Goal: Information Seeking & Learning: Find contact information

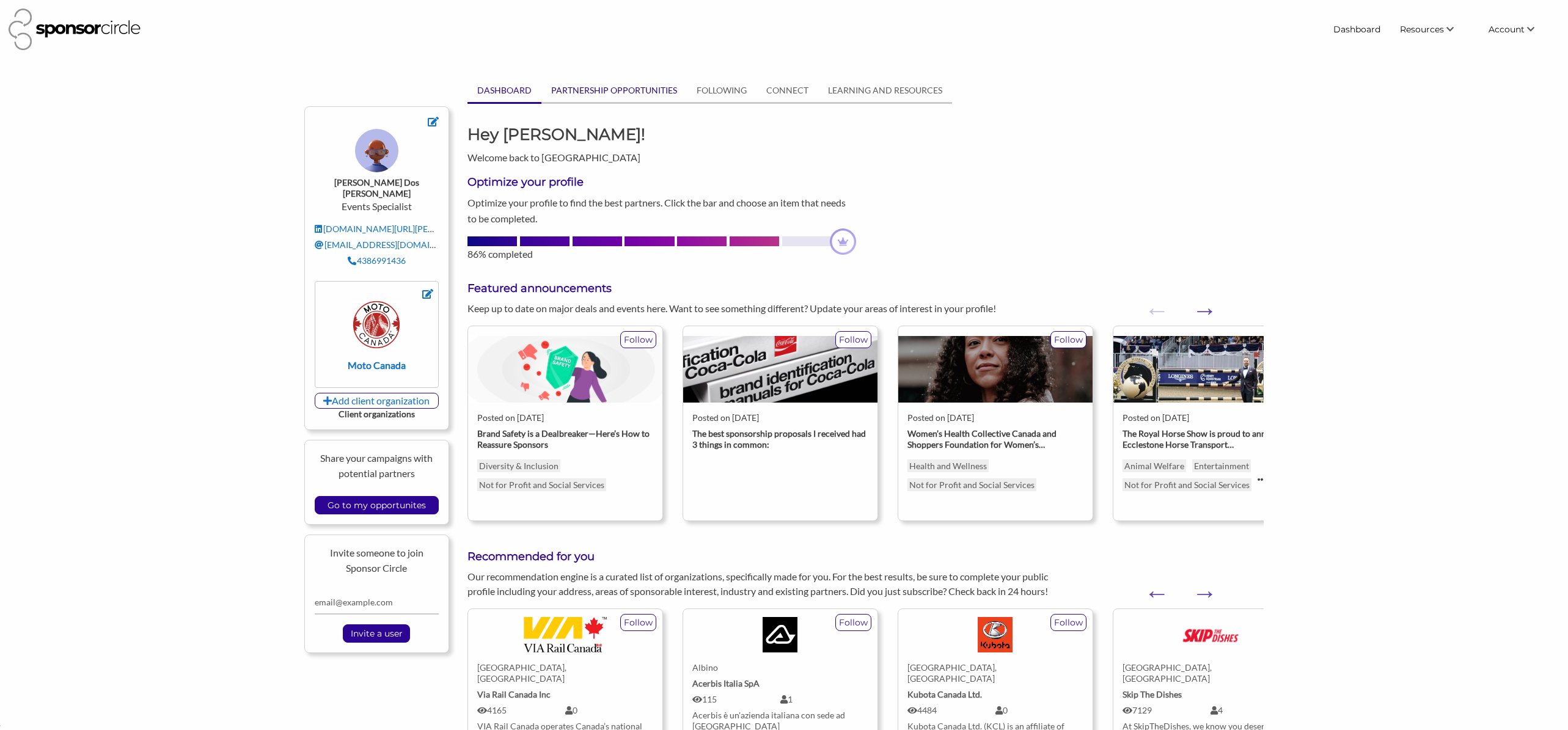
click at [591, 87] on link "PARTNERSHIP OPPORTUNITIES" at bounding box center [614, 90] width 145 height 23
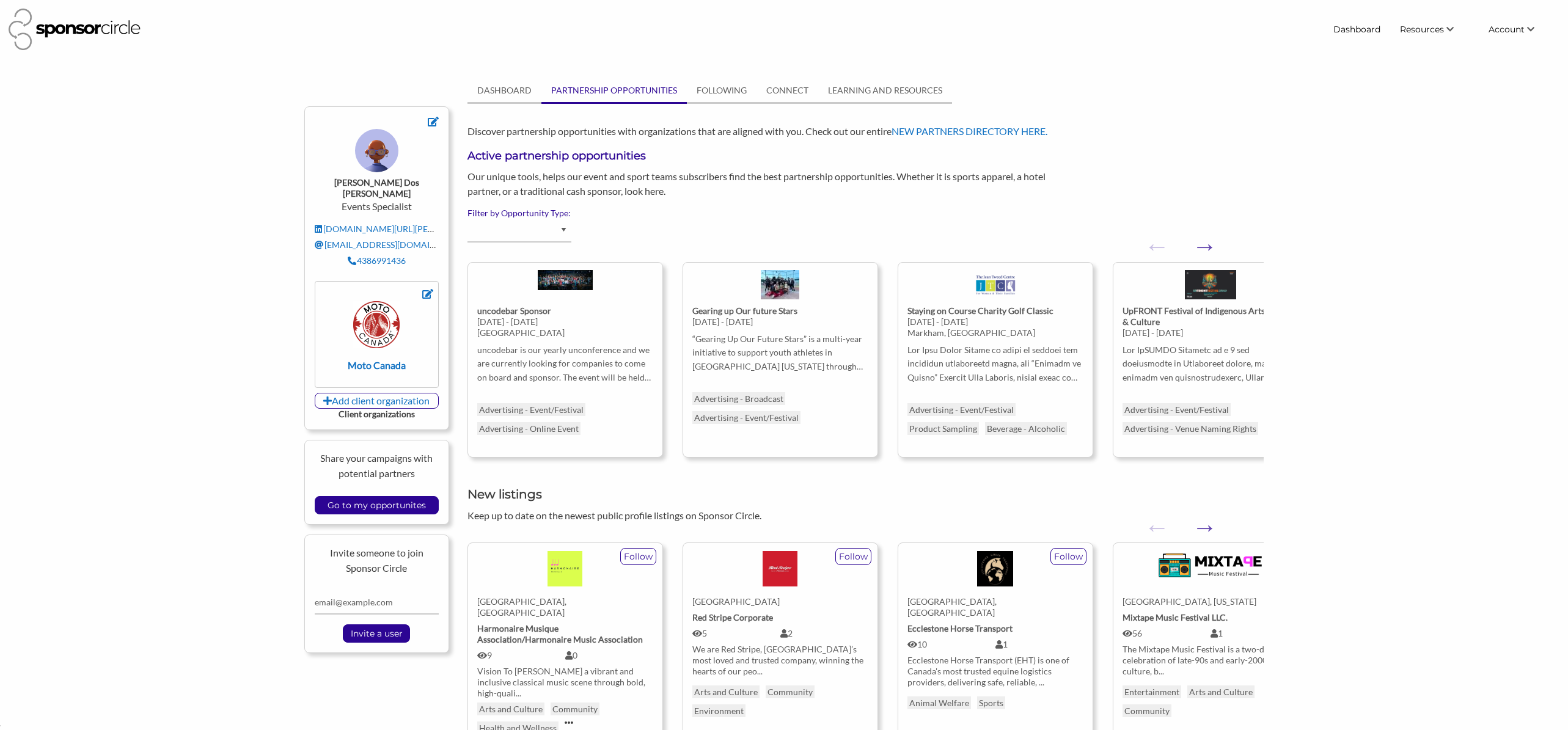
click at [508, 217] on label "Filter by Opportunity Type:" at bounding box center [865, 213] width 796 height 11
click at [556, 228] on select "Advertising - Event/Festival Advertising - Influencer (Athlete, Celebrity) Adve…" at bounding box center [520, 230] width 104 height 24
click at [381, 497] on input "Go to my opportunites" at bounding box center [376, 505] width 111 height 17
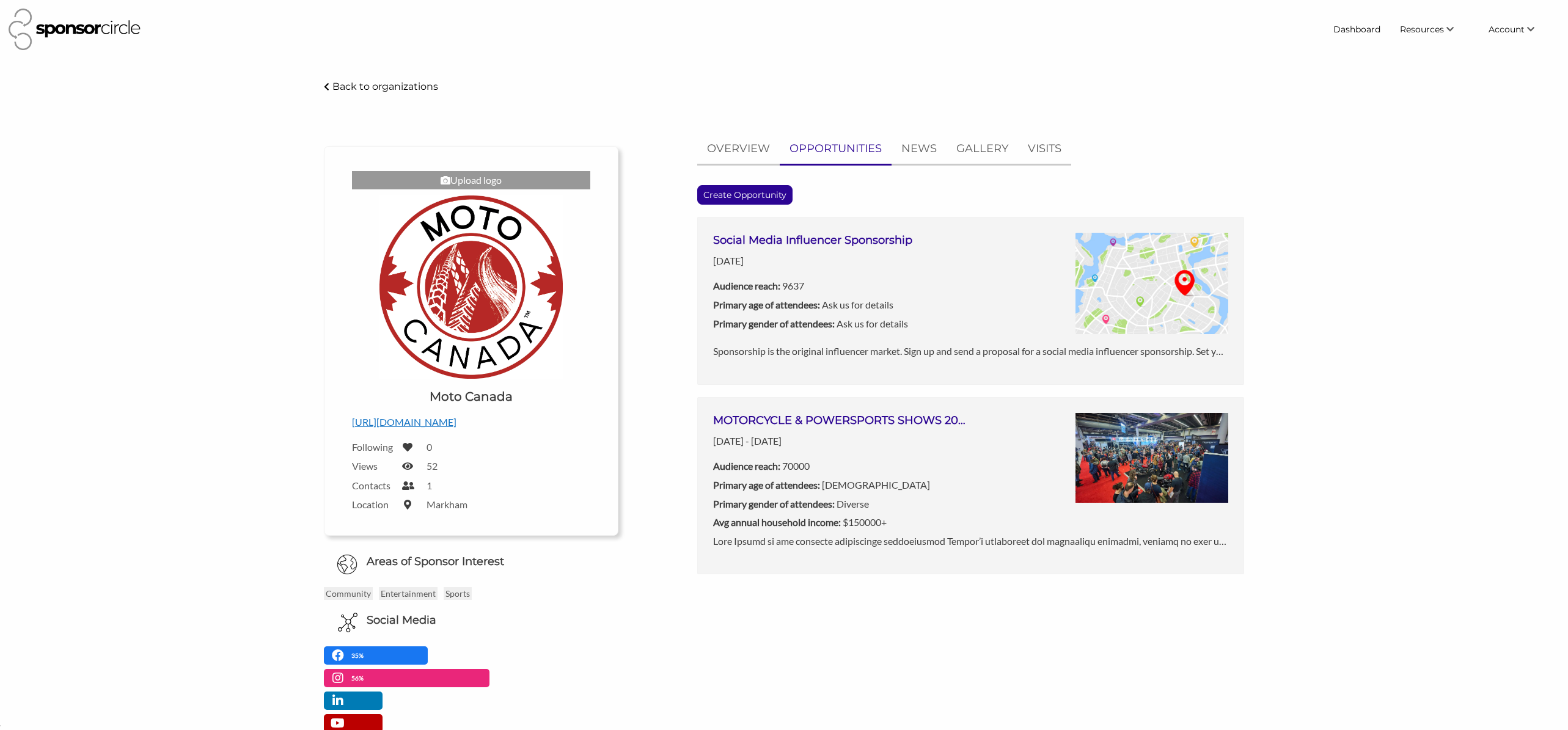
scroll to position [17754, 0]
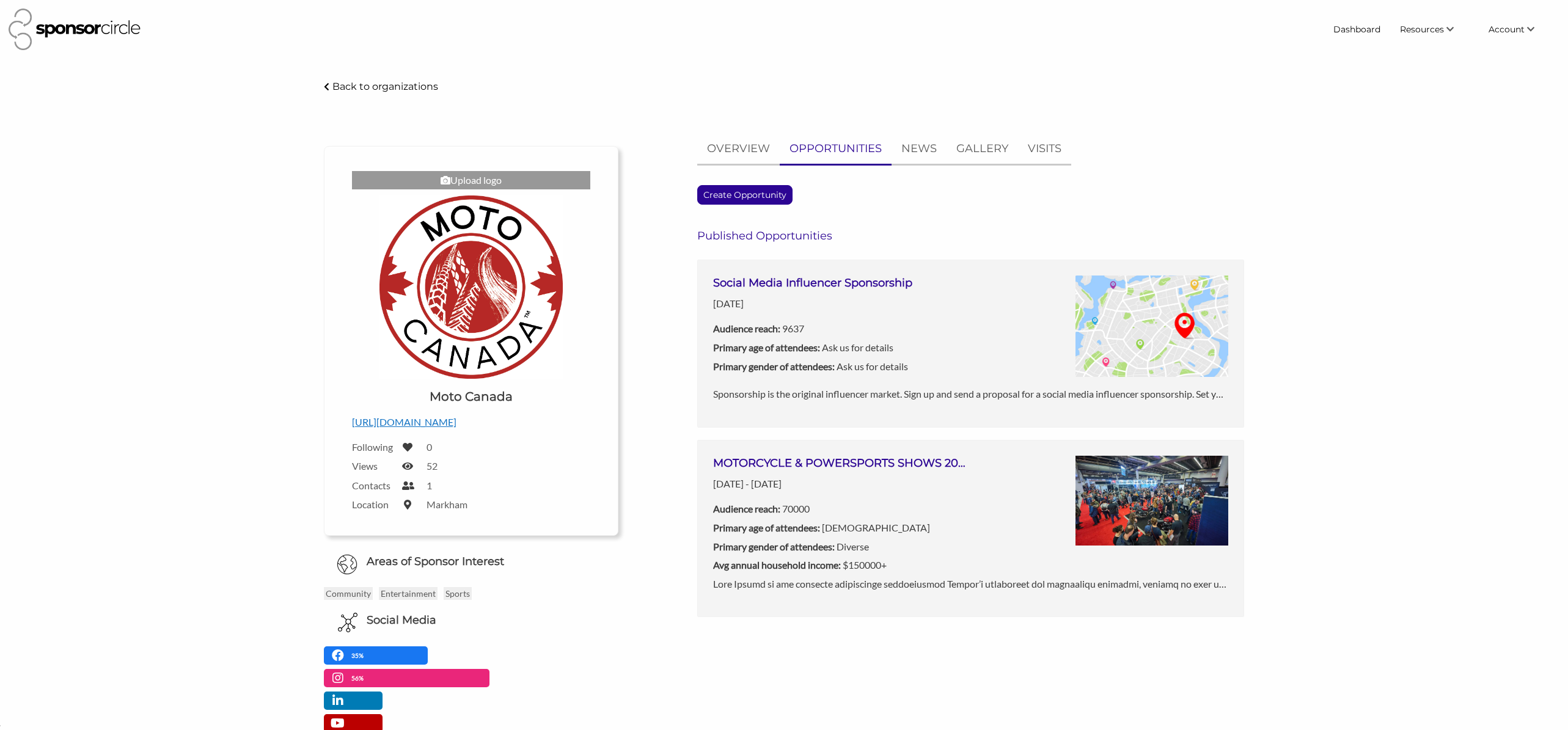
click at [365, 490] on label "Contacts" at bounding box center [373, 485] width 43 height 12
click at [371, 466] on label "Views" at bounding box center [373, 466] width 43 height 12
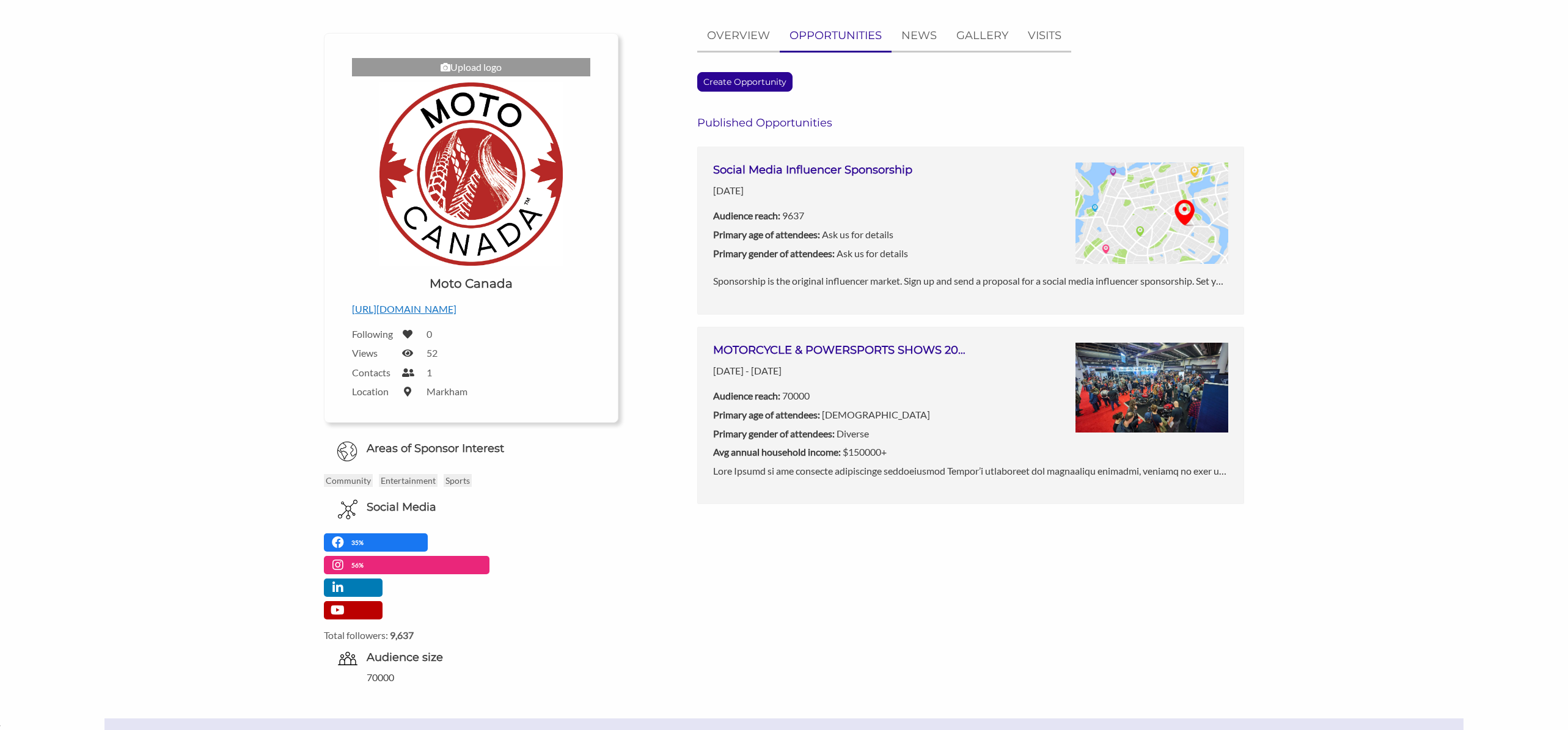
scroll to position [0, 0]
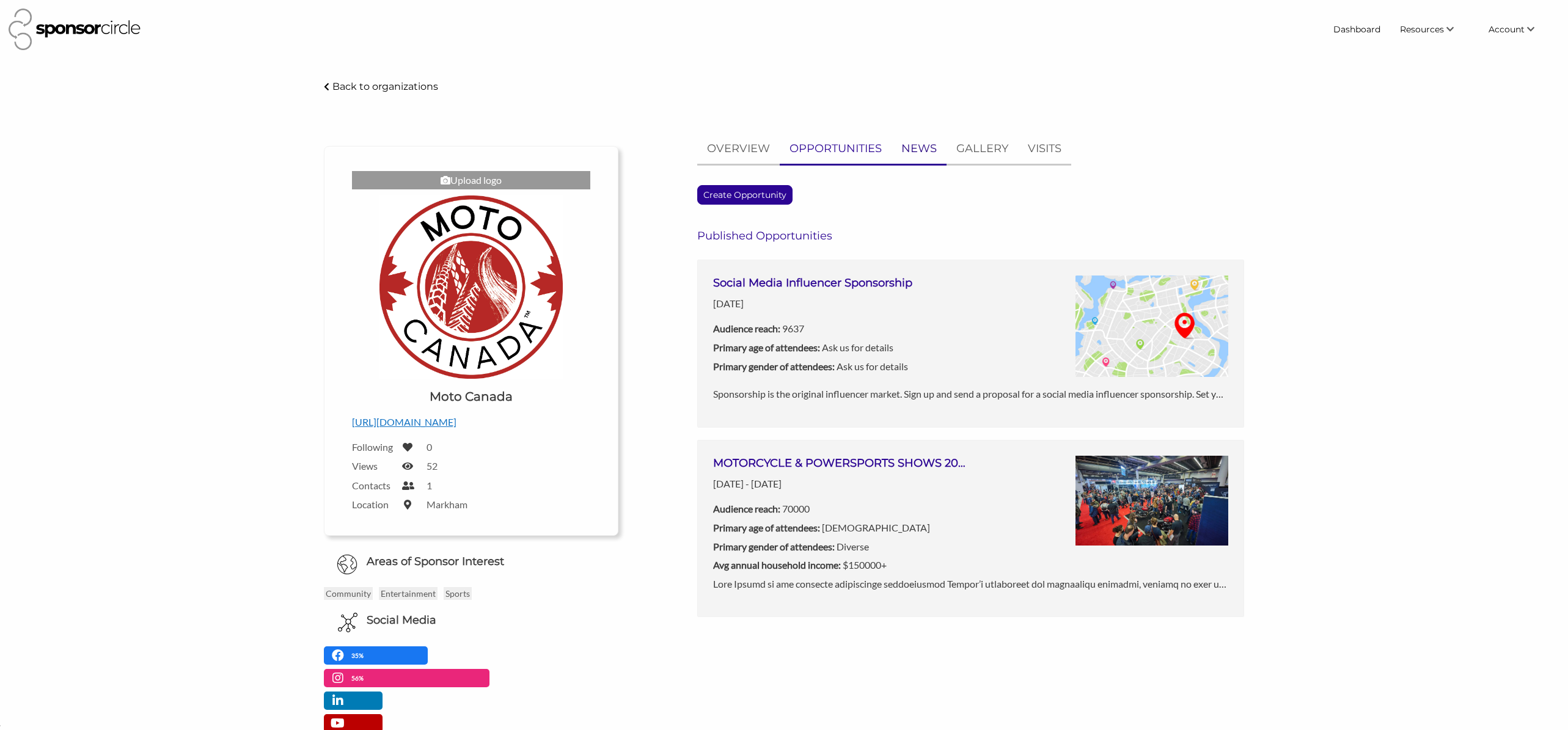
click at [922, 146] on p "NEWS" at bounding box center [918, 148] width 36 height 17
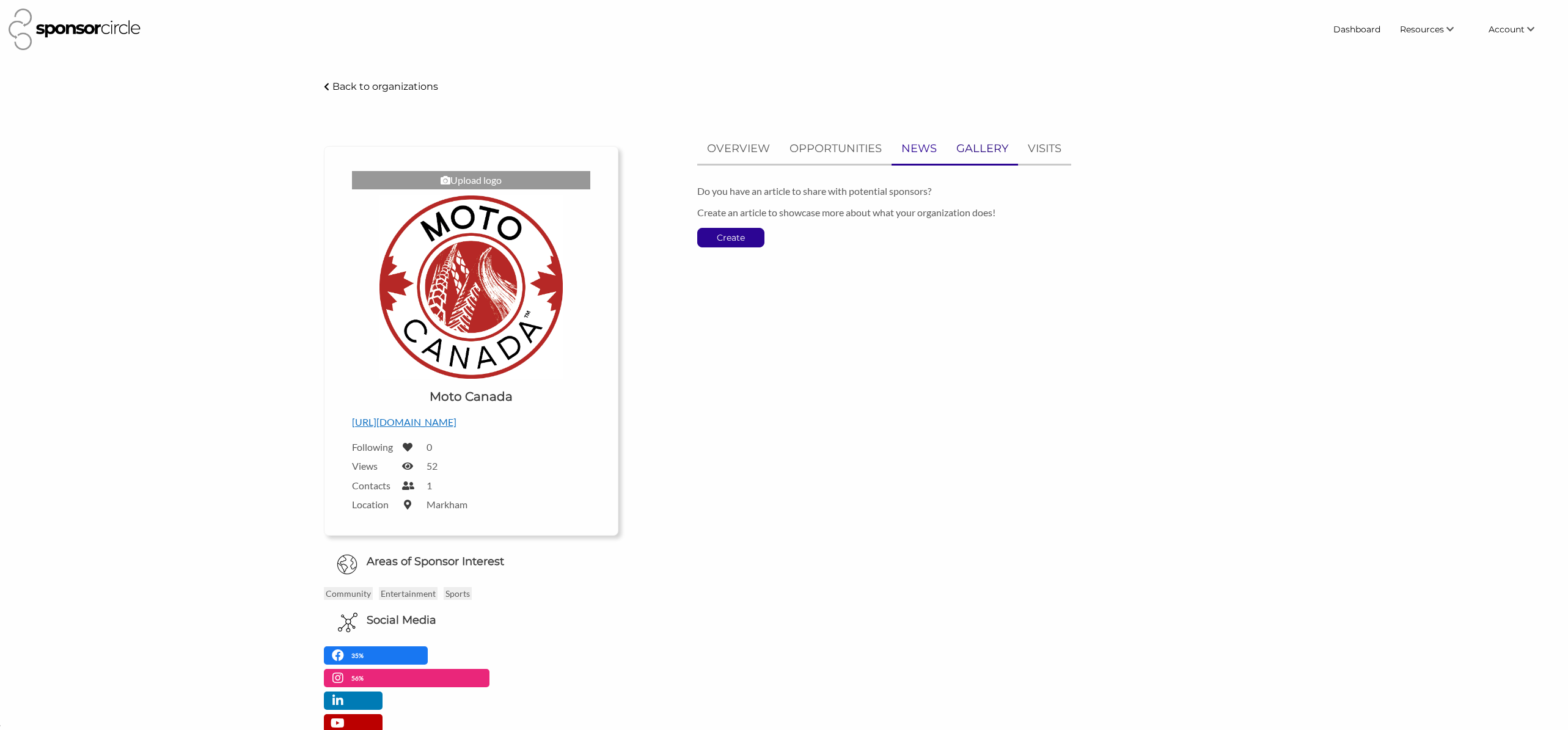
click at [971, 147] on p "GALLERY" at bounding box center [982, 148] width 52 height 17
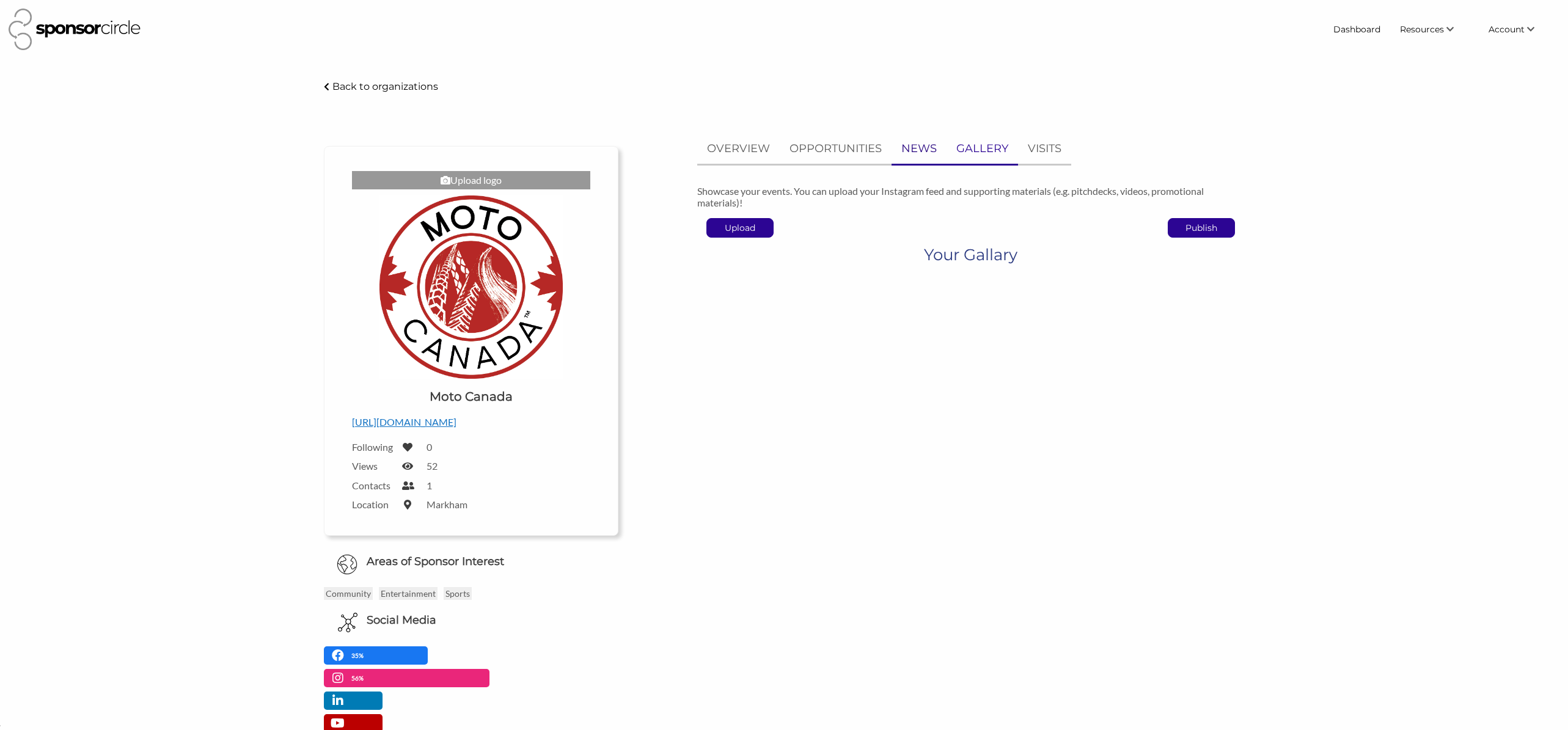
click at [929, 150] on p "NEWS" at bounding box center [918, 148] width 36 height 17
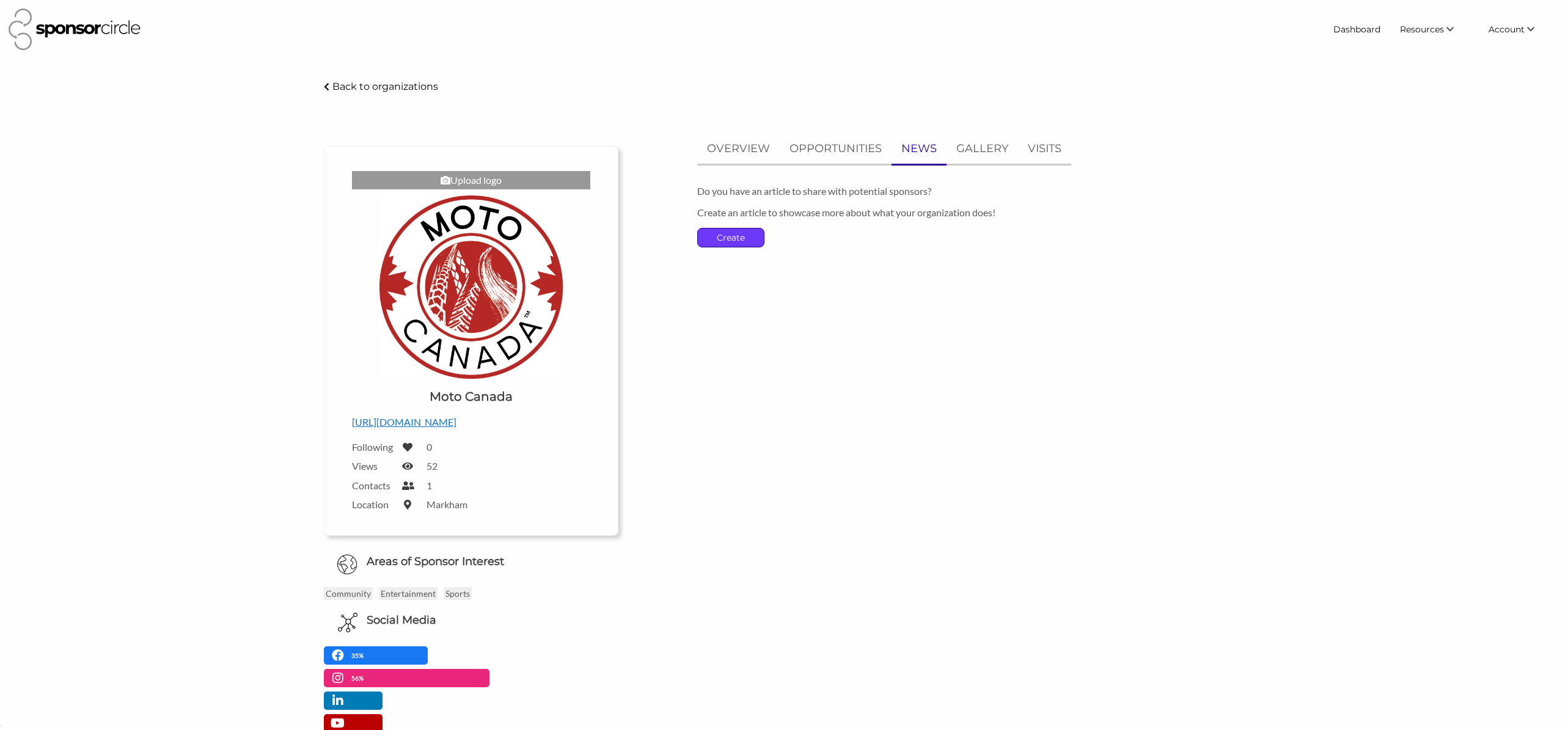
click at [758, 237] on p "Create" at bounding box center [731, 238] width 66 height 18
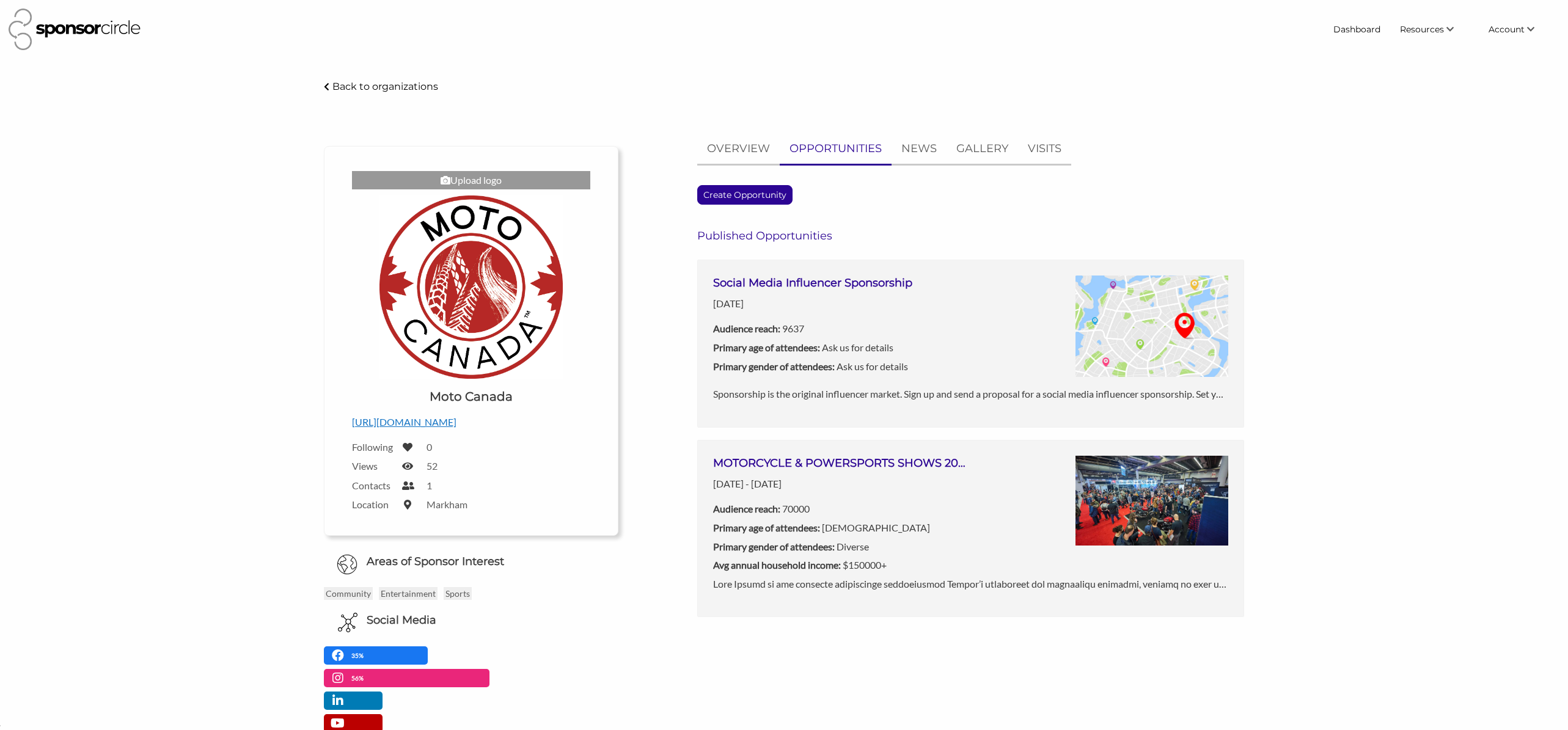
scroll to position [17754, 0]
click at [736, 153] on p "OVERVIEW" at bounding box center [738, 148] width 63 height 17
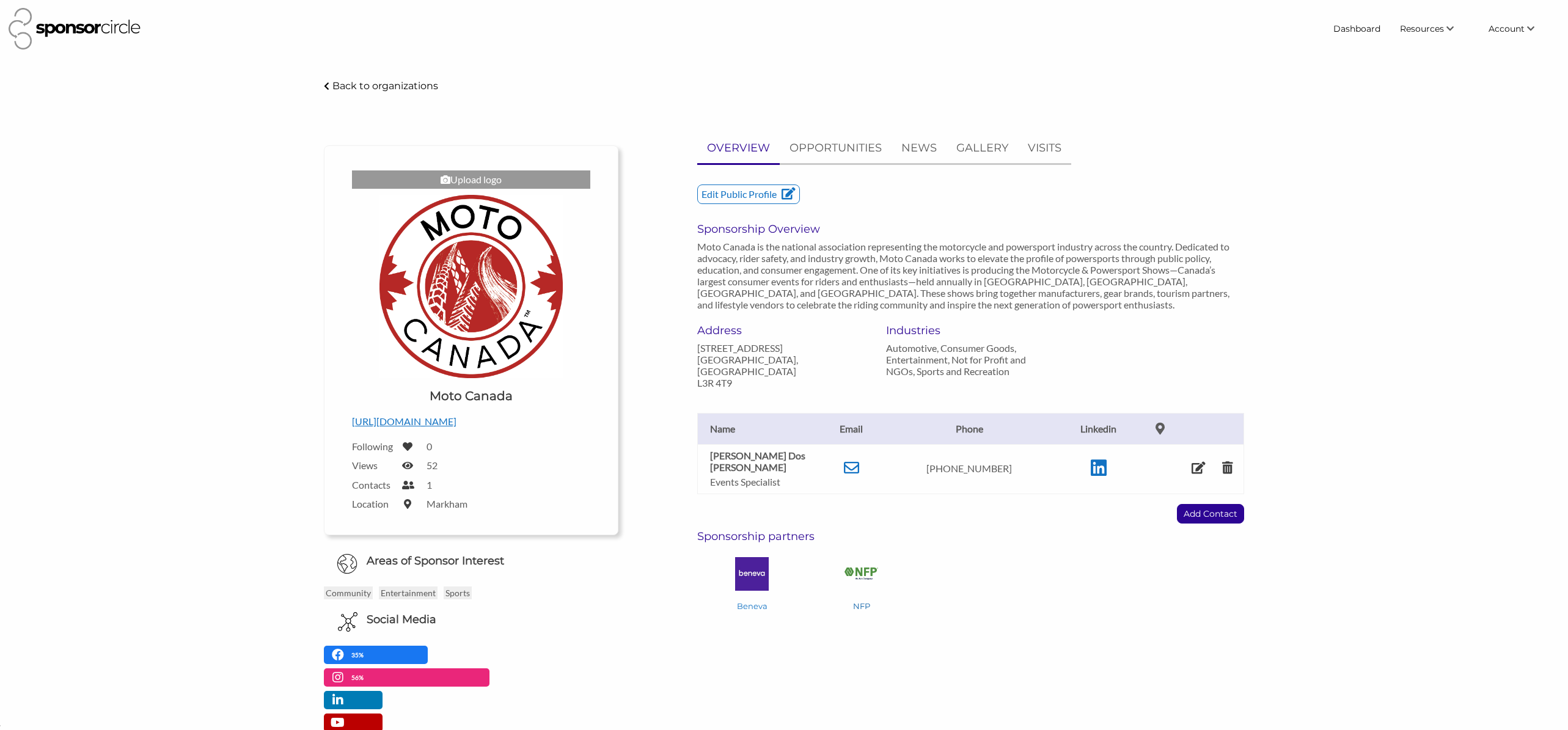
scroll to position [0, 0]
click at [781, 530] on h6 "Sponsorship partners" at bounding box center [970, 536] width 547 height 14
click at [761, 198] on p "Edit Public Profile" at bounding box center [748, 195] width 101 height 18
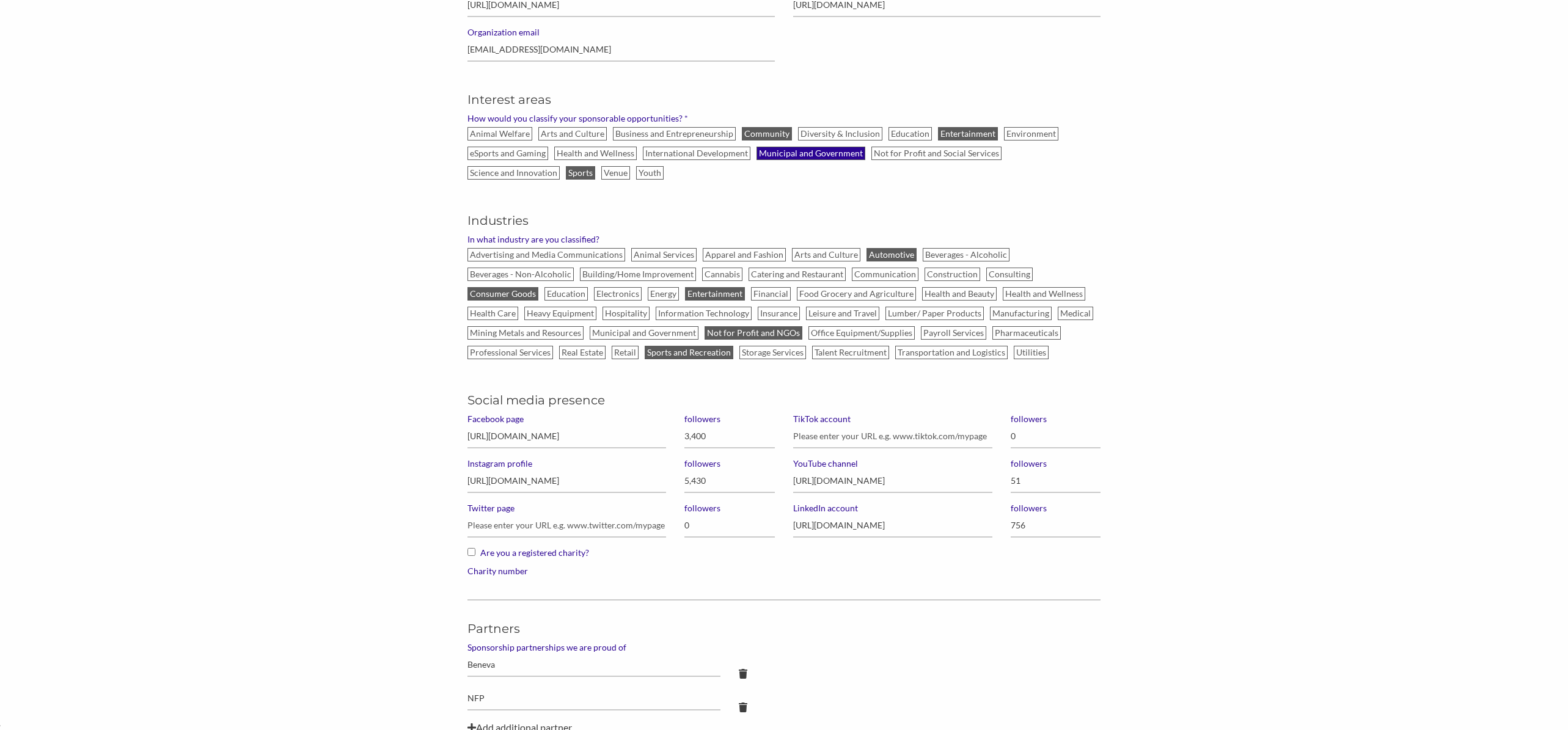
scroll to position [796, 0]
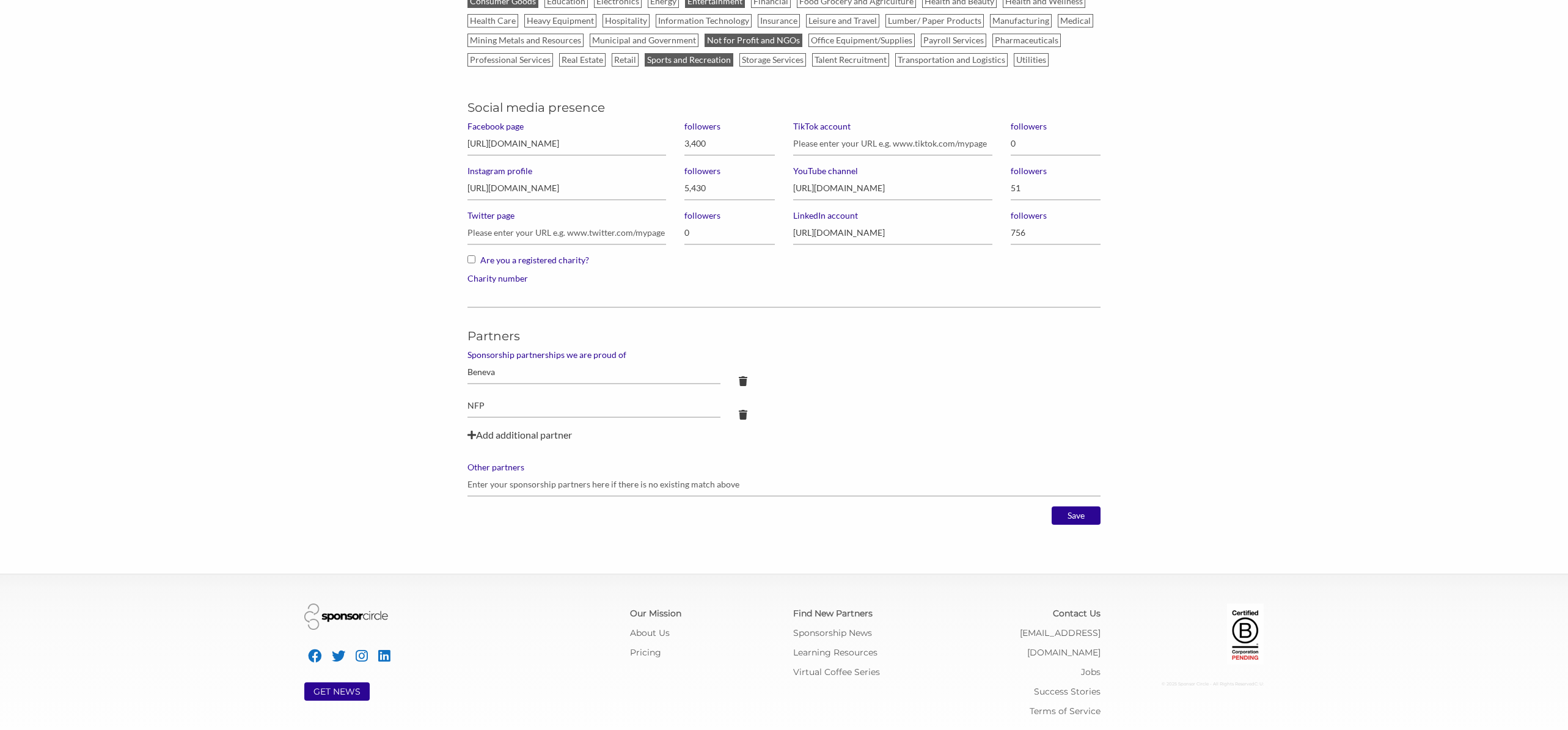
click at [475, 436] on icon at bounding box center [471, 435] width 8 height 10
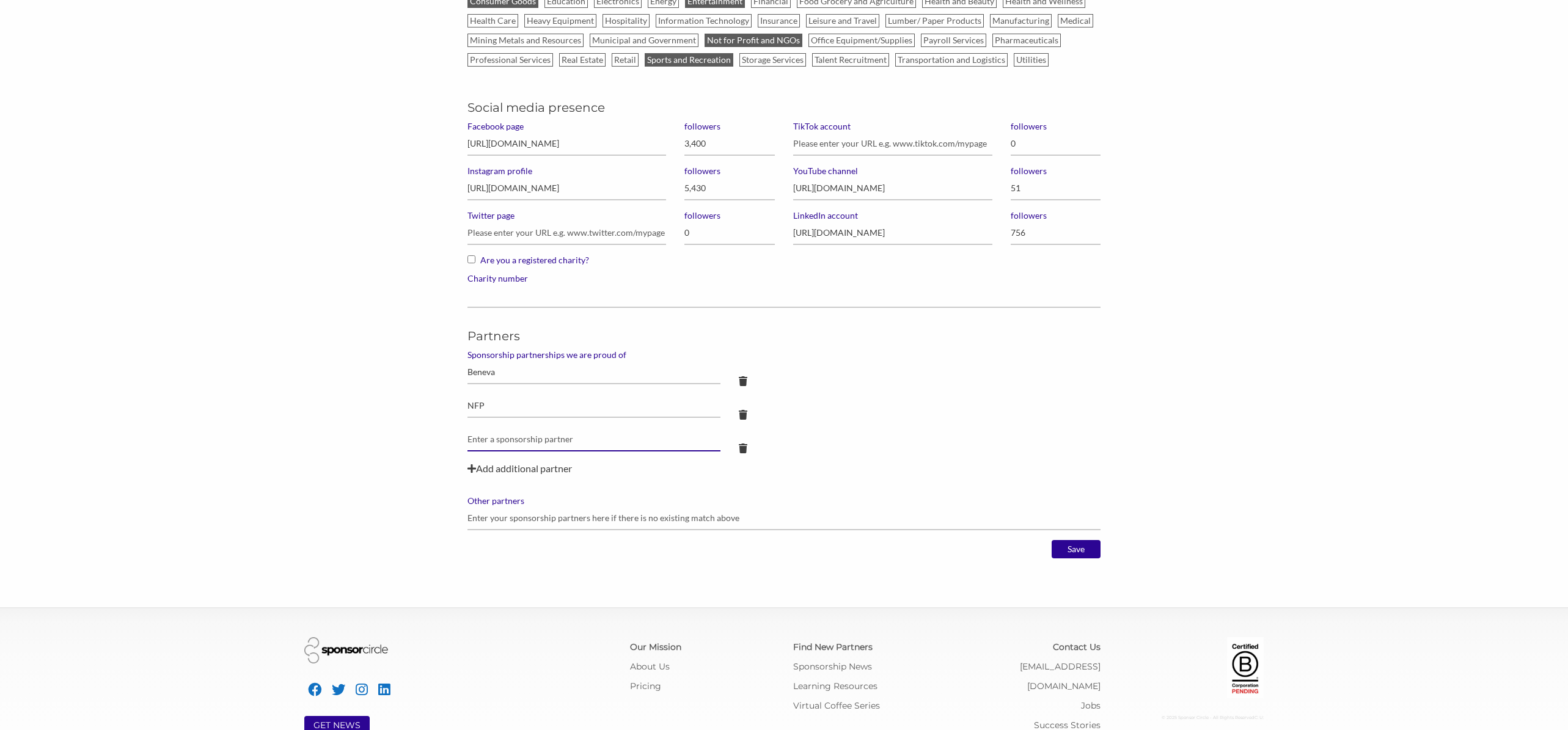
click at [520, 444] on input "text" at bounding box center [594, 439] width 253 height 24
type input "Beacon Group"
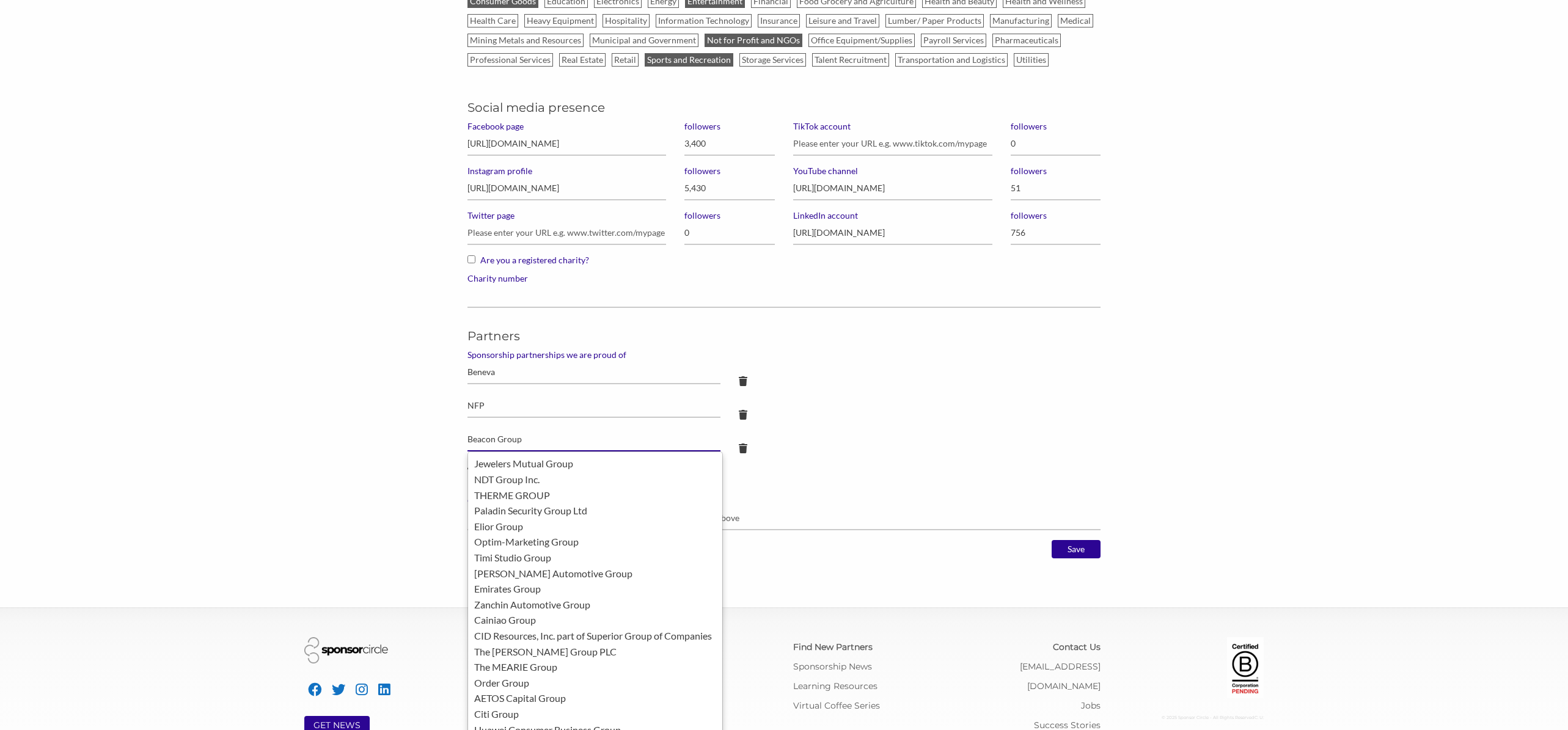
scroll to position [802, 0]
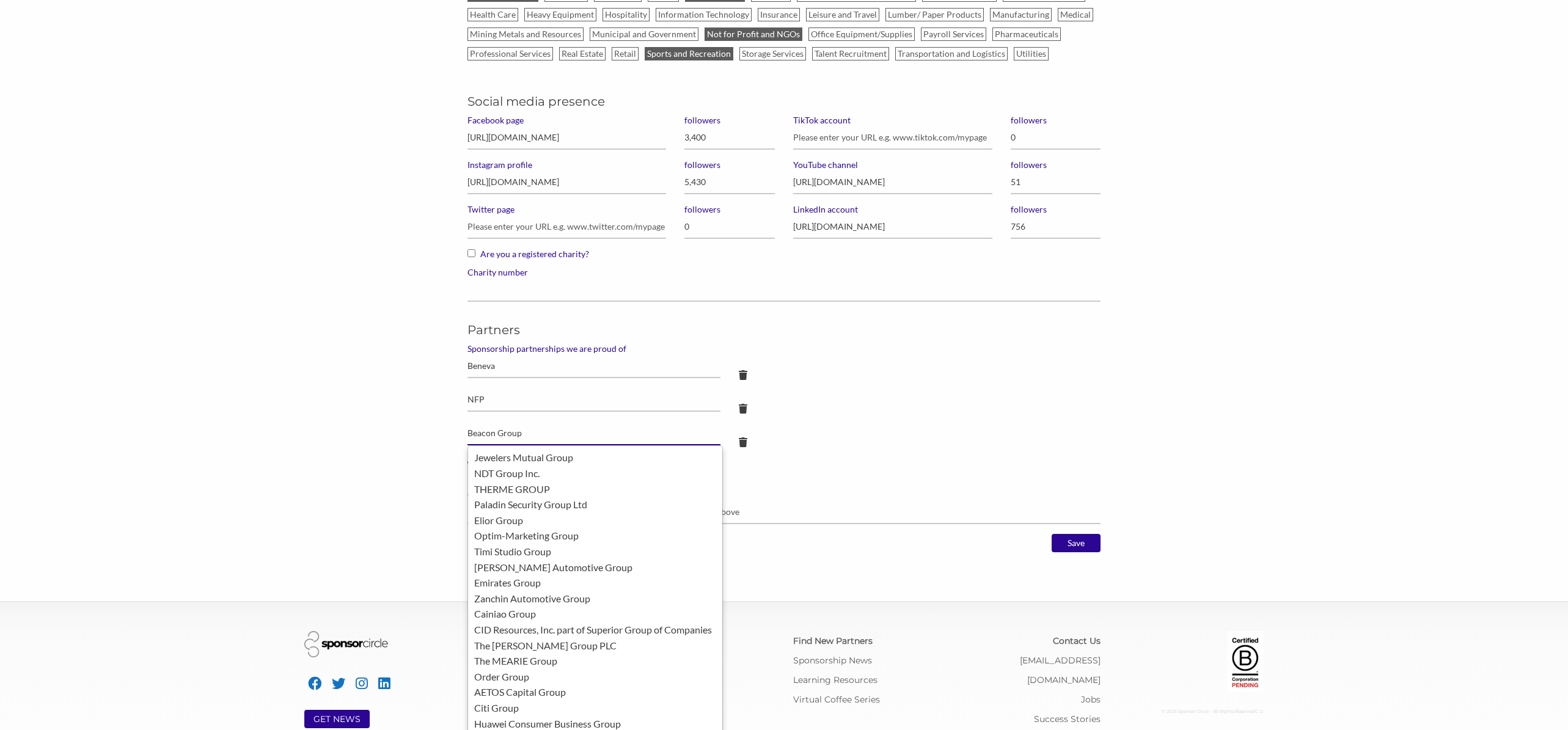
type textarea "p"
drag, startPoint x: 526, startPoint y: 436, endPoint x: 497, endPoint y: 433, distance: 29.2
click at [497, 433] on input "Beacon Group" at bounding box center [594, 433] width 253 height 24
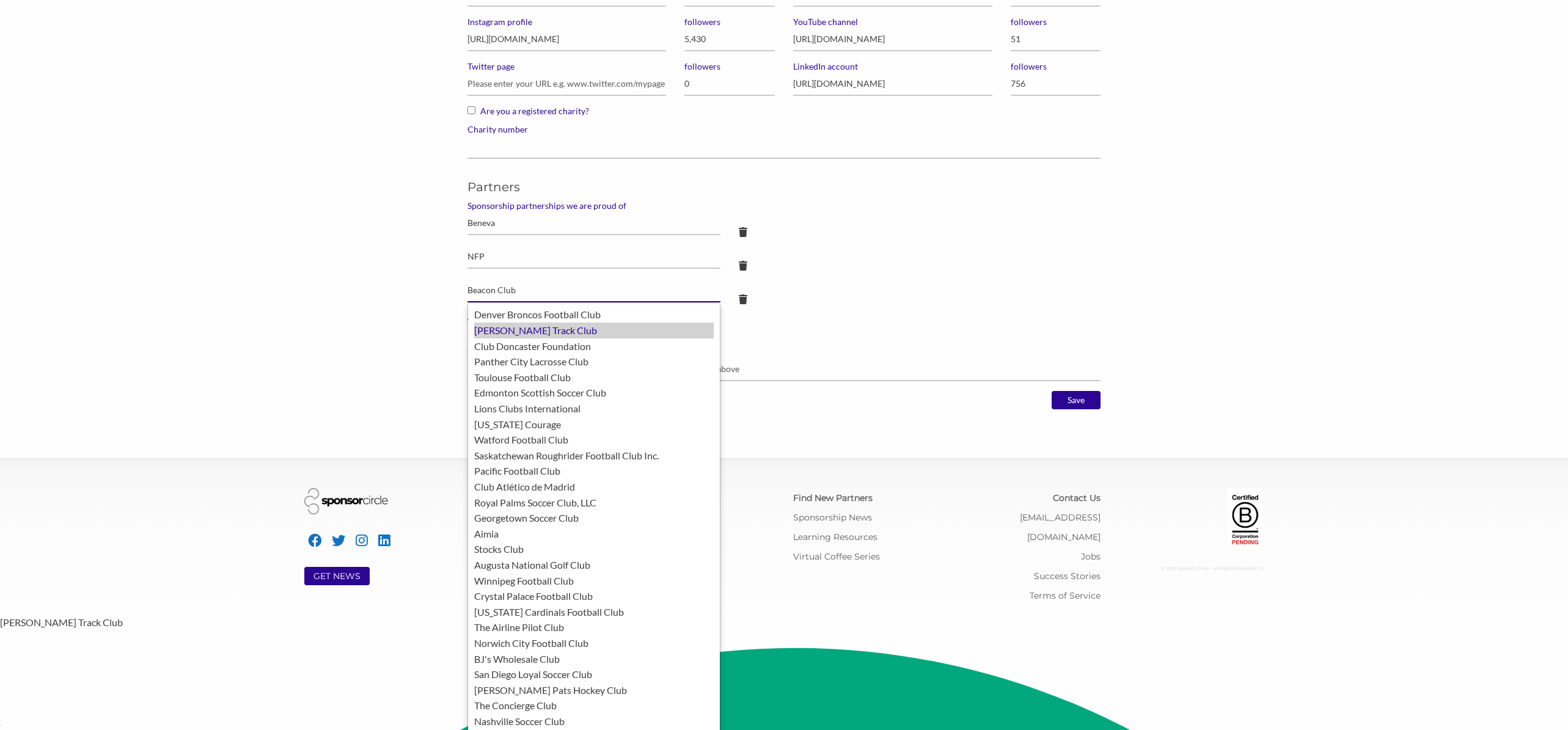
scroll to position [951, 0]
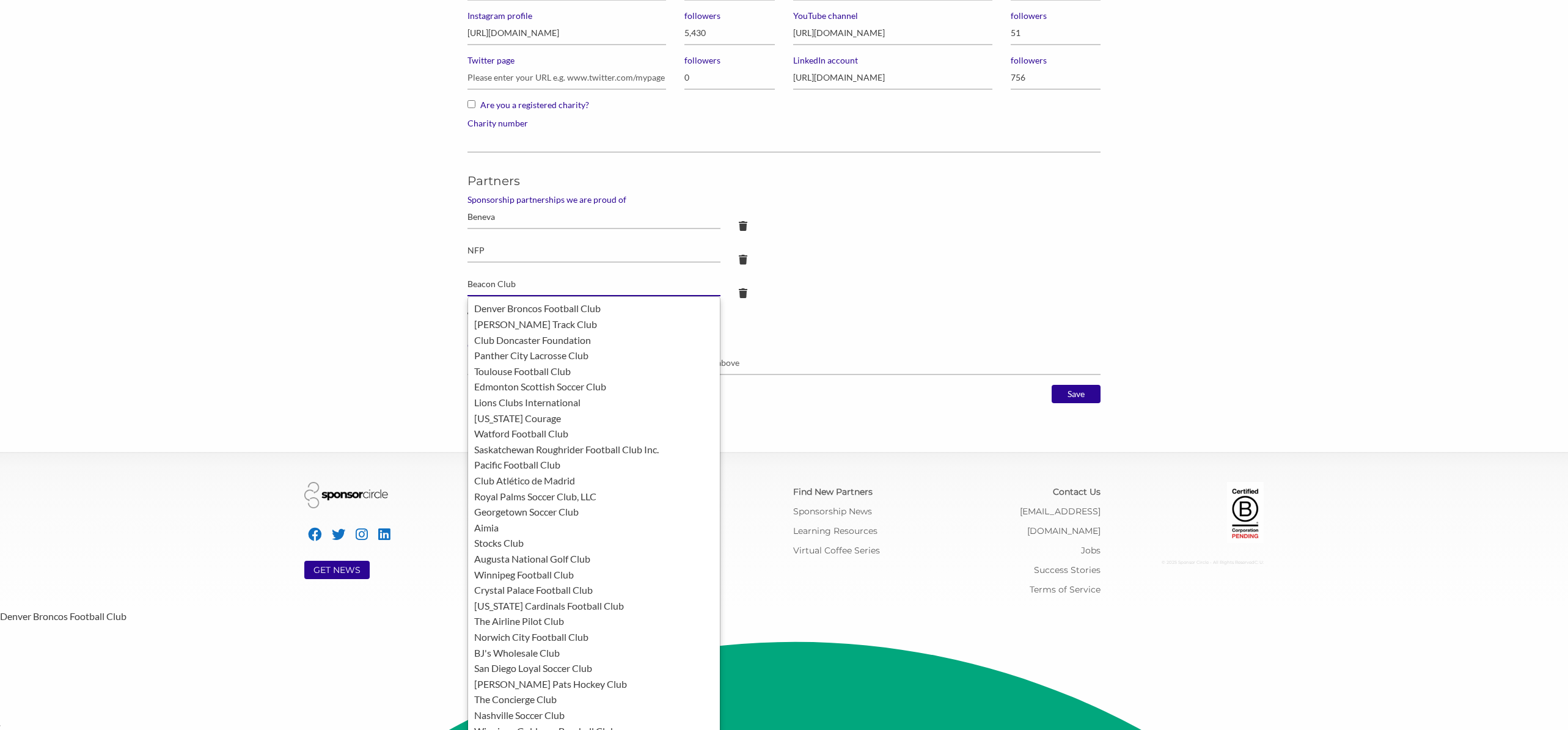
drag, startPoint x: 499, startPoint y: 283, endPoint x: 556, endPoint y: 288, distance: 57.2
click at [556, 288] on input "Beacon Club" at bounding box center [594, 284] width 253 height 24
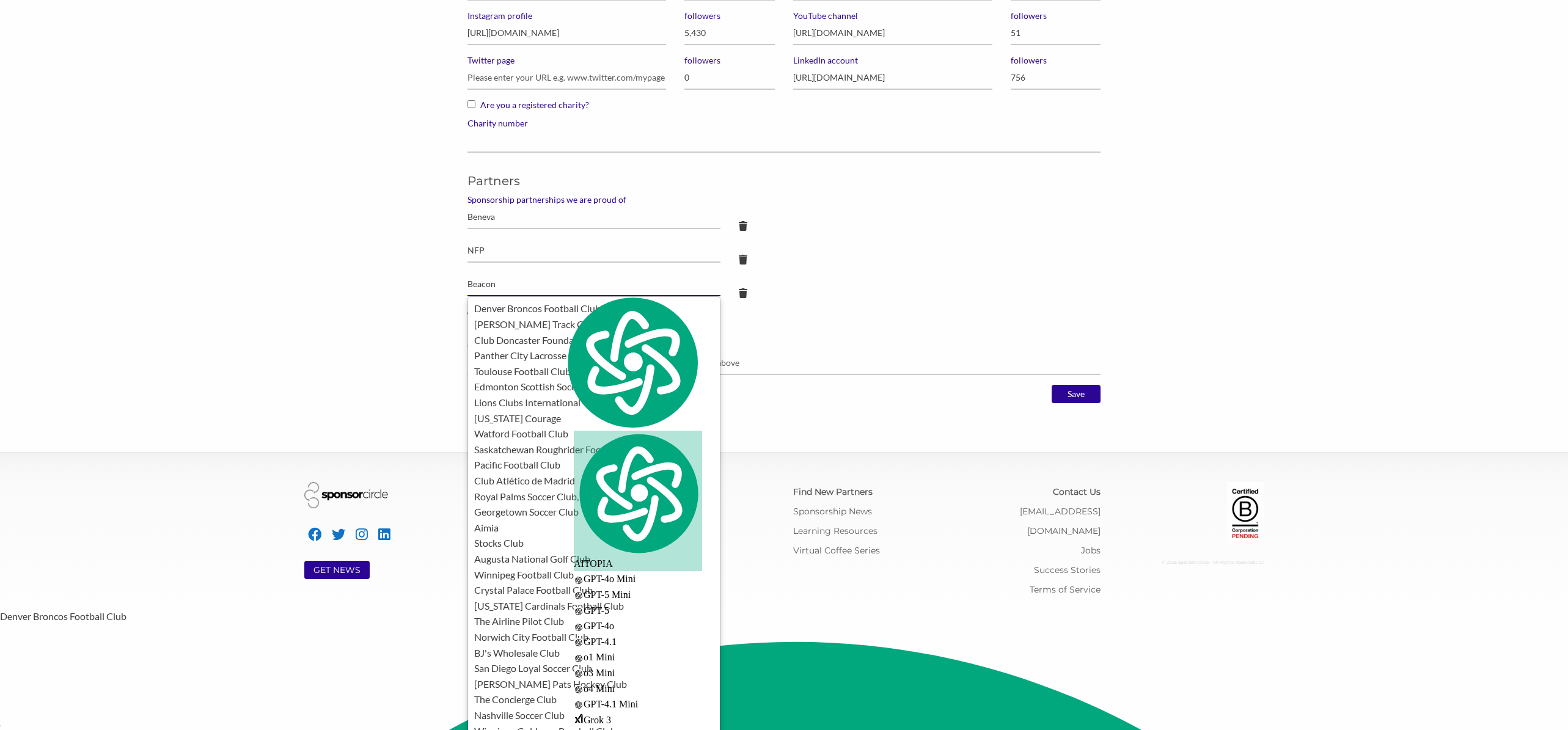
type input "Beacon"
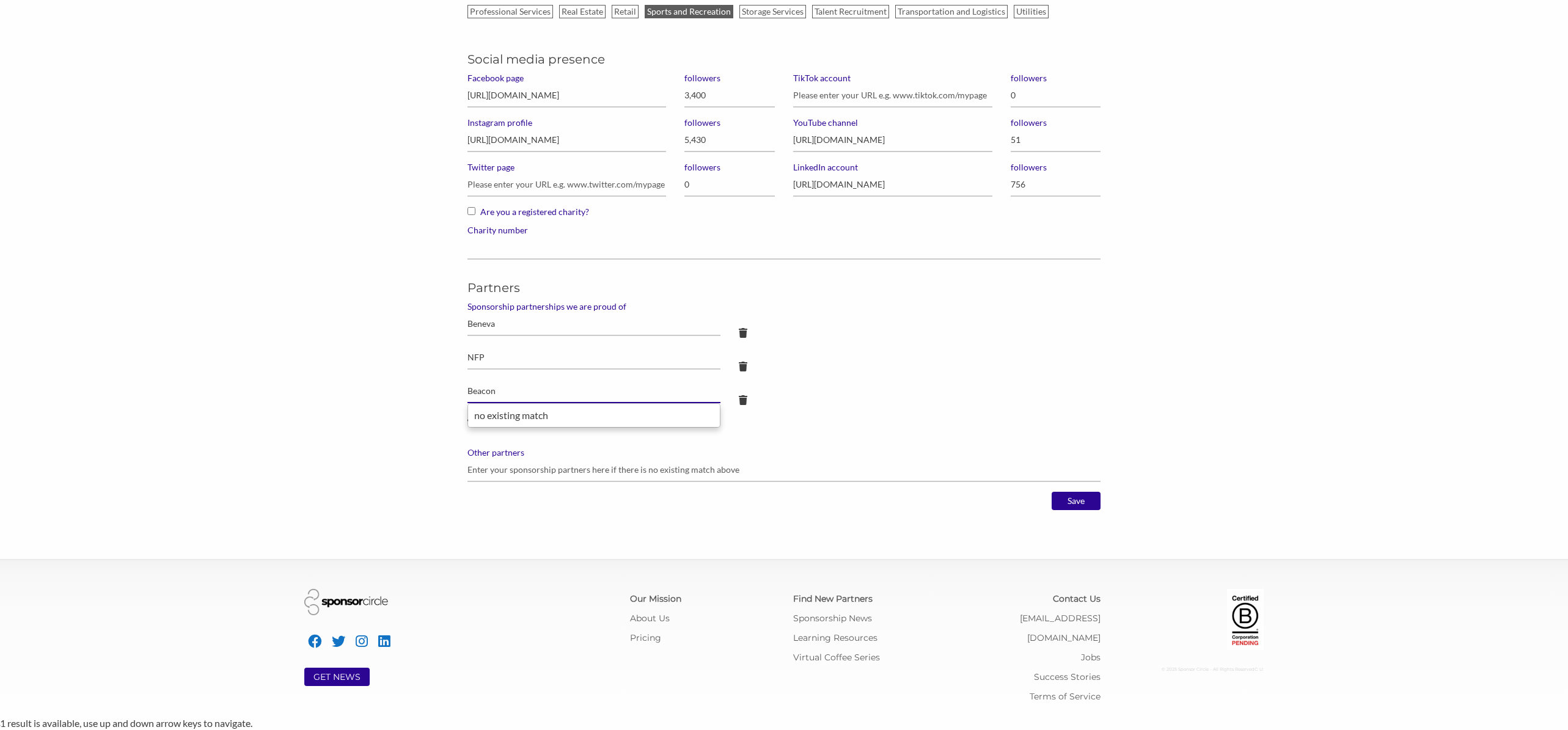
drag, startPoint x: 528, startPoint y: 403, endPoint x: 439, endPoint y: 388, distance: 90.3
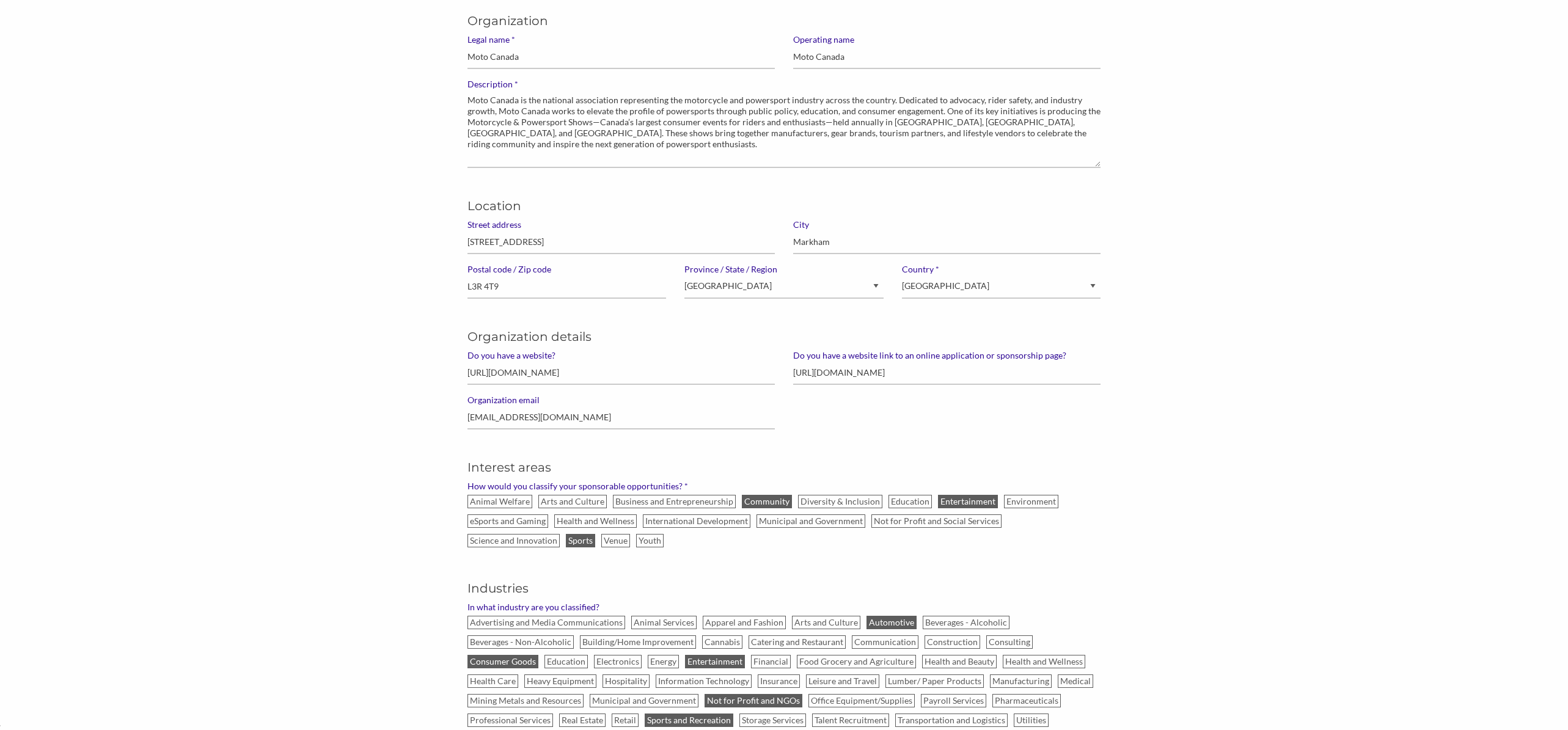
scroll to position [0, 0]
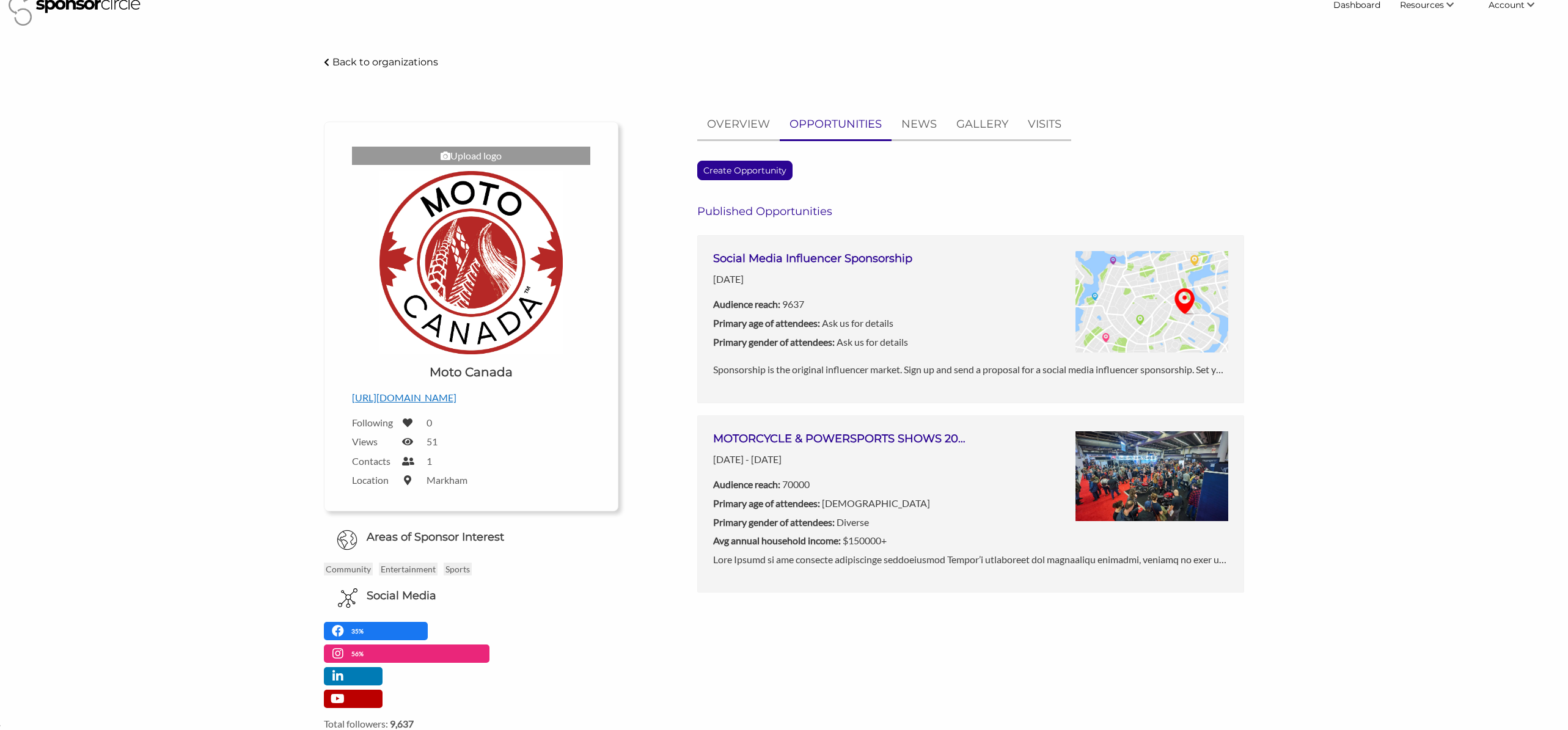
scroll to position [17754, 0]
click at [755, 121] on p "OVERVIEW" at bounding box center [738, 123] width 63 height 17
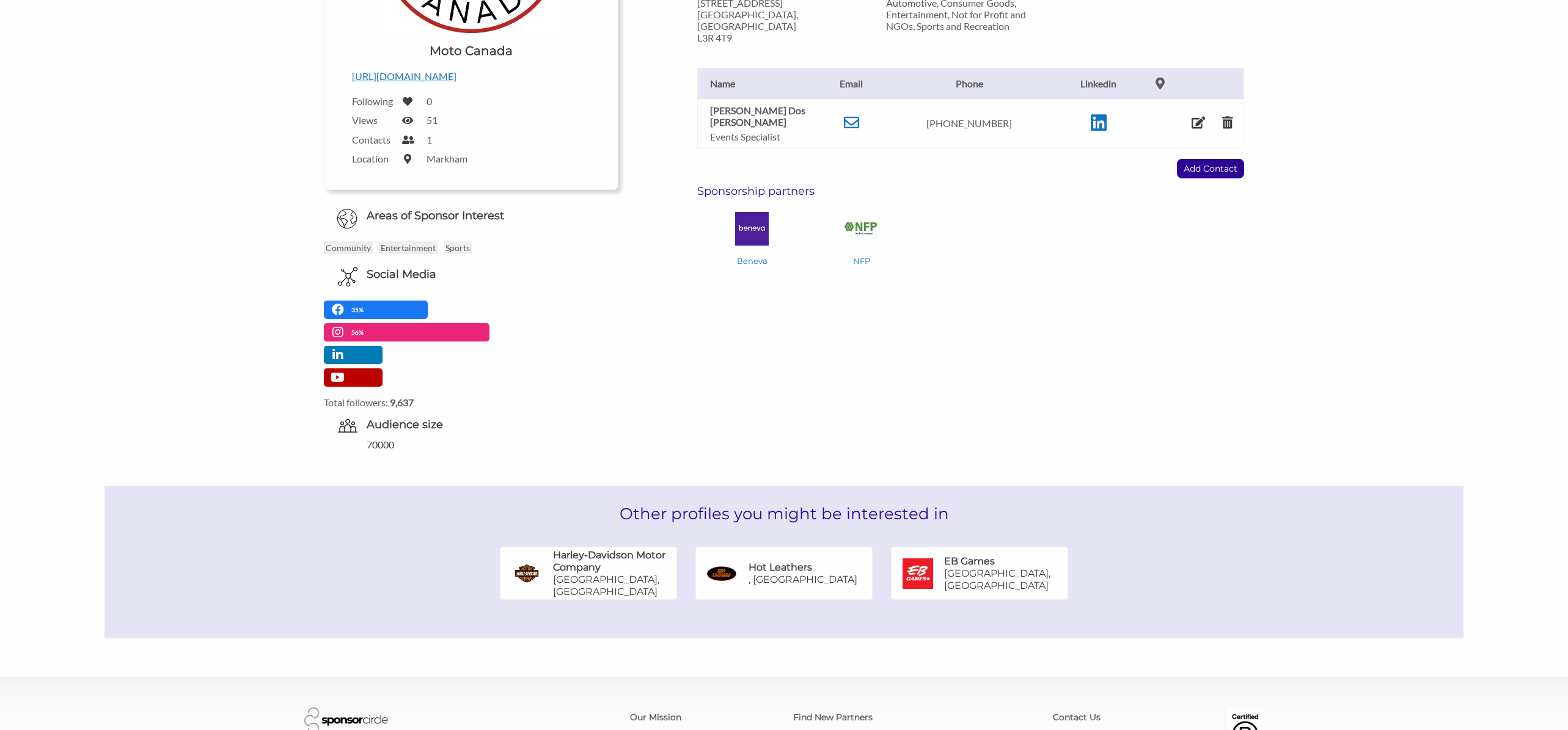
scroll to position [340, 0]
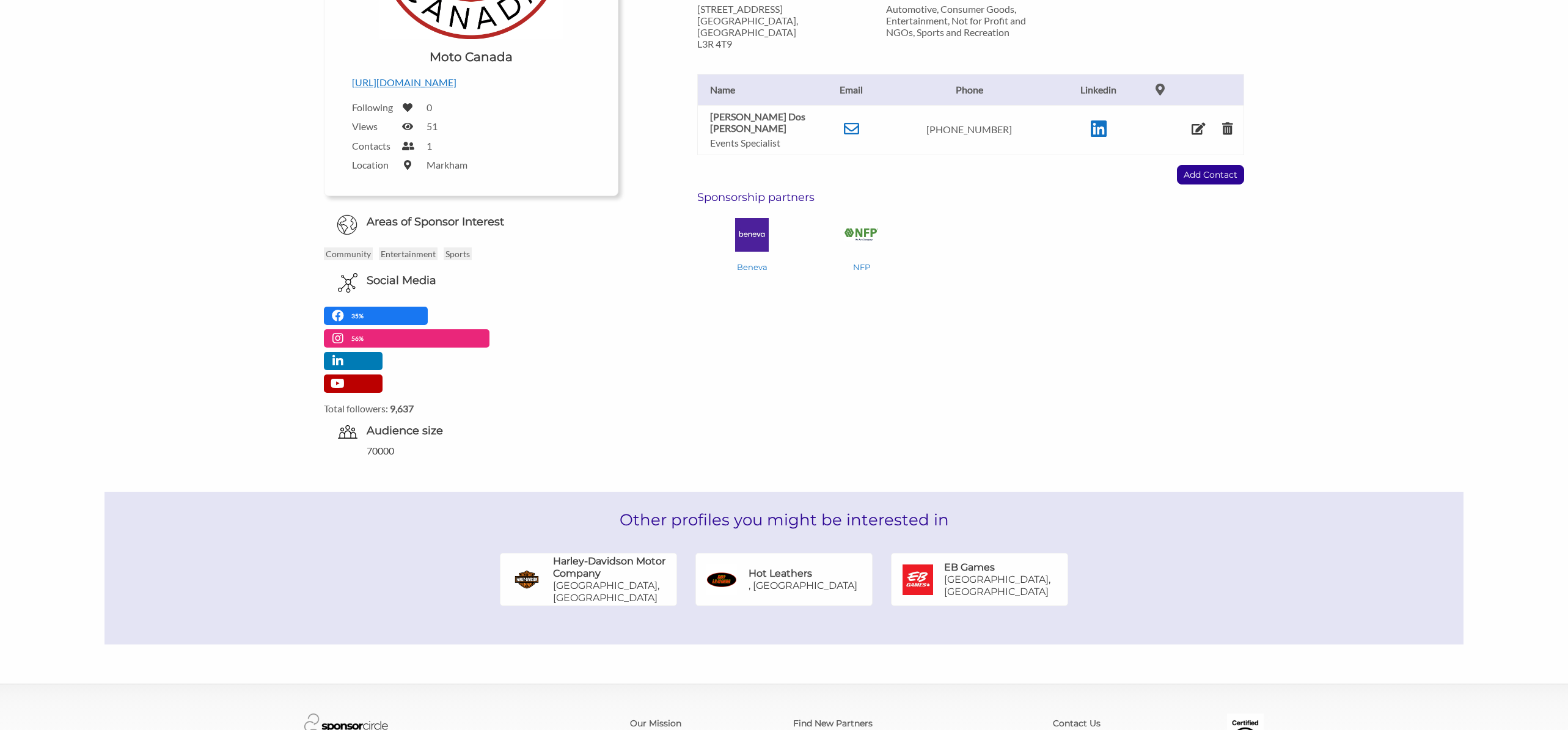
click at [987, 584] on p "[GEOGRAPHIC_DATA], [GEOGRAPHIC_DATA]" at bounding box center [1005, 586] width 123 height 25
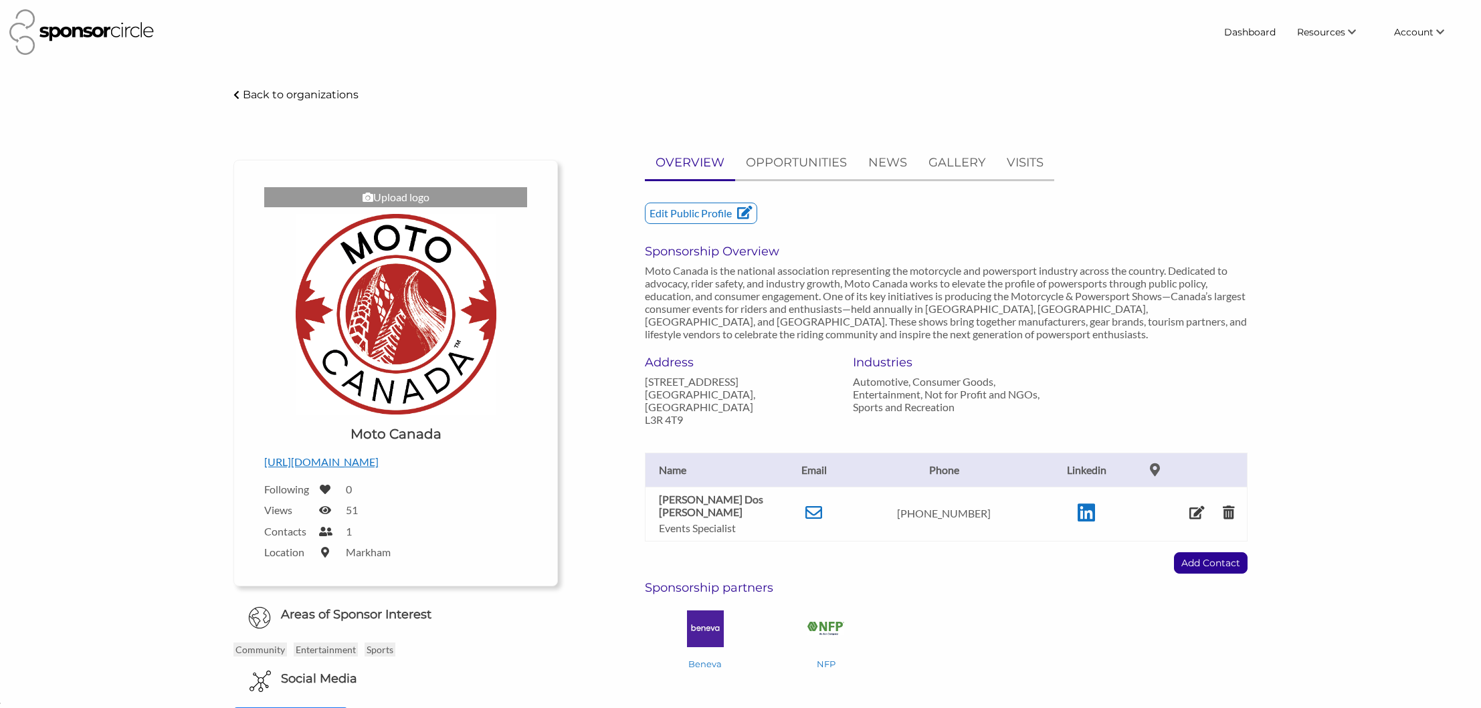
scroll to position [19474, 0]
click at [818, 162] on p "OPPORTUNITIES" at bounding box center [796, 162] width 101 height 19
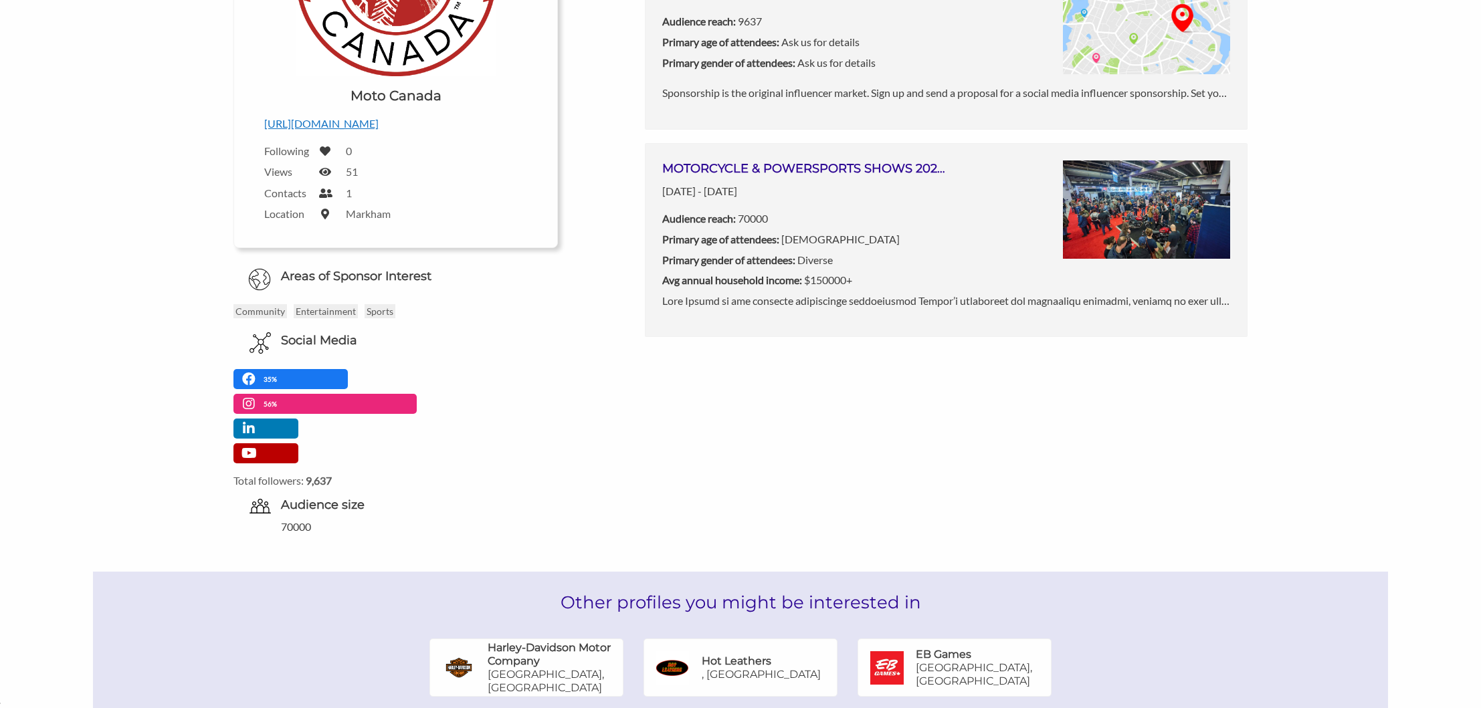
scroll to position [326, 0]
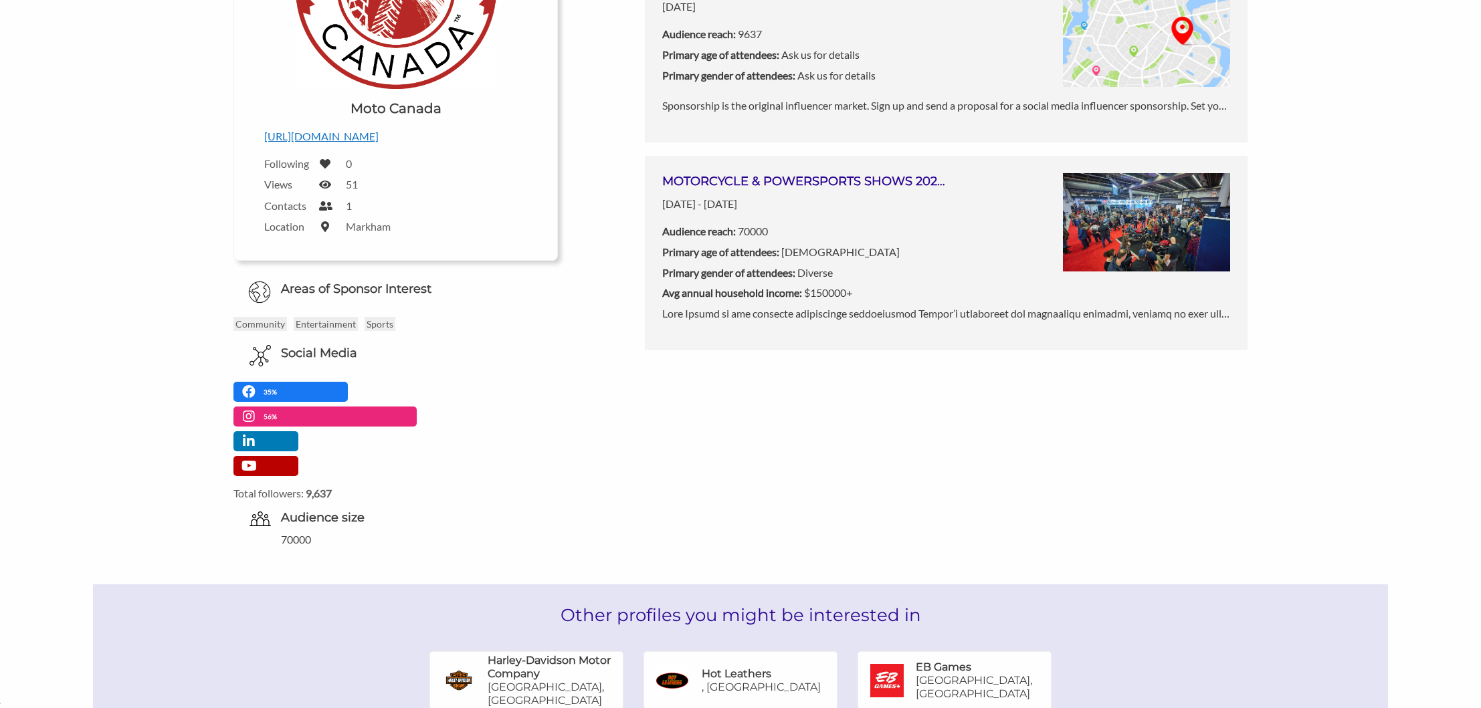
click at [749, 187] on h3 "MOTORCYCLE & POWERSPORTS SHOWS 2026 ([GEOGRAPHIC_DATA], [GEOGRAPHIC_DATA], [GEO…" at bounding box center [804, 181] width 284 height 17
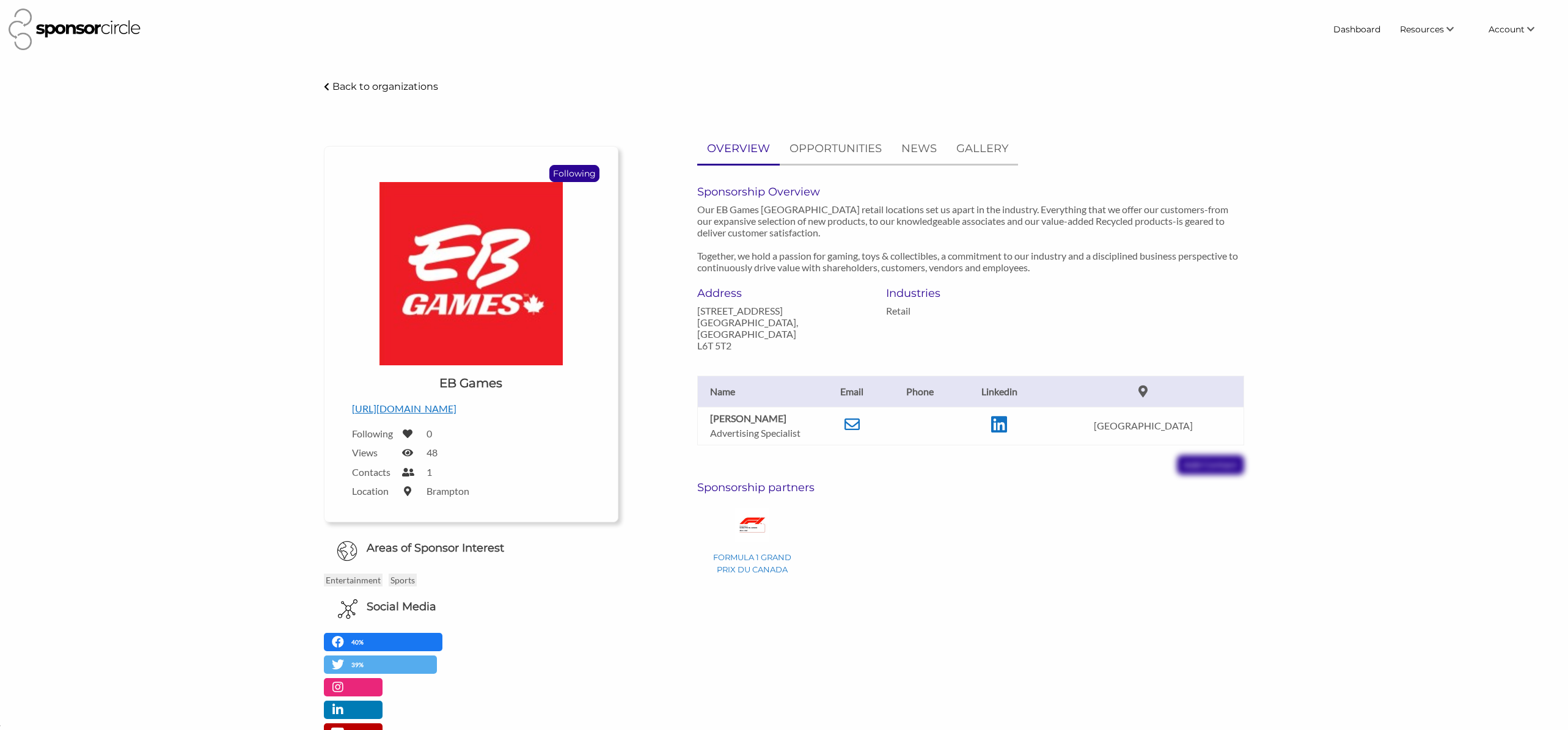
scroll to position [17754, 0]
click at [860, 417] on icon at bounding box center [852, 424] width 16 height 16
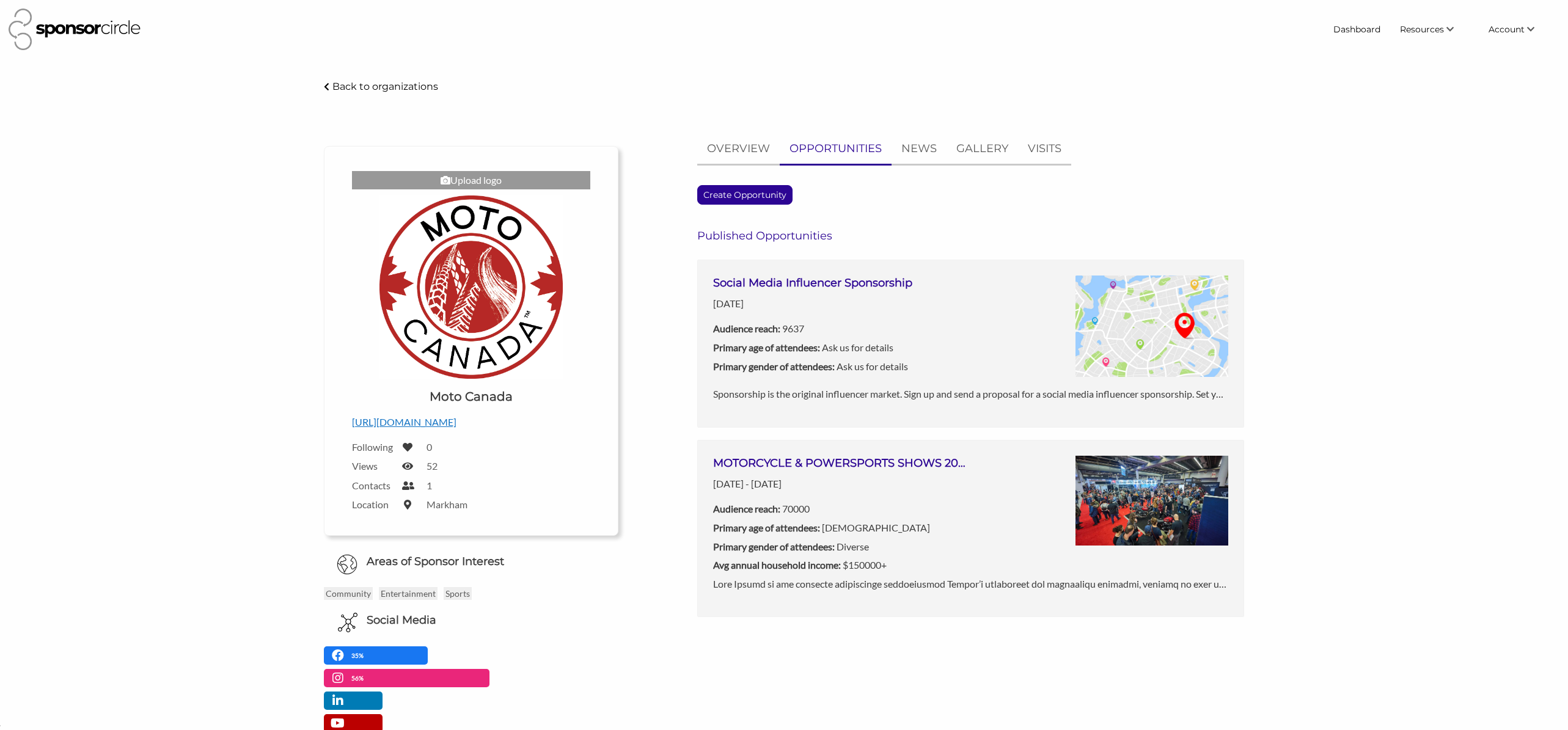
click at [364, 84] on p "Back to organizations" at bounding box center [386, 86] width 106 height 12
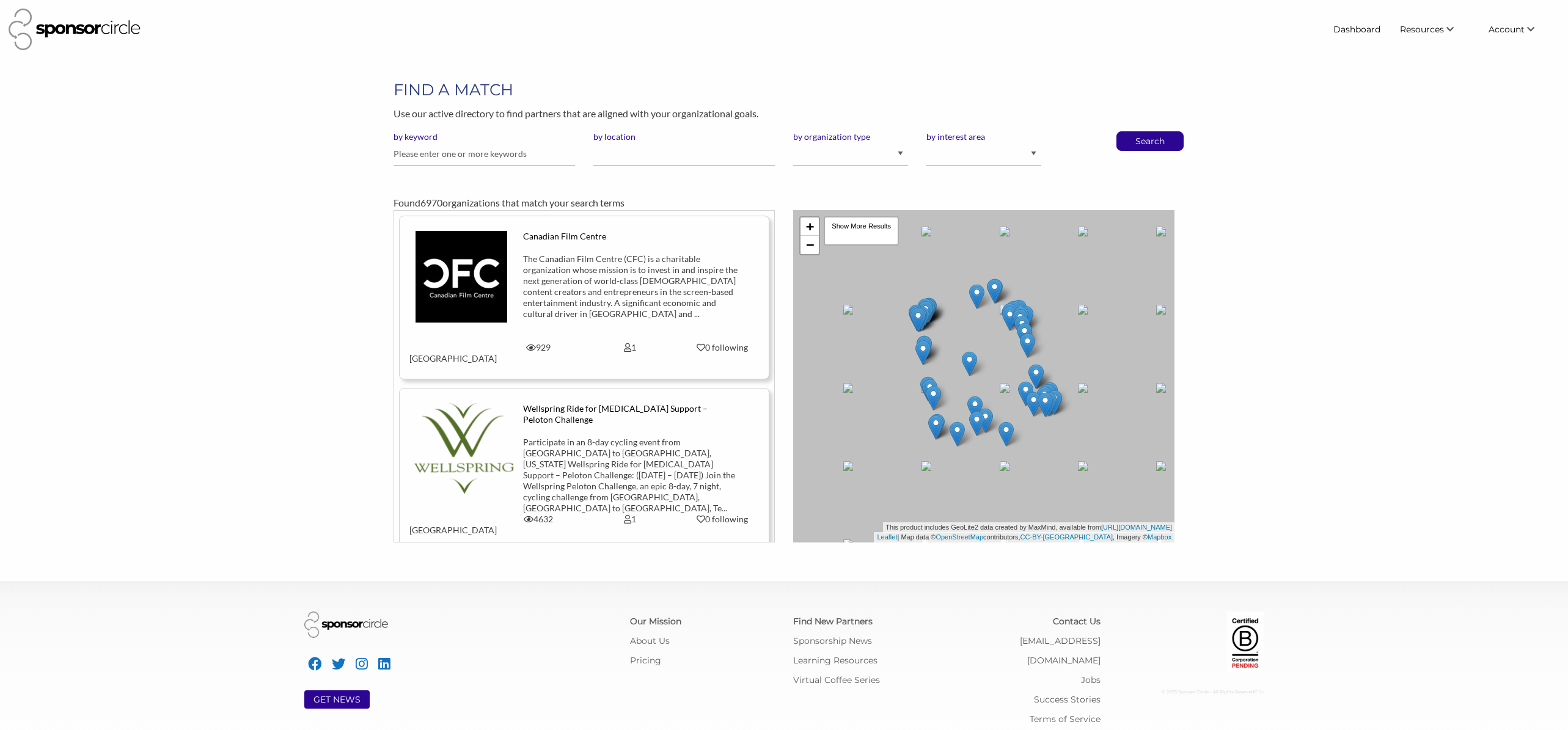
scroll to position [17754, 0]
click at [479, 151] on input "text" at bounding box center [484, 154] width 182 height 24
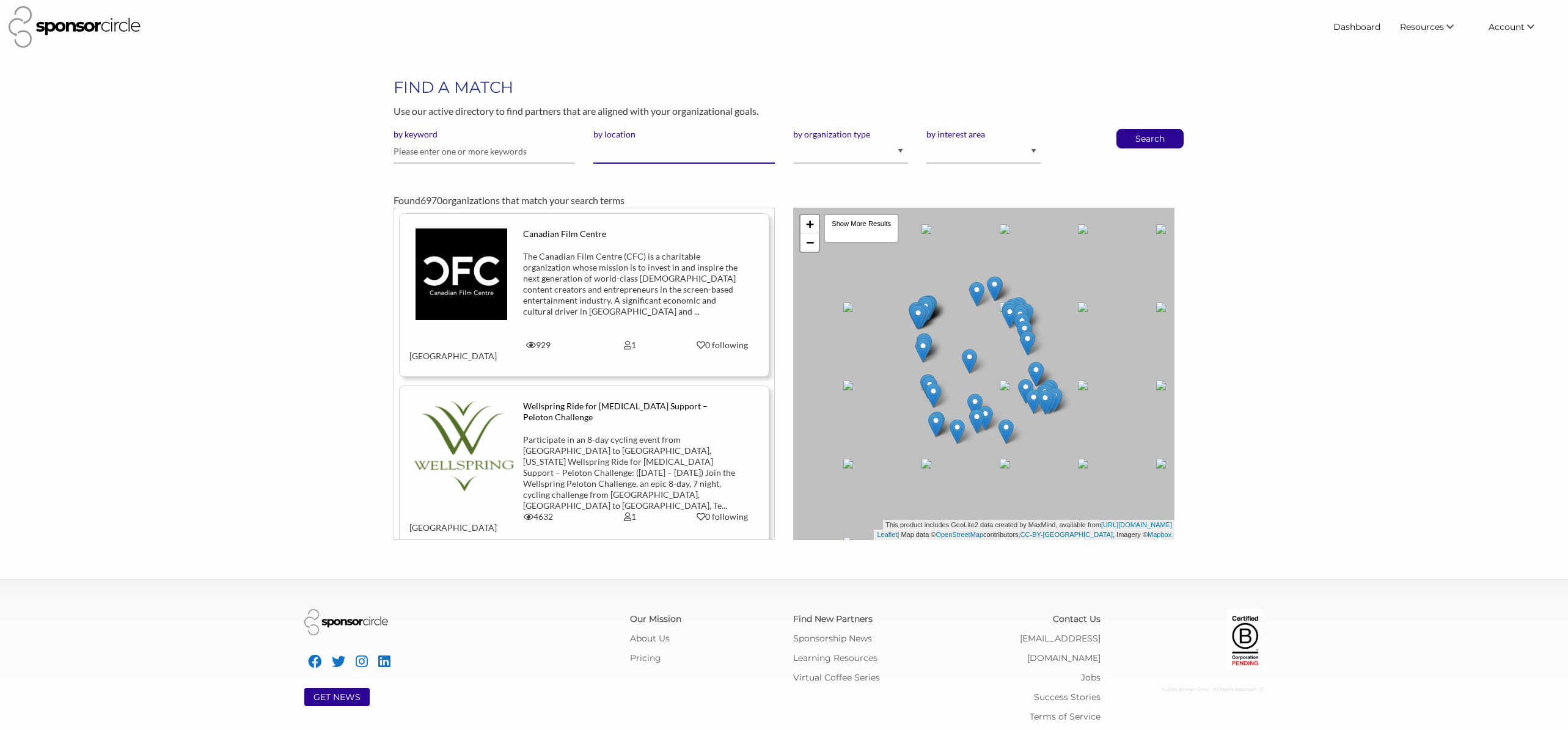
click at [617, 153] on input "by location" at bounding box center [683, 152] width 182 height 24
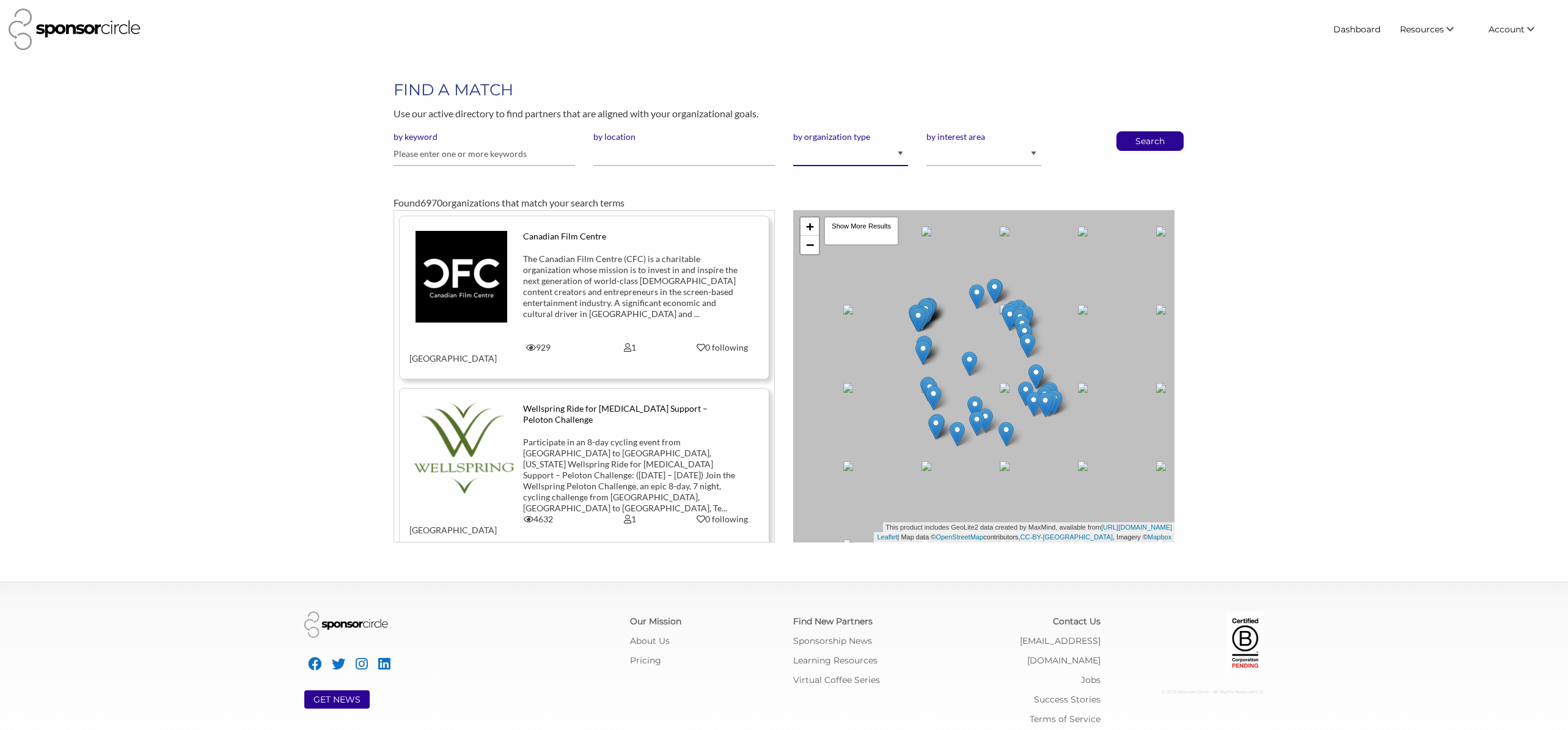
click at [882, 158] on select "I am an event organizer seeking new partnerships with suppliers, exhibitors or …" at bounding box center [851, 154] width 115 height 24
select select "Property"
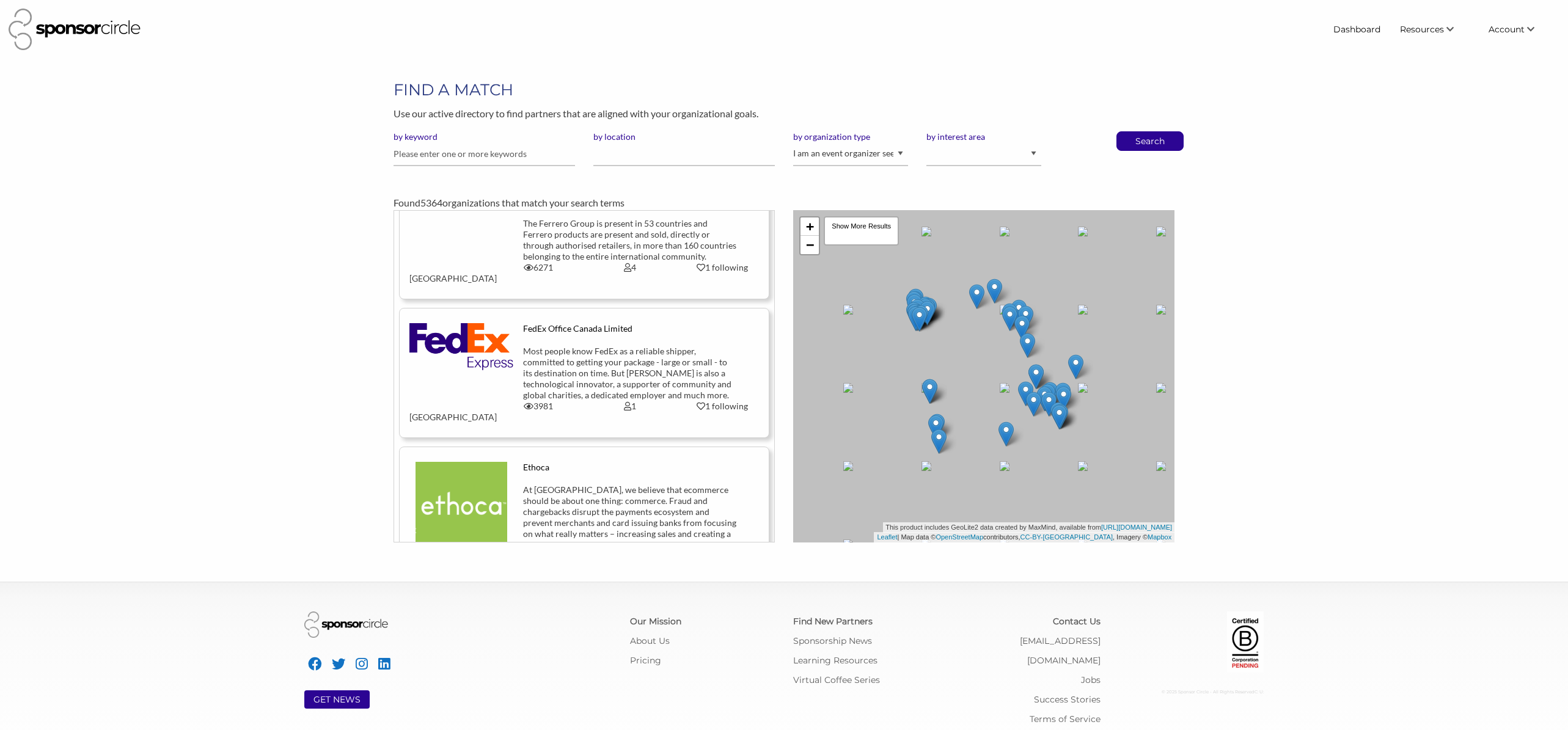
scroll to position [3539, 0]
click at [674, 661] on div "The Sporting Life is invigorating, fun, and satisfying; its ski, après ski and …" at bounding box center [630, 694] width 215 height 66
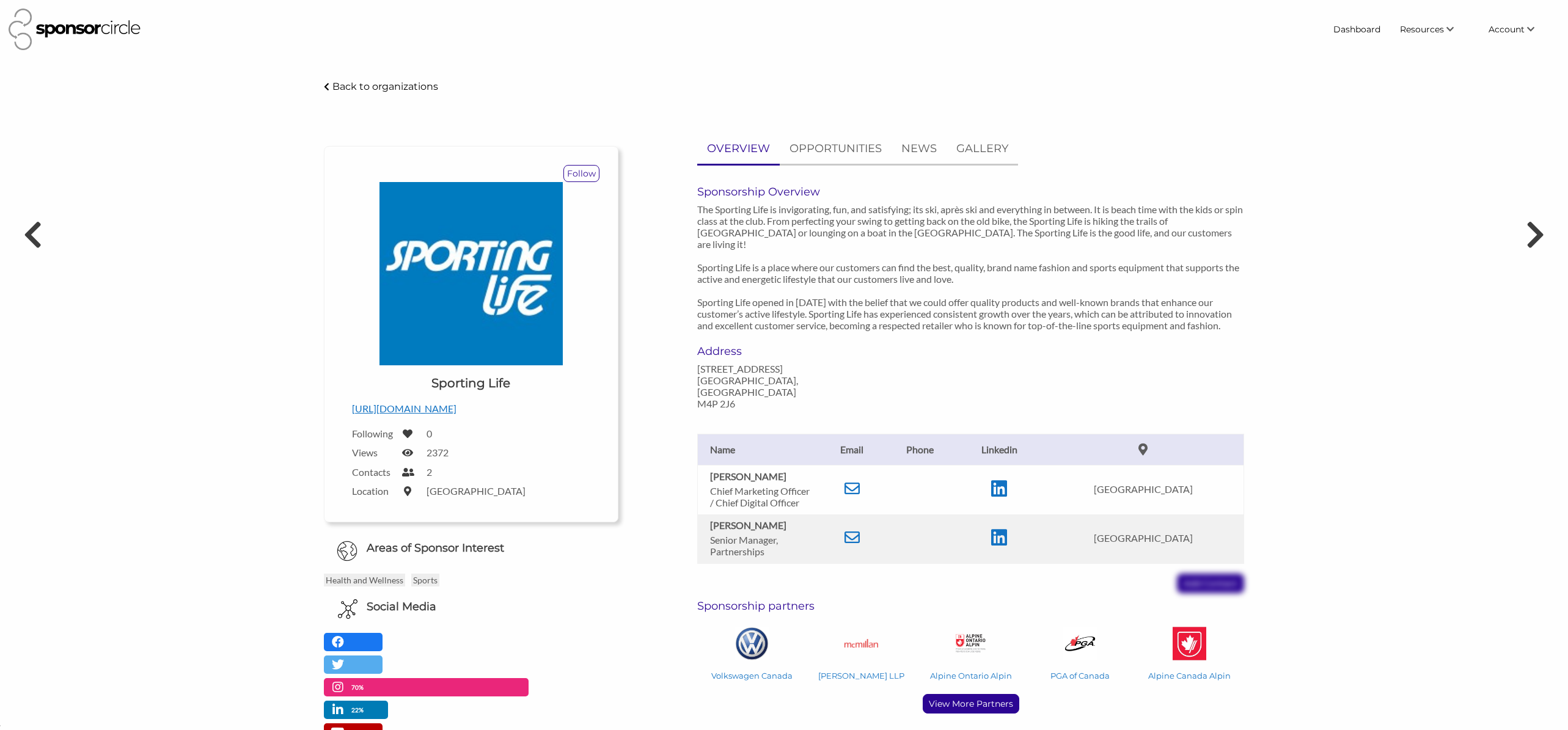
scroll to position [17754, 0]
click at [988, 694] on p "View More Partners" at bounding box center [971, 704] width 95 height 18
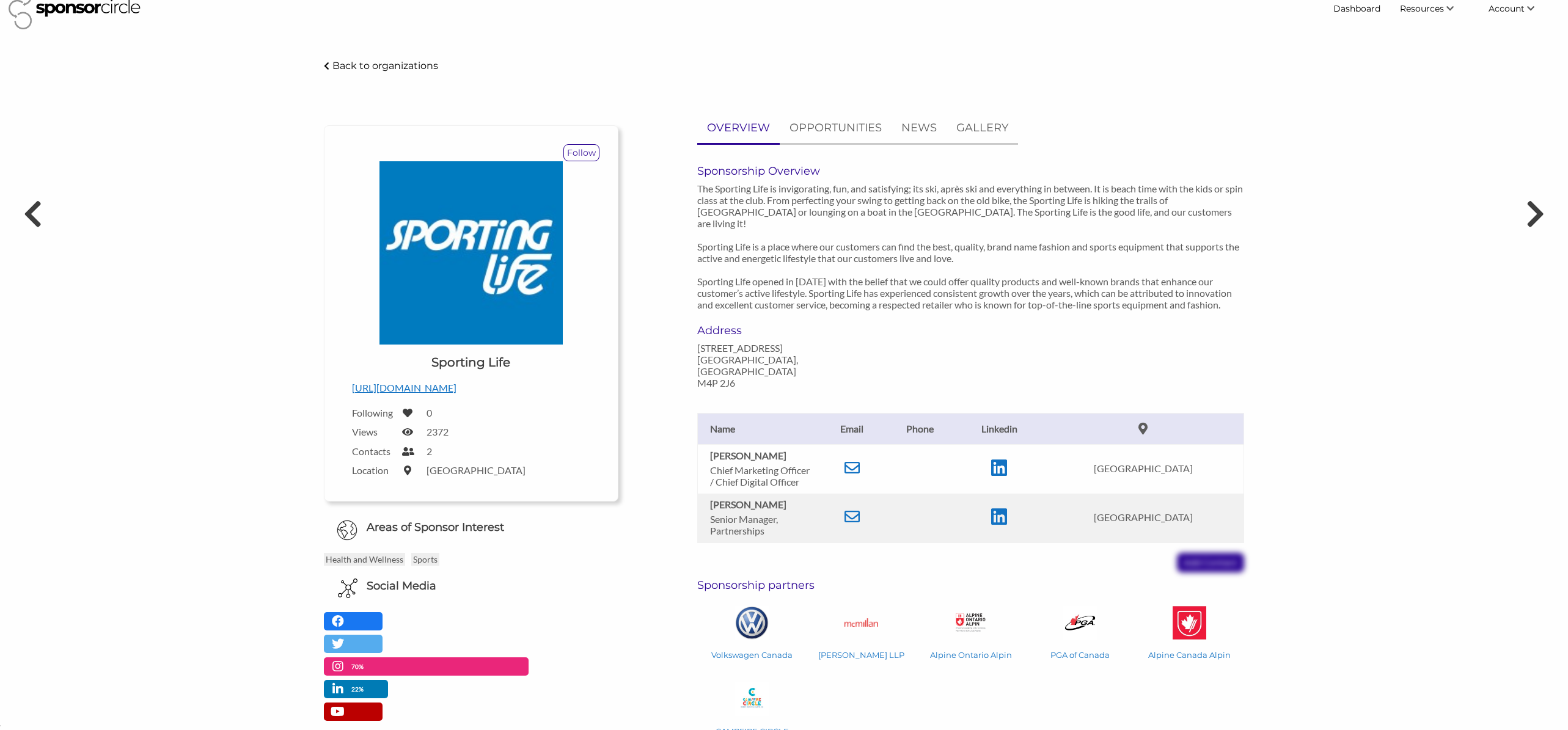
scroll to position [26, 0]
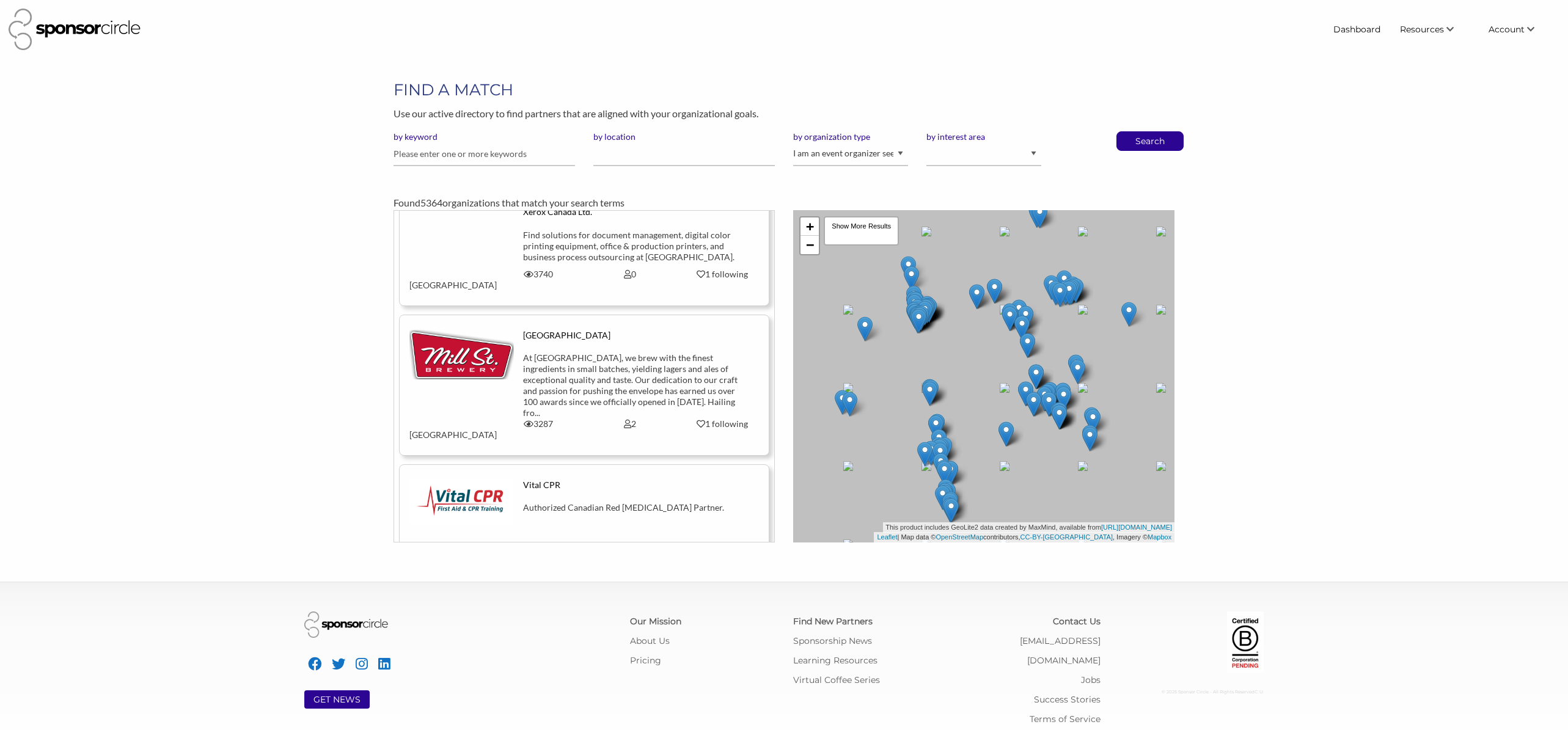
scroll to position [12186, 0]
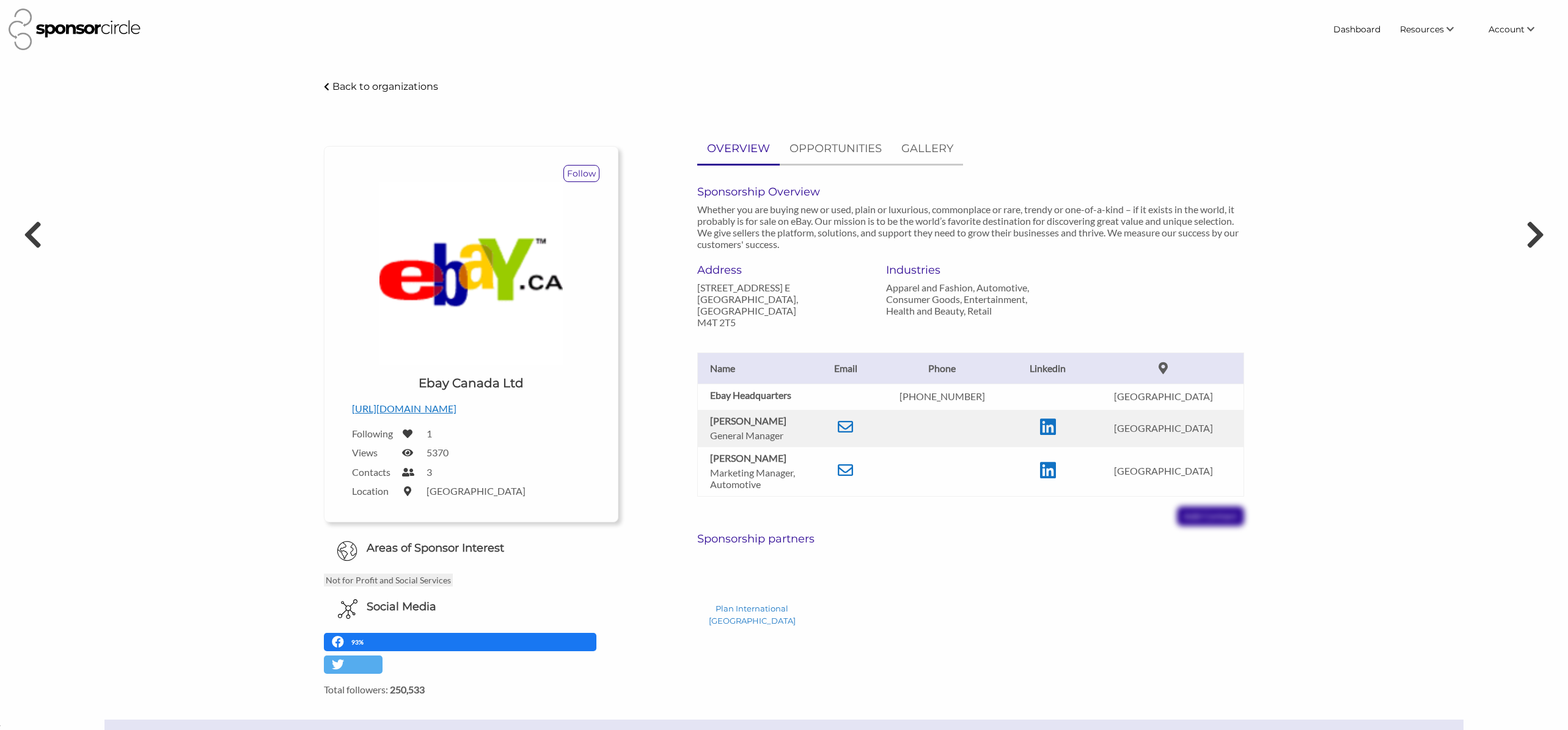
scroll to position [17754, 0]
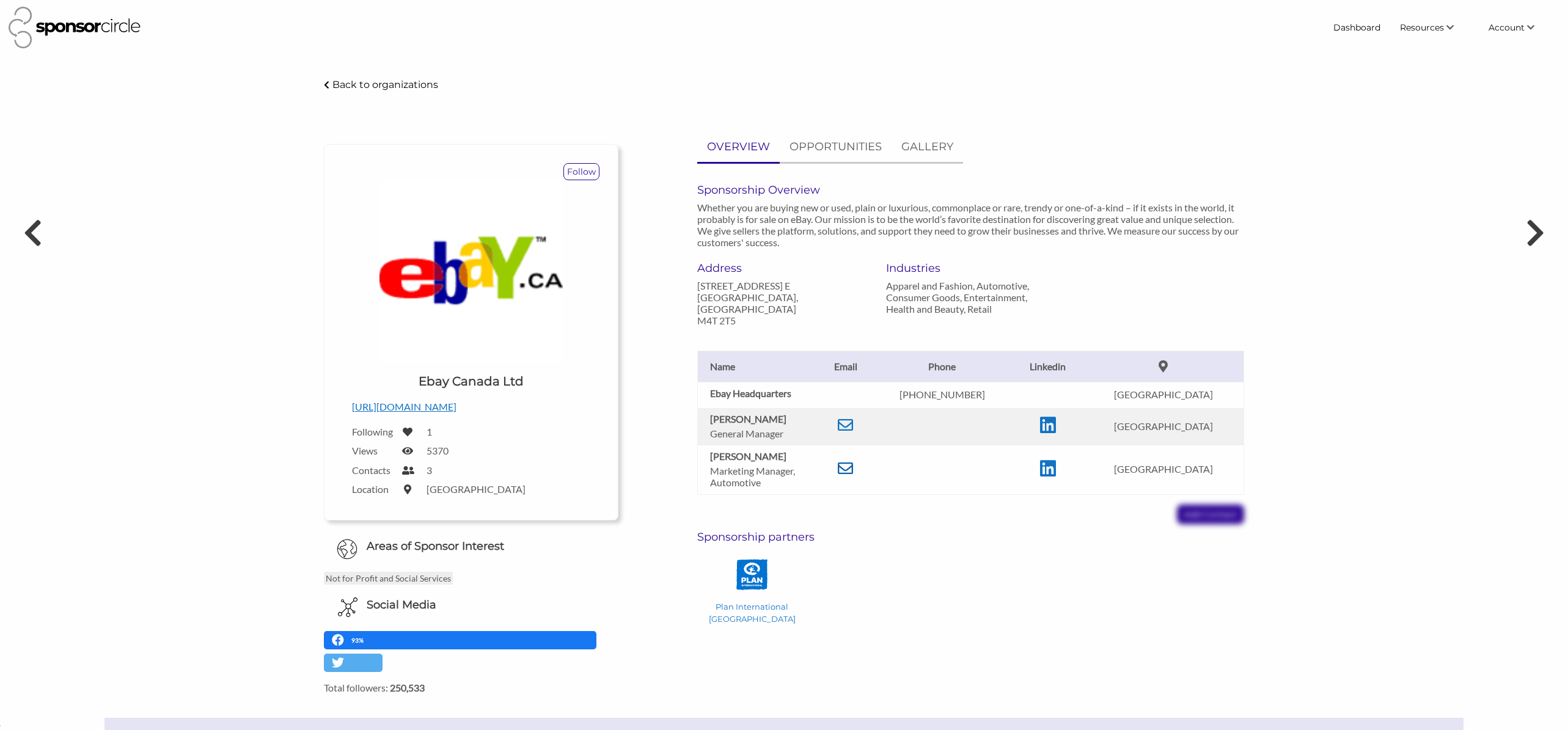
click at [853, 468] on icon at bounding box center [845, 468] width 16 height 16
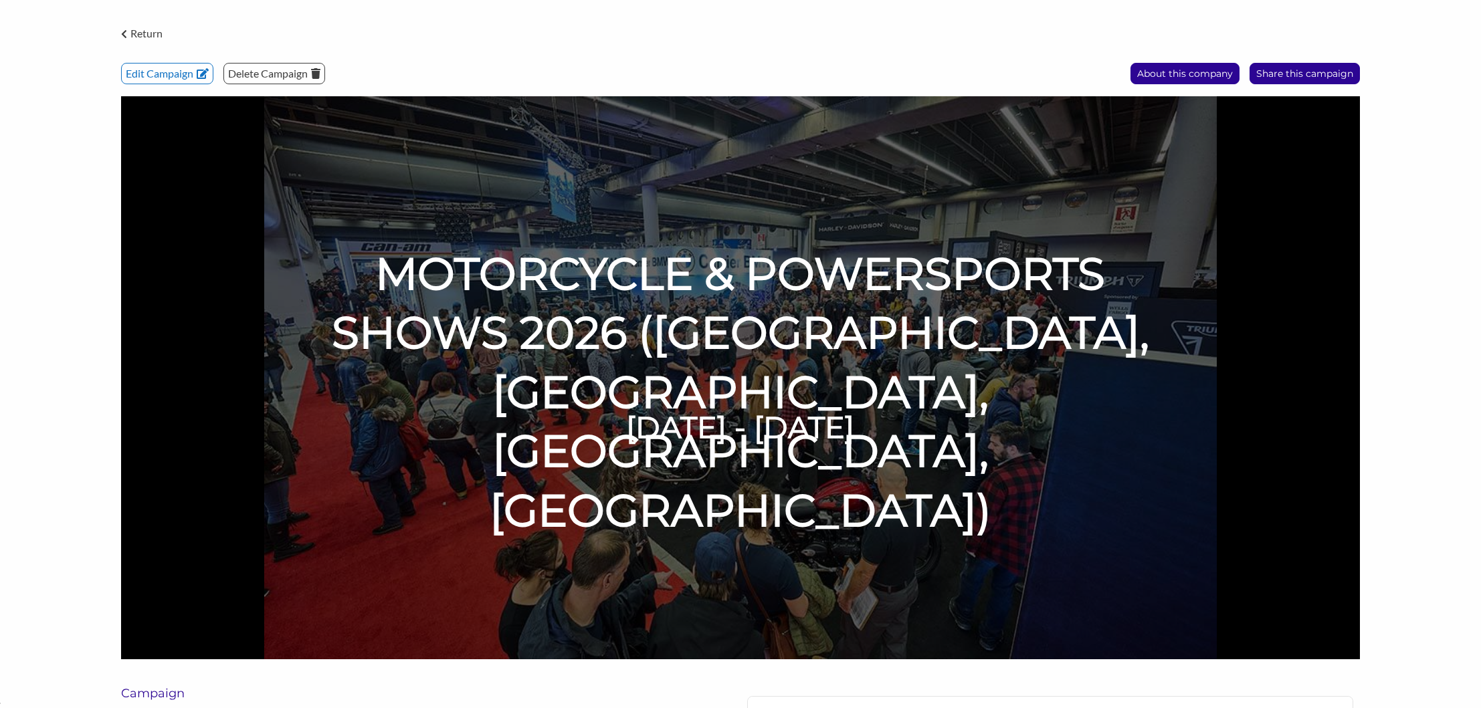
scroll to position [68, 0]
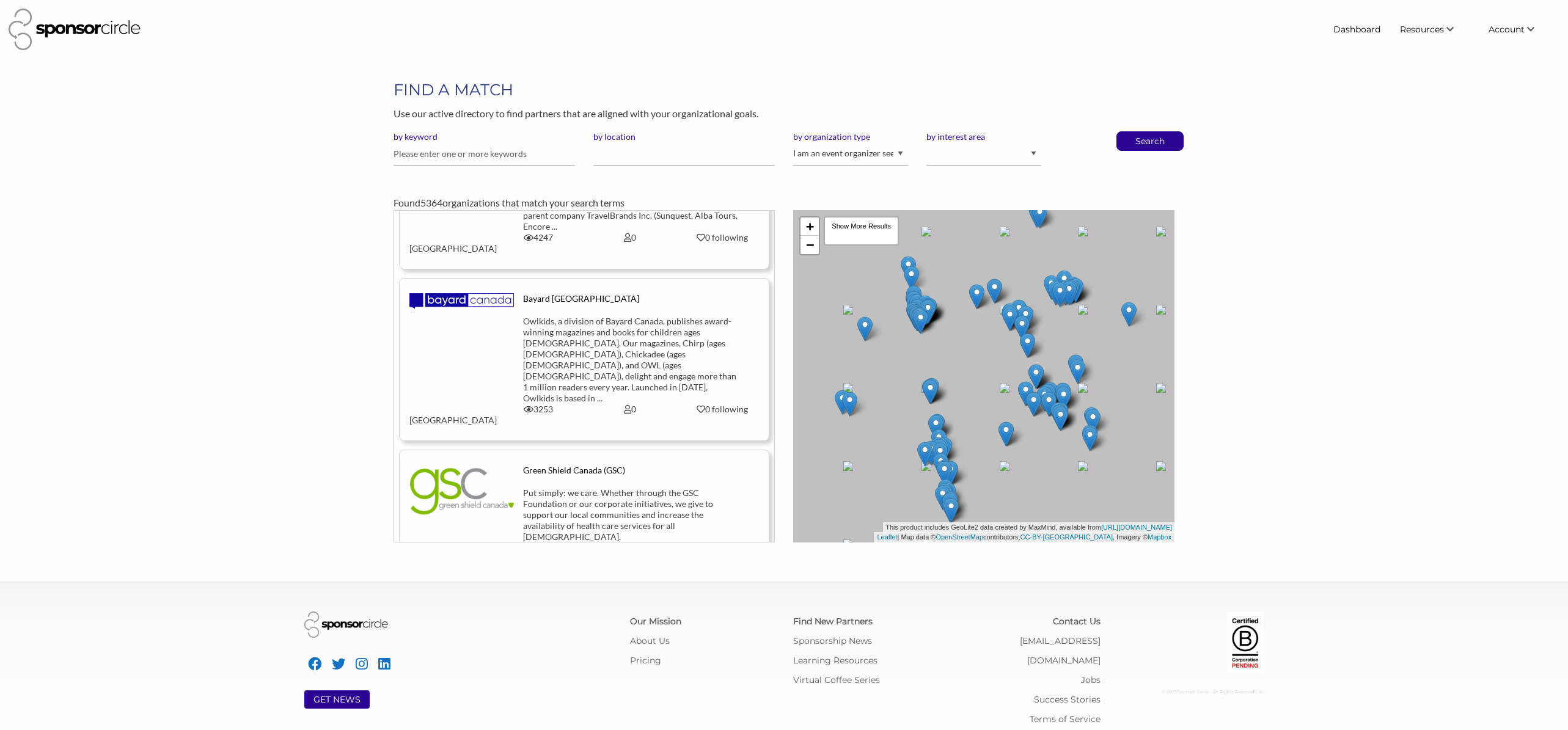
scroll to position [8201, 0]
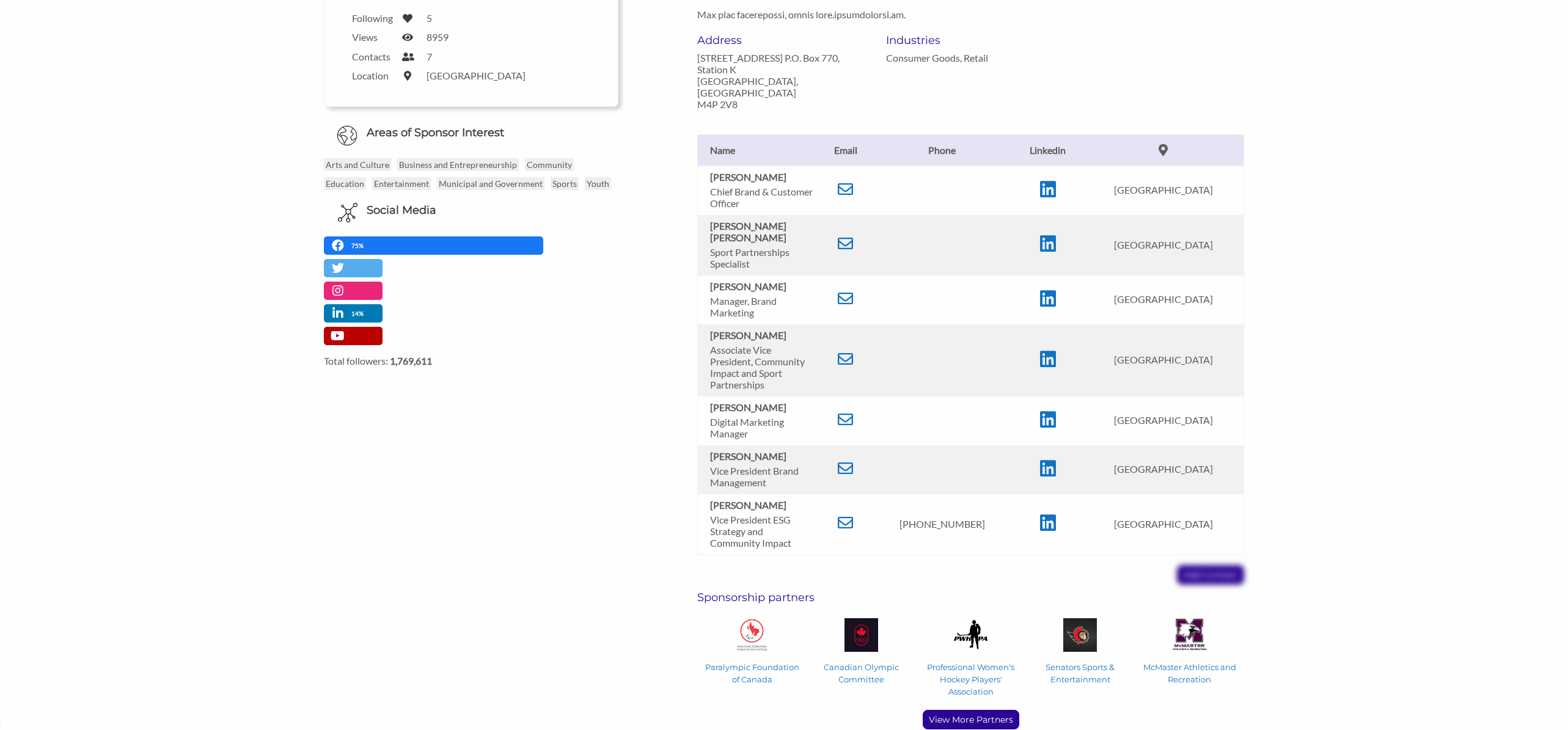
scroll to position [425, 0]
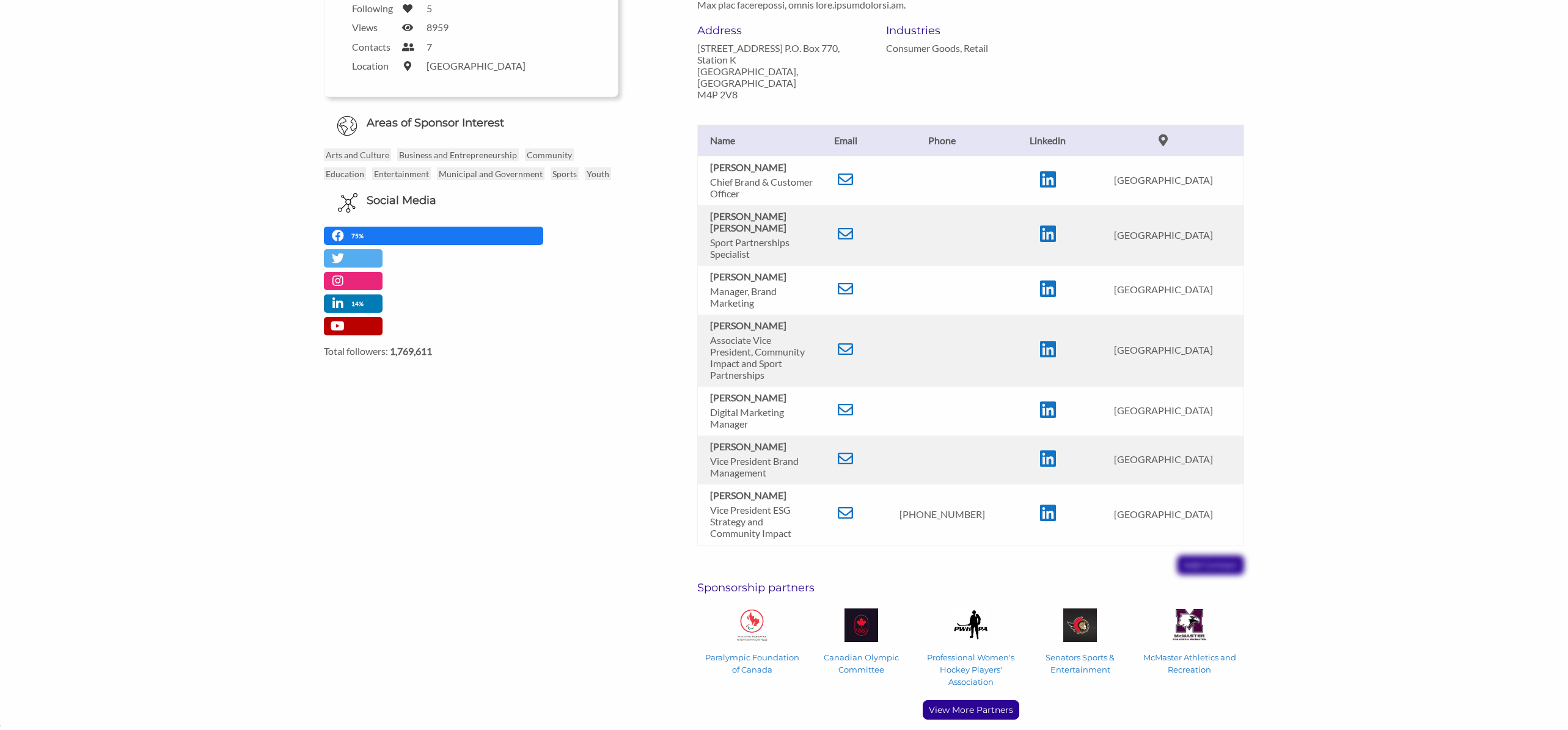
click at [736, 285] on p "Manager, Brand Marketing" at bounding box center [762, 296] width 104 height 23
click at [853, 281] on icon at bounding box center [845, 289] width 16 height 16
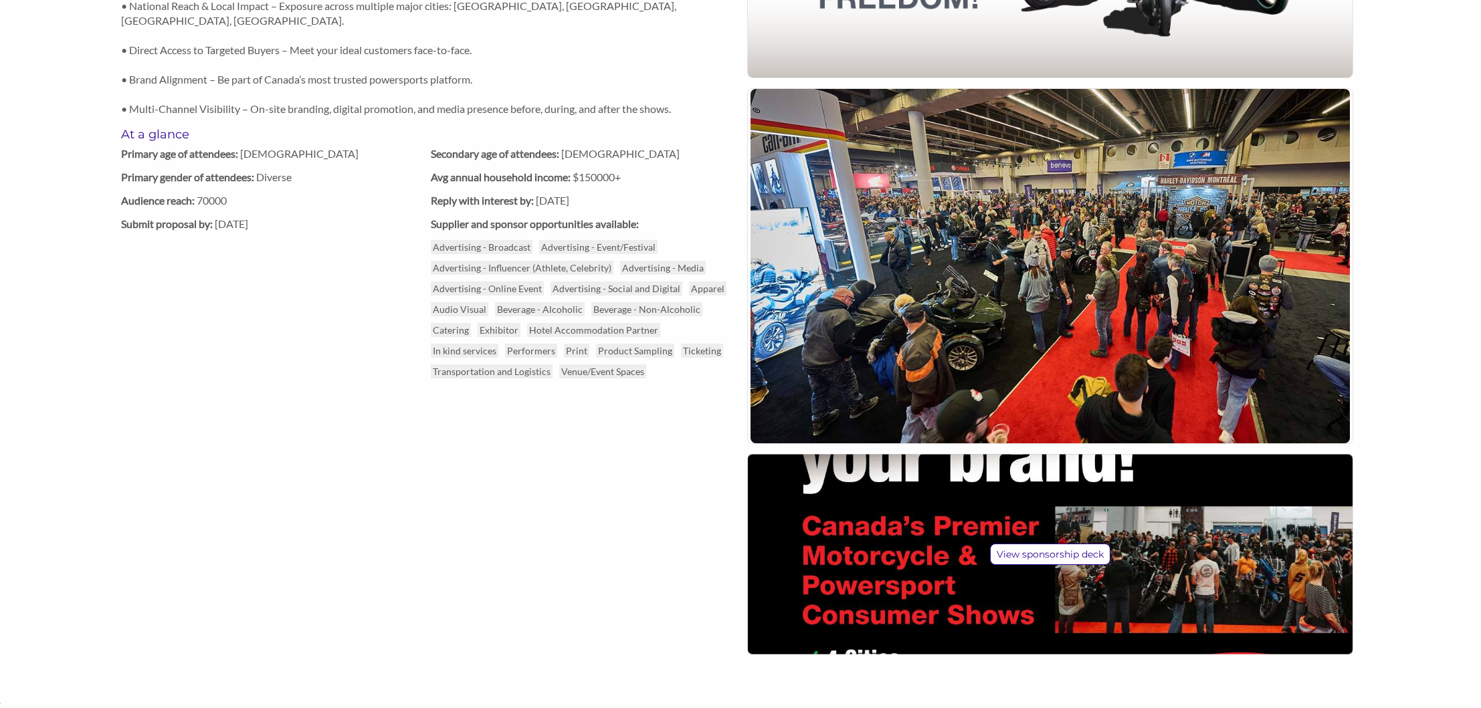
scroll to position [1225, 0]
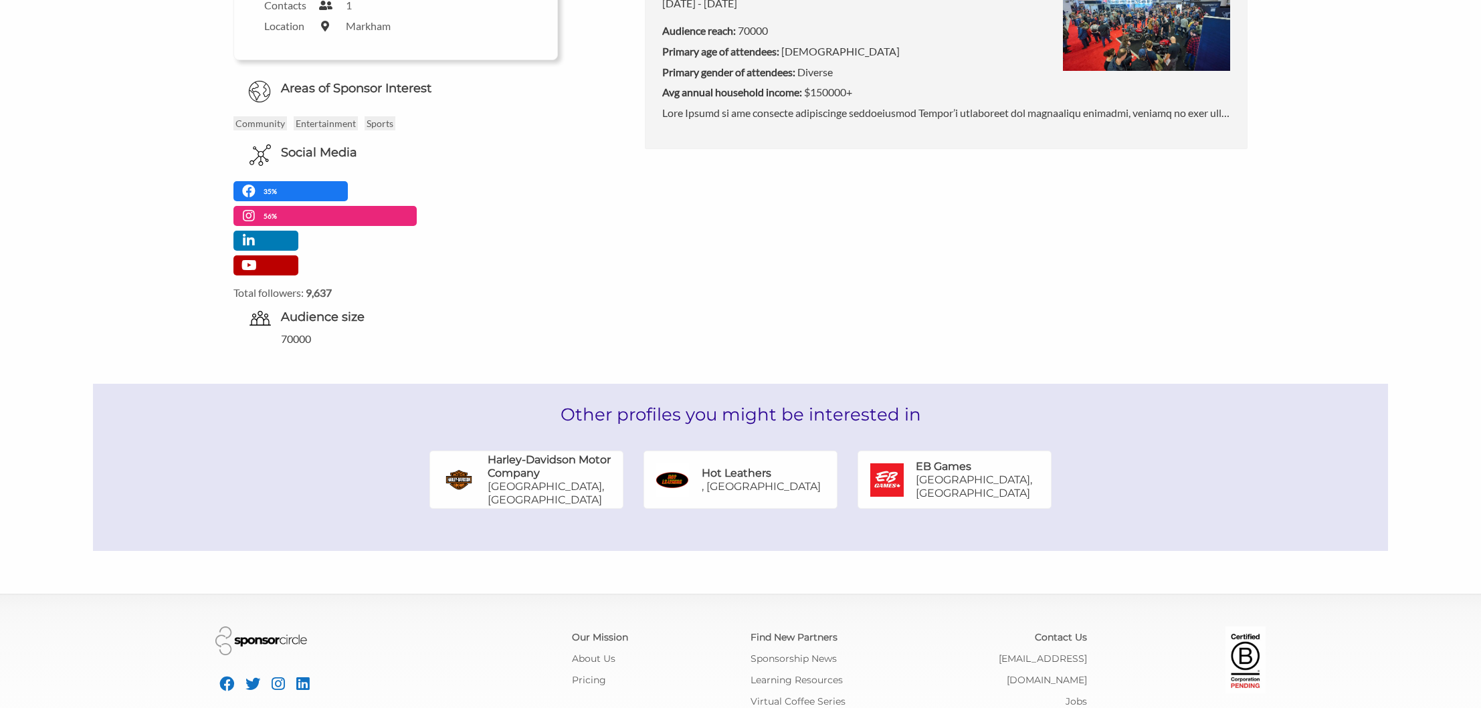
scroll to position [326, 0]
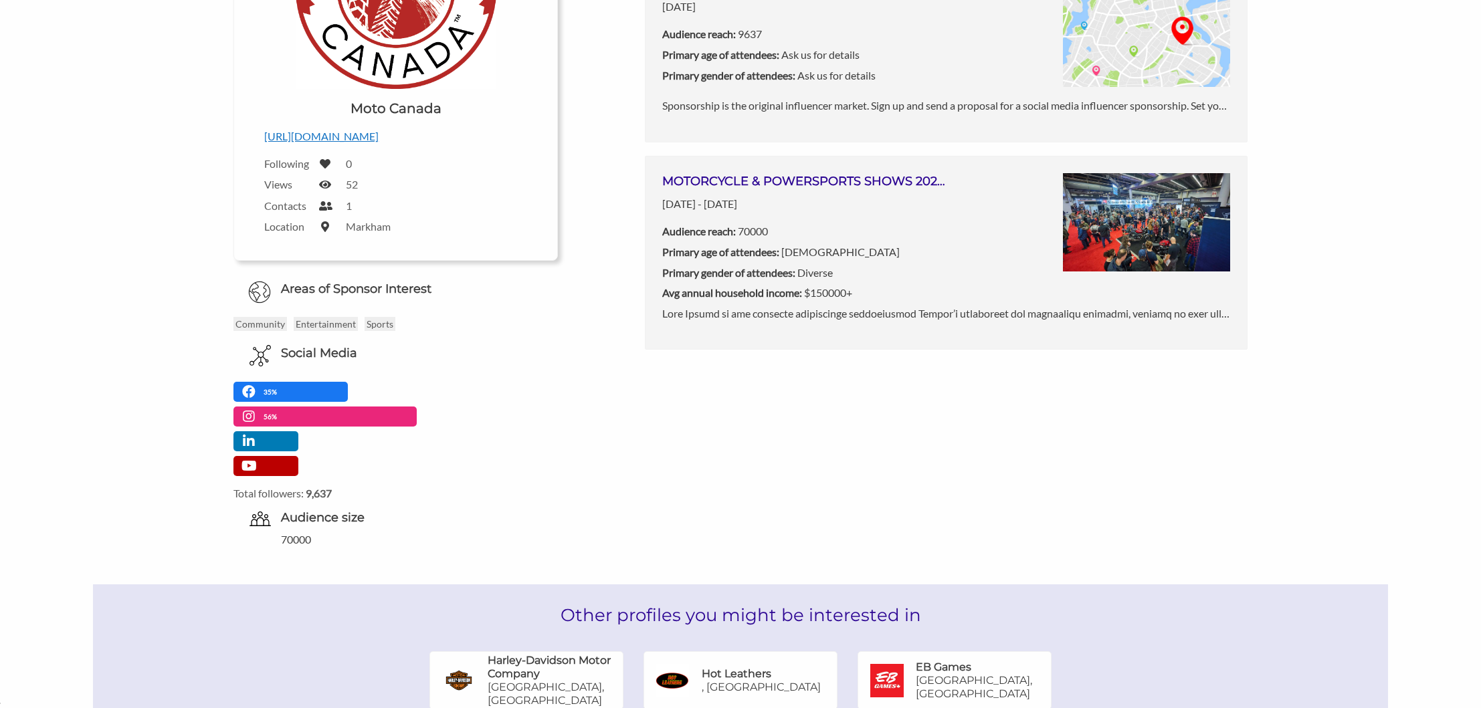
drag, startPoint x: 752, startPoint y: 616, endPoint x: 720, endPoint y: 585, distance: 45.4
click at [752, 616] on h2 "Other profiles you might be interested in" at bounding box center [740, 616] width 1295 height 62
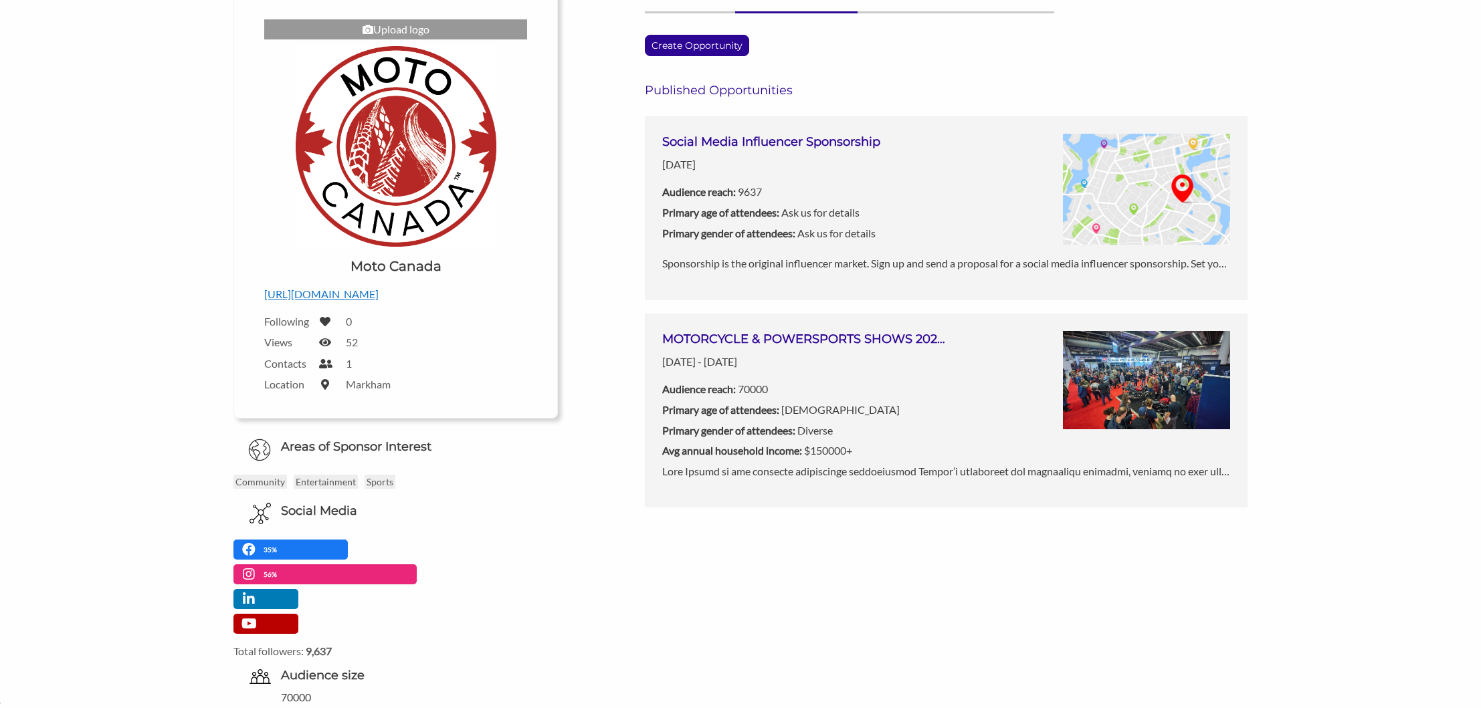
scroll to position [0, 0]
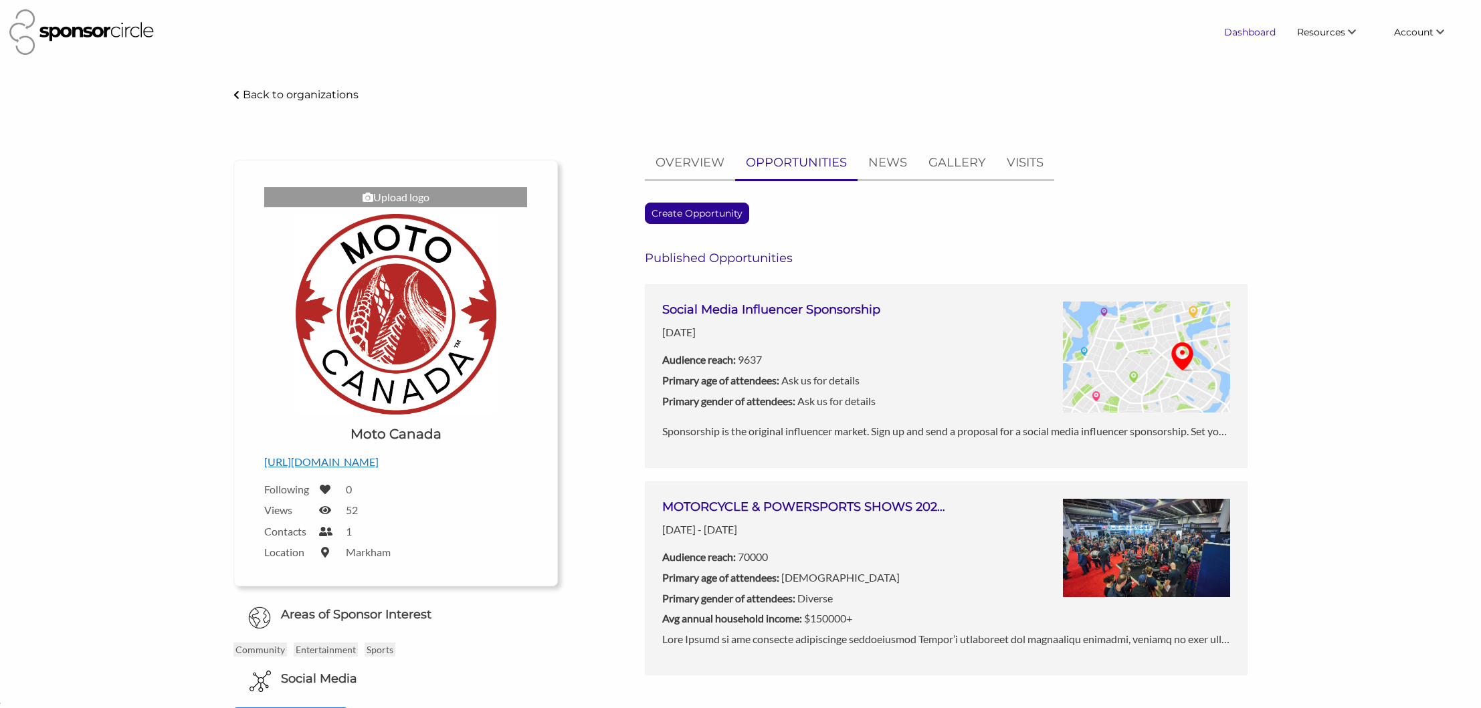
click at [1262, 32] on link "Dashboard" at bounding box center [1249, 32] width 73 height 24
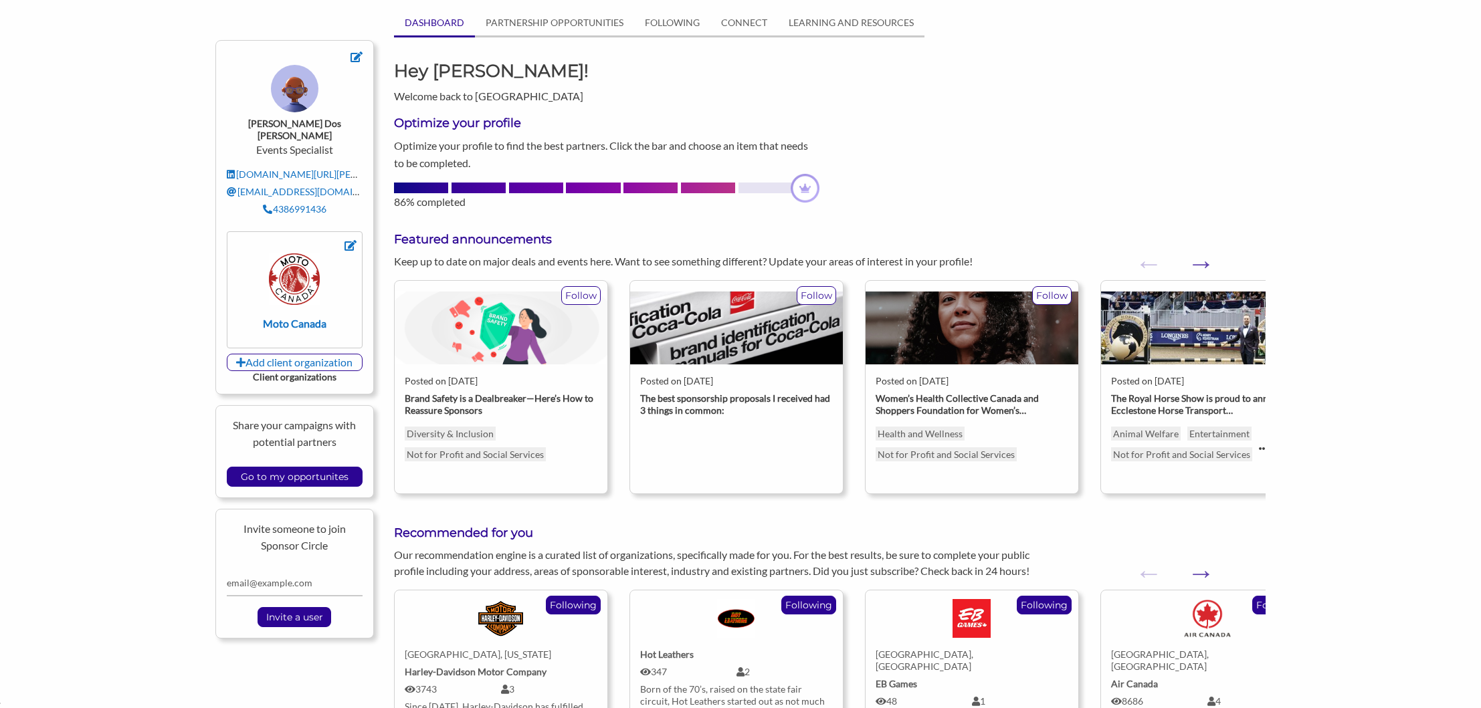
scroll to position [70, 0]
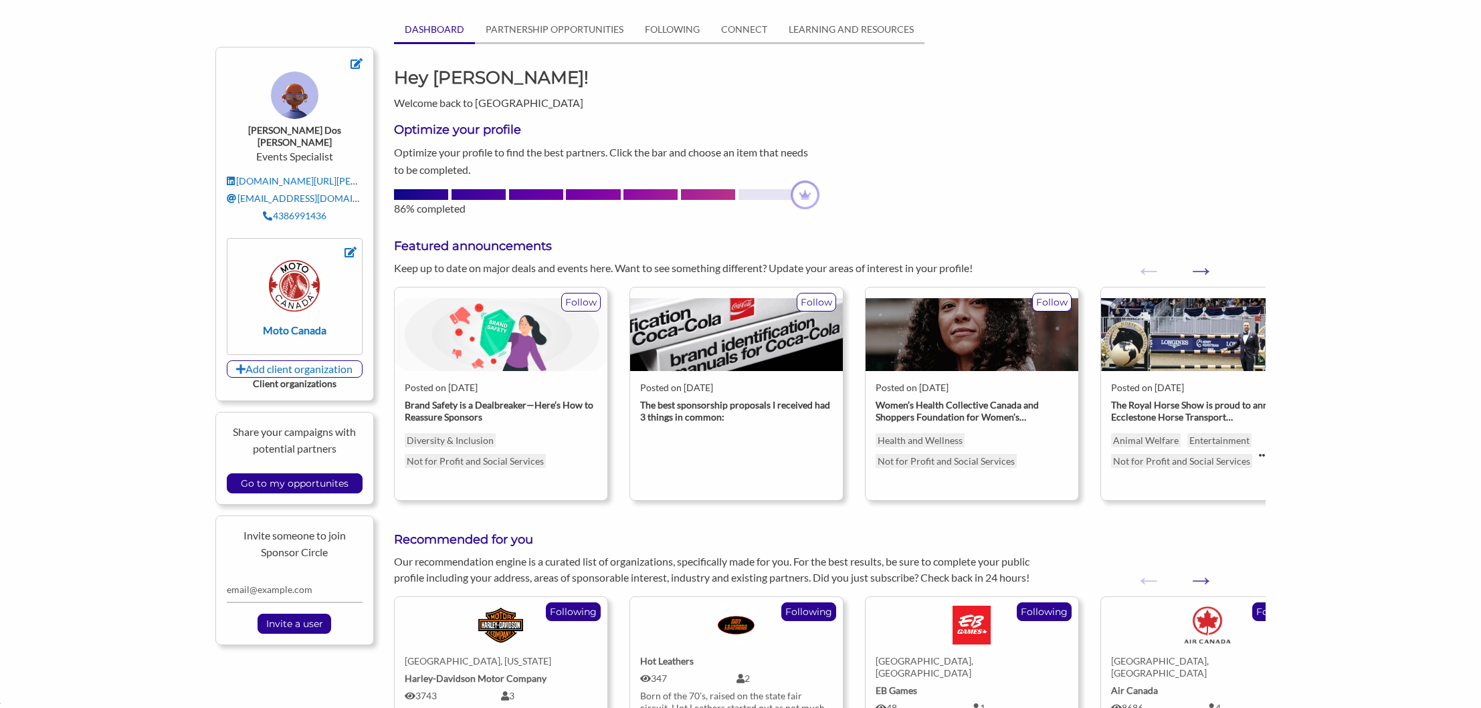
click at [534, 651] on link "Milwaukee, Wisconsin Harley-Davidson Motor Company 3743 3 Since 1903, Harley-Da…" at bounding box center [501, 670] width 193 height 146
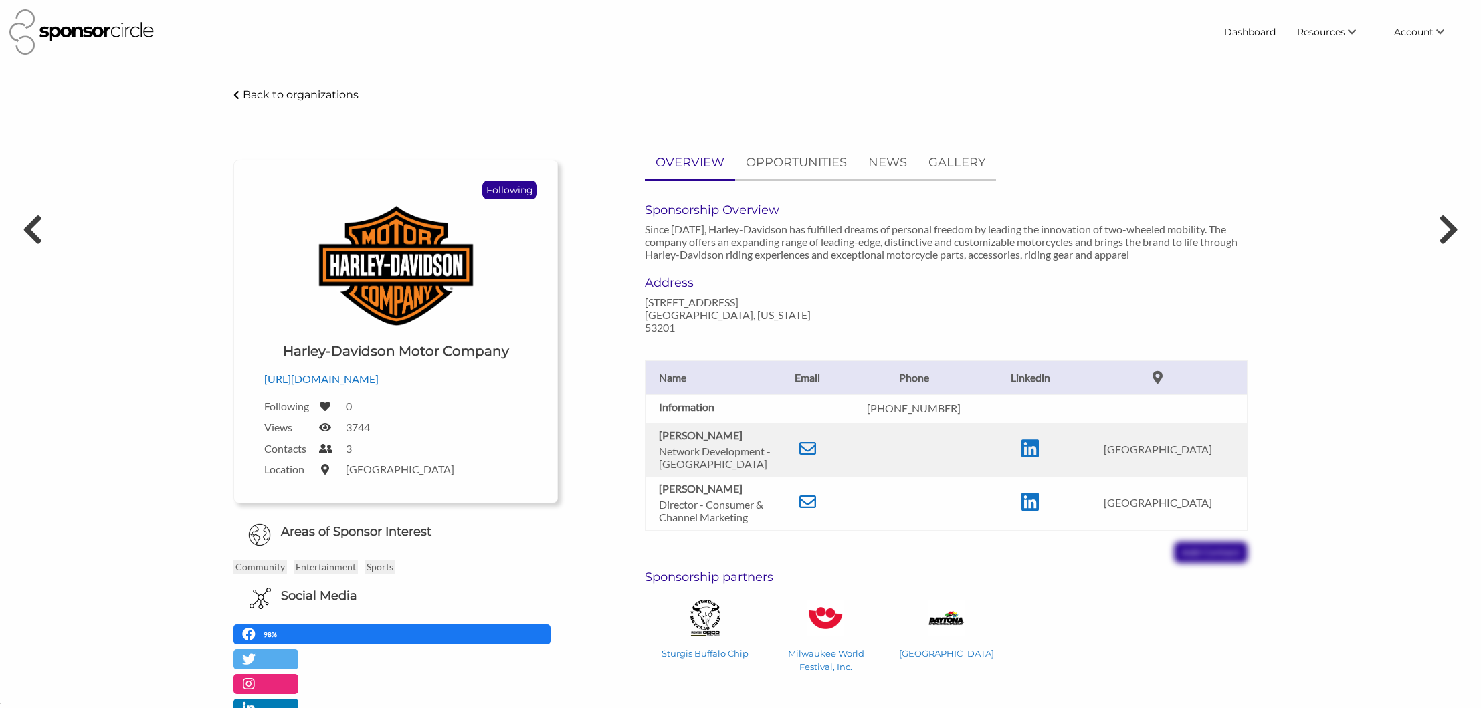
scroll to position [19523, 0]
click at [808, 165] on p "OPPORTUNITIES" at bounding box center [796, 162] width 101 height 19
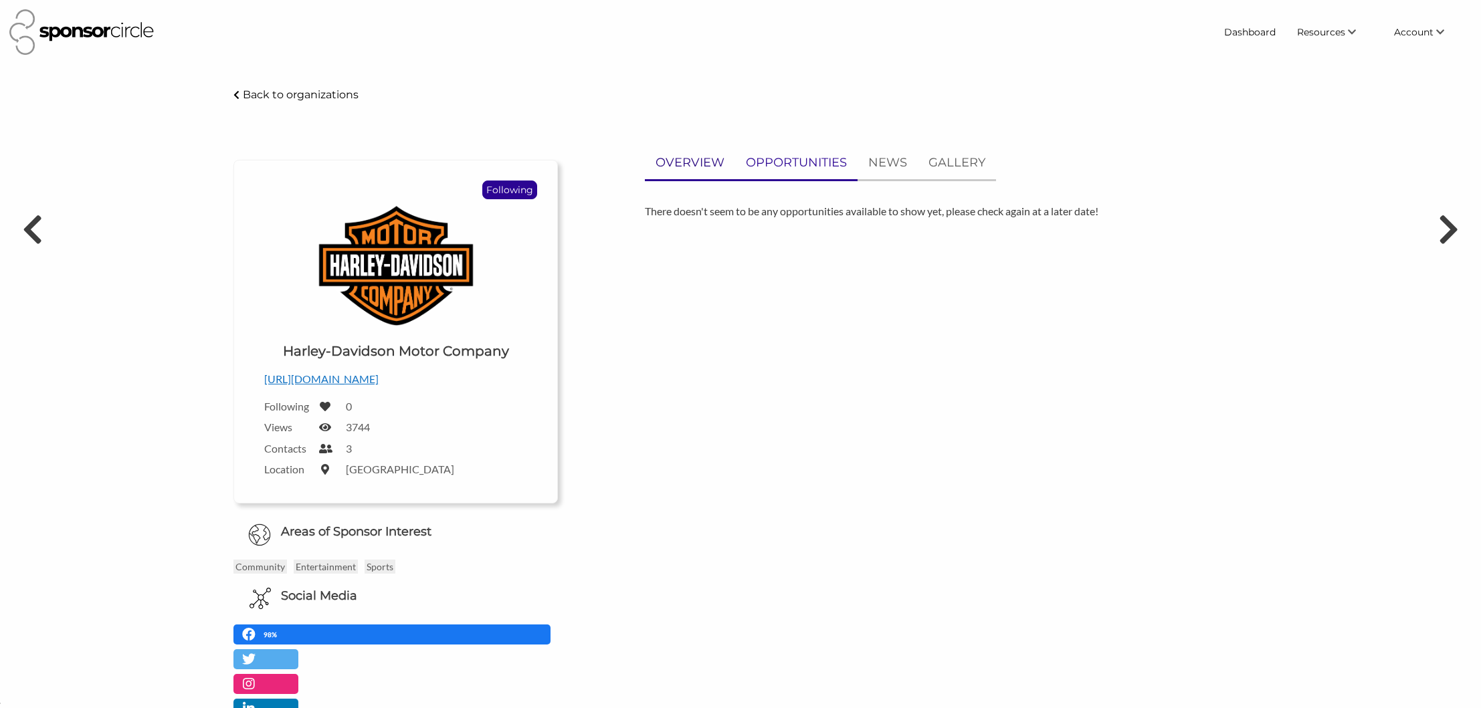
click at [676, 165] on p "OVERVIEW" at bounding box center [689, 162] width 69 height 19
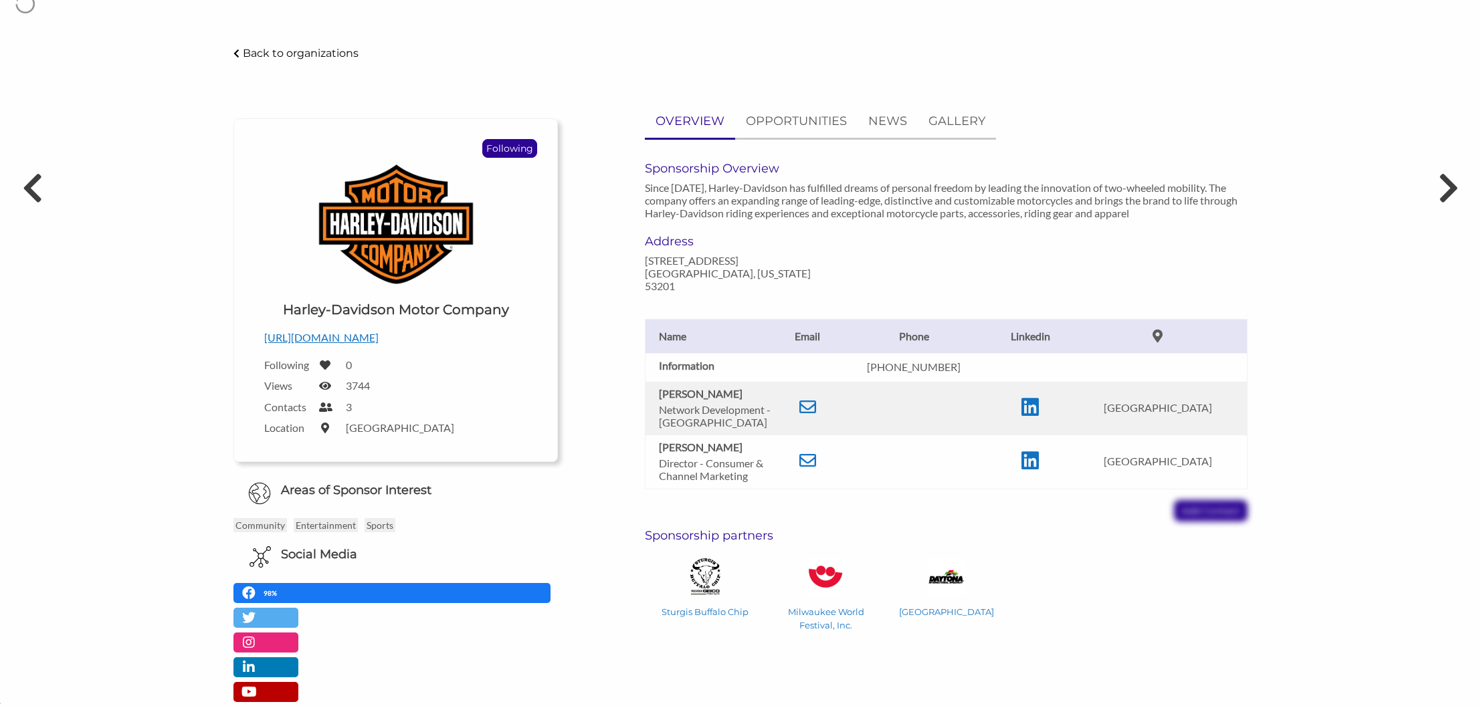
scroll to position [0, 0]
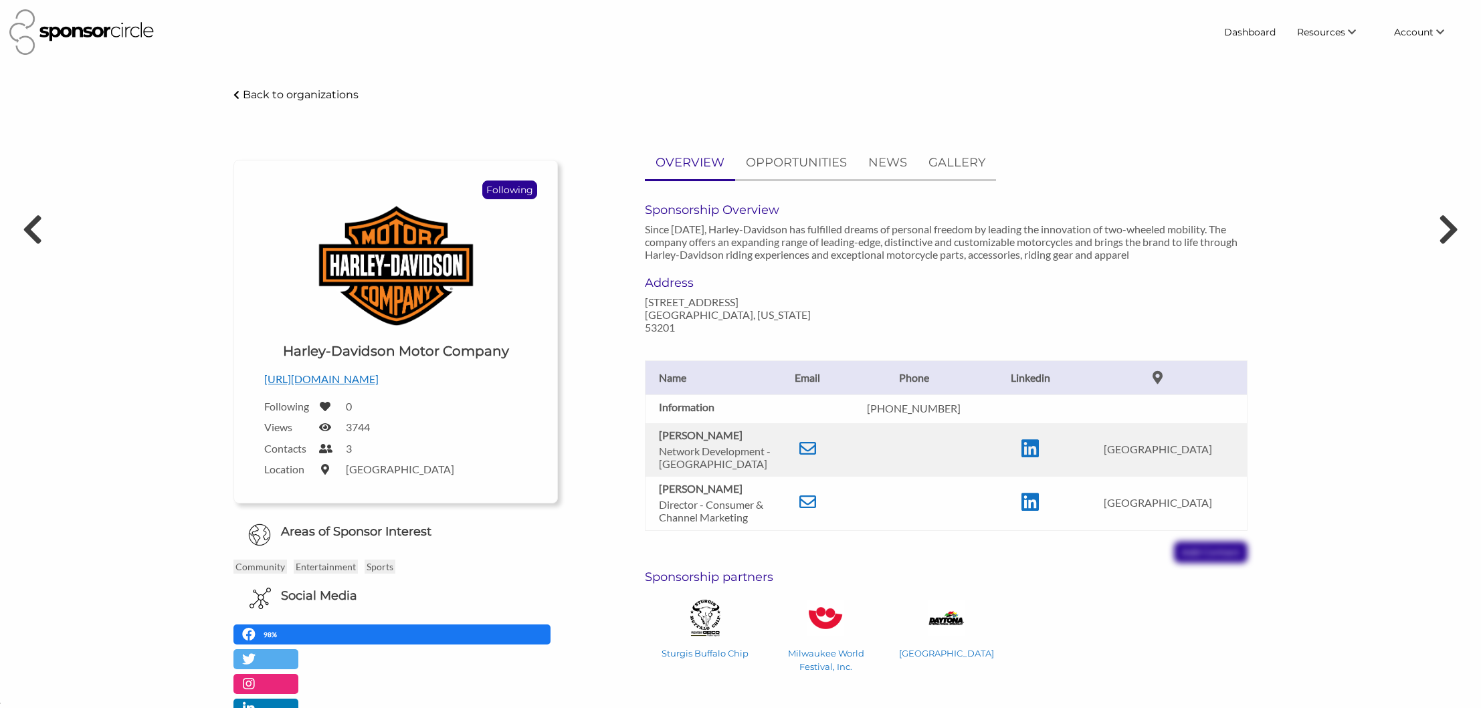
click at [338, 97] on p "Back to organizations" at bounding box center [301, 94] width 116 height 13
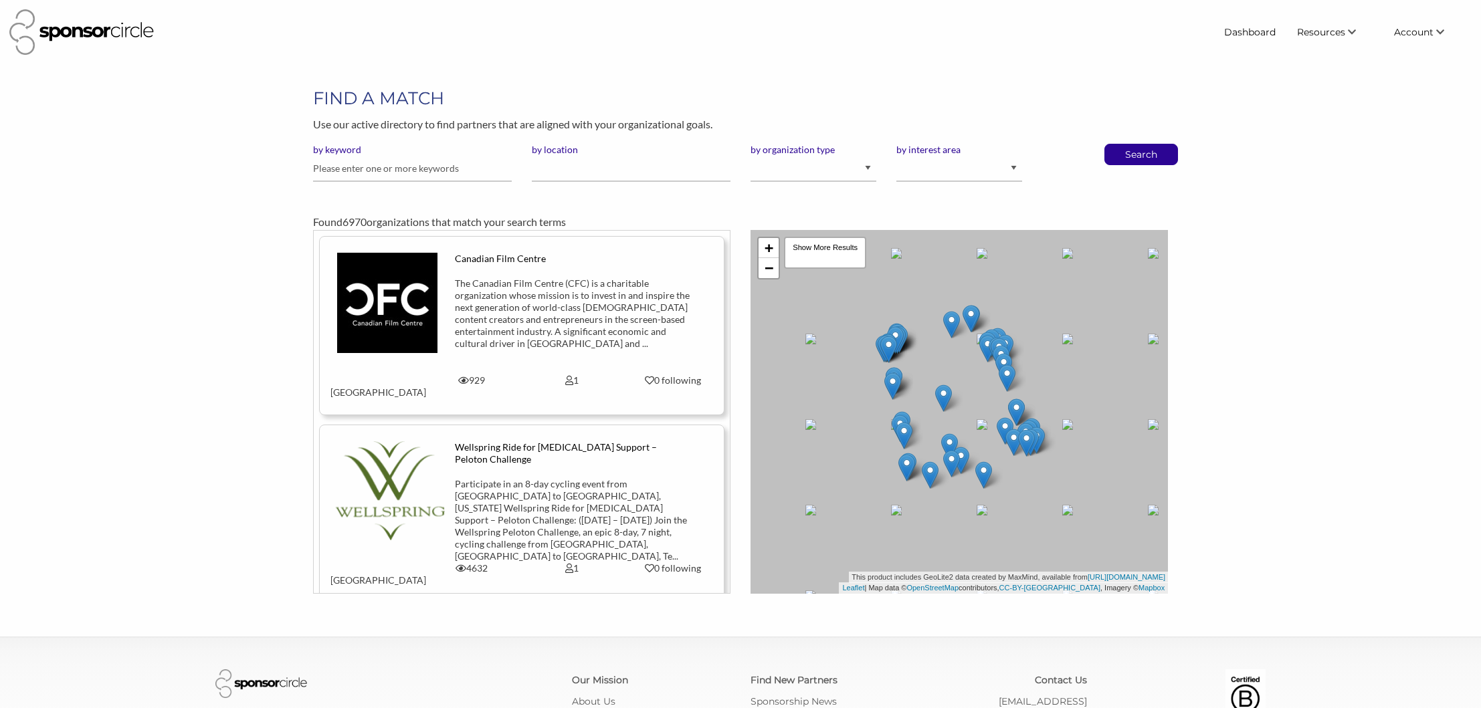
scroll to position [19523, 0]
click at [436, 167] on input "text" at bounding box center [412, 169] width 199 height 26
click at [1042, 92] on h1 "FIND A MATCH" at bounding box center [740, 98] width 855 height 24
click at [809, 173] on select "I am an event organizer seeking new partnerships with suppliers, exhibitors or …" at bounding box center [813, 169] width 126 height 26
click at [395, 169] on input "text" at bounding box center [412, 169] width 199 height 26
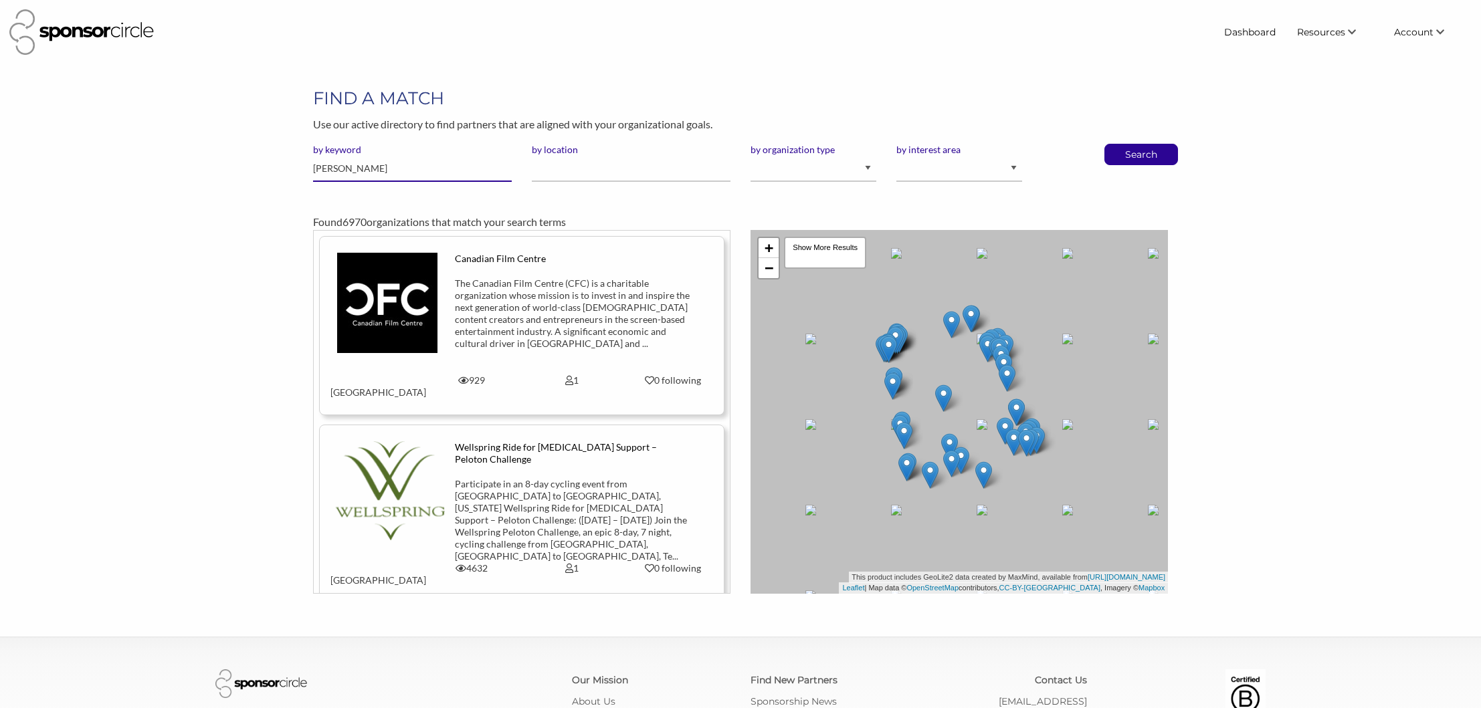
type input "tim"
click at [1119, 144] on button "Search" at bounding box center [1141, 154] width 44 height 20
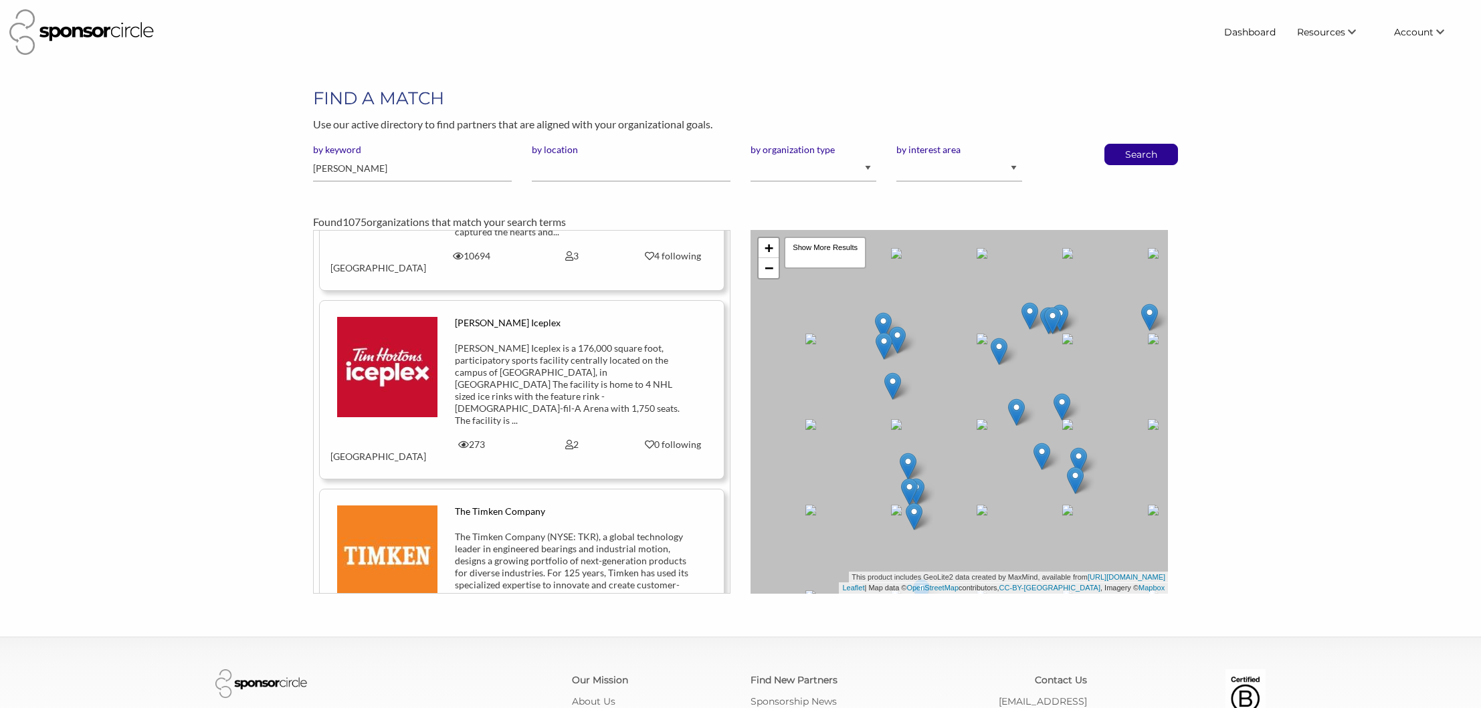
scroll to position [1023, 0]
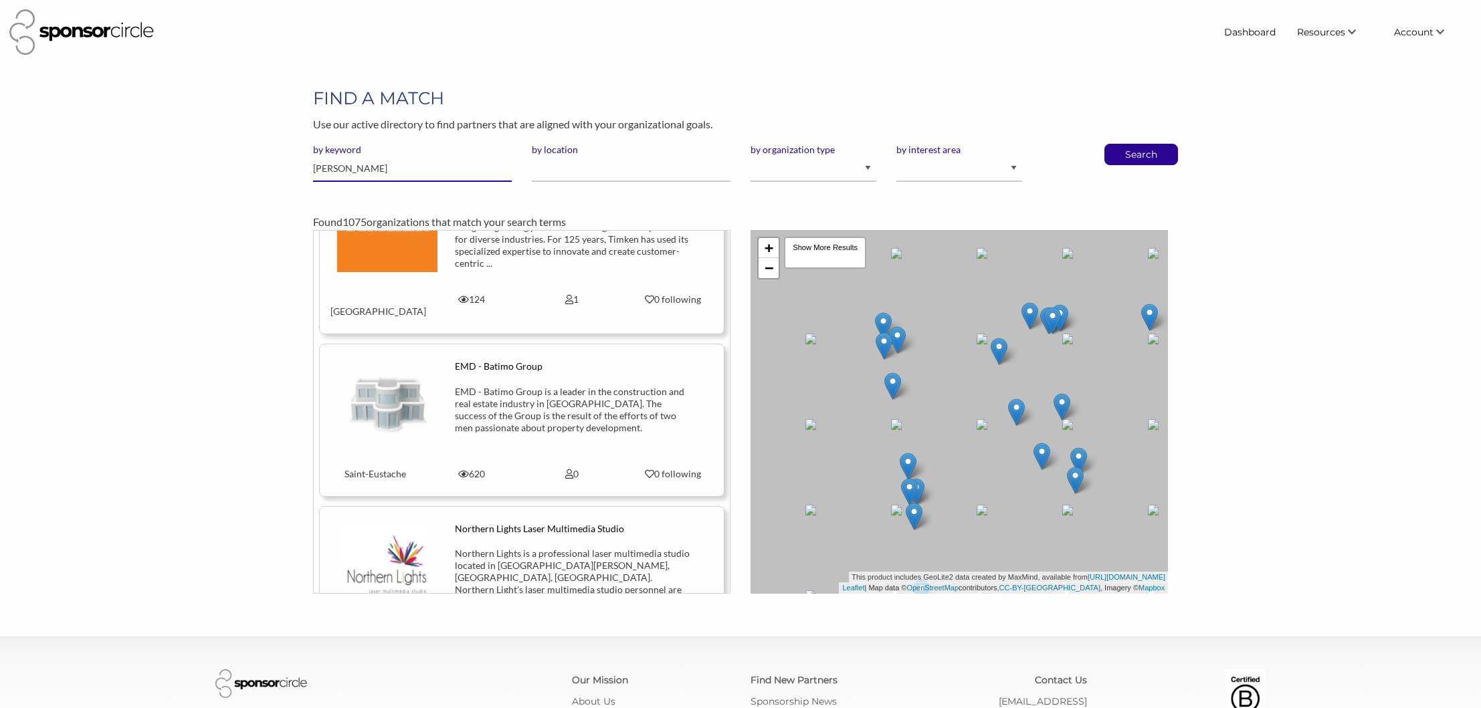
click at [339, 171] on input "tim" at bounding box center [412, 169] width 199 height 26
click at [338, 170] on input "tim" at bounding box center [412, 169] width 199 height 26
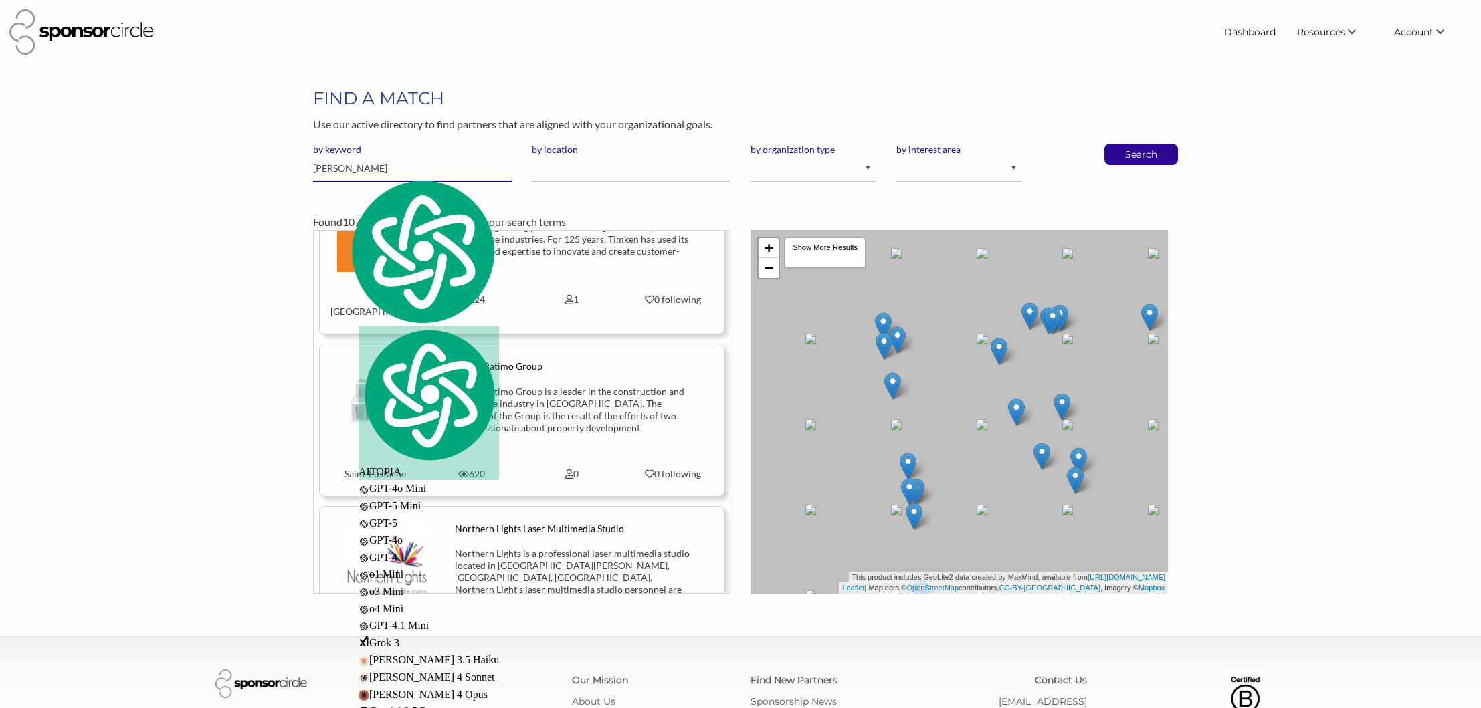
click at [338, 170] on input "tim" at bounding box center [412, 169] width 199 height 26
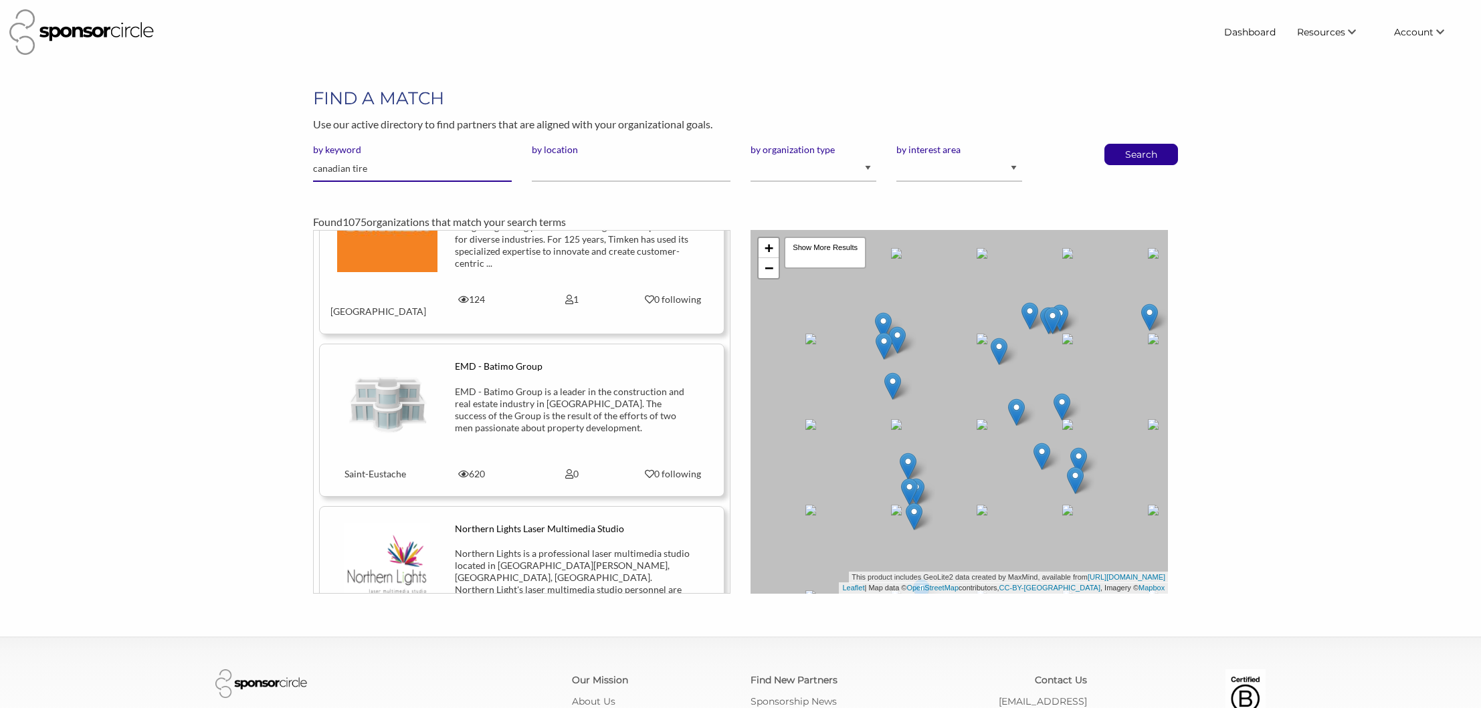
type input "canadian tire"
click at [1119, 144] on button "Search" at bounding box center [1141, 154] width 44 height 20
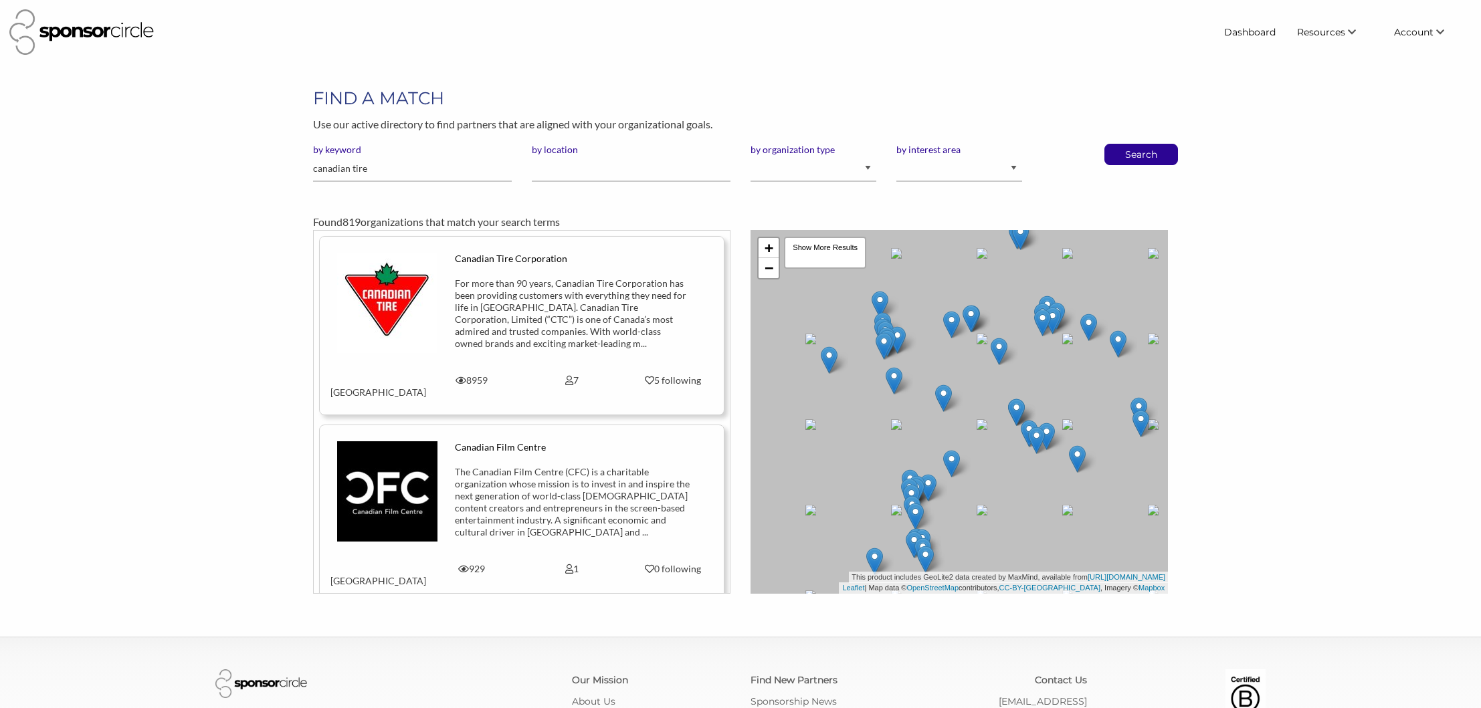
scroll to position [19523, 0]
click at [500, 286] on div "For more than 90 years, Canadian Tire Corporation has been providing customers …" at bounding box center [572, 314] width 235 height 72
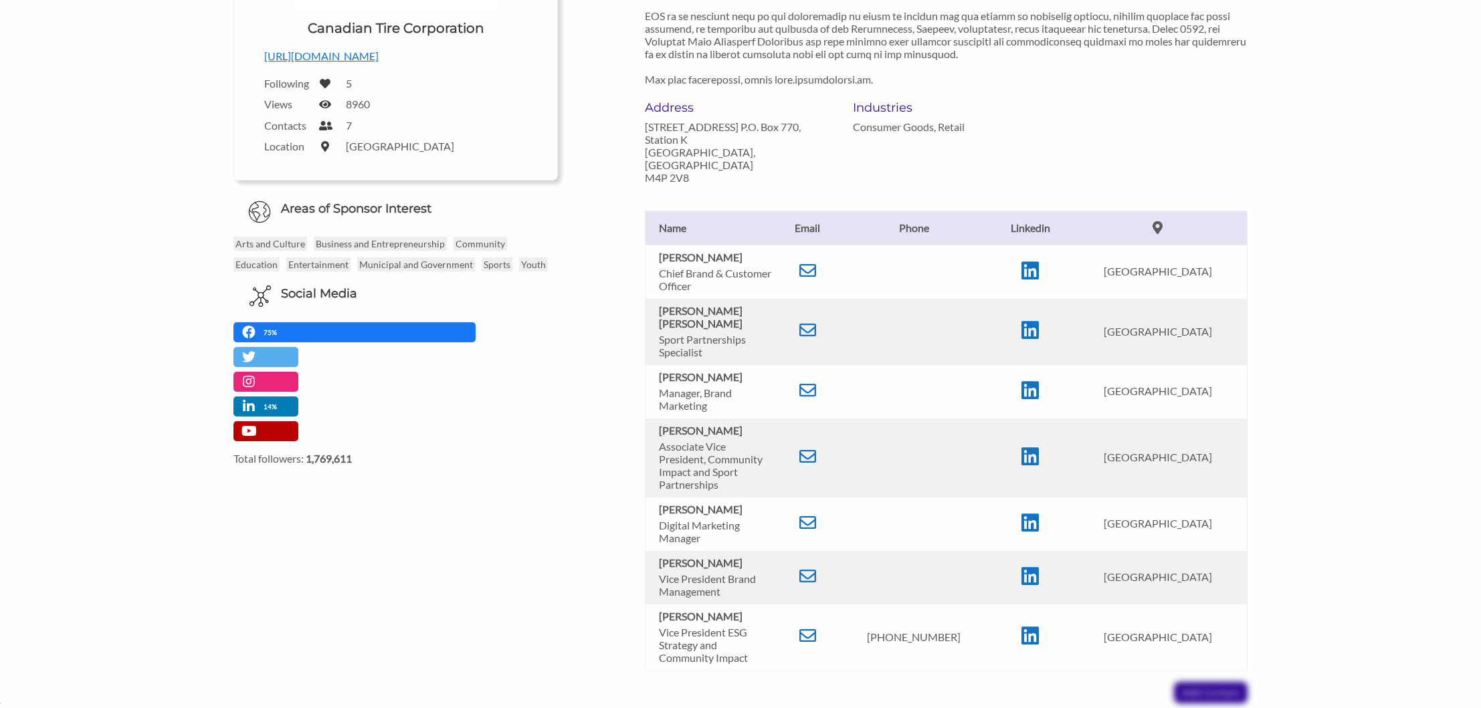
scroll to position [397, 0]
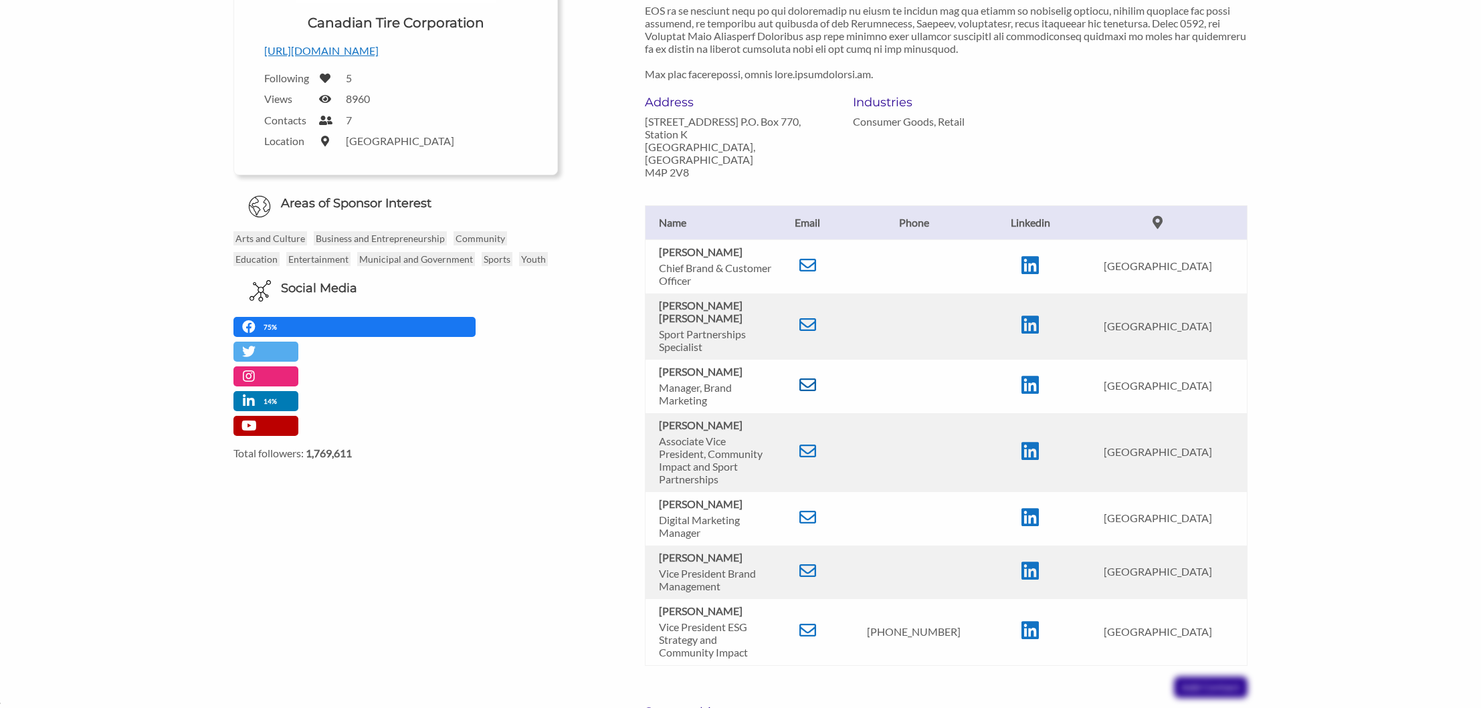
click at [816, 377] on icon at bounding box center [807, 385] width 17 height 17
click at [816, 317] on icon at bounding box center [807, 325] width 17 height 17
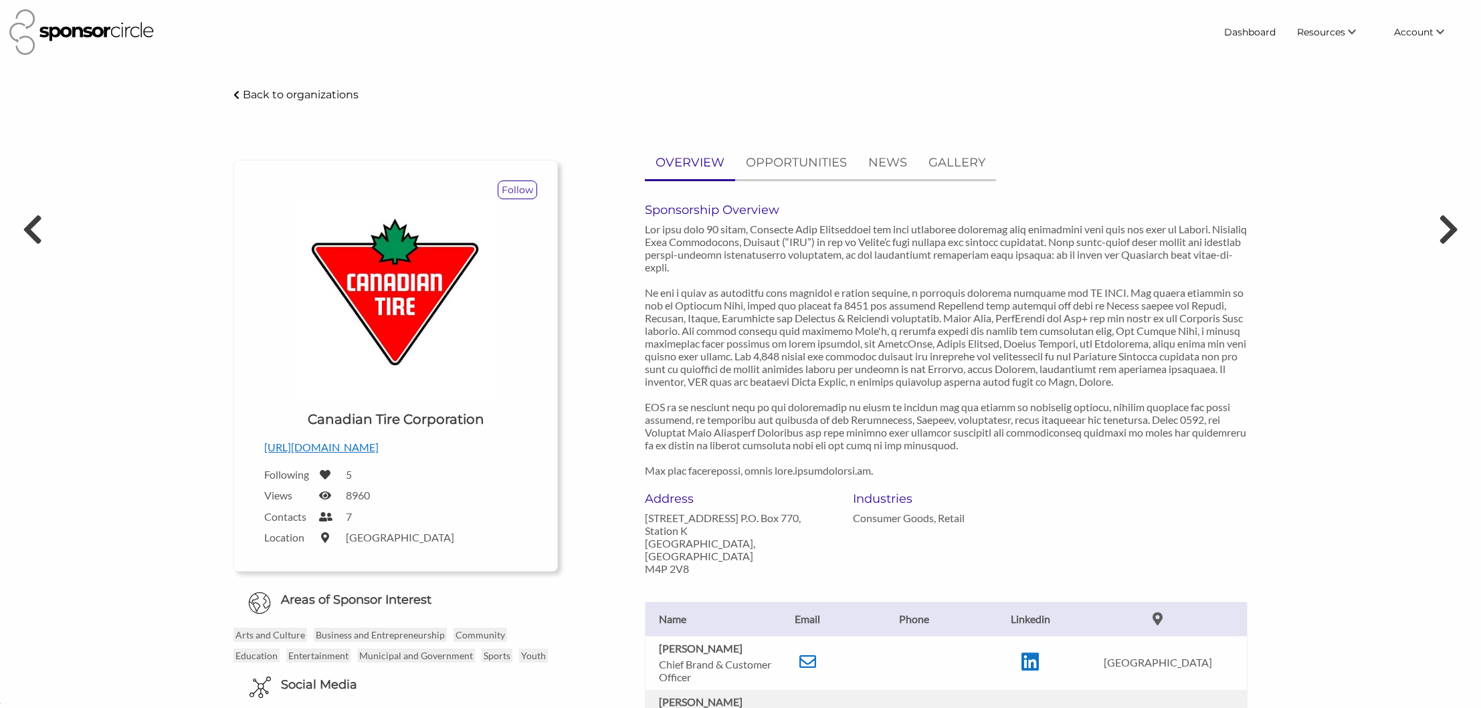
scroll to position [0, 0]
click at [797, 159] on p "OPPORTUNITIES" at bounding box center [796, 162] width 101 height 19
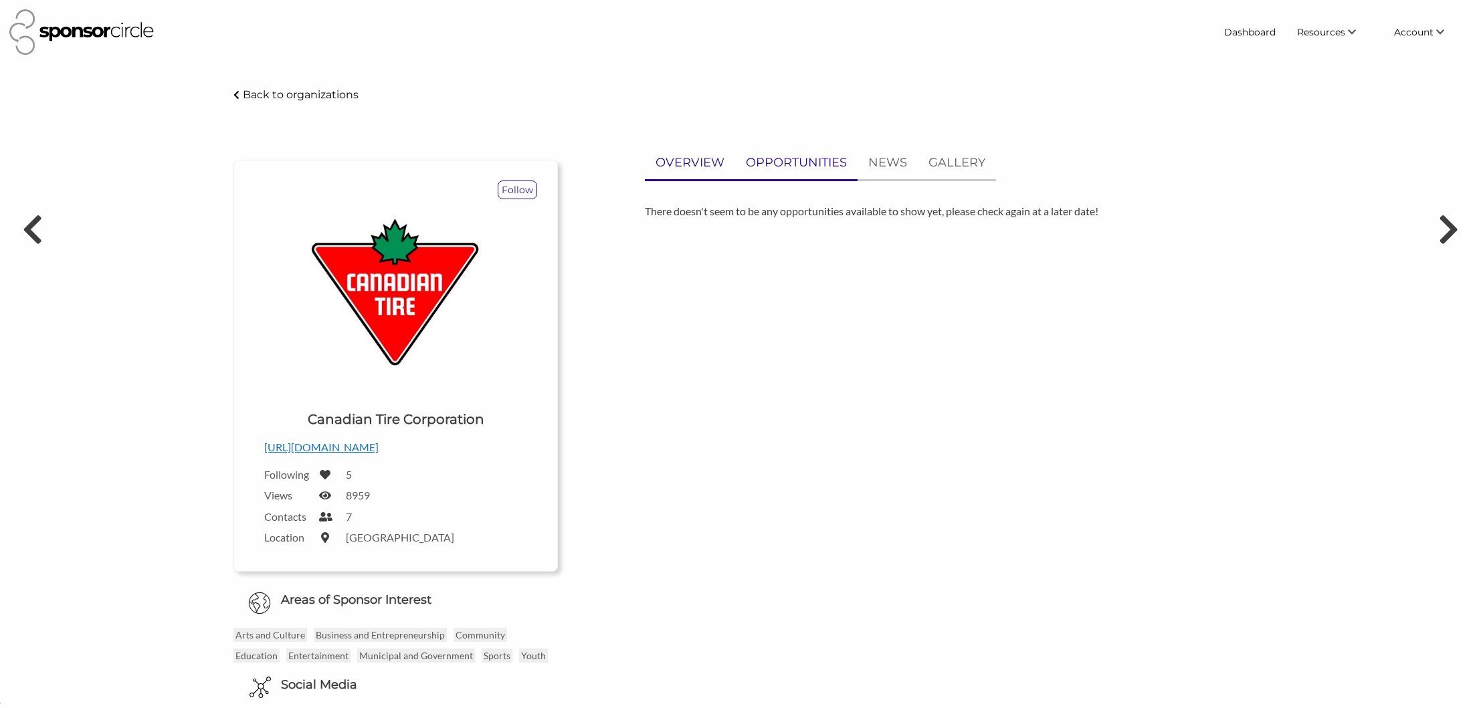
click at [714, 163] on p "OVERVIEW" at bounding box center [689, 162] width 69 height 19
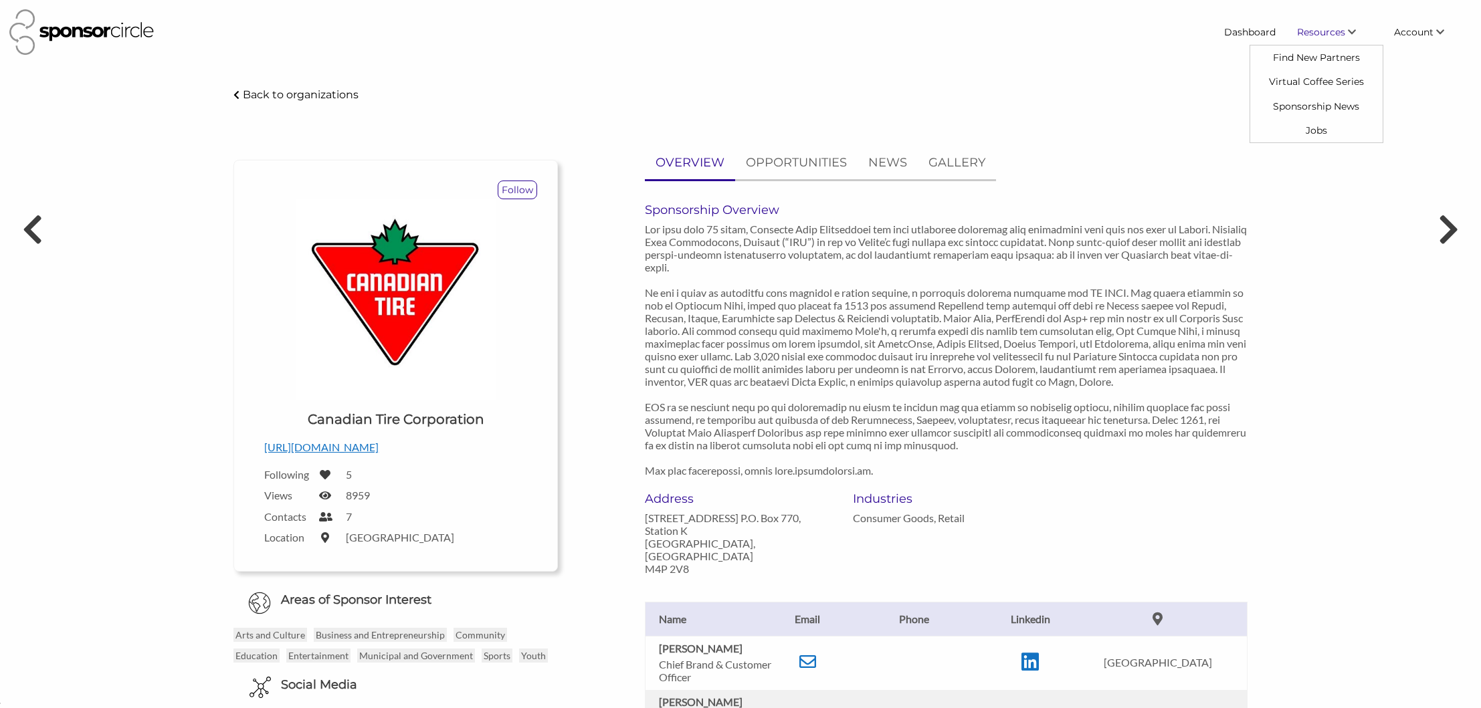
click at [1328, 35] on span "Resources" at bounding box center [1321, 32] width 48 height 12
click at [1265, 34] on link "Dashboard" at bounding box center [1249, 32] width 73 height 24
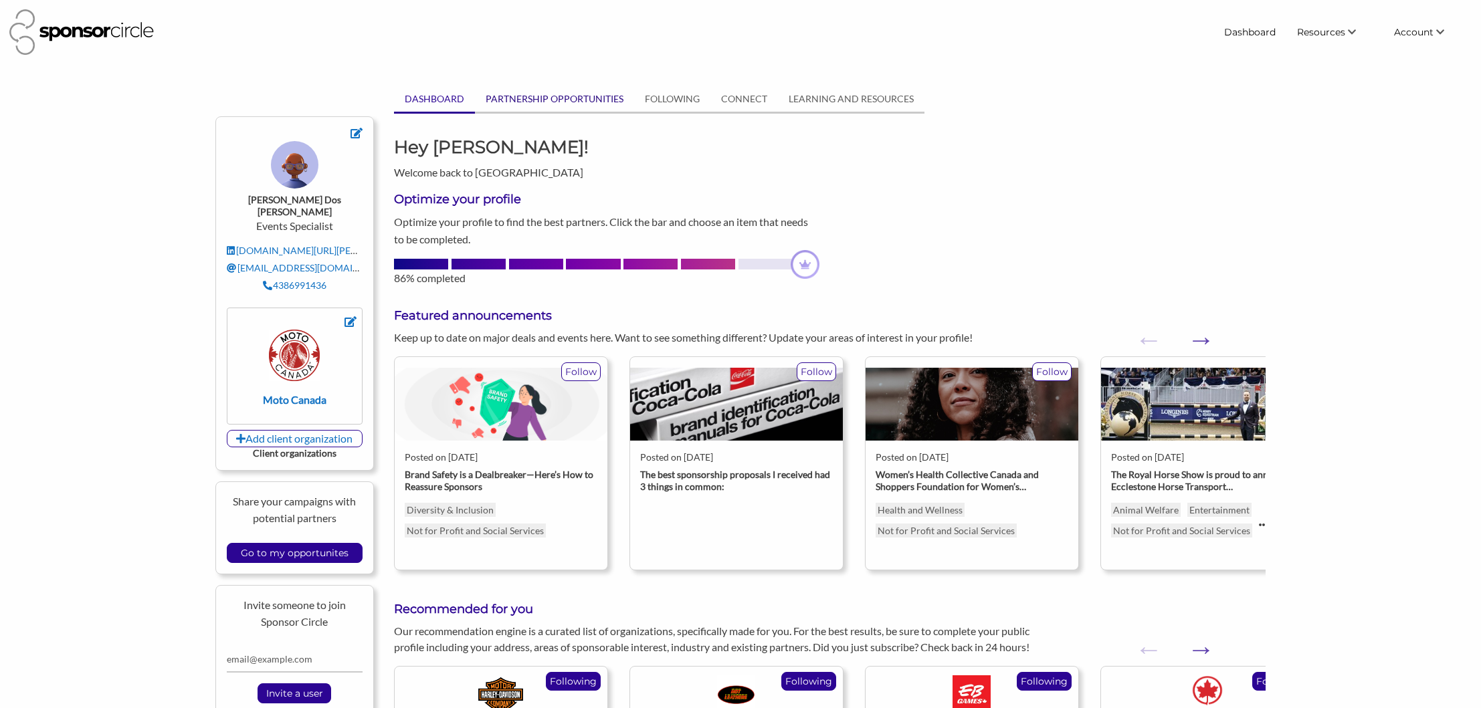
click at [572, 103] on link "PARTNERSHIP OPPORTUNITIES" at bounding box center [554, 98] width 159 height 25
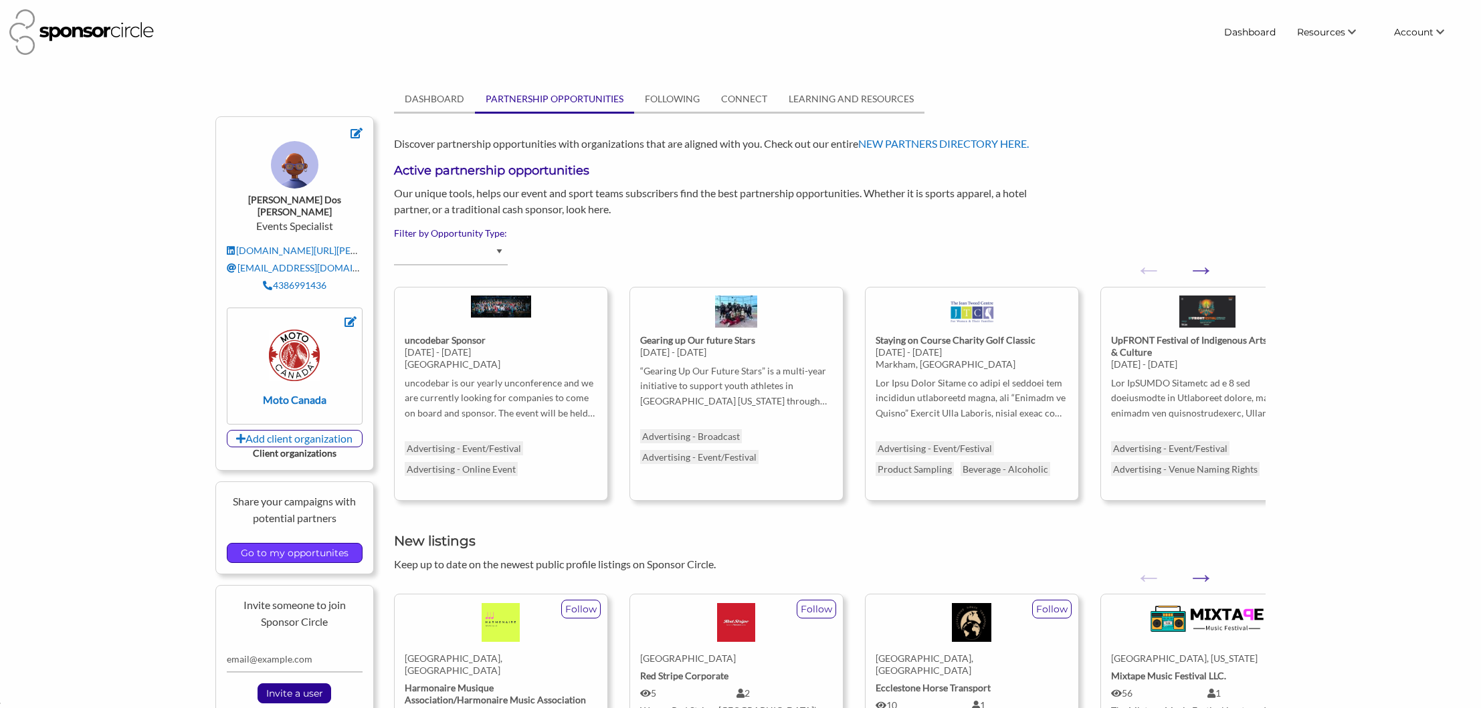
click at [295, 544] on input "Go to my opportunites" at bounding box center [294, 553] width 121 height 19
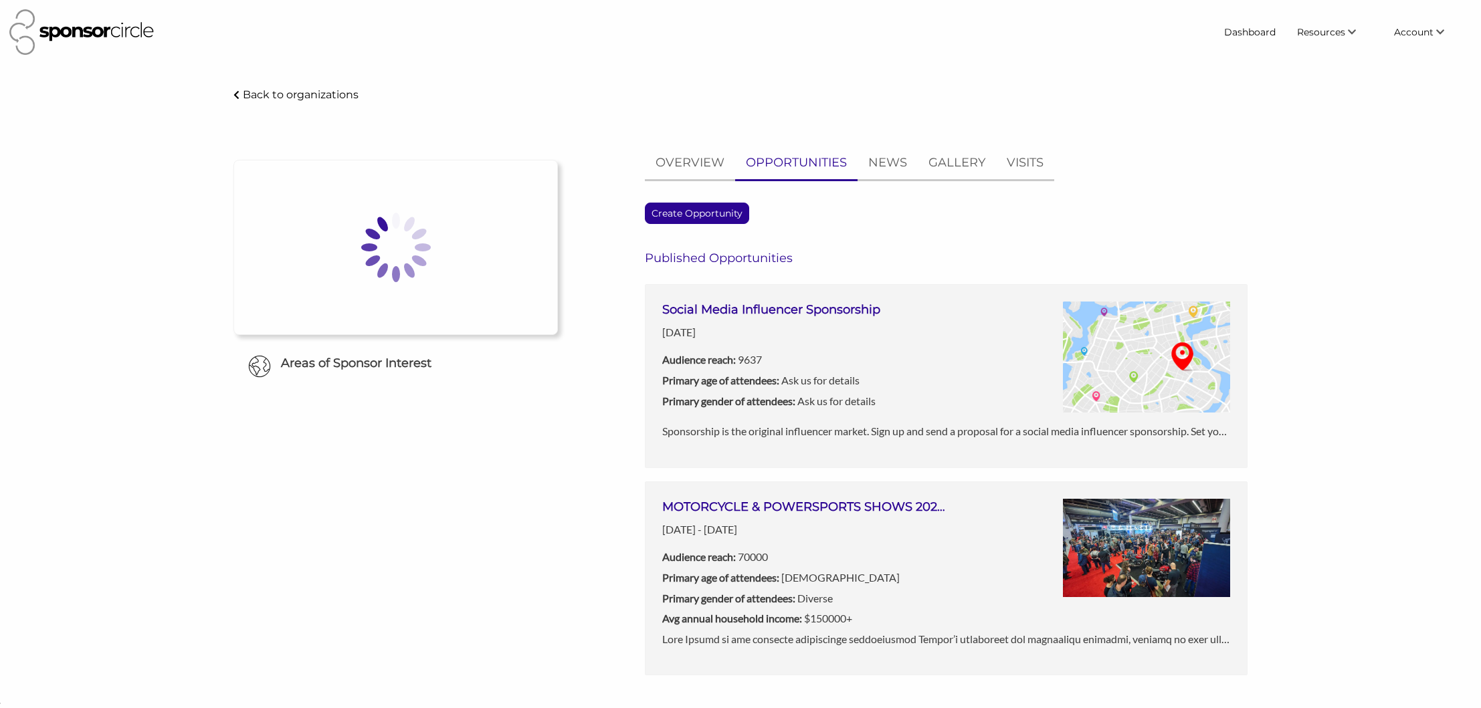
scroll to position [19523, 0]
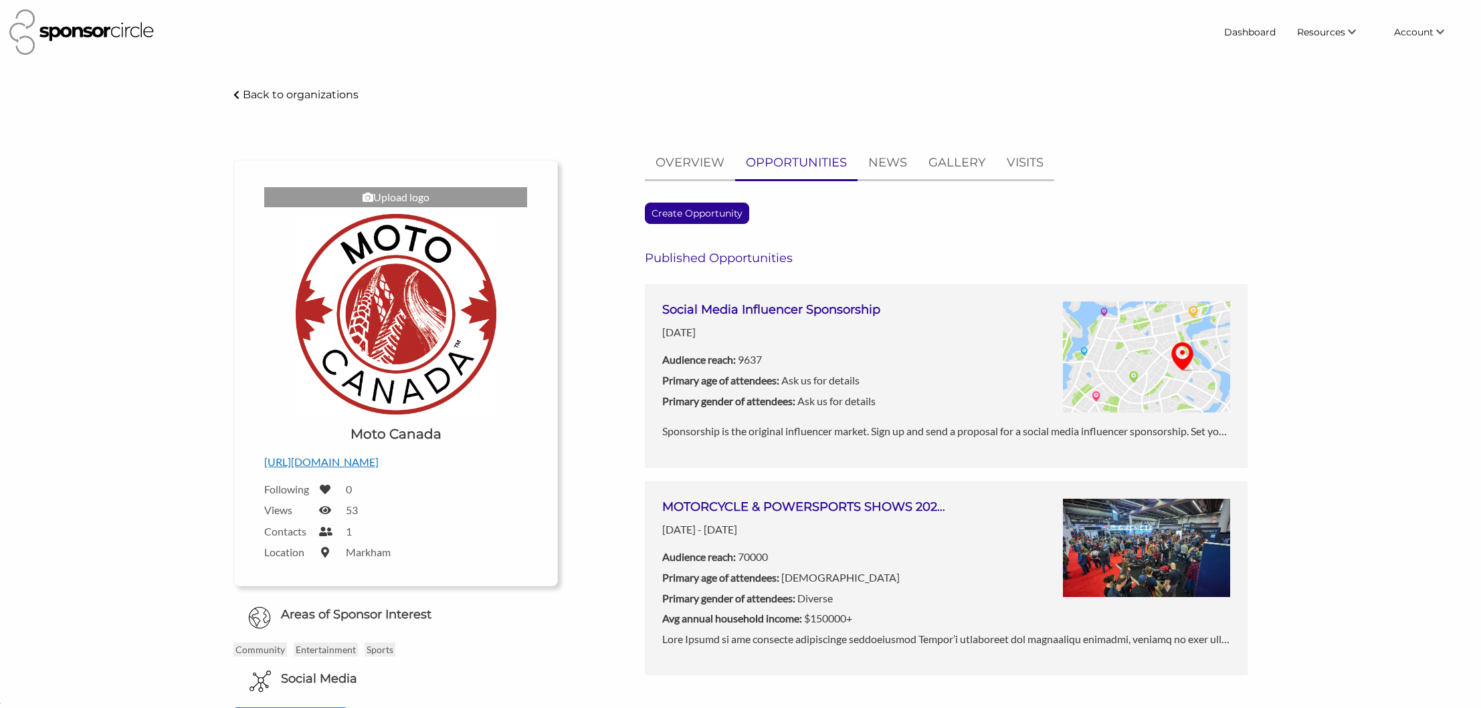
click at [880, 502] on h3 "MOTORCYCLE & POWERSPORTS SHOWS 2026 (Vancouver, Calgary, Toronto, Montréal)" at bounding box center [804, 507] width 284 height 17
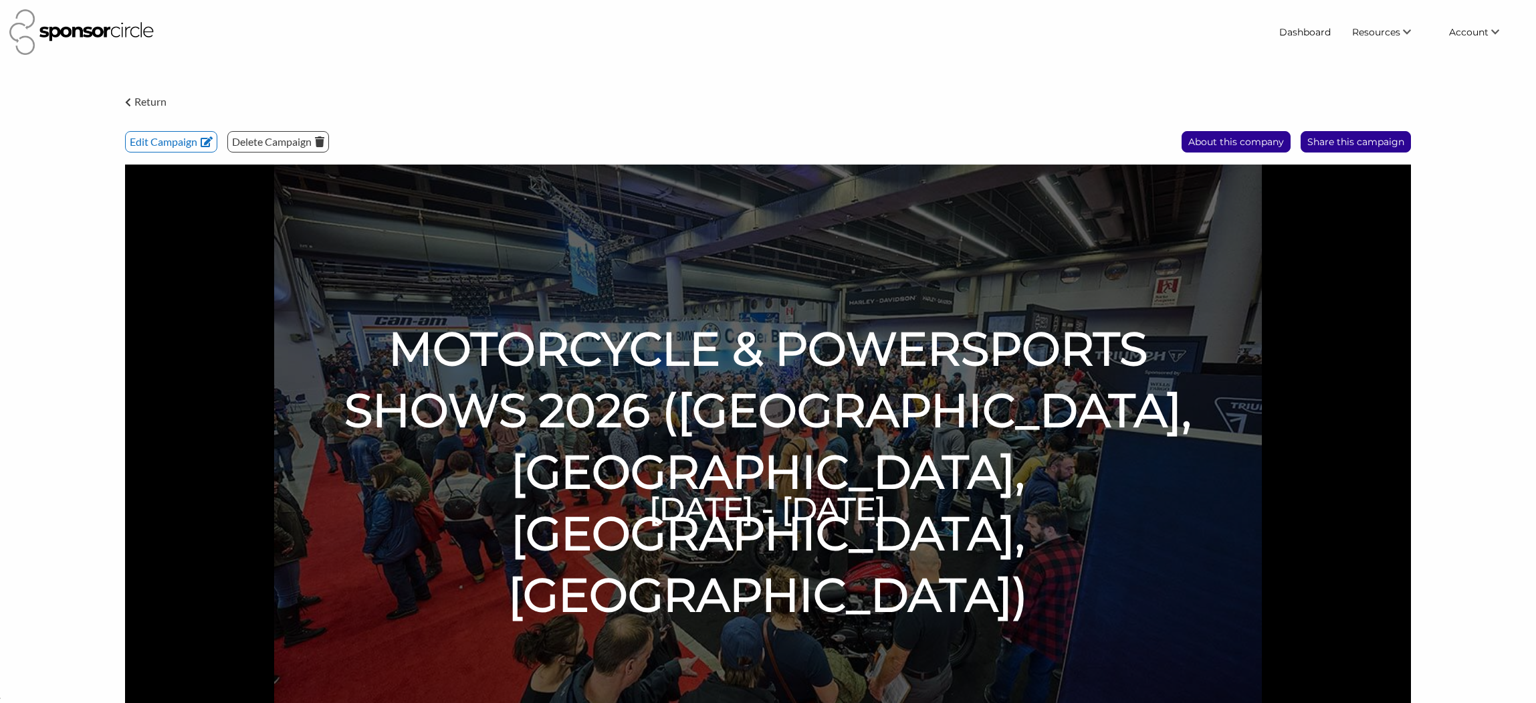
scroll to position [19528, 0]
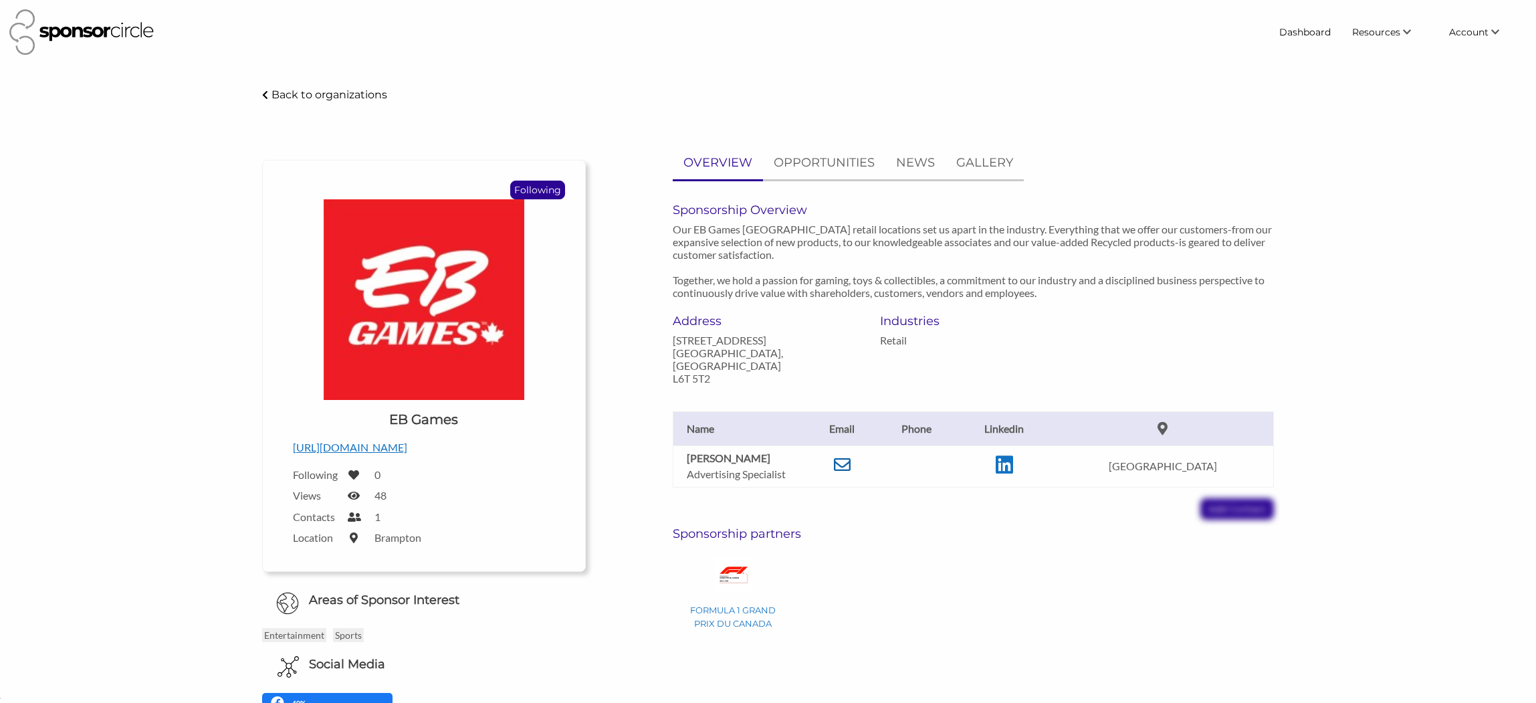
scroll to position [19528, 0]
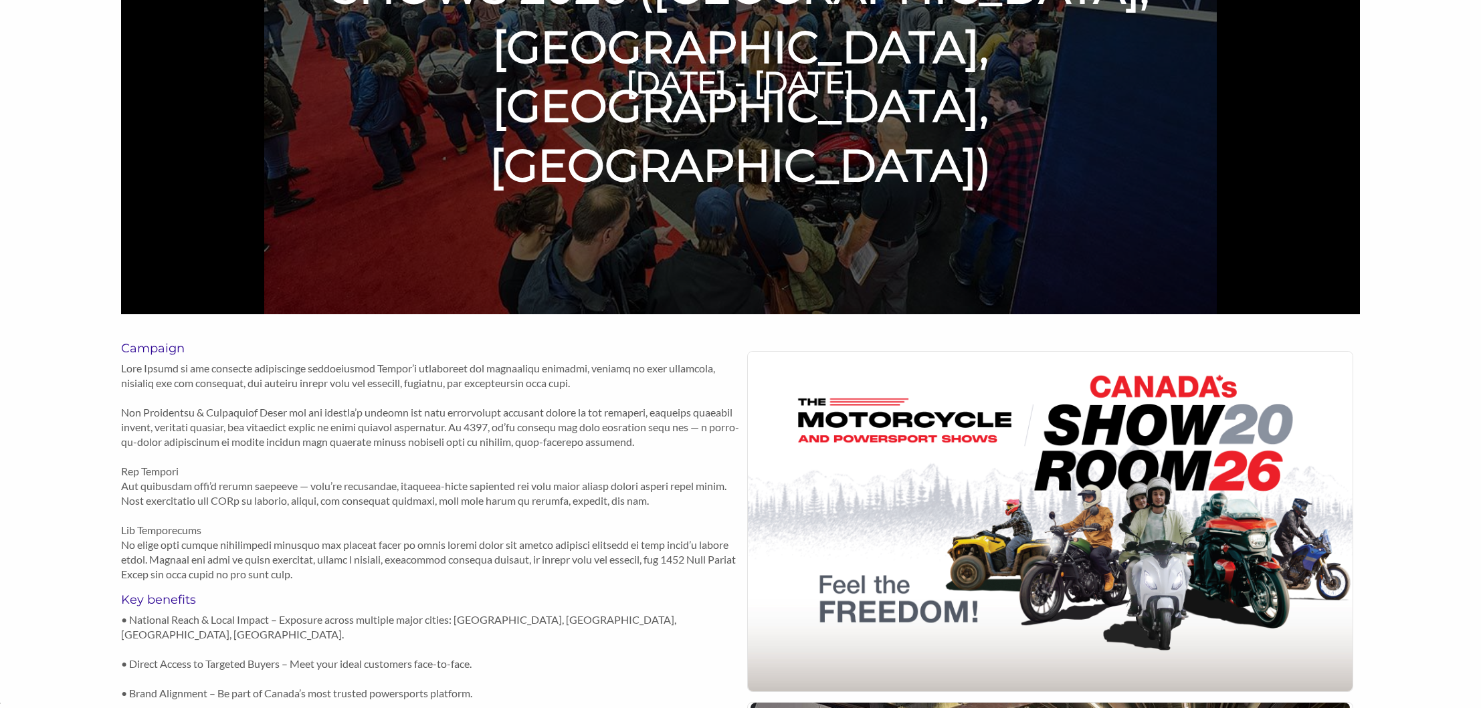
scroll to position [552, 0]
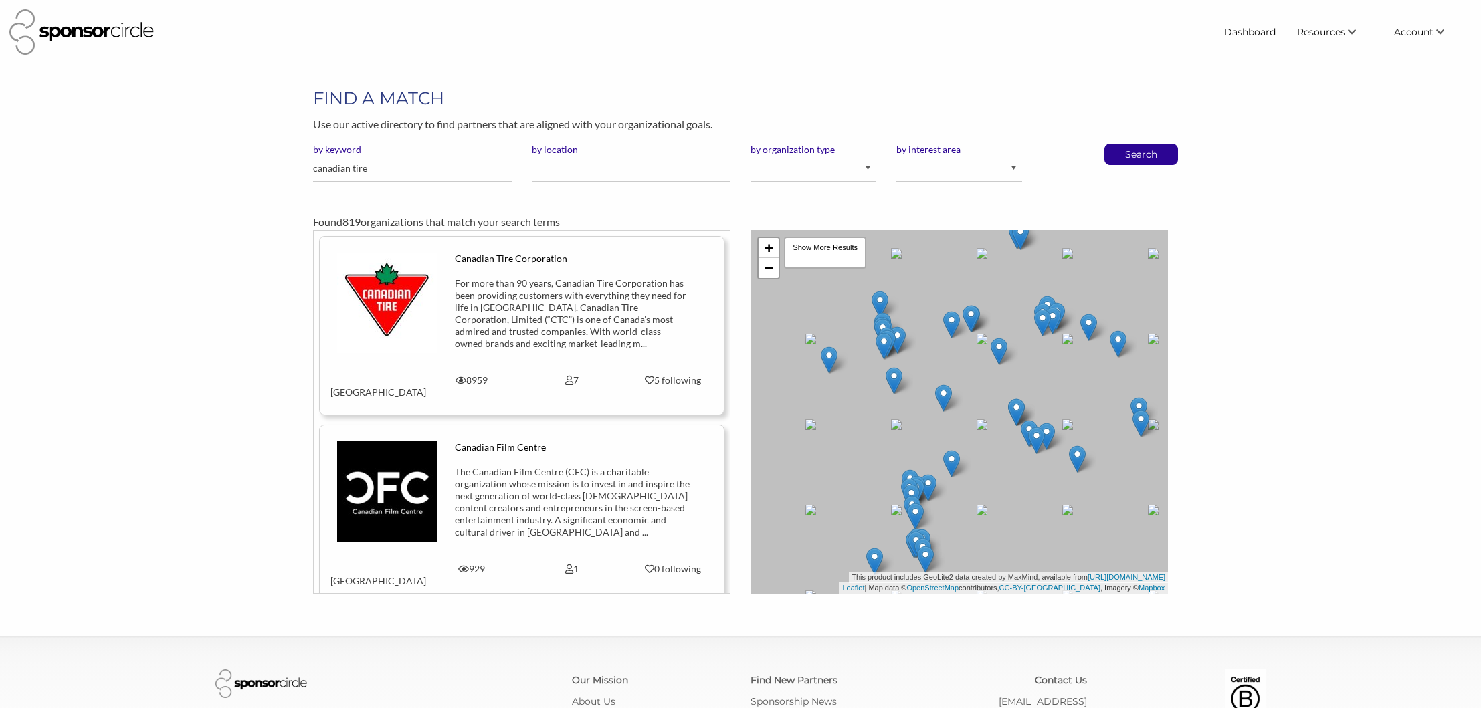
scroll to position [19523, 0]
click at [377, 171] on input "canadian tire" at bounding box center [412, 169] width 199 height 26
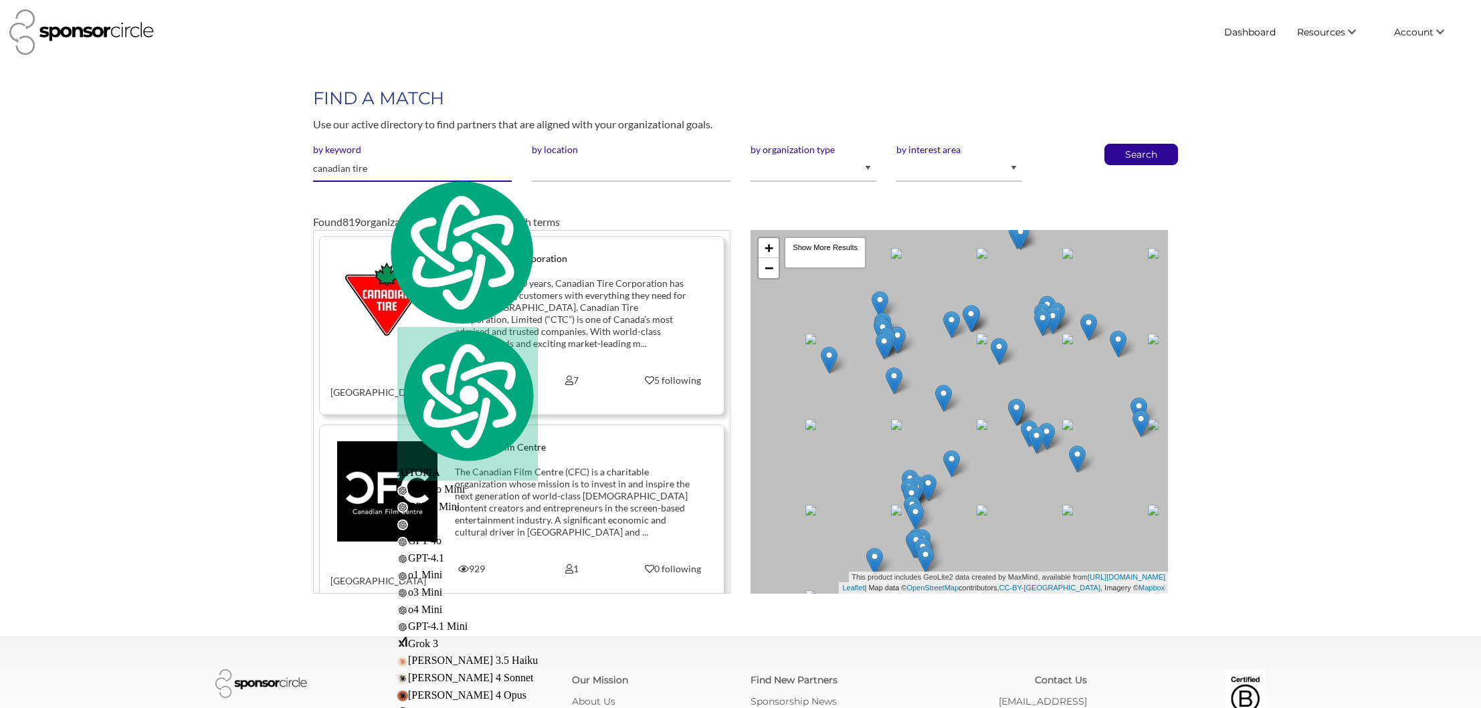
click at [377, 171] on input "canadian tire" at bounding box center [412, 169] width 199 height 26
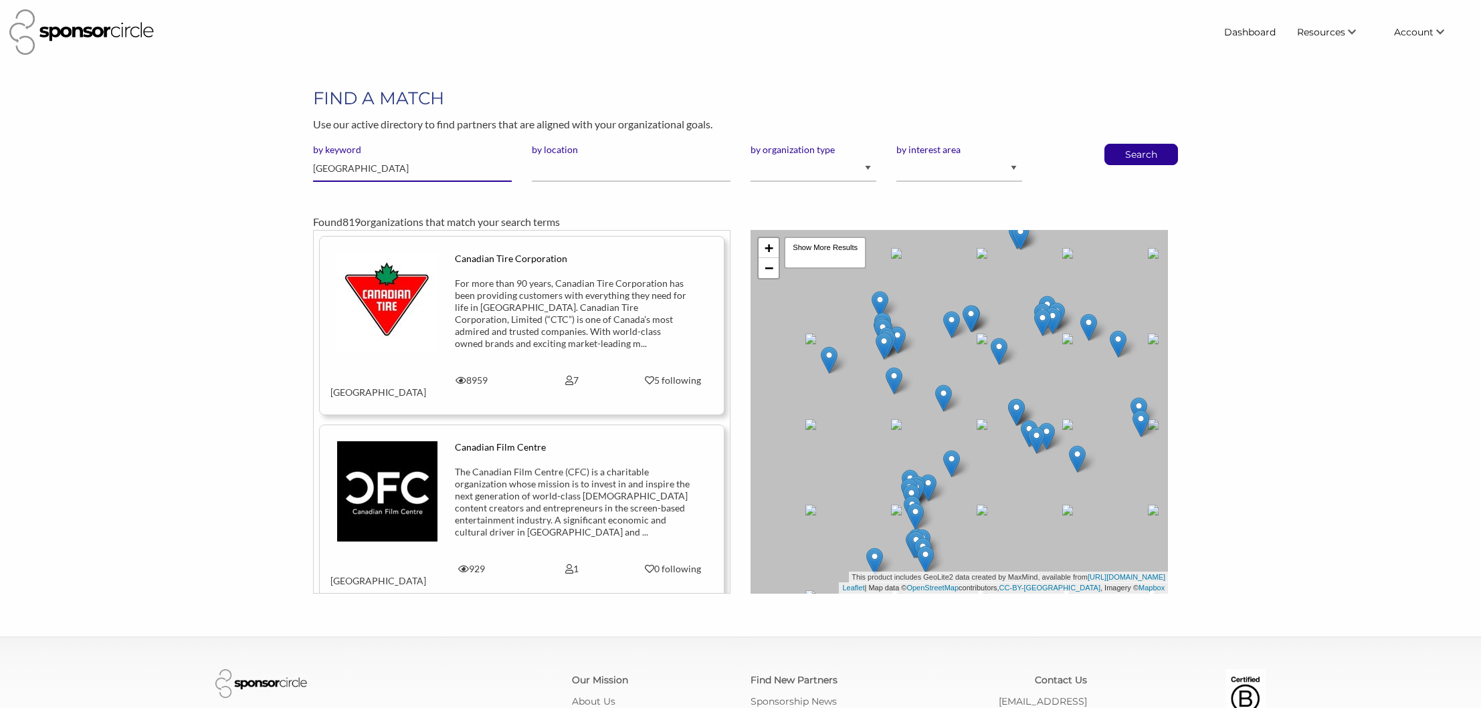
type input "[GEOGRAPHIC_DATA]"
click at [1119, 144] on button "Search" at bounding box center [1141, 154] width 44 height 20
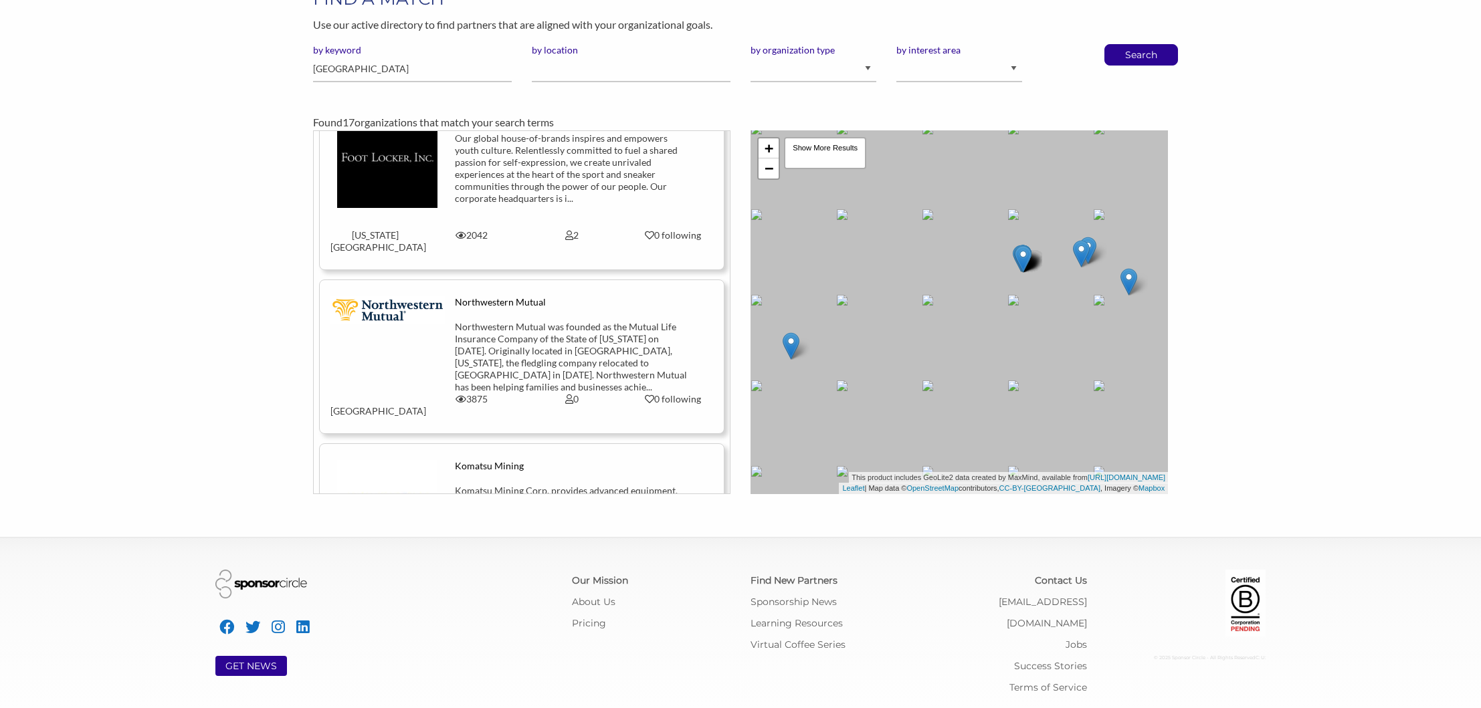
scroll to position [1404, 0]
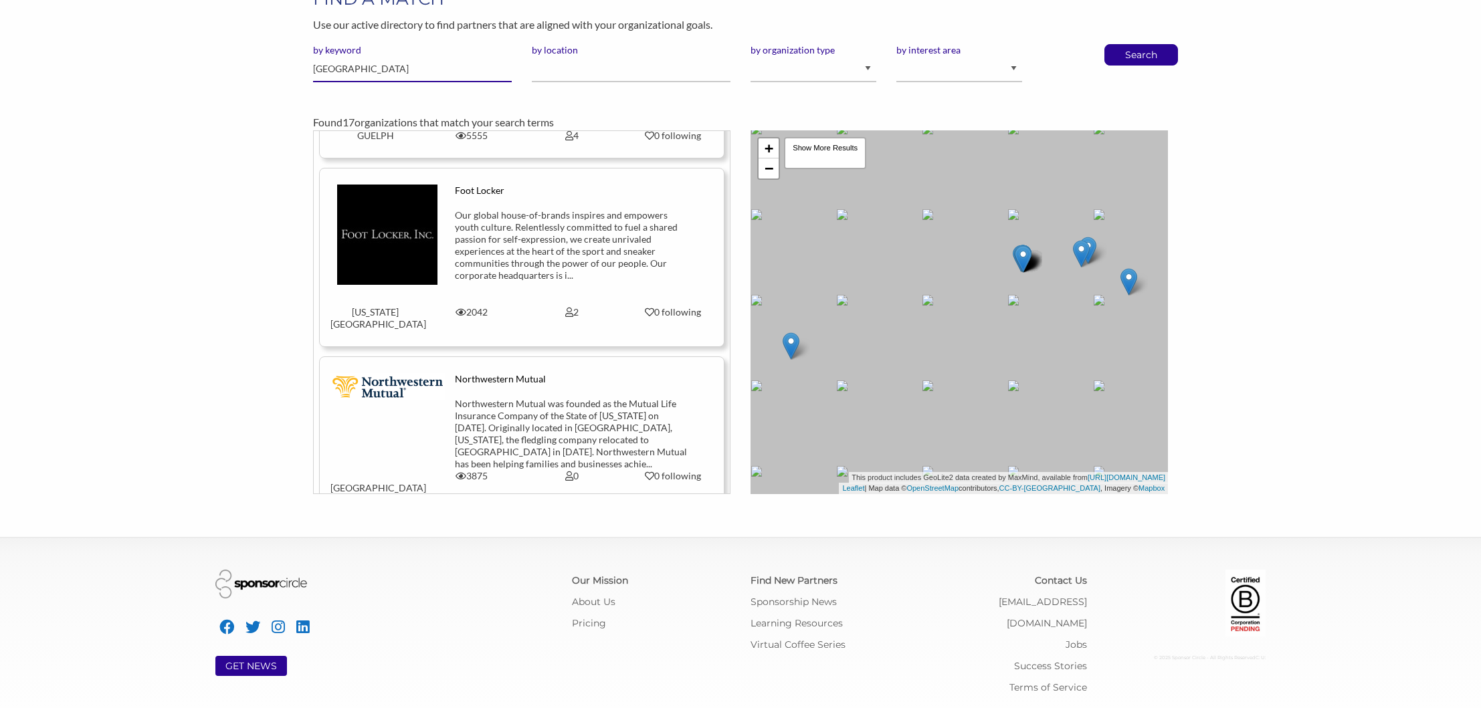
click at [364, 68] on input "milwaukee" at bounding box center [412, 69] width 199 height 26
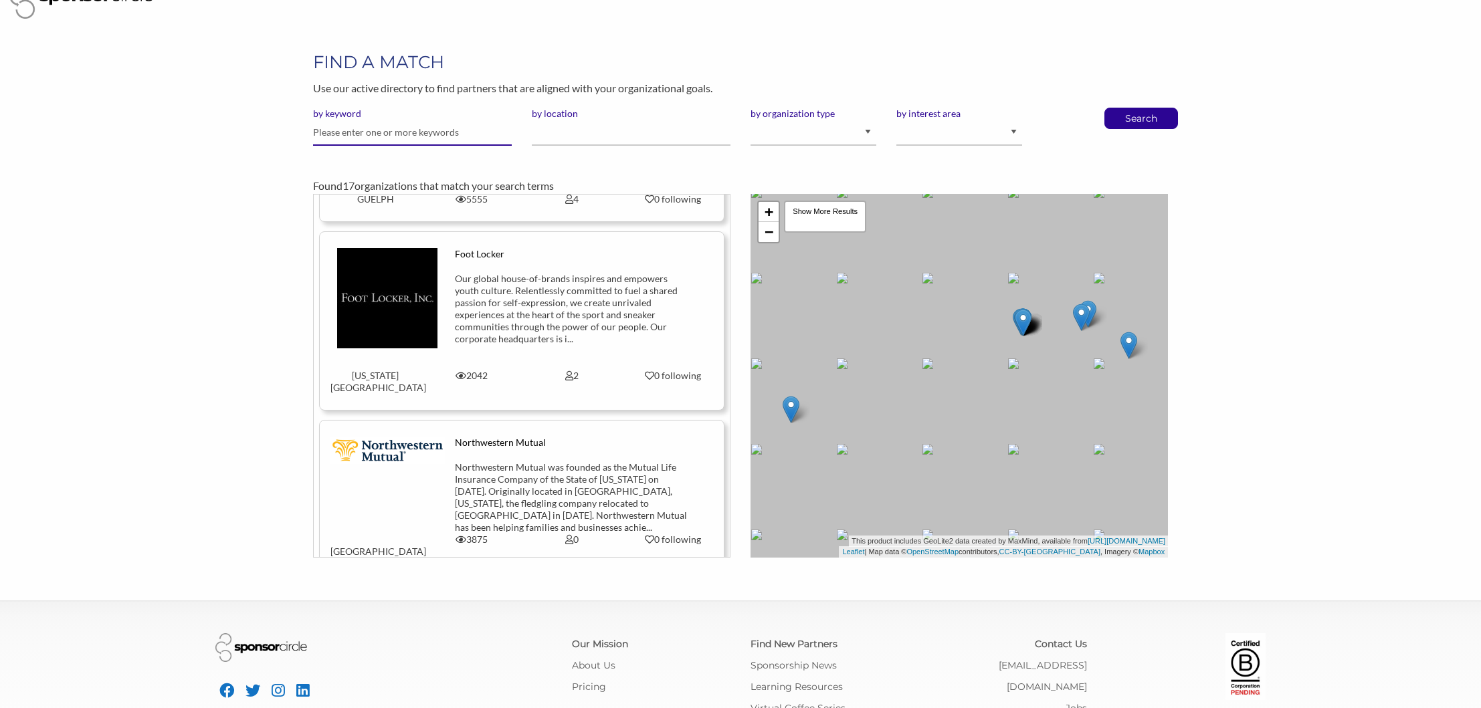
scroll to position [0, 0]
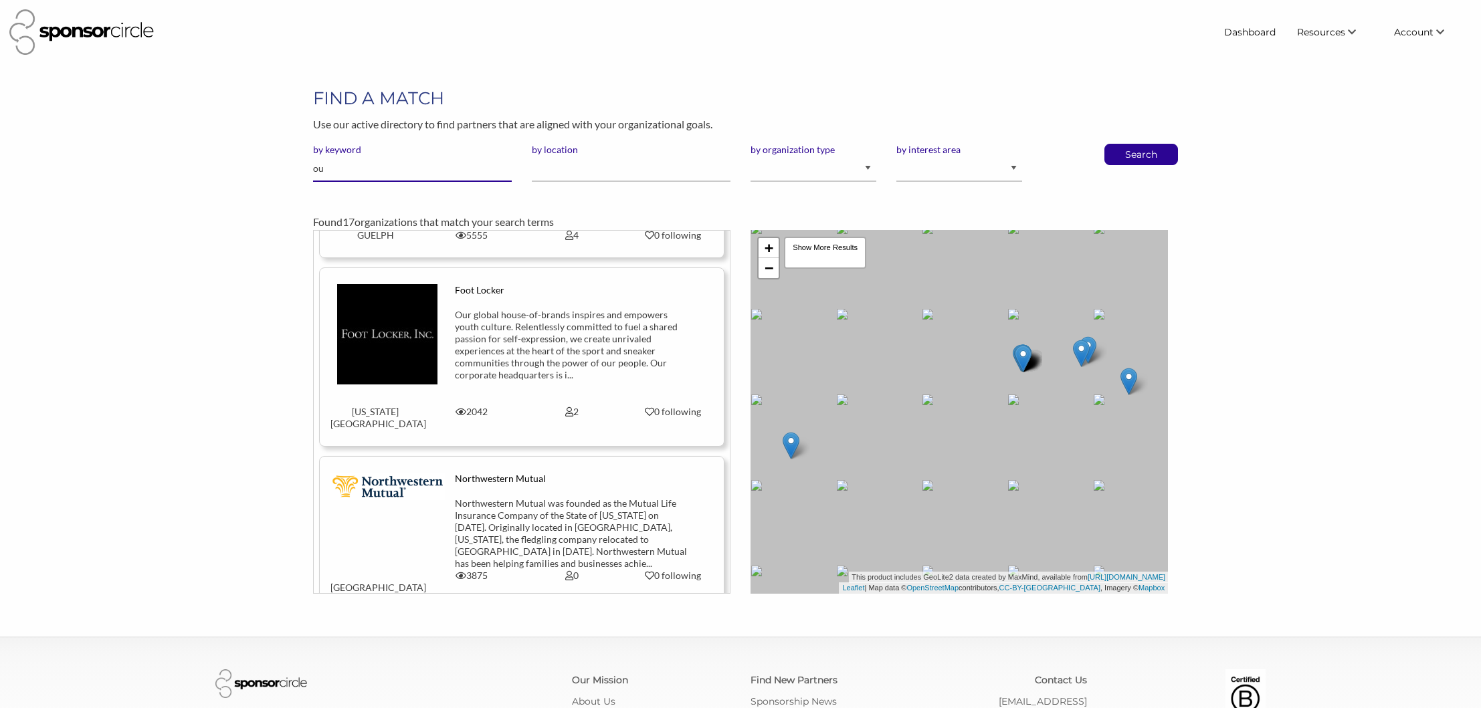
type input "o"
type input "tools"
click at [1119, 144] on button "Search" at bounding box center [1141, 154] width 44 height 20
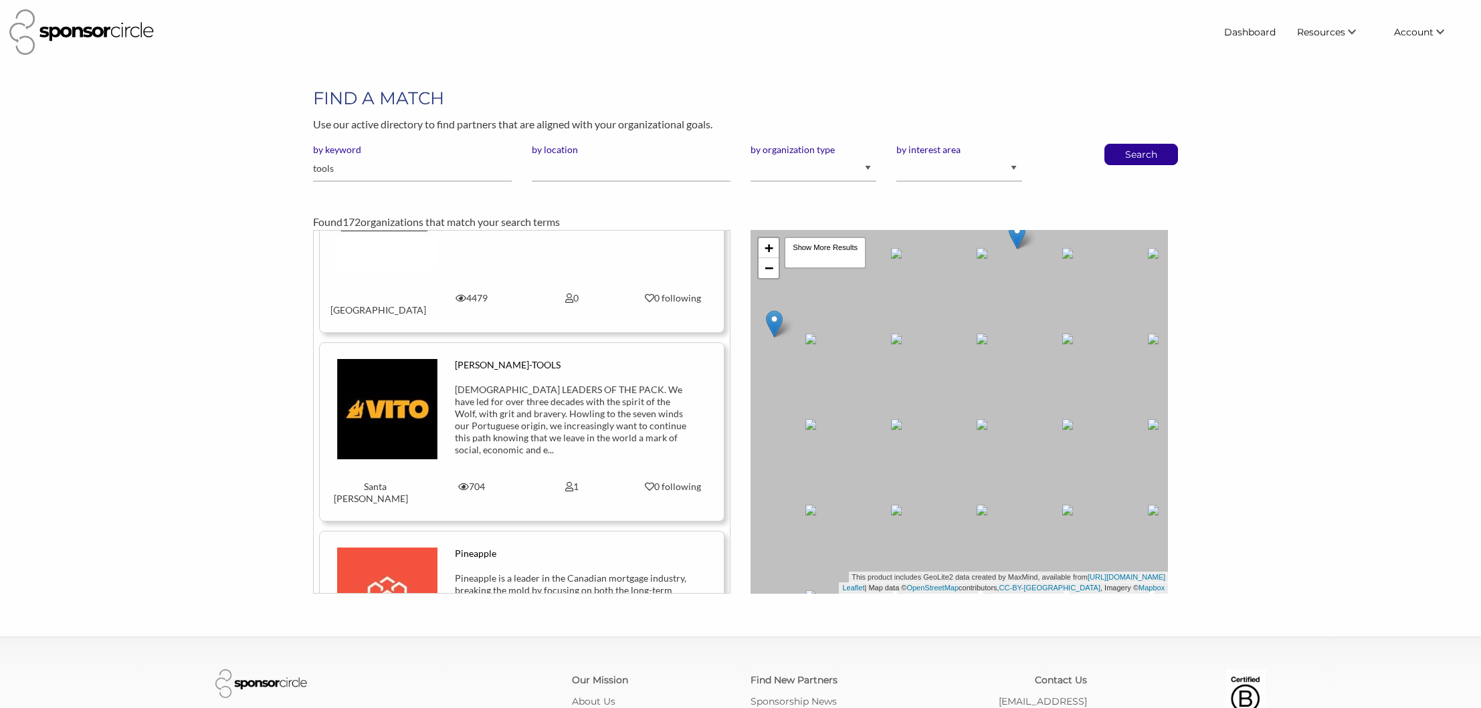
scroll to position [88, 0]
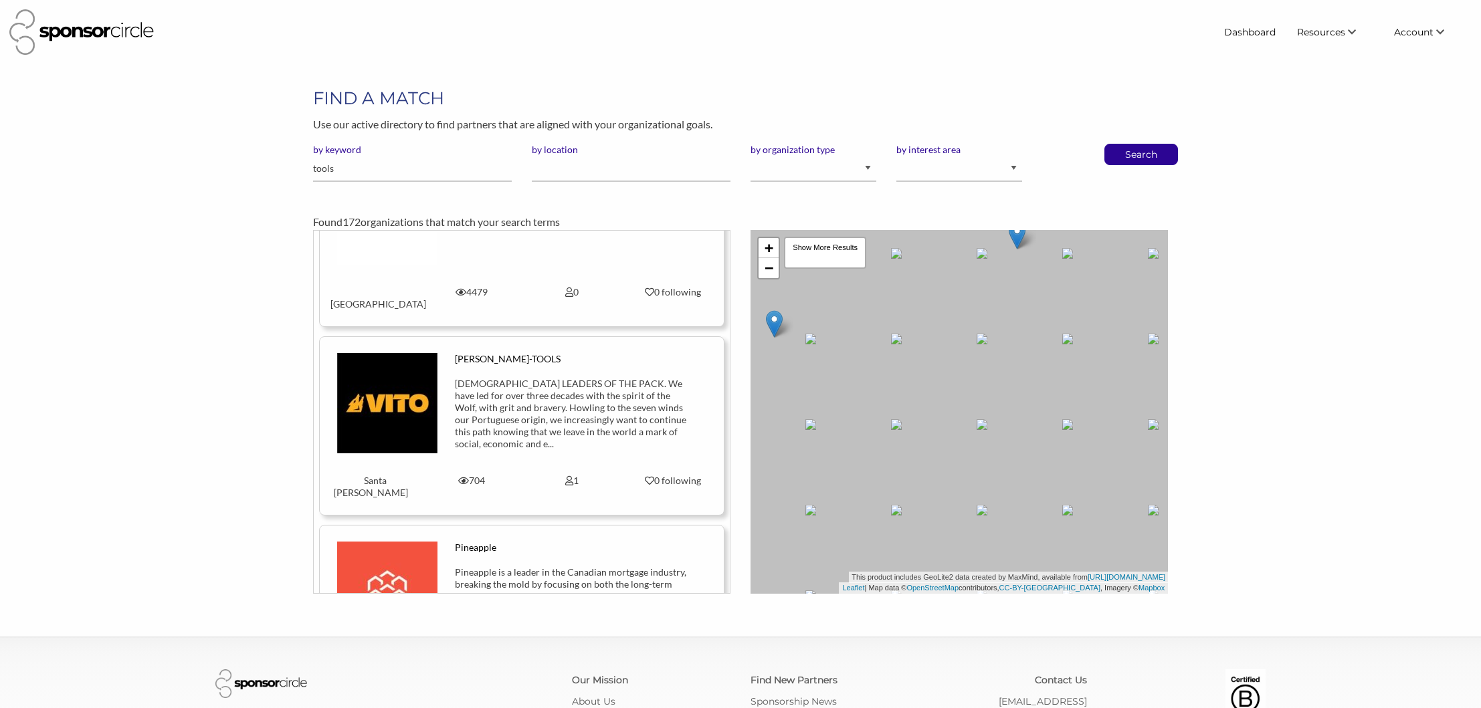
click at [413, 391] on img at bounding box center [387, 403] width 100 height 100
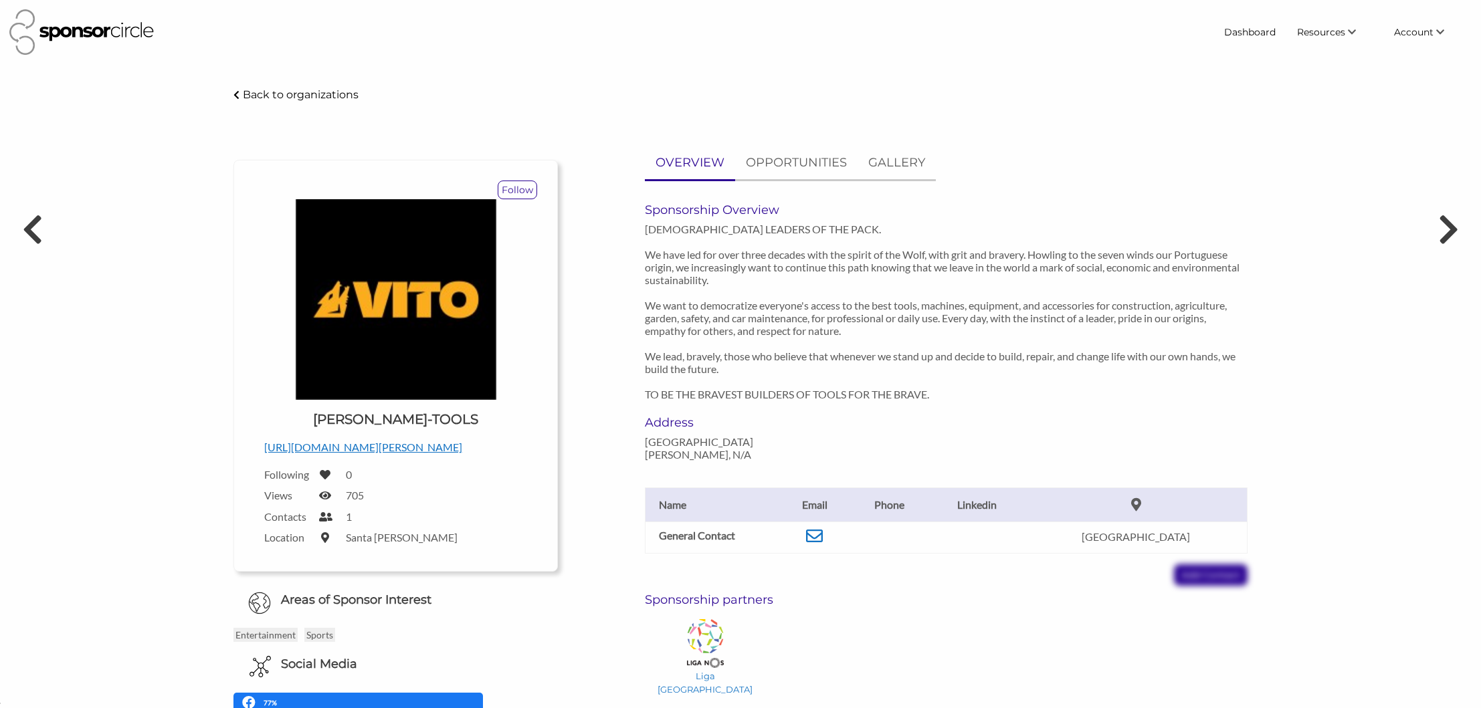
scroll to position [19523, 0]
click at [358, 446] on p "https://www.vito-tools.com" at bounding box center [395, 447] width 263 height 17
click at [837, 548] on div "General Contact Email help@vito-tools.pt Portugal Name Email Phone Linkedin Gen…" at bounding box center [946, 523] width 622 height 125
click at [823, 528] on icon at bounding box center [814, 536] width 17 height 17
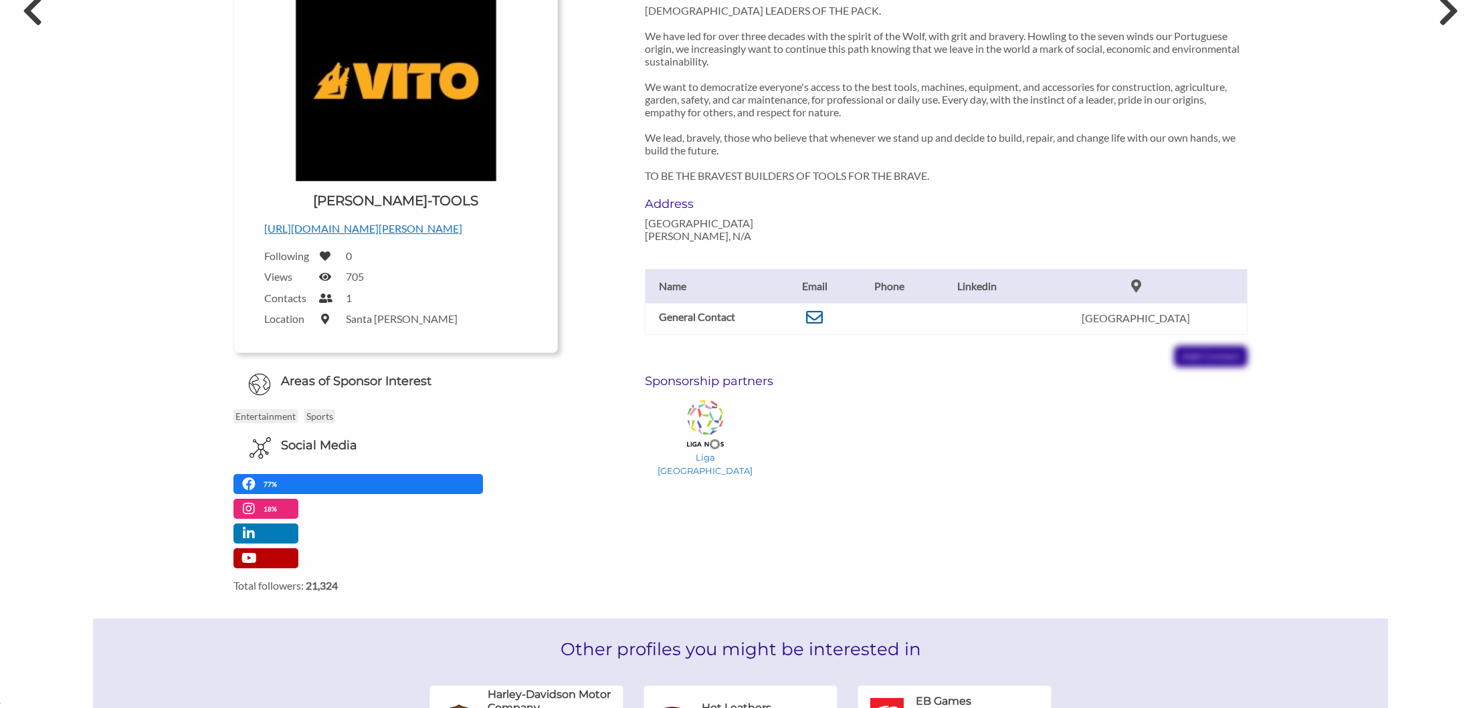
scroll to position [0, 0]
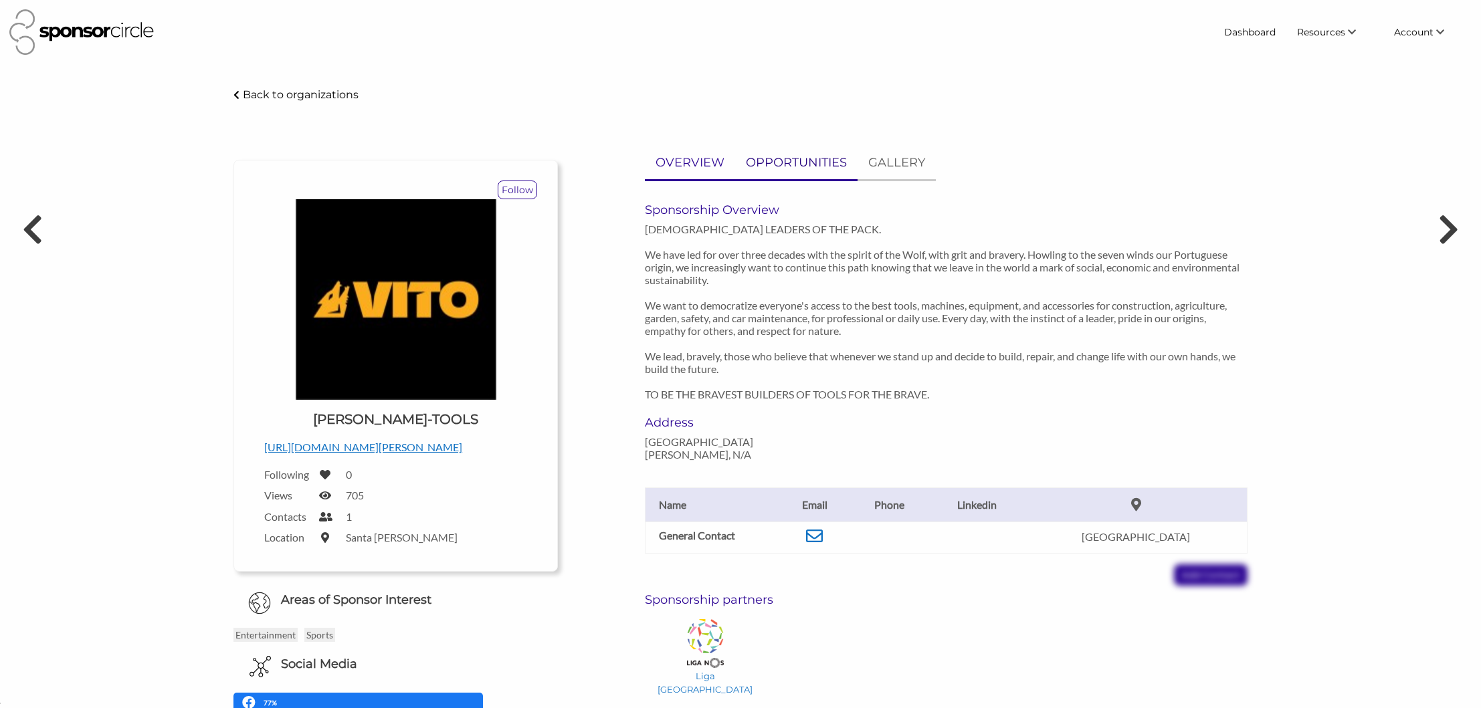
click at [777, 167] on p "OPPORTUNITIES" at bounding box center [796, 162] width 101 height 19
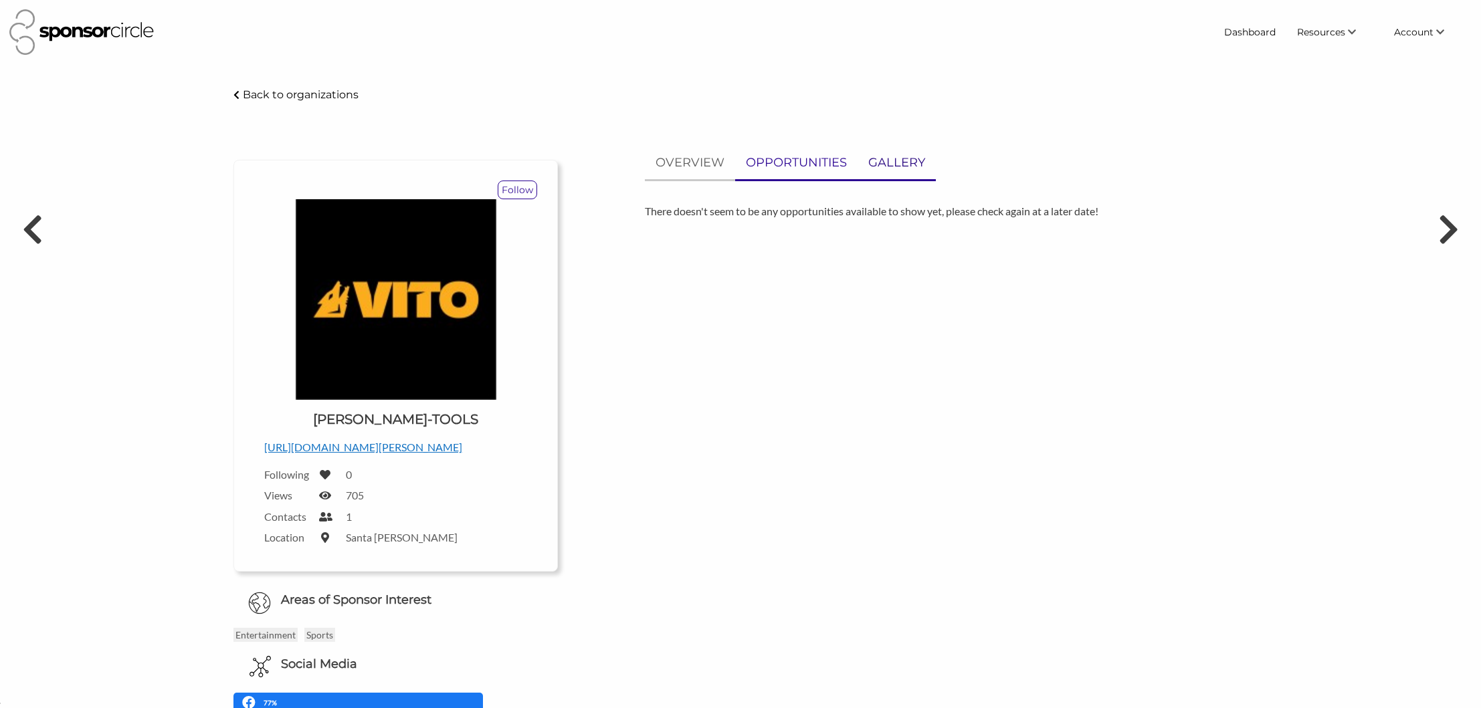
click at [913, 158] on p "GALLERY" at bounding box center [896, 162] width 57 height 19
click at [710, 164] on p "OVERVIEW" at bounding box center [689, 162] width 69 height 19
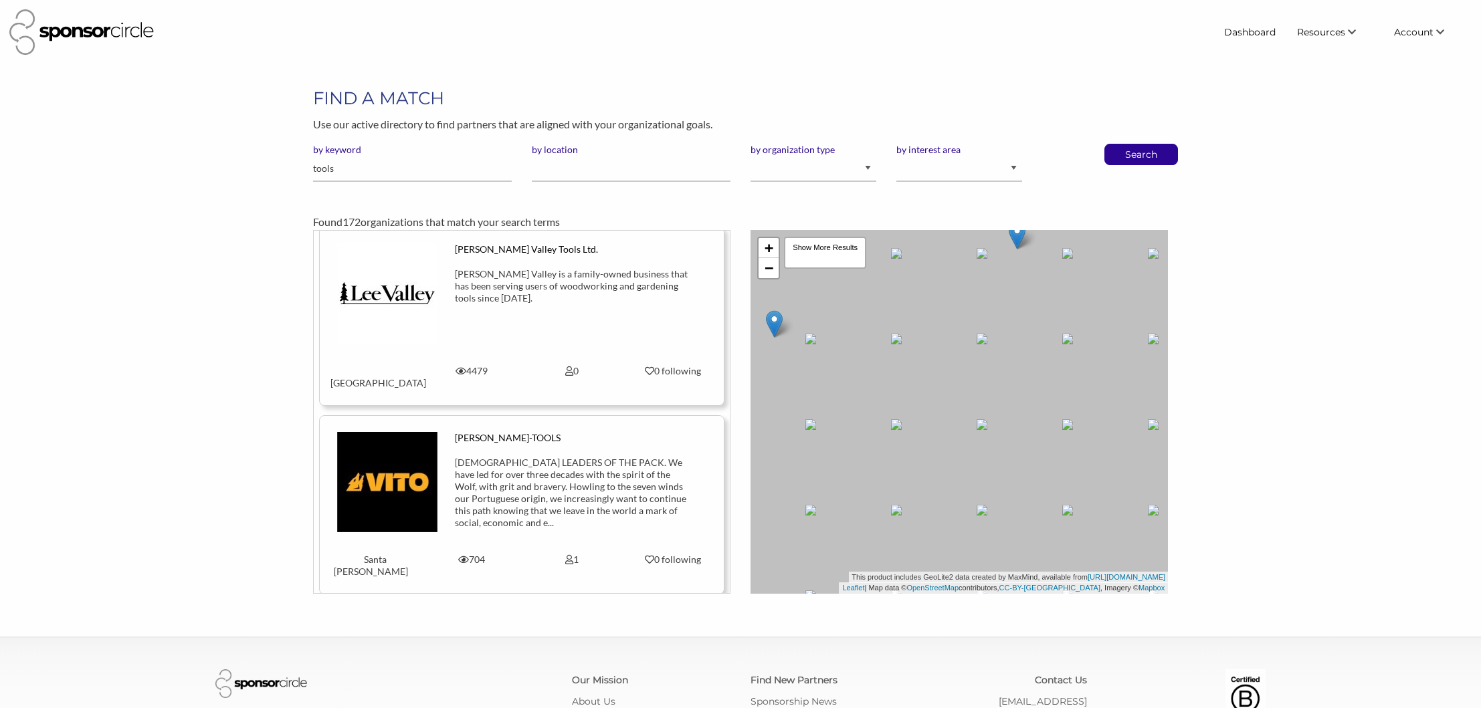
scroll to position [13, 0]
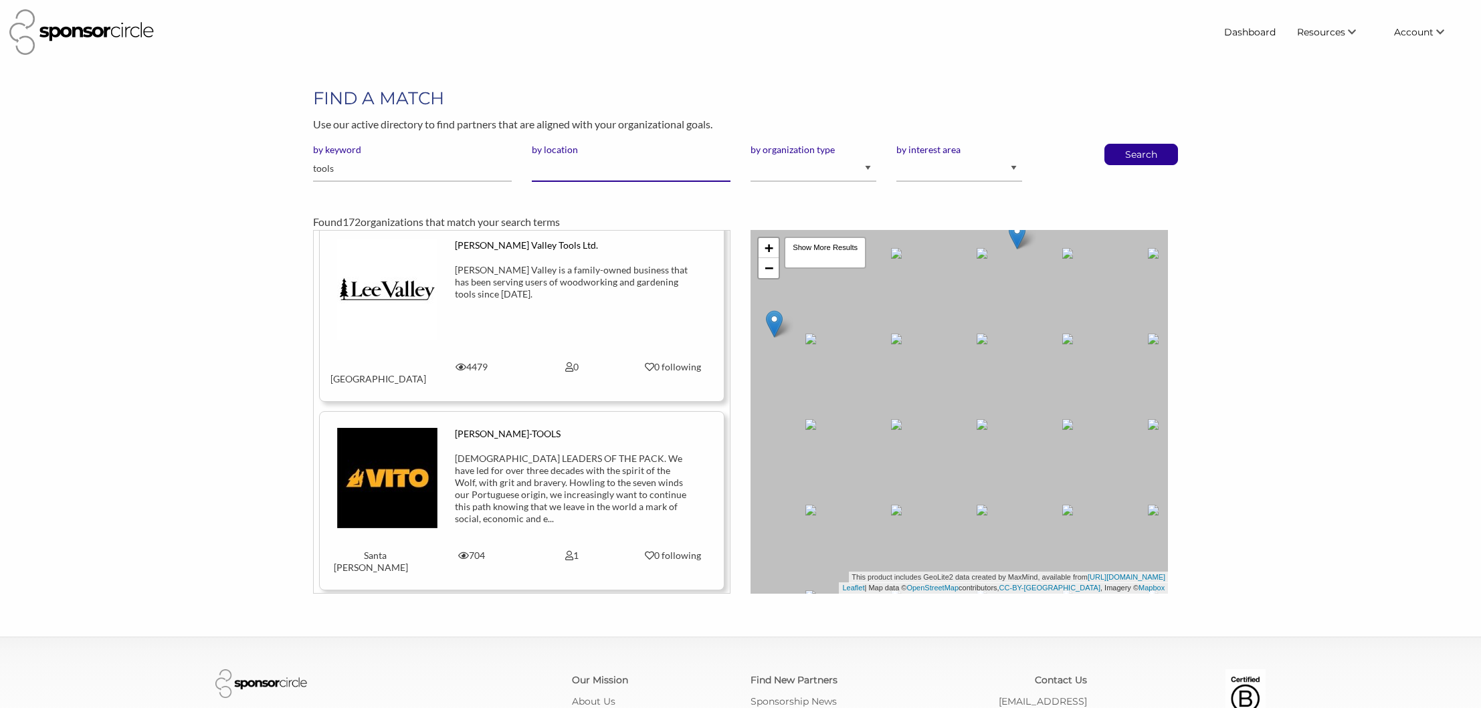
click at [621, 171] on input "by location" at bounding box center [631, 169] width 199 height 26
type input "[GEOGRAPHIC_DATA]"
click at [1158, 158] on p "Search" at bounding box center [1141, 154] width 44 height 20
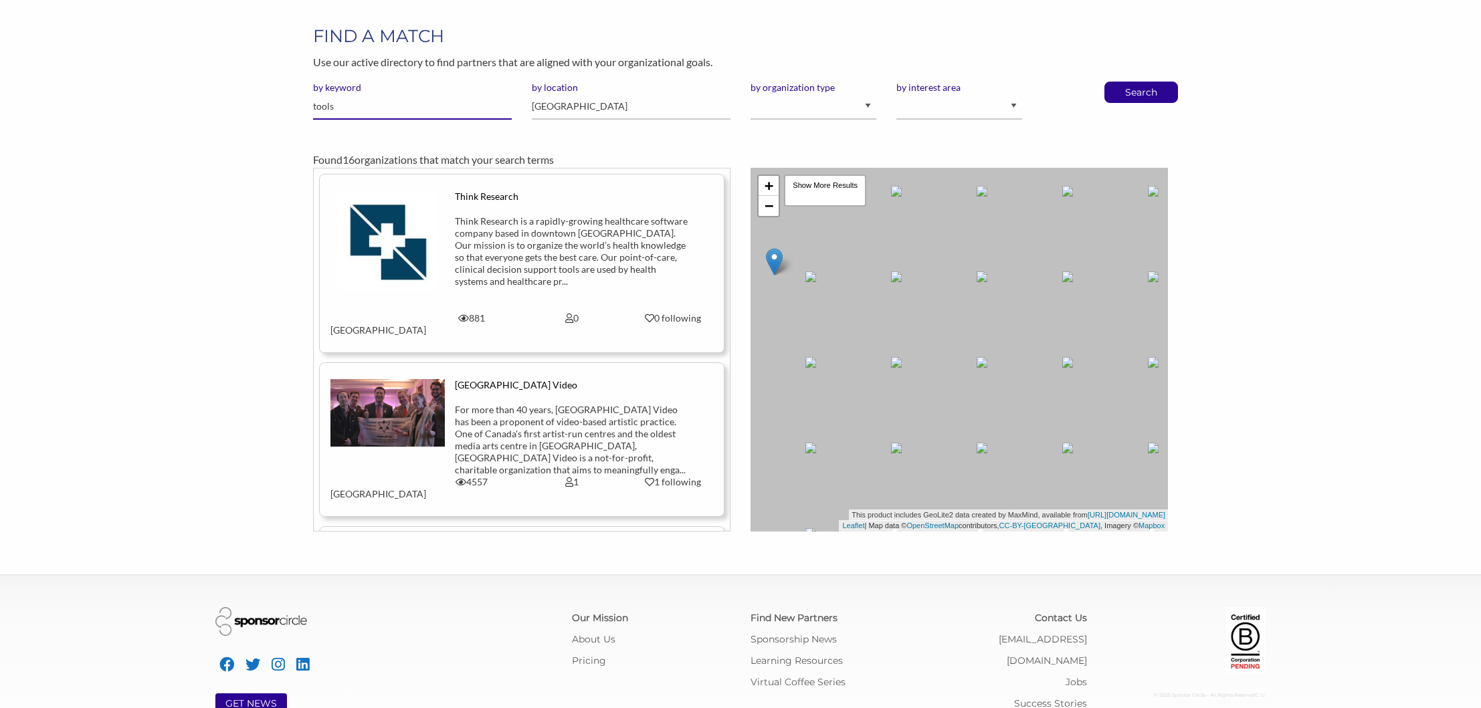
drag, startPoint x: 355, startPoint y: 115, endPoint x: 292, endPoint y: 106, distance: 63.6
click at [292, 106] on div "FIND A MATCH Use our active directory to find partners that are aligned with yo…" at bounding box center [740, 278] width 1070 height 508
type input "oil"
click at [1119, 82] on button "Search" at bounding box center [1141, 92] width 44 height 20
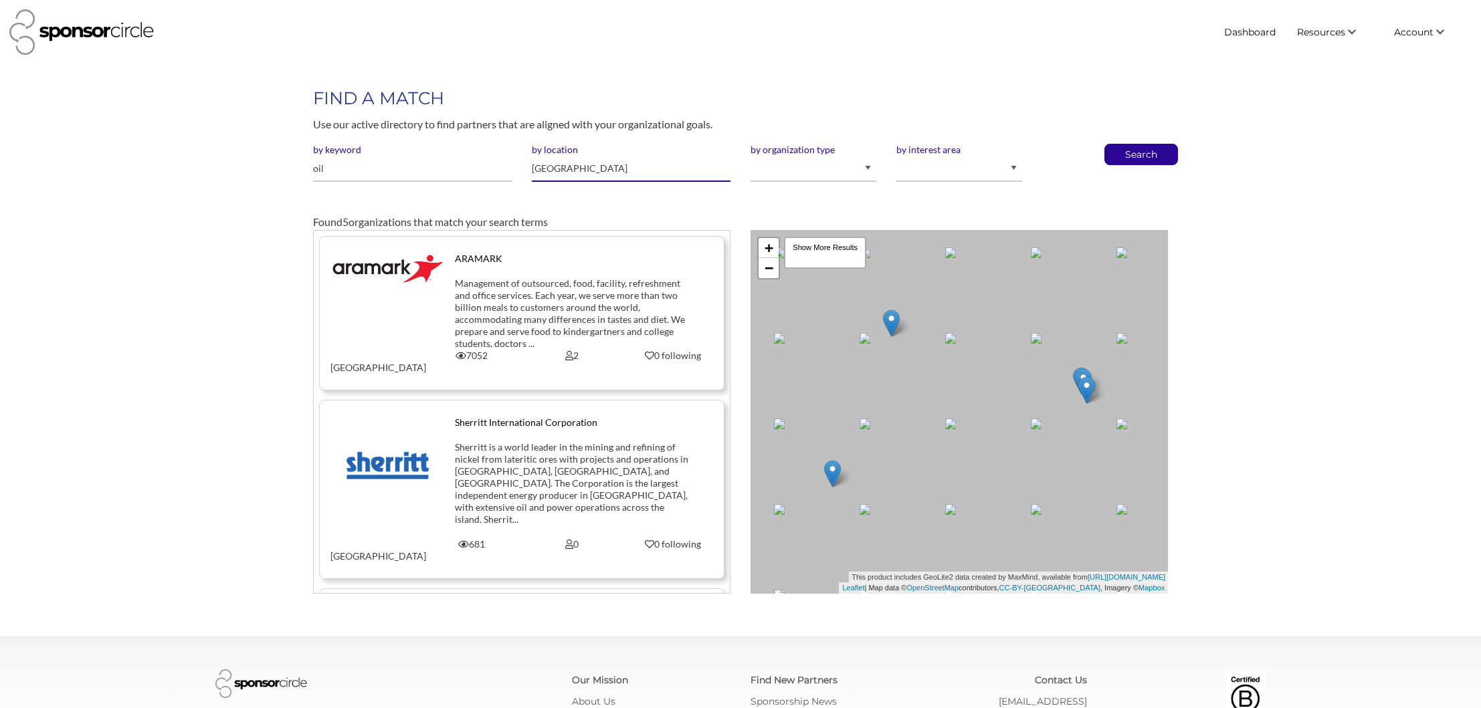
click at [627, 173] on input "[GEOGRAPHIC_DATA]" at bounding box center [631, 169] width 199 height 26
click at [1153, 152] on p "Search" at bounding box center [1141, 154] width 44 height 20
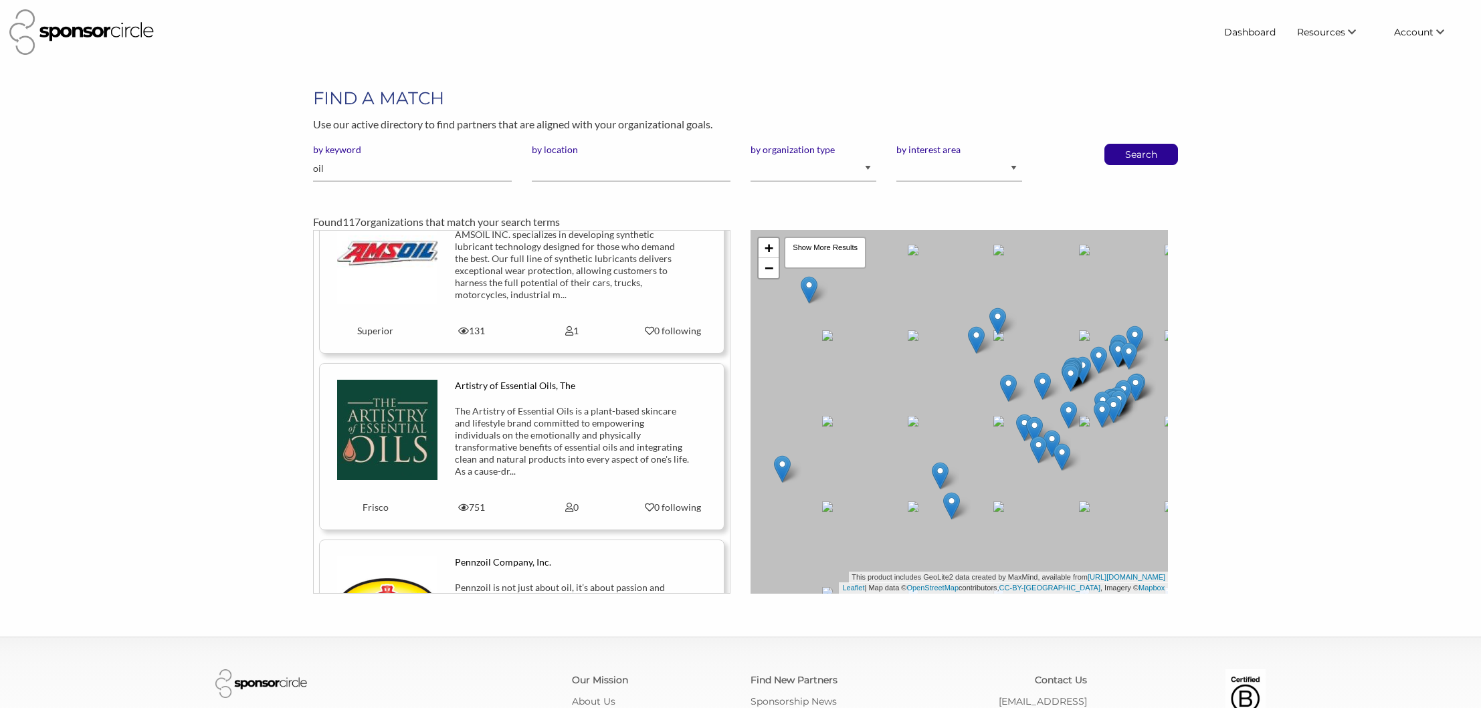
scroll to position [893, 0]
click at [573, 173] on input "by location" at bounding box center [631, 169] width 199 height 26
type input "[GEOGRAPHIC_DATA]"
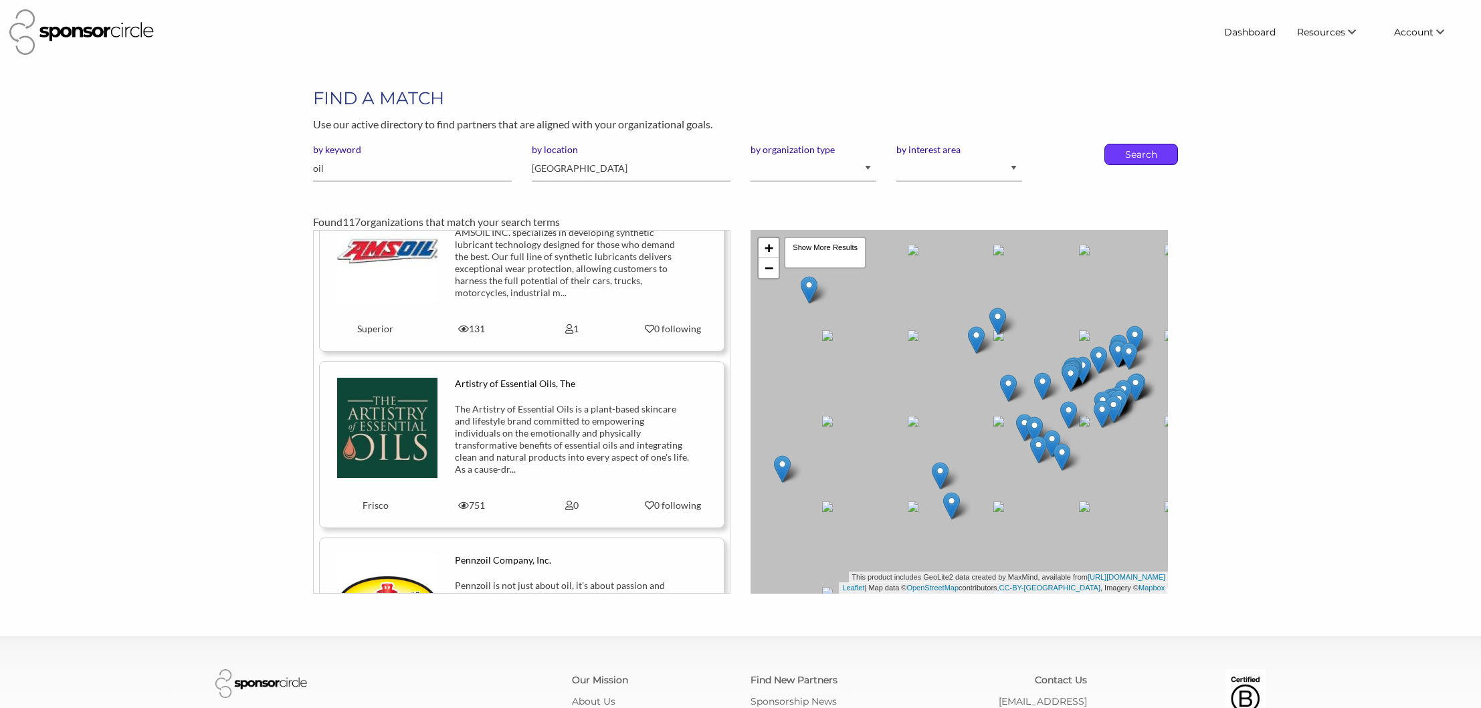
click at [1126, 161] on p "Search" at bounding box center [1141, 154] width 44 height 20
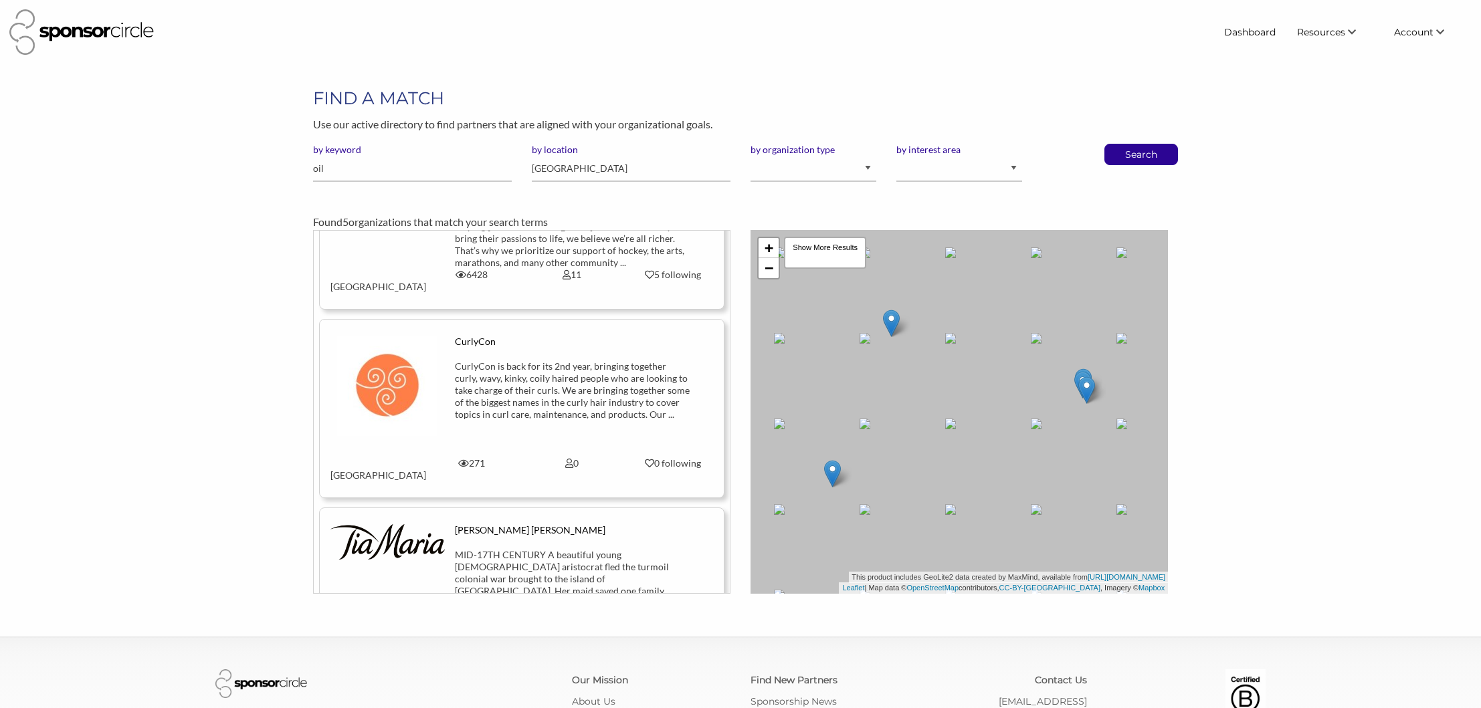
scroll to position [447, 0]
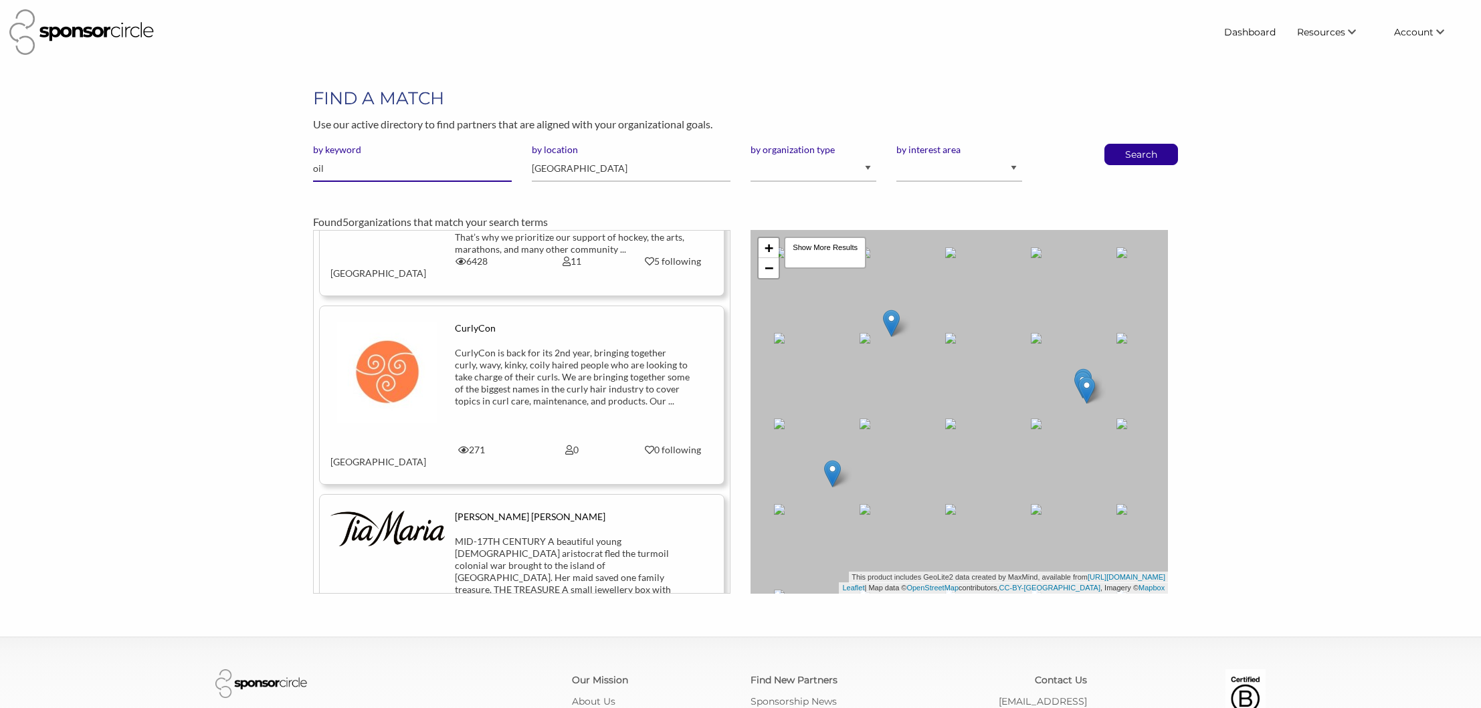
click at [361, 172] on input "oil" at bounding box center [412, 169] width 199 height 26
click at [361, 171] on input "oil" at bounding box center [412, 169] width 199 height 26
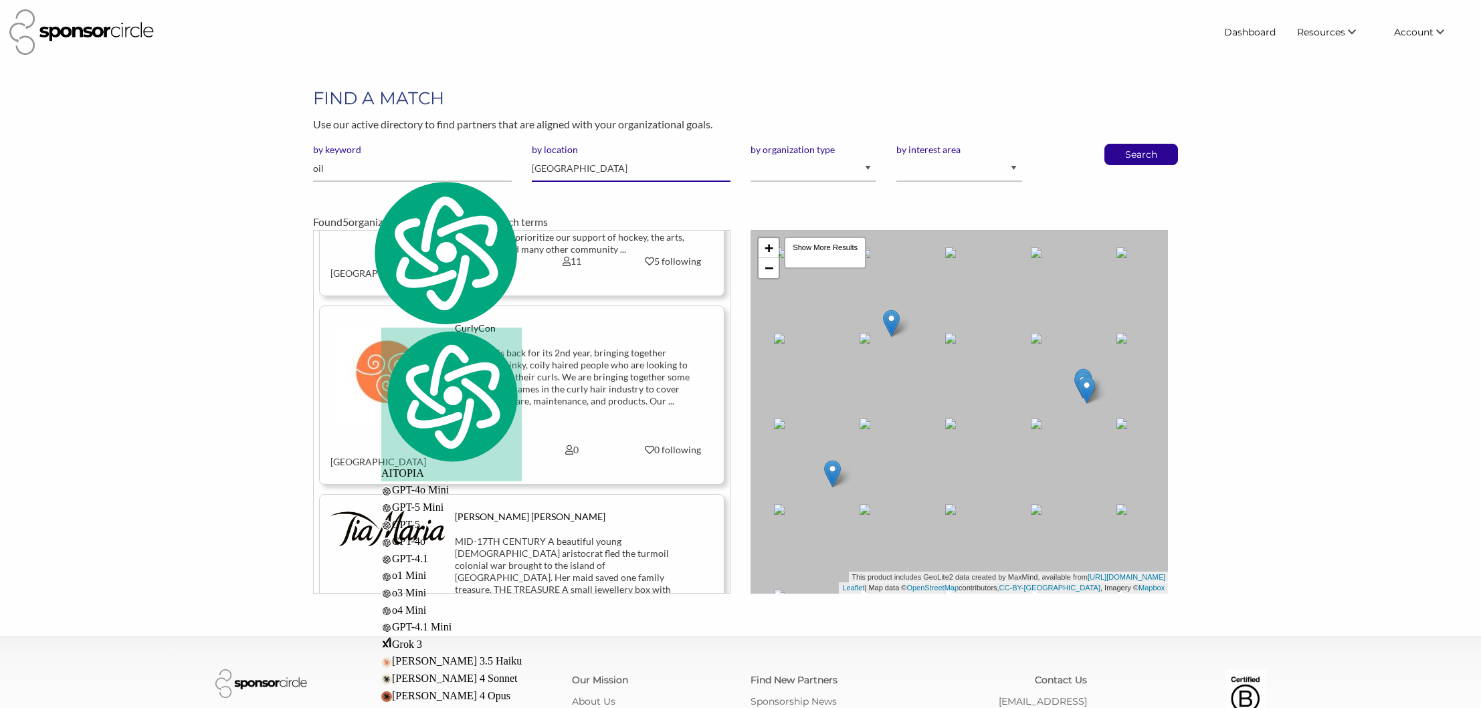
click at [656, 177] on input "Toronto" at bounding box center [631, 169] width 199 height 26
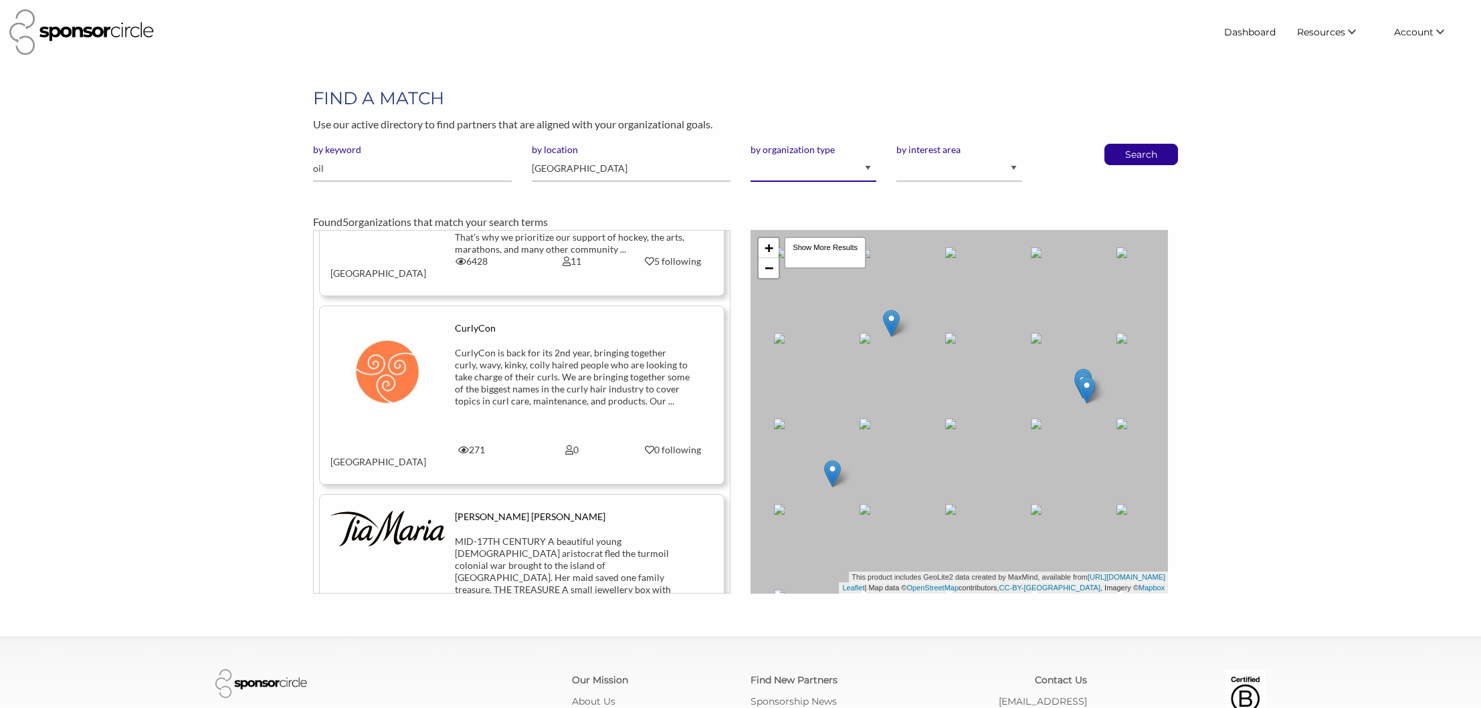
click at [849, 166] on select "I am an event organizer seeking new partnerships with suppliers, exhibitors or …" at bounding box center [813, 169] width 126 height 26
click at [552, 167] on input "Toronto" at bounding box center [631, 169] width 199 height 26
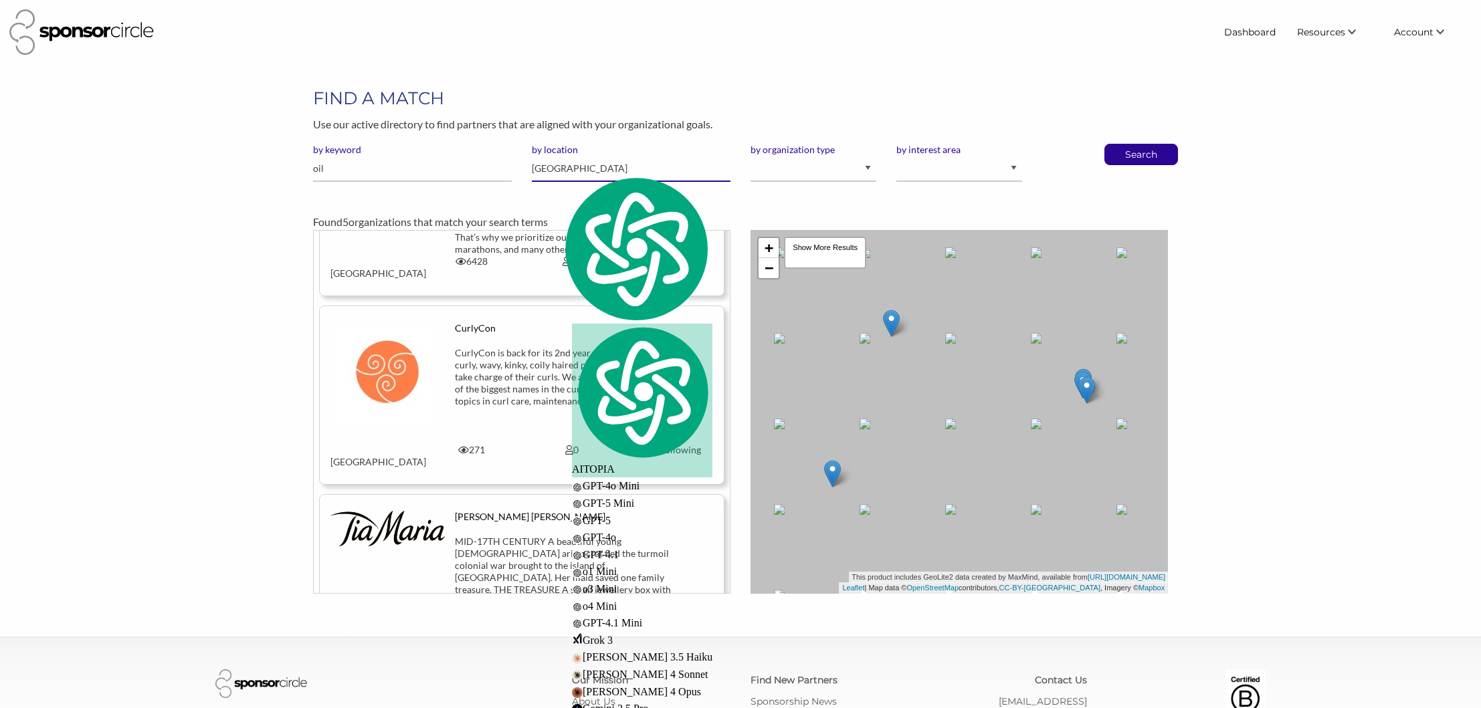
click at [552, 167] on input "Toronto" at bounding box center [631, 169] width 199 height 26
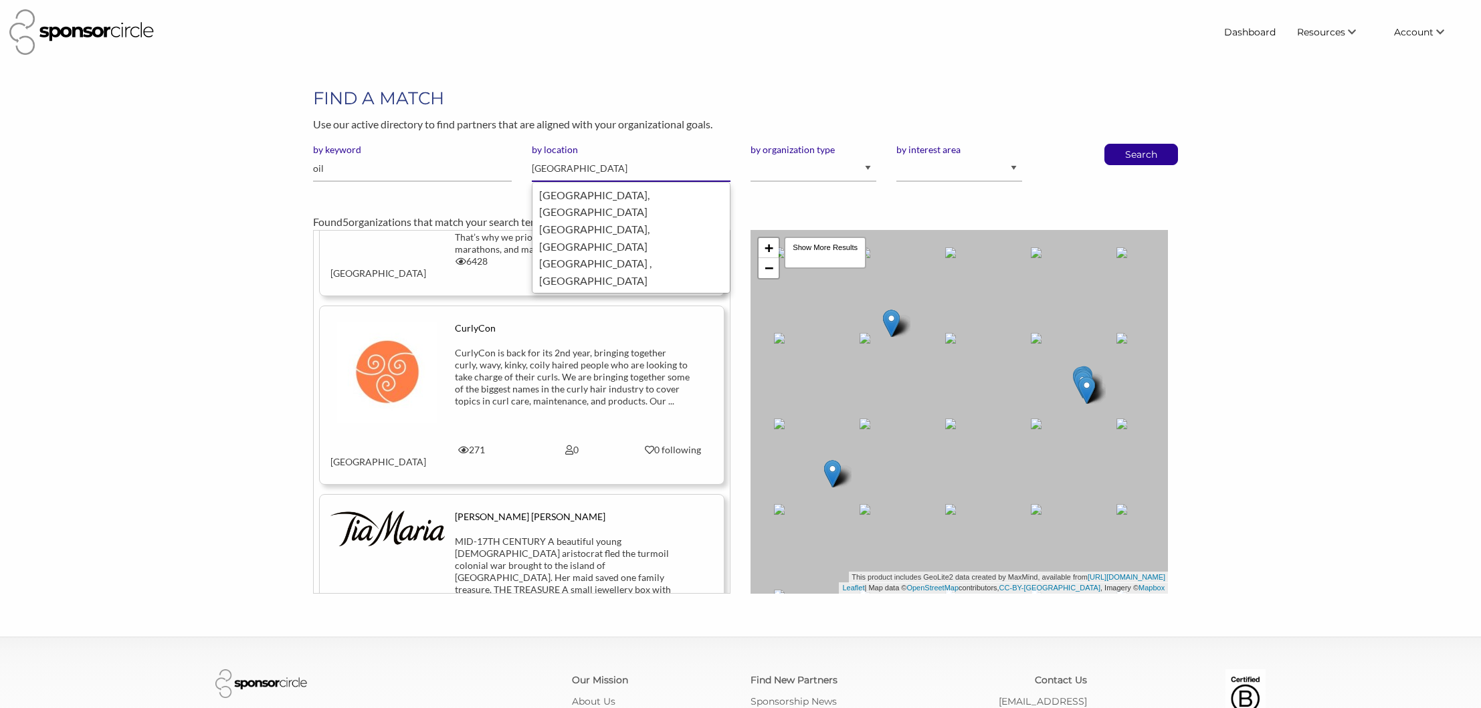
type input "[GEOGRAPHIC_DATA]"
click at [1119, 144] on button "Search" at bounding box center [1141, 154] width 44 height 20
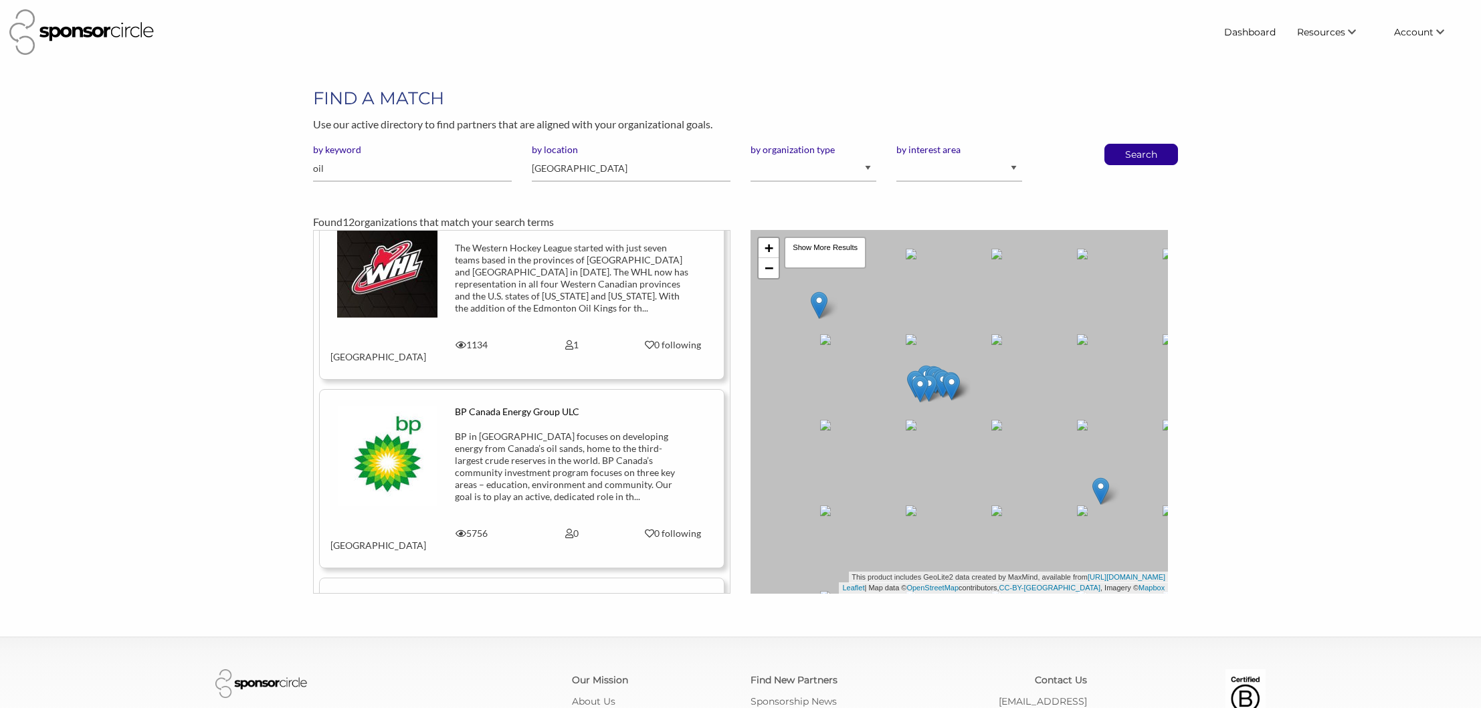
scroll to position [1253, 0]
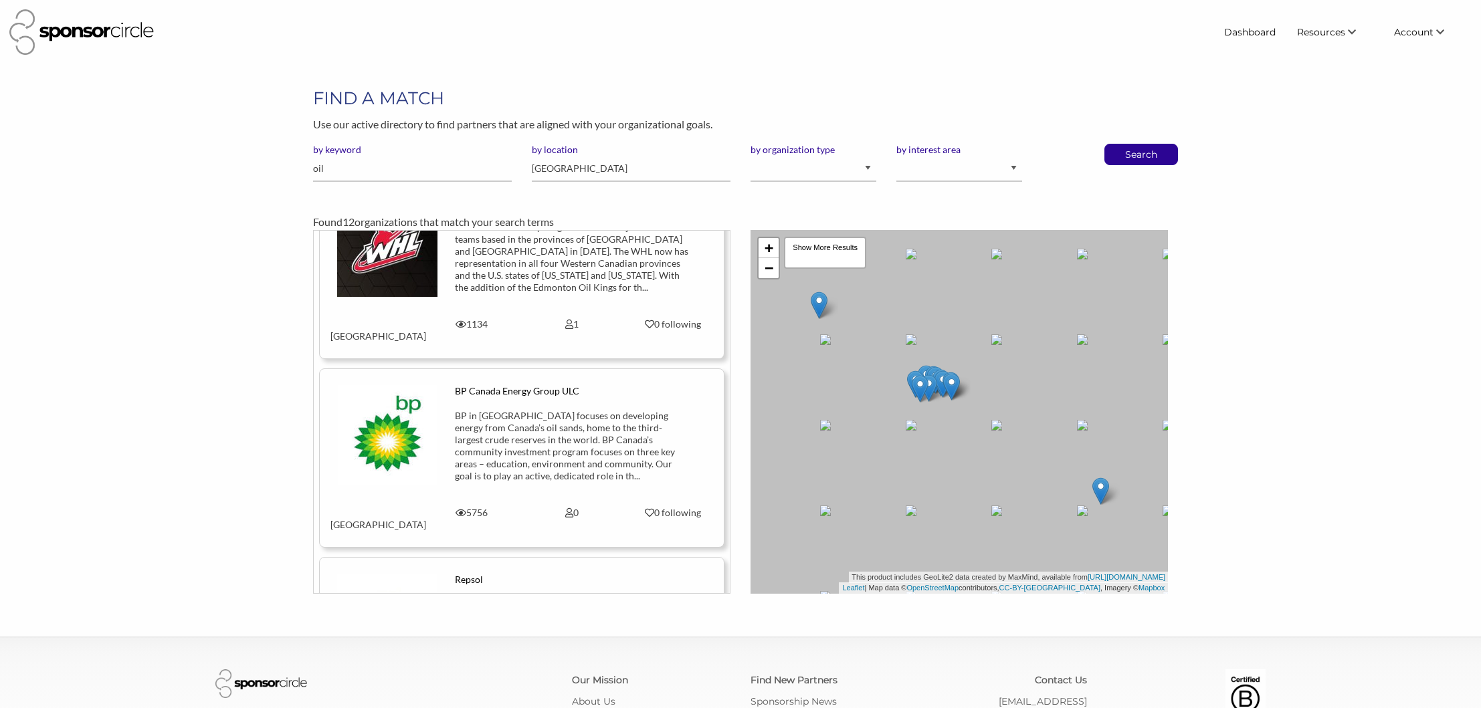
click at [412, 385] on img at bounding box center [387, 435] width 99 height 100
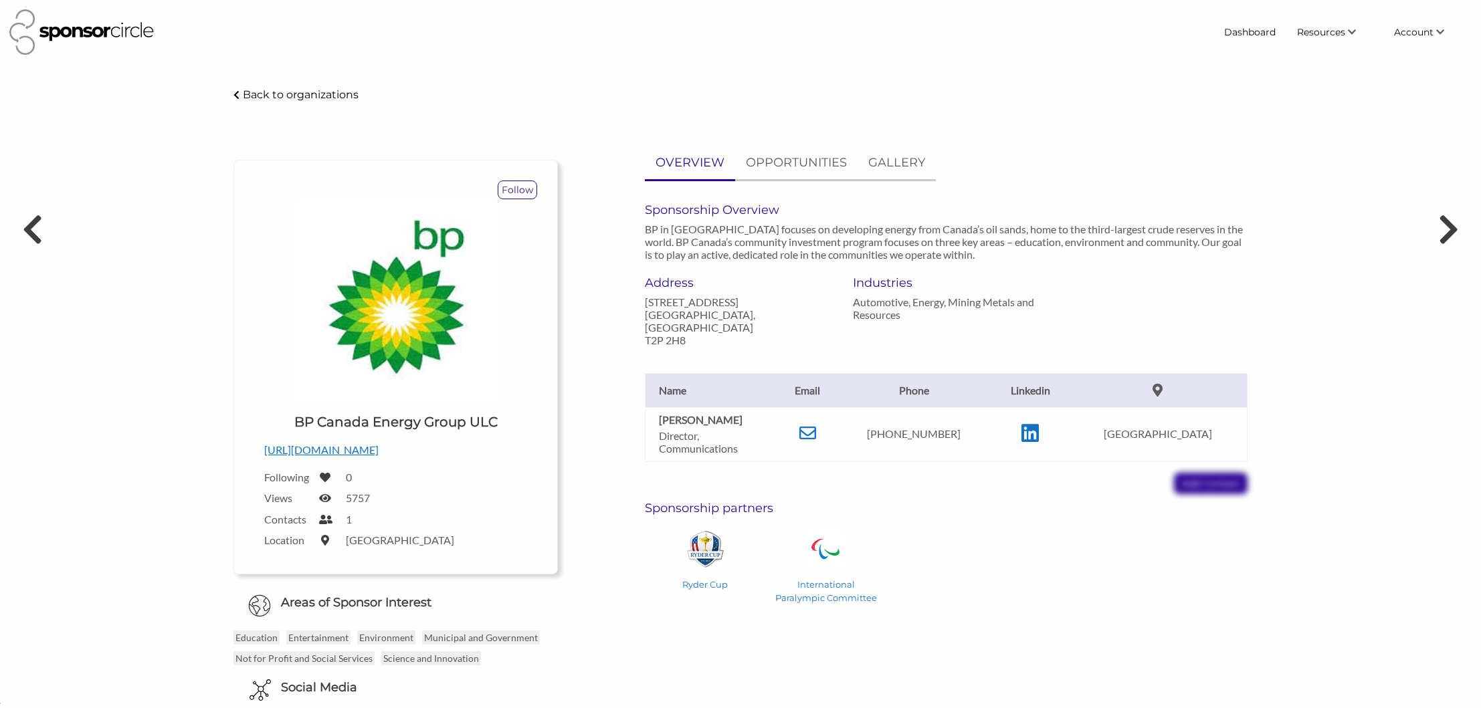
scroll to position [19523, 0]
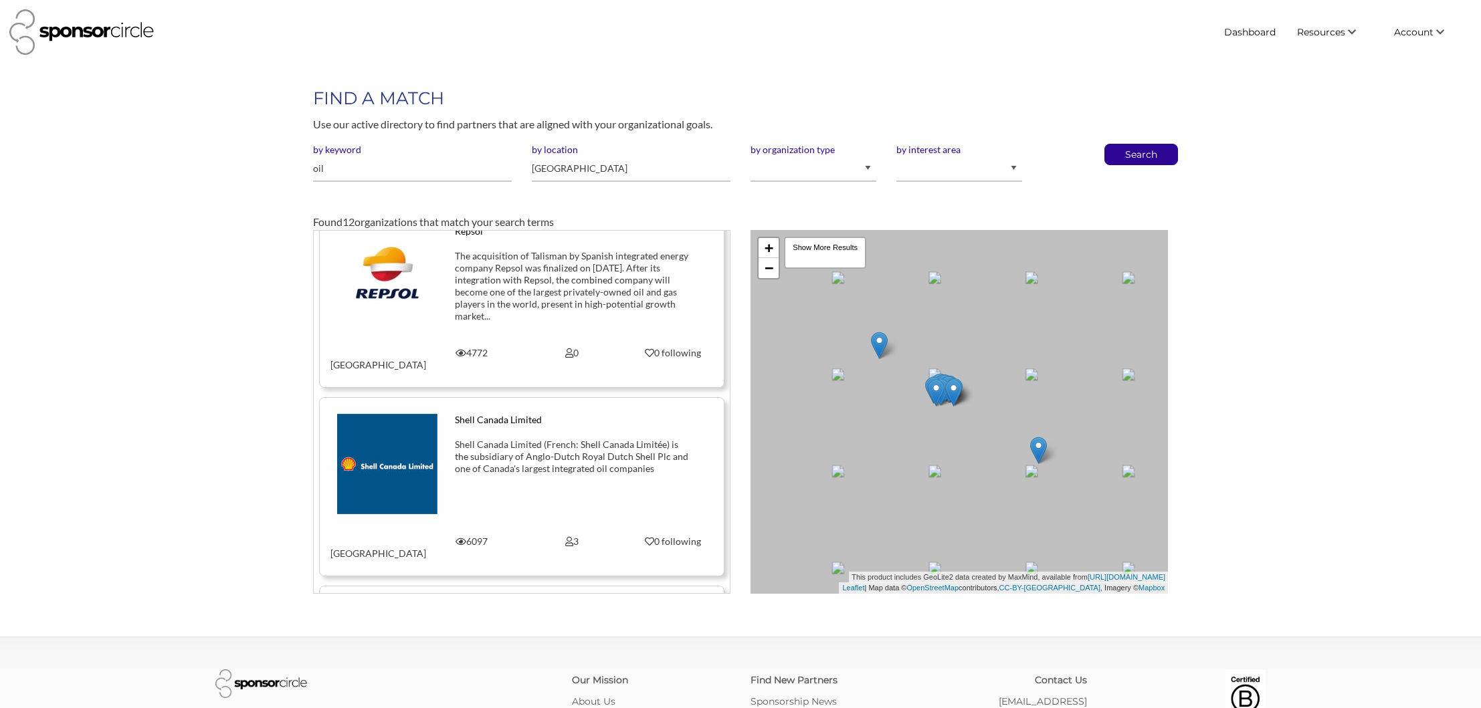
scroll to position [1605, 0]
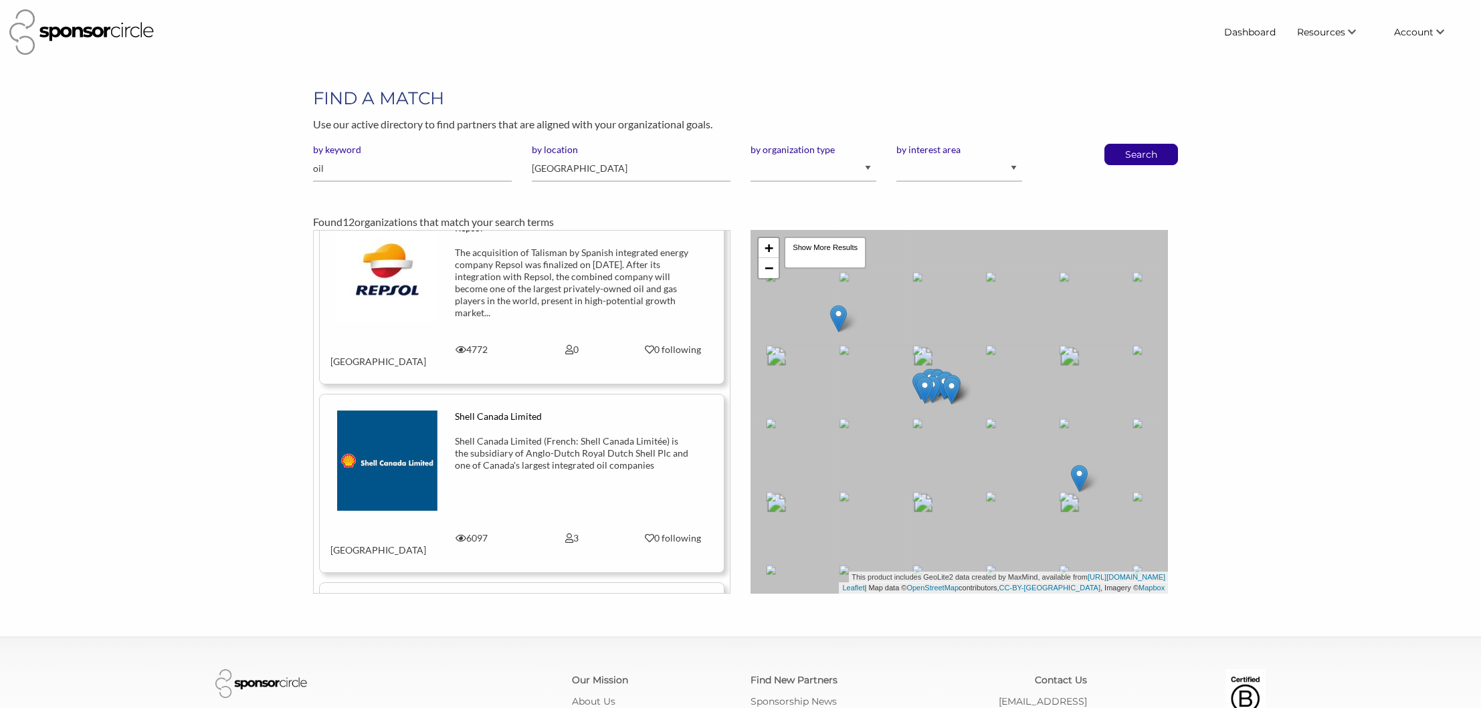
click at [413, 411] on img at bounding box center [387, 461] width 100 height 100
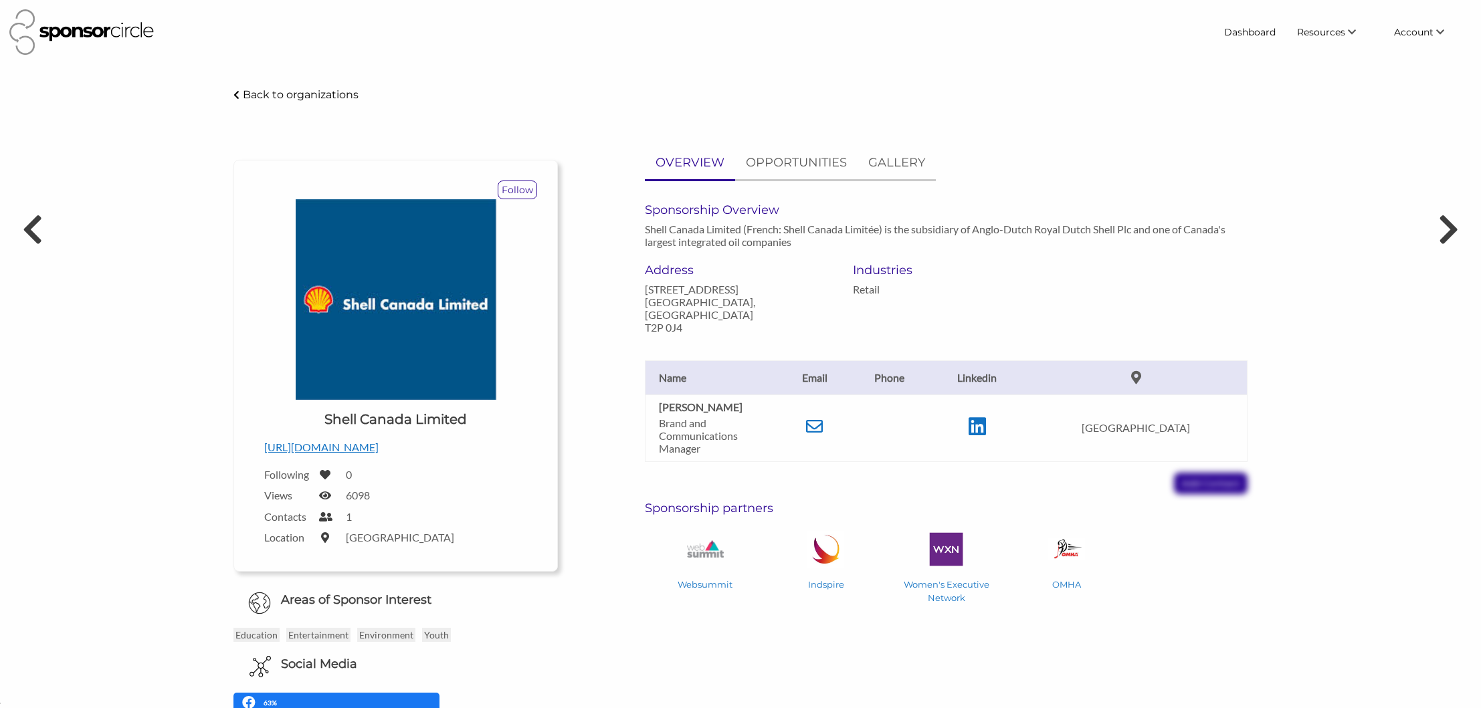
scroll to position [19523, 0]
click at [823, 418] on icon at bounding box center [814, 426] width 17 height 17
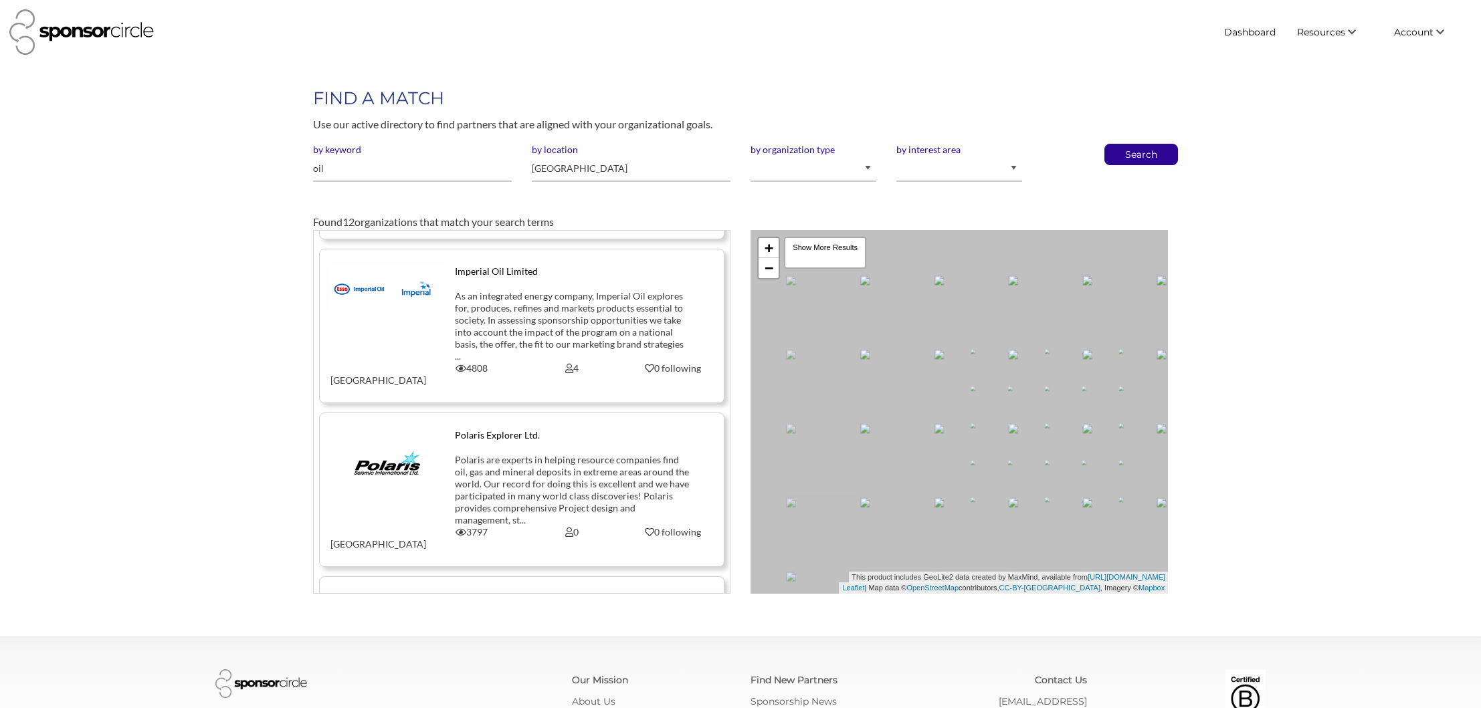
scroll to position [319, 0]
click at [443, 292] on div "Imperial Oil Limited As an integrated energy company, Imperial Oil explores for…" at bounding box center [521, 309] width 403 height 97
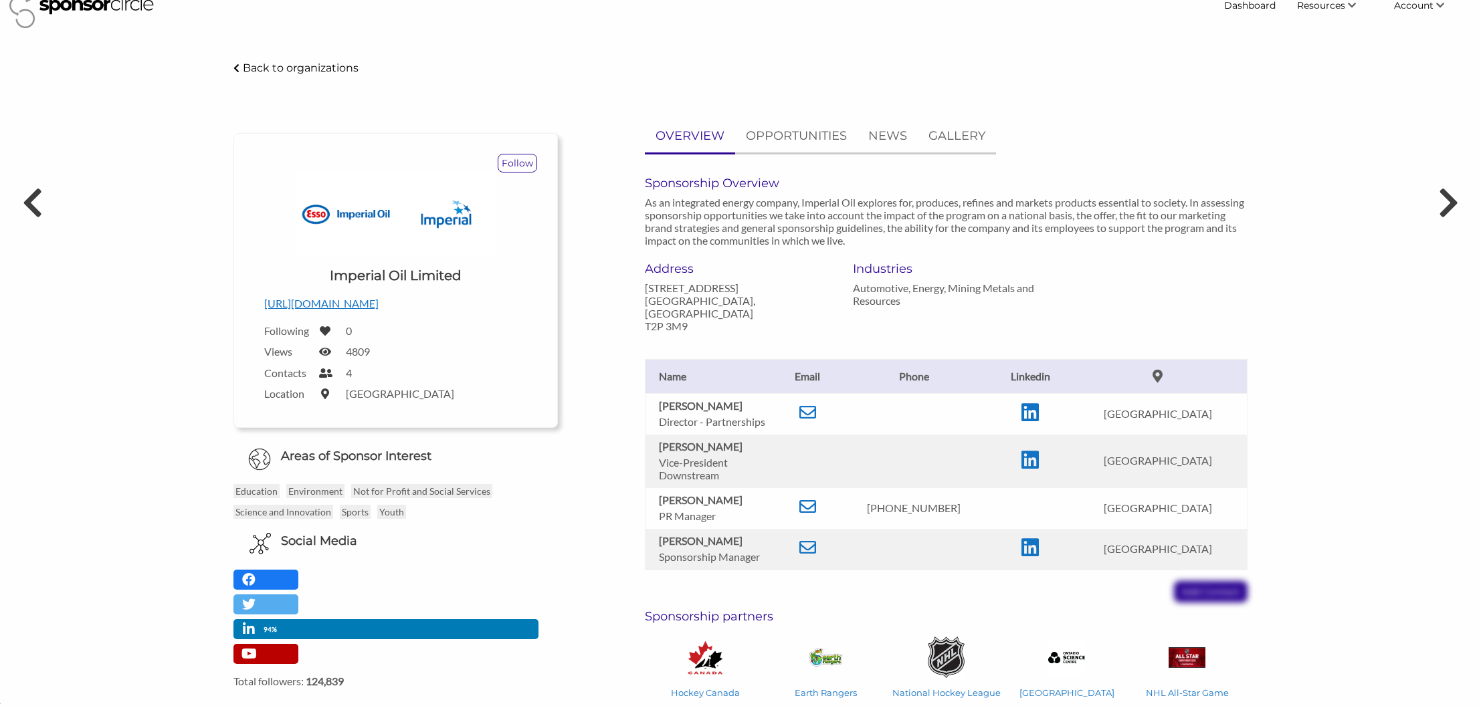
scroll to position [15, 0]
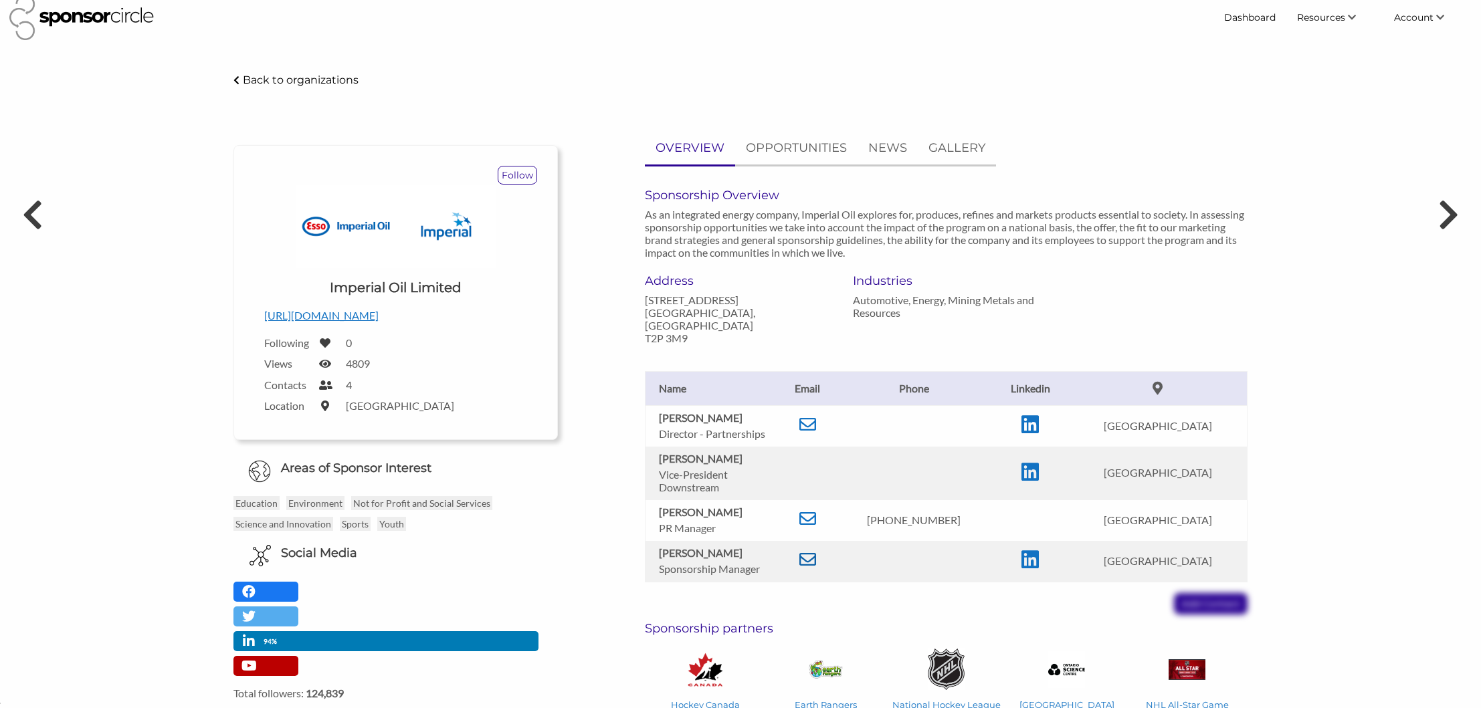
click at [816, 551] on icon at bounding box center [807, 559] width 17 height 17
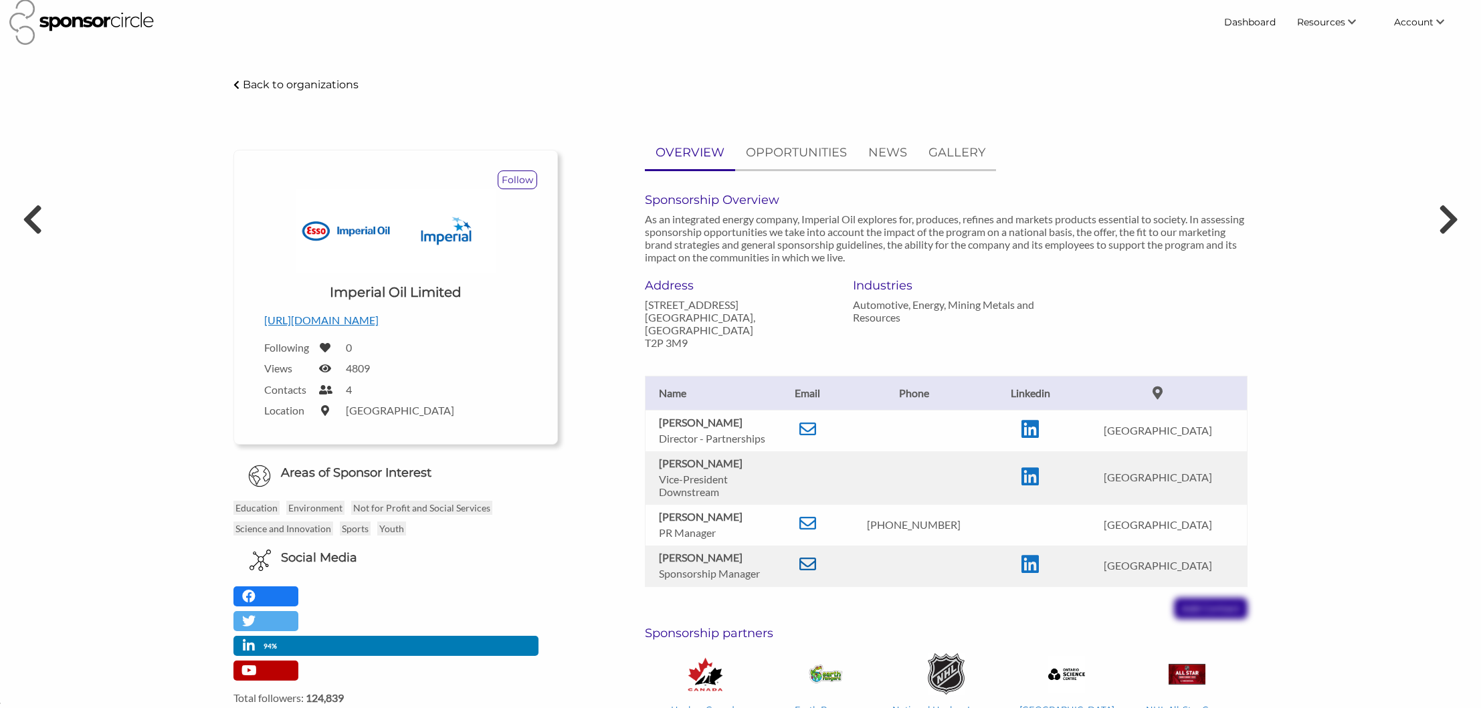
scroll to position [0, 0]
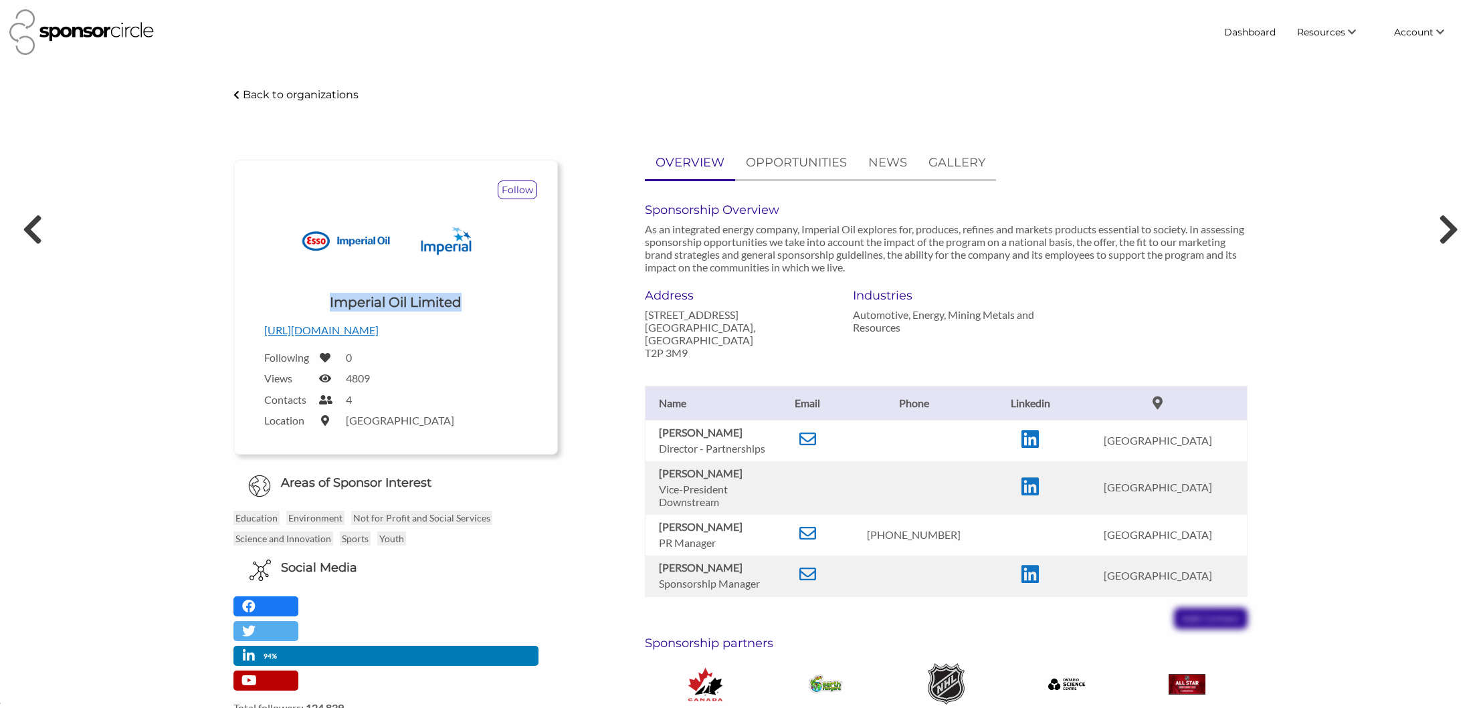
drag, startPoint x: 478, startPoint y: 306, endPoint x: 318, endPoint y: 303, distance: 160.5
type textarea "Imperial Oil Limited"
click at [316, 303] on div "Upload a logo for your organization Choose Imperial Oil Limited" at bounding box center [395, 258] width 263 height 118
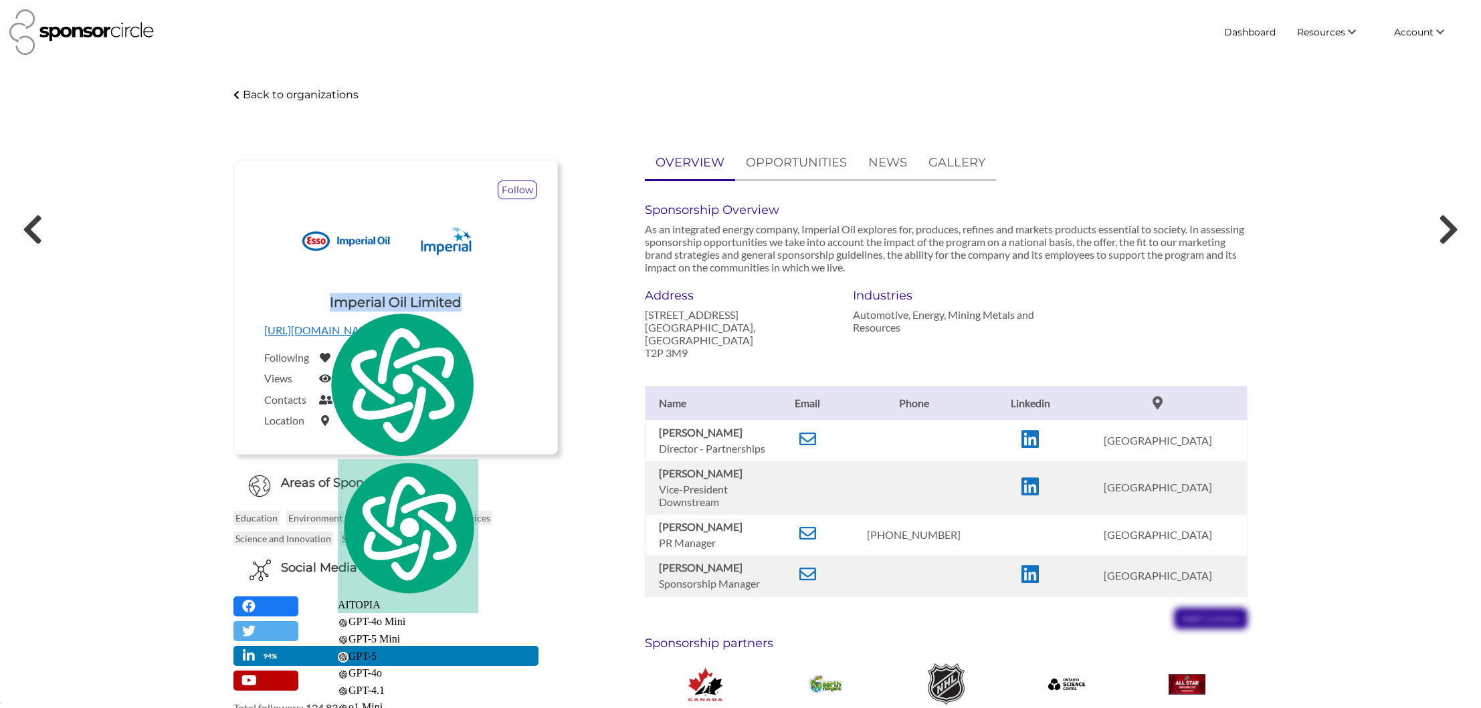
copy h1 "Imperial Oil Limited"
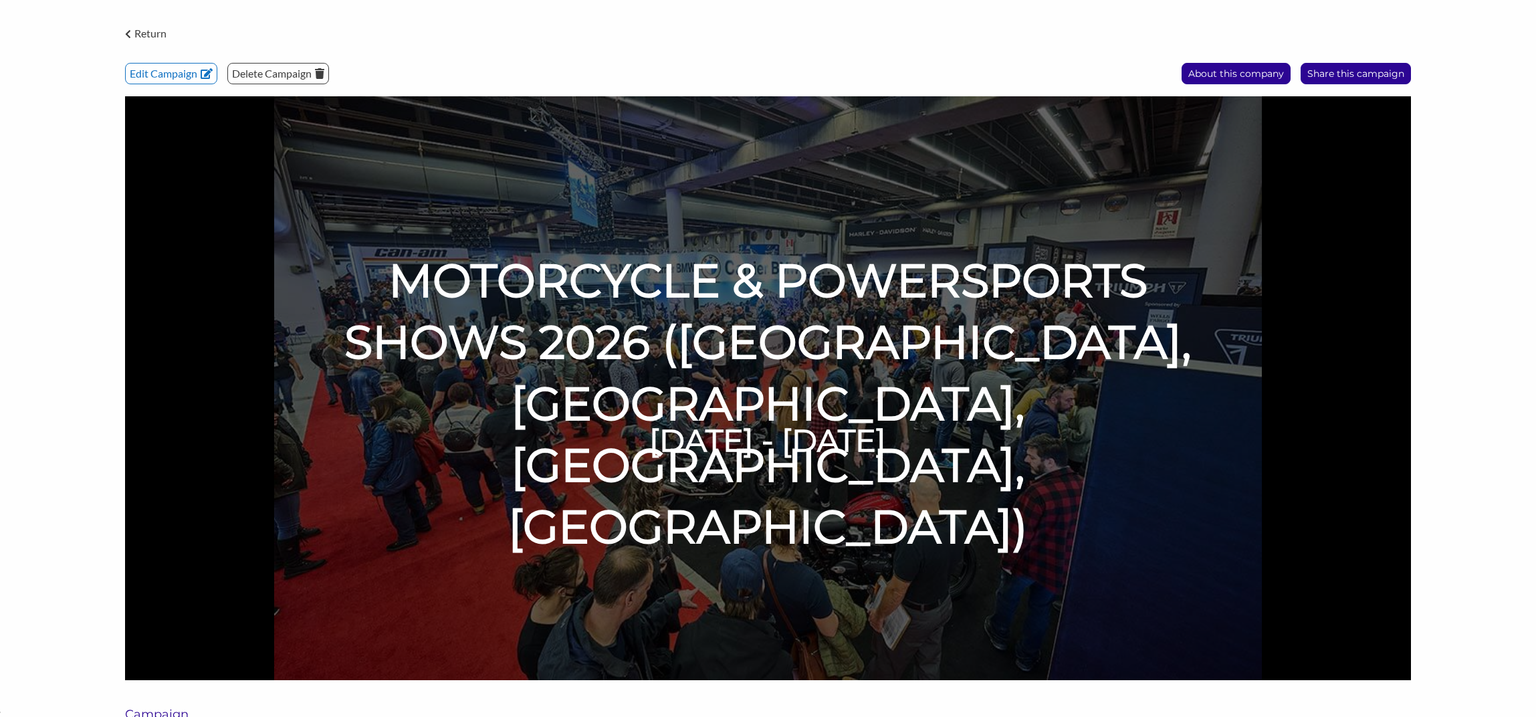
scroll to position [19514, 0]
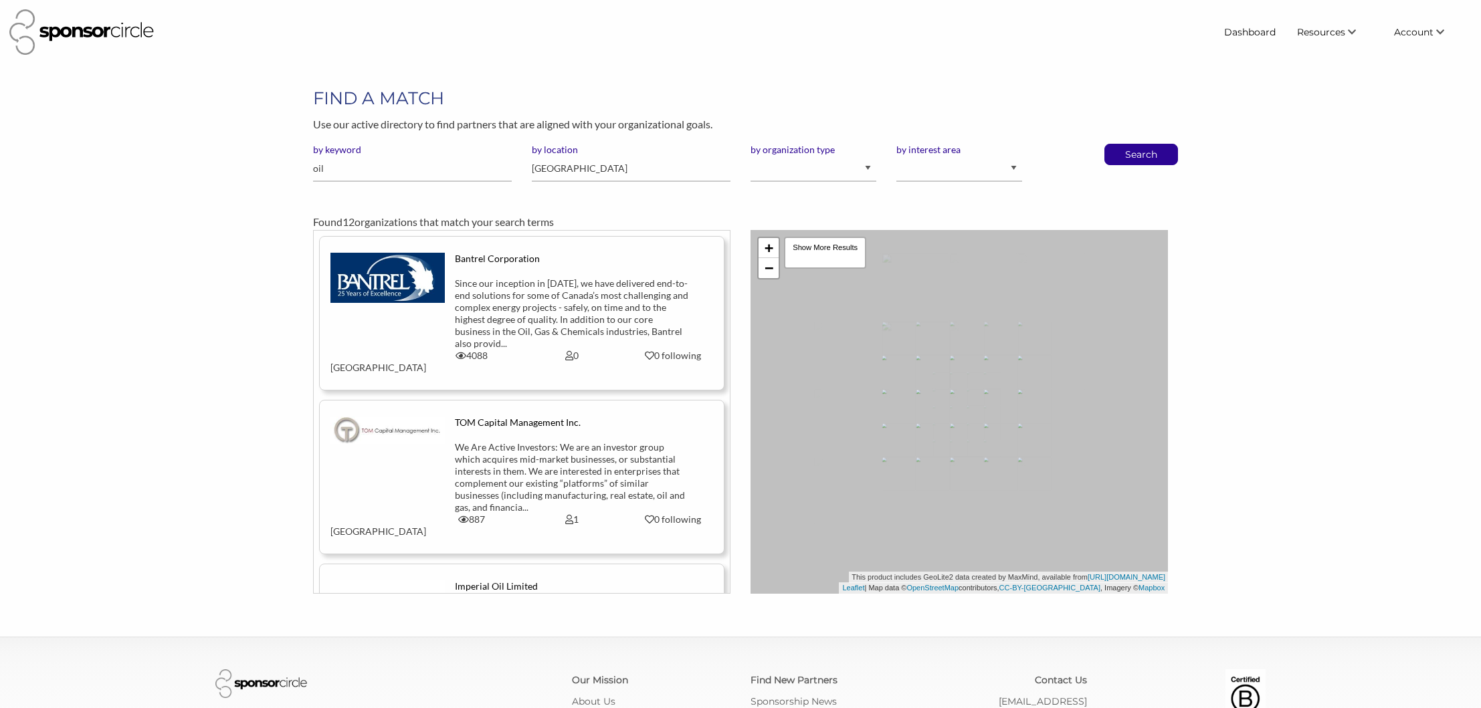
scroll to position [19523, 0]
click at [382, 172] on input "oil" at bounding box center [412, 169] width 199 height 26
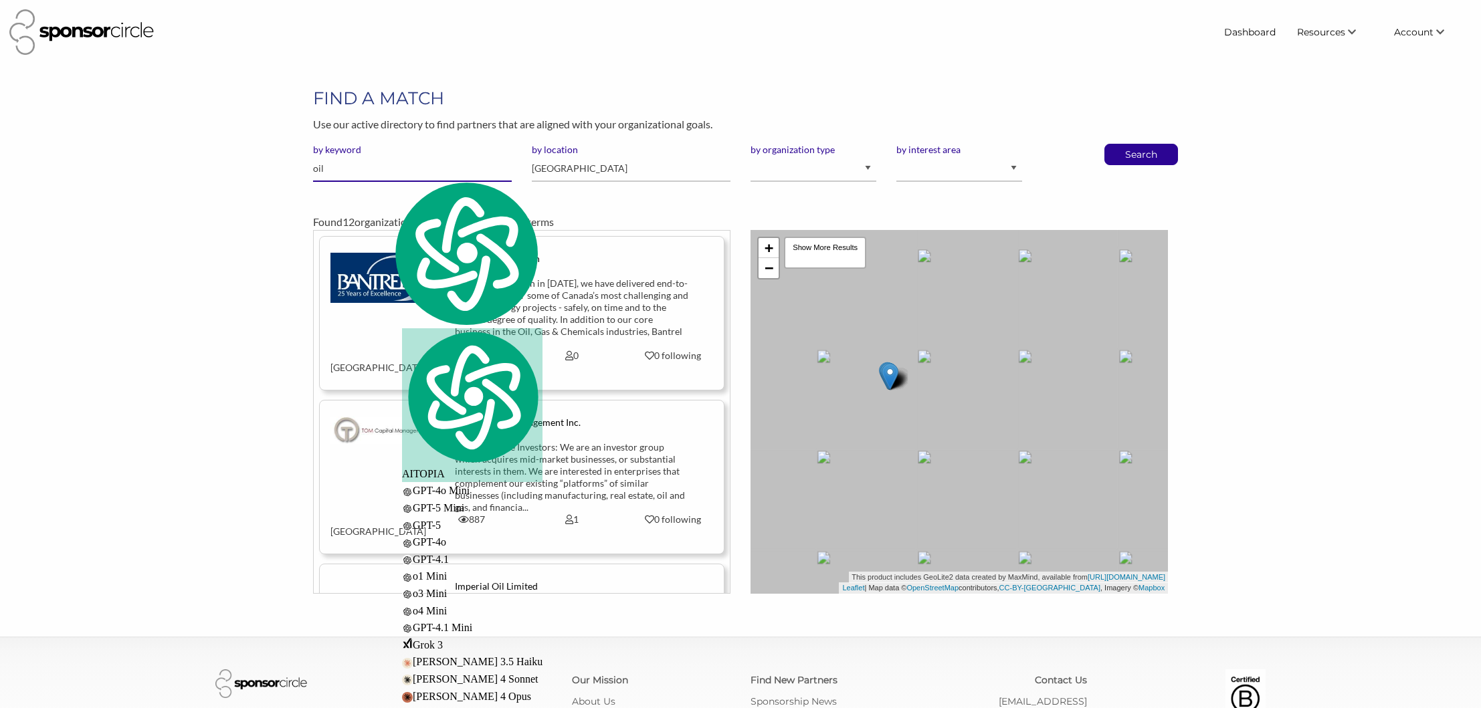
click at [382, 172] on input "oil" at bounding box center [412, 169] width 199 height 26
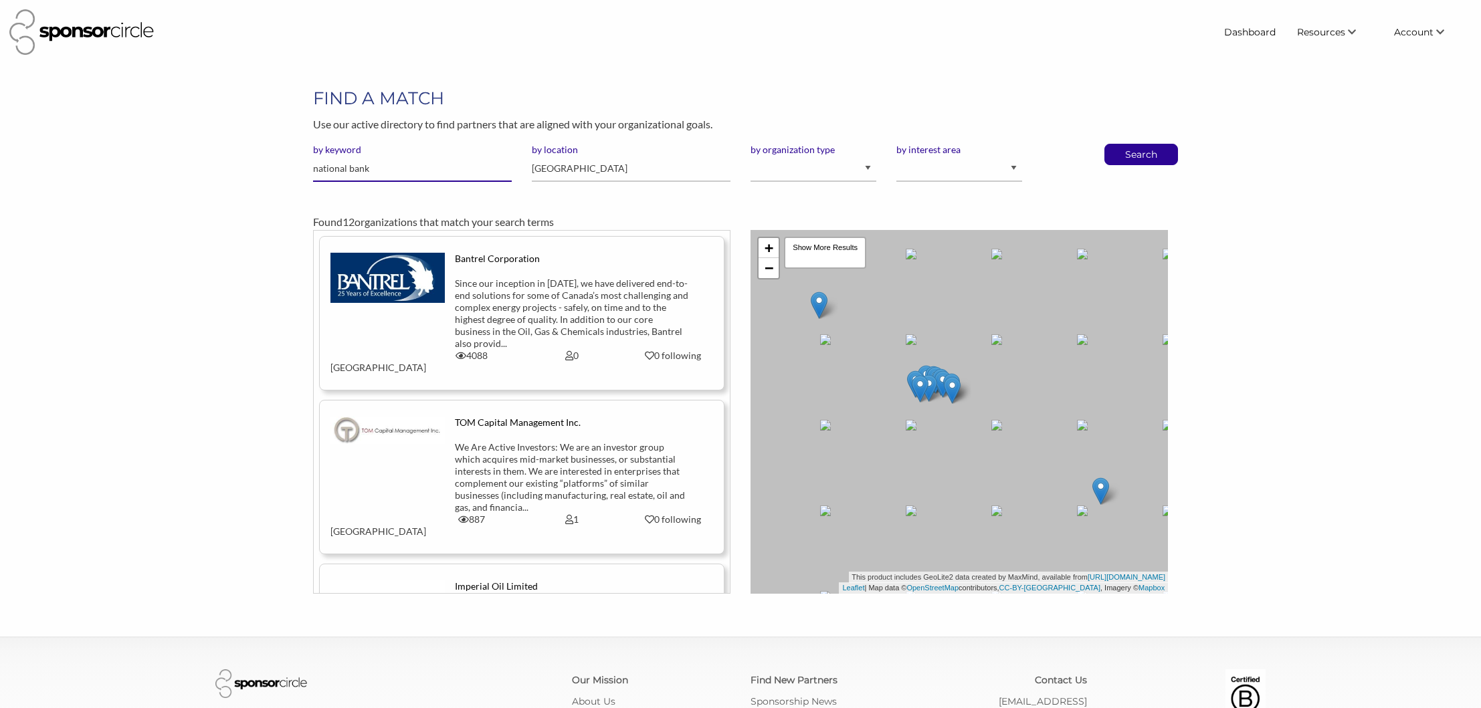
type input "national bank"
click at [570, 168] on input "calgary" at bounding box center [631, 169] width 199 height 26
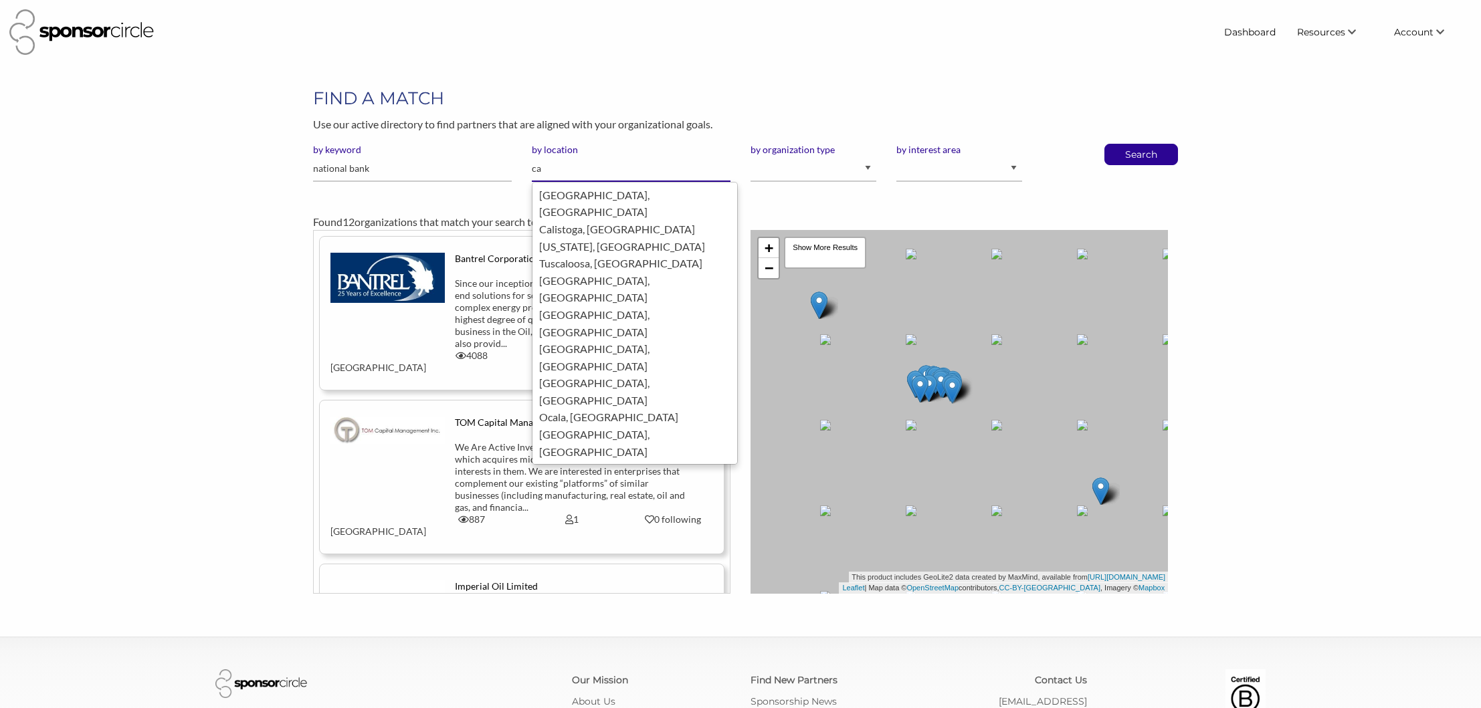
type input "c"
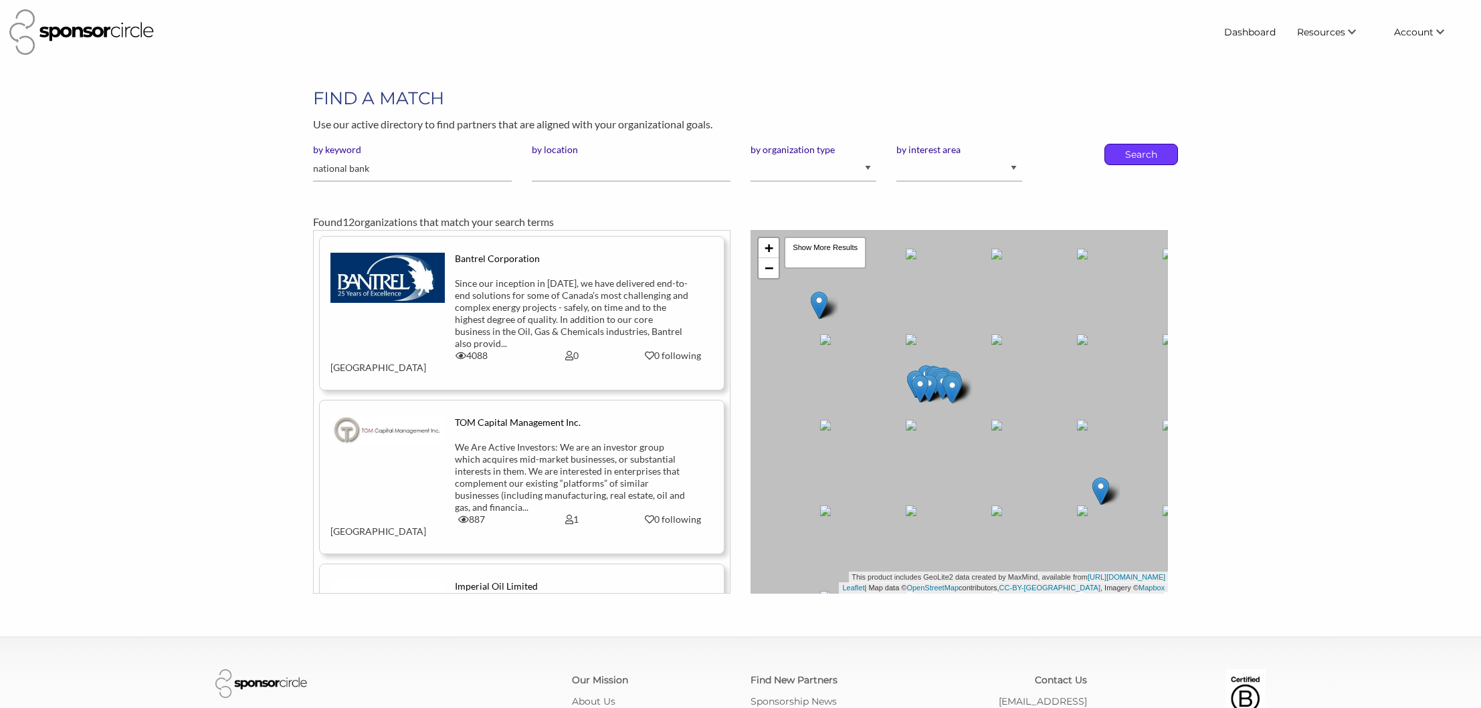
click at [1136, 156] on p "Search" at bounding box center [1141, 154] width 44 height 20
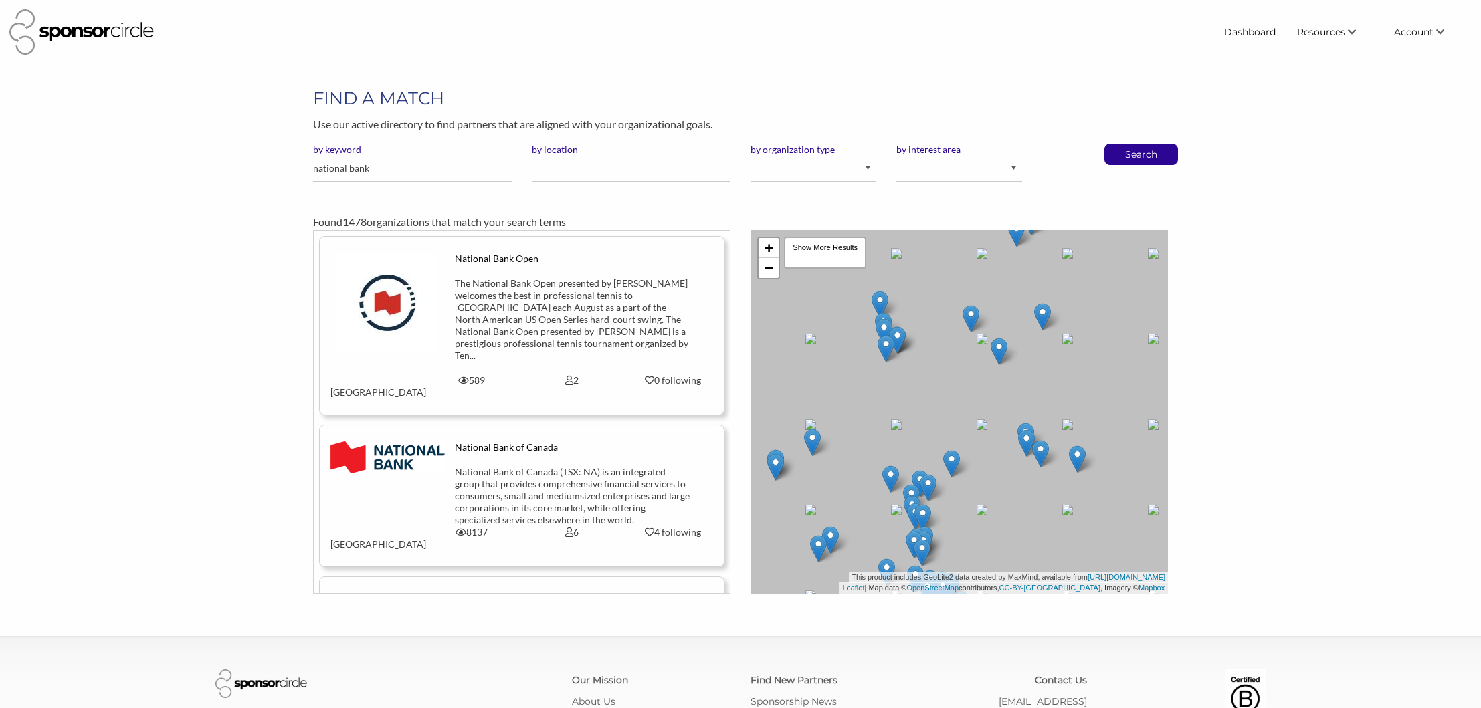
scroll to position [19523, 0]
click at [587, 466] on div "National Bank of Canada (TSX: NA) is an integrated group that provides comprehe…" at bounding box center [572, 496] width 235 height 60
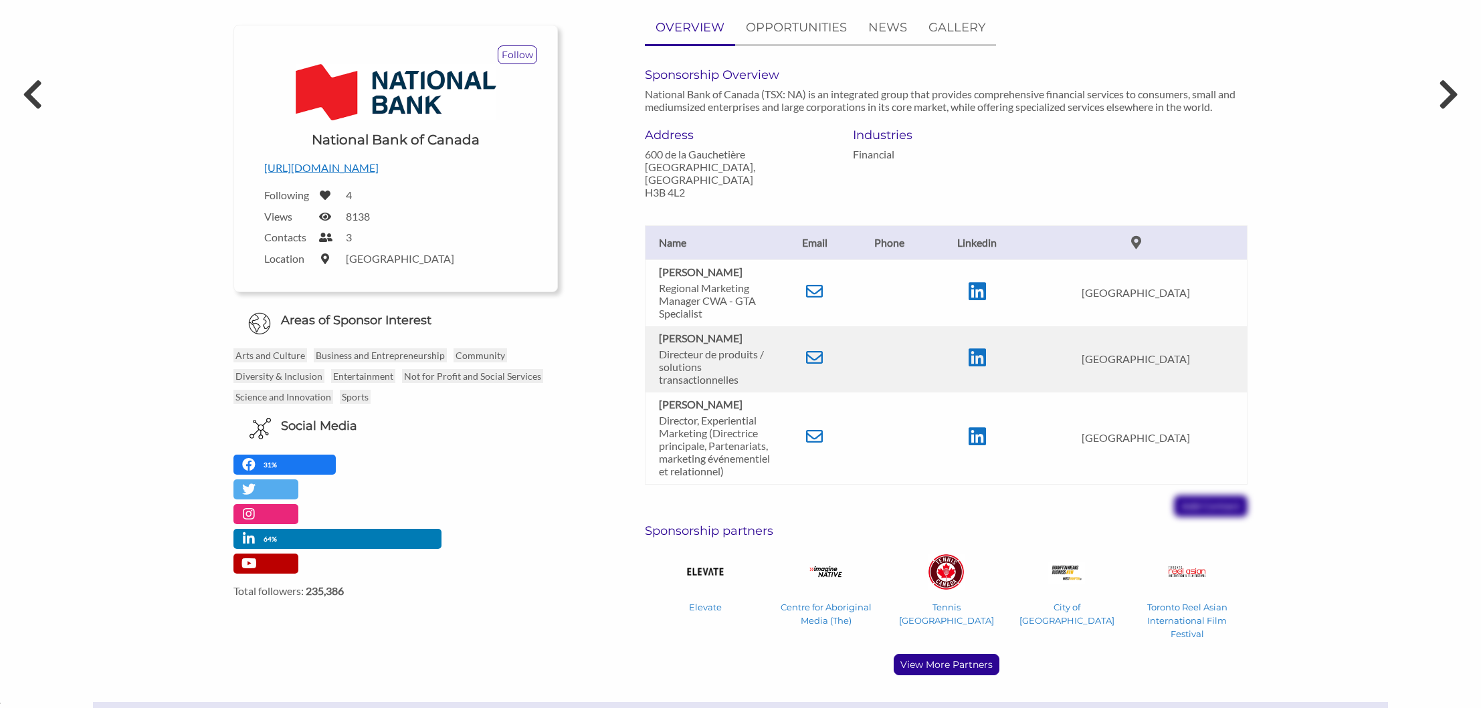
scroll to position [136, 0]
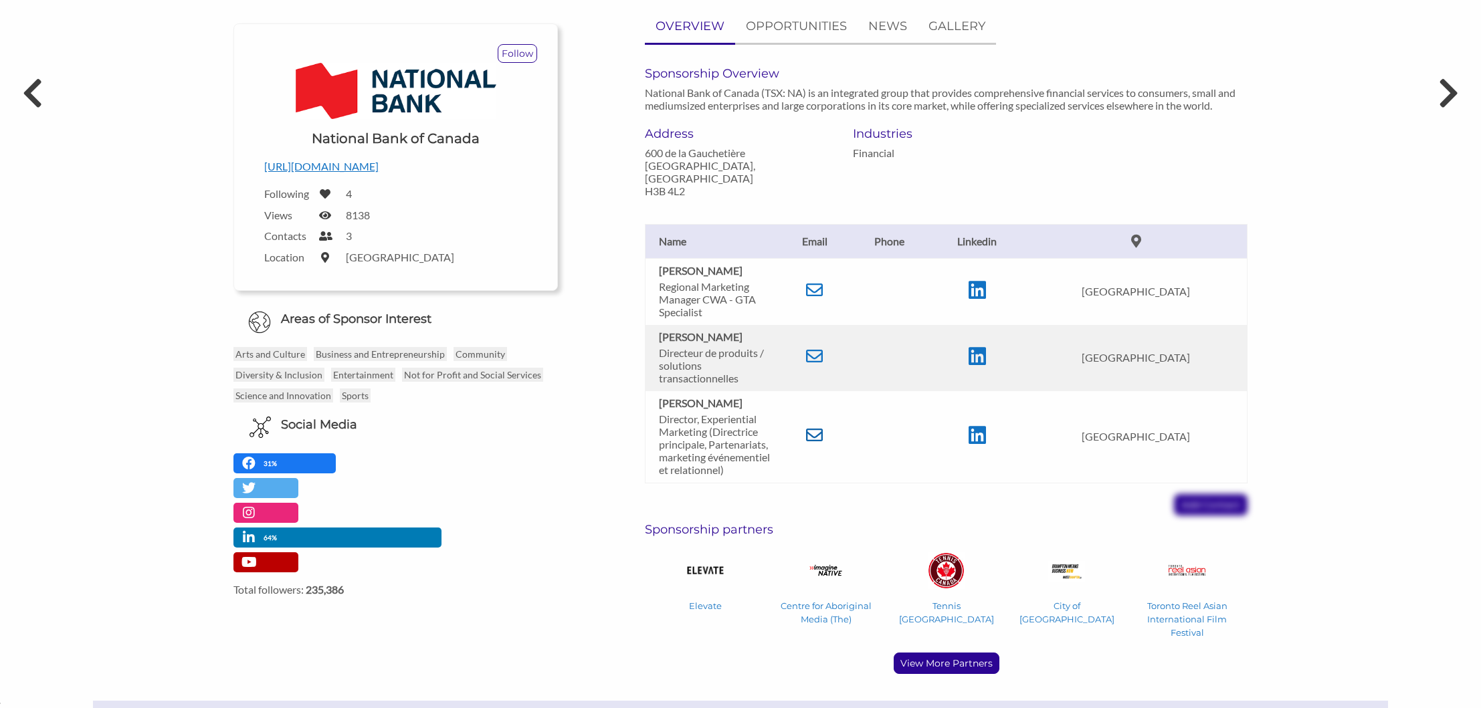
click at [823, 427] on icon at bounding box center [814, 435] width 17 height 17
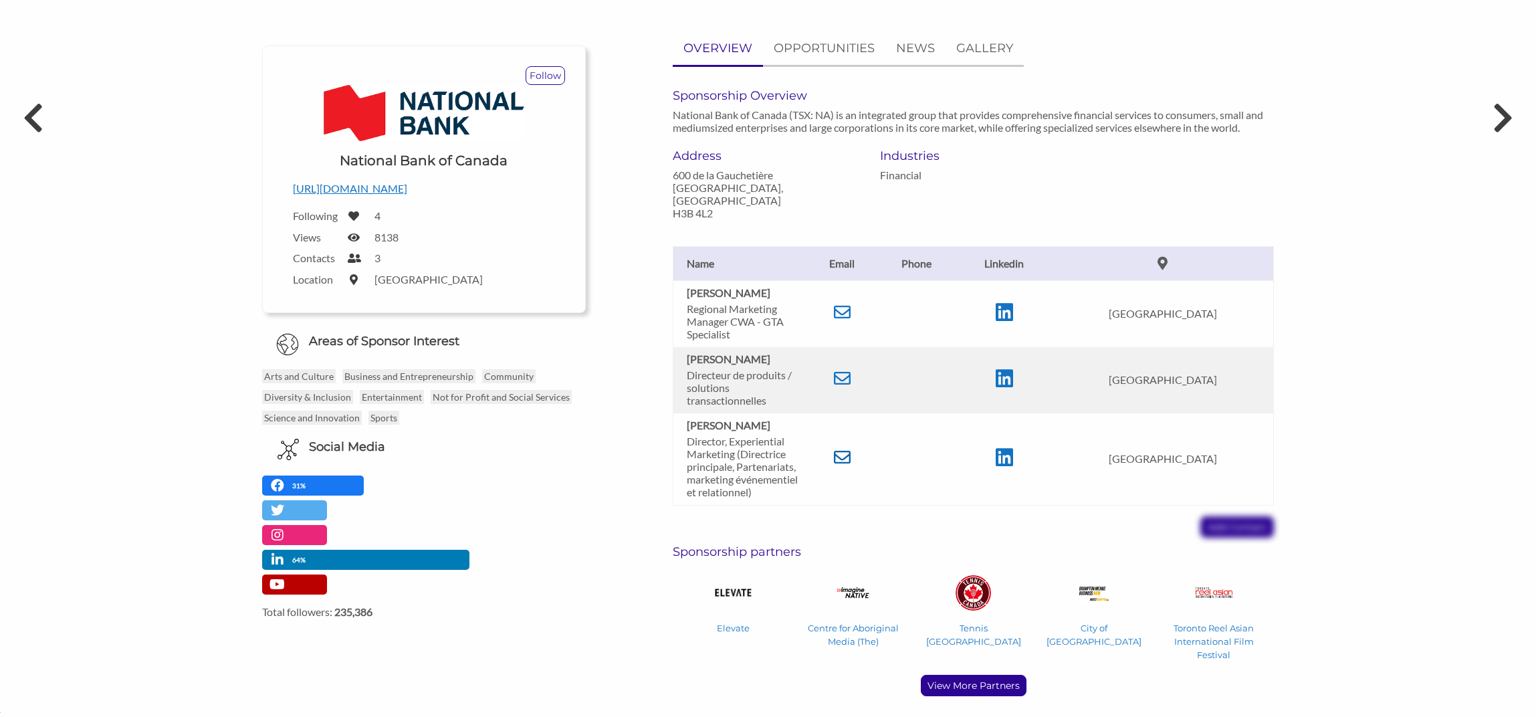
scroll to position [105, 0]
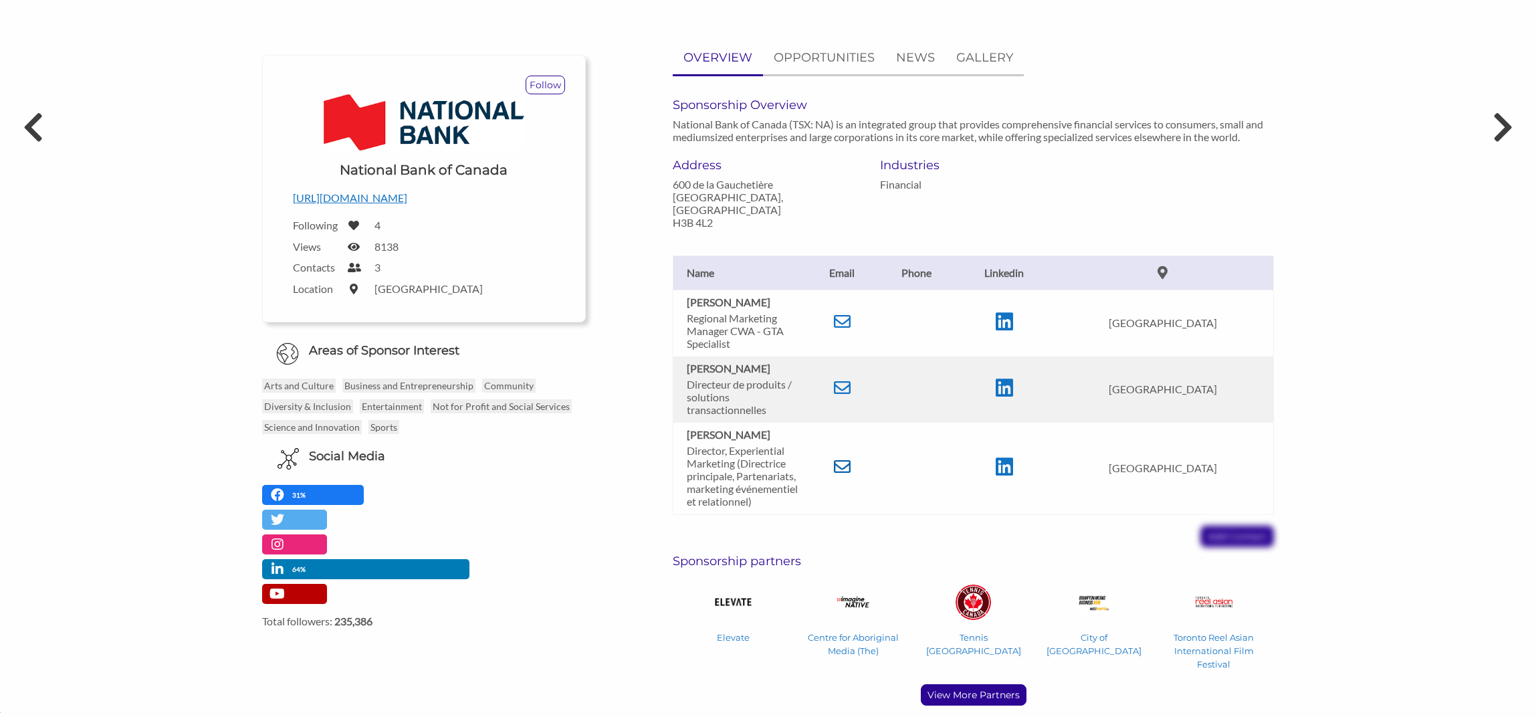
click at [851, 458] on icon at bounding box center [842, 466] width 17 height 17
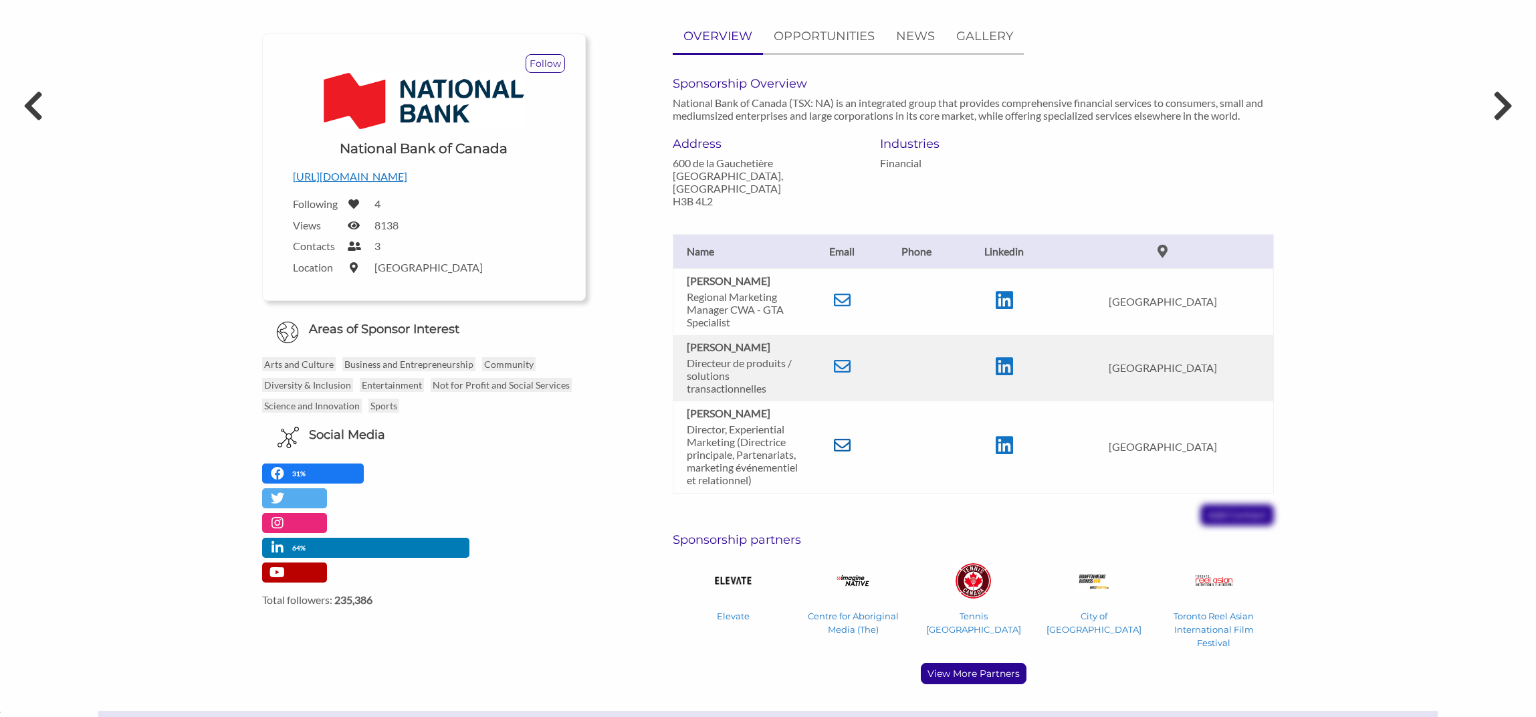
scroll to position [0, 0]
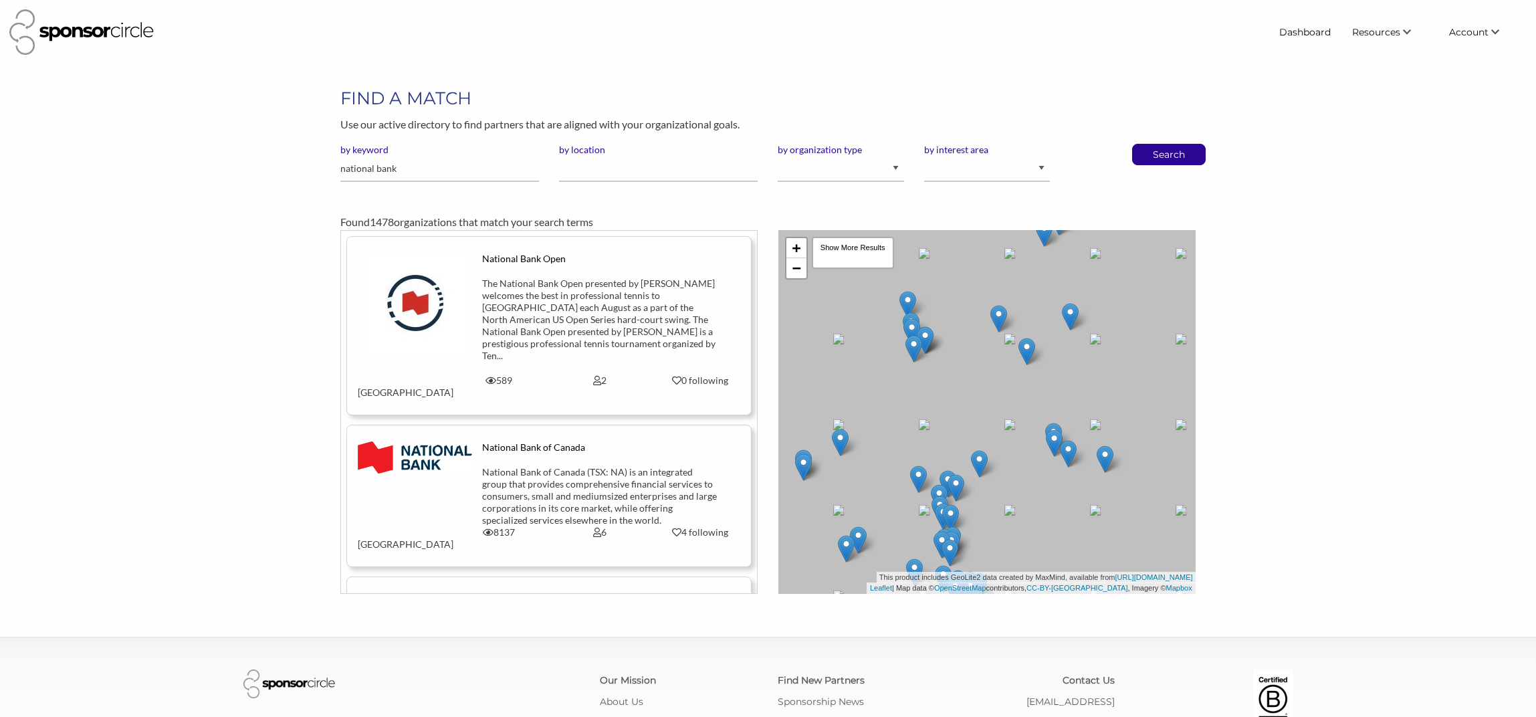
scroll to position [19514, 0]
click at [408, 169] on input "national bank" at bounding box center [439, 169] width 199 height 26
click at [408, 170] on input "national bank" at bounding box center [439, 169] width 199 height 26
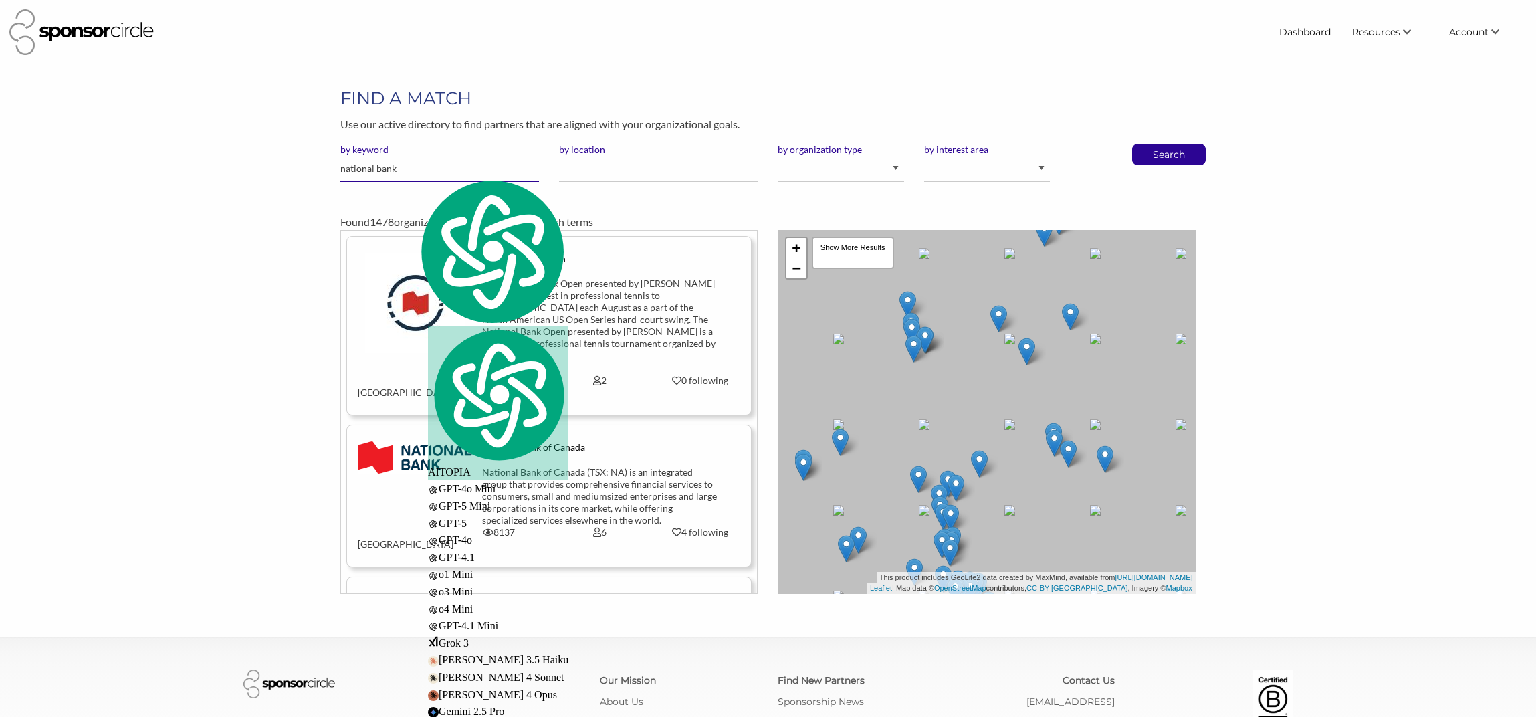
click at [408, 170] on input "national bank" at bounding box center [439, 169] width 199 height 26
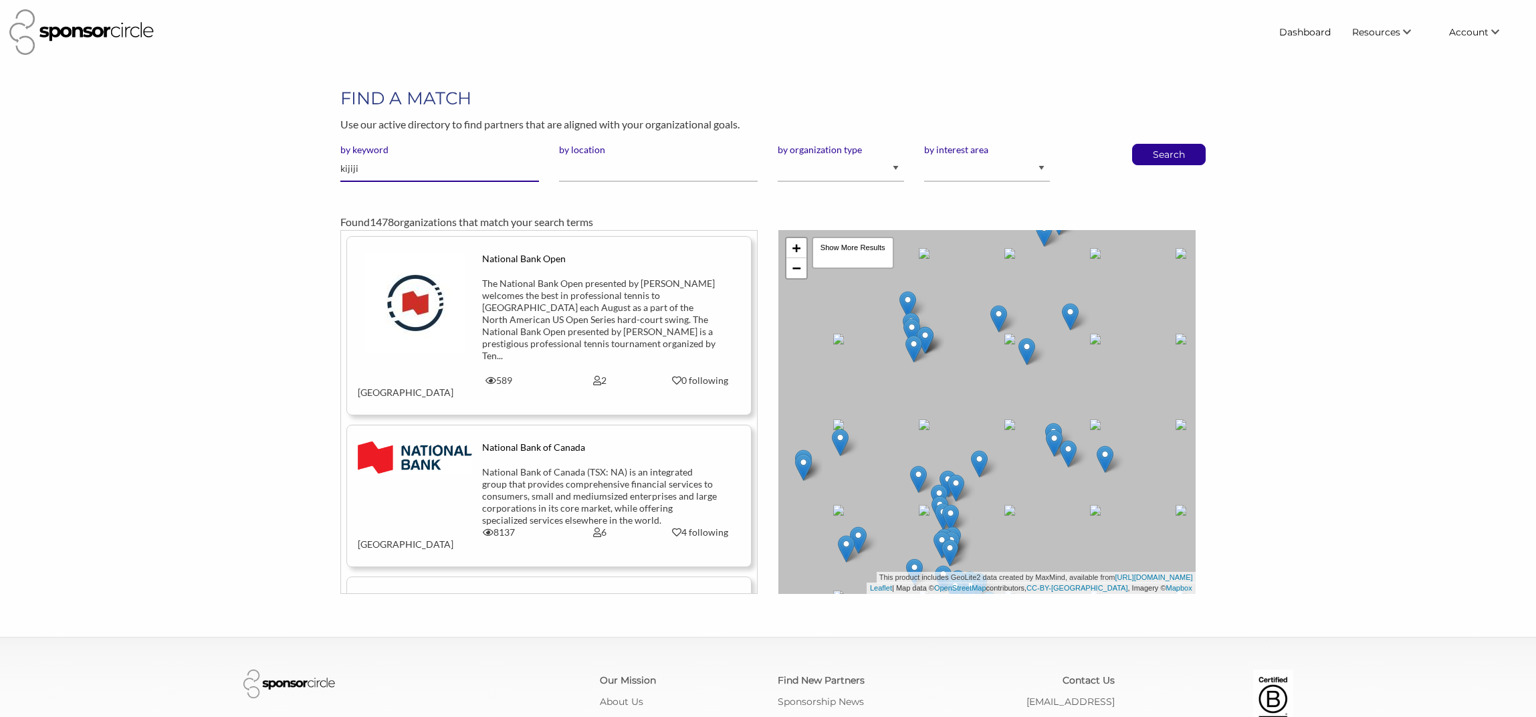
type input "kijiji"
click at [1147, 144] on button "Search" at bounding box center [1169, 154] width 44 height 20
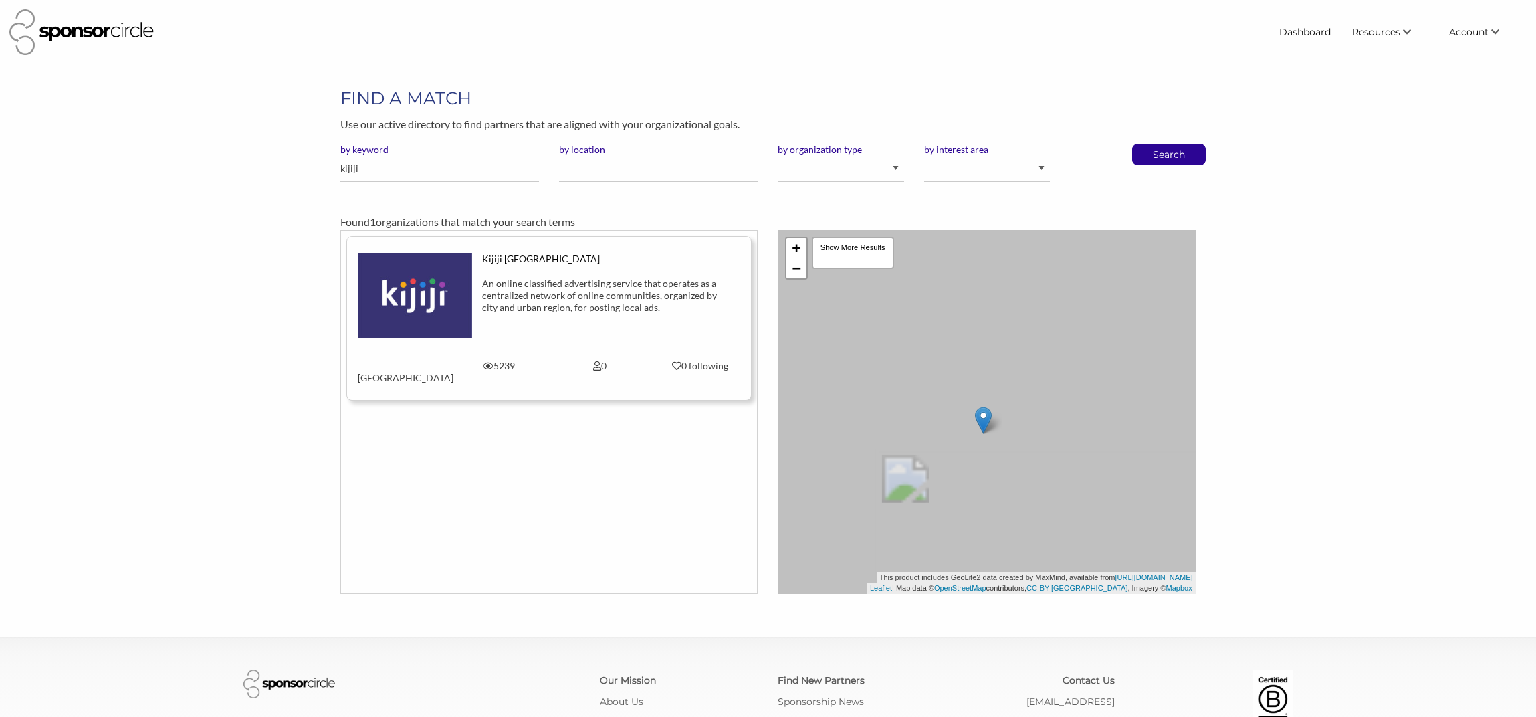
scroll to position [19514, 0]
click at [458, 266] on img at bounding box center [415, 296] width 114 height 86
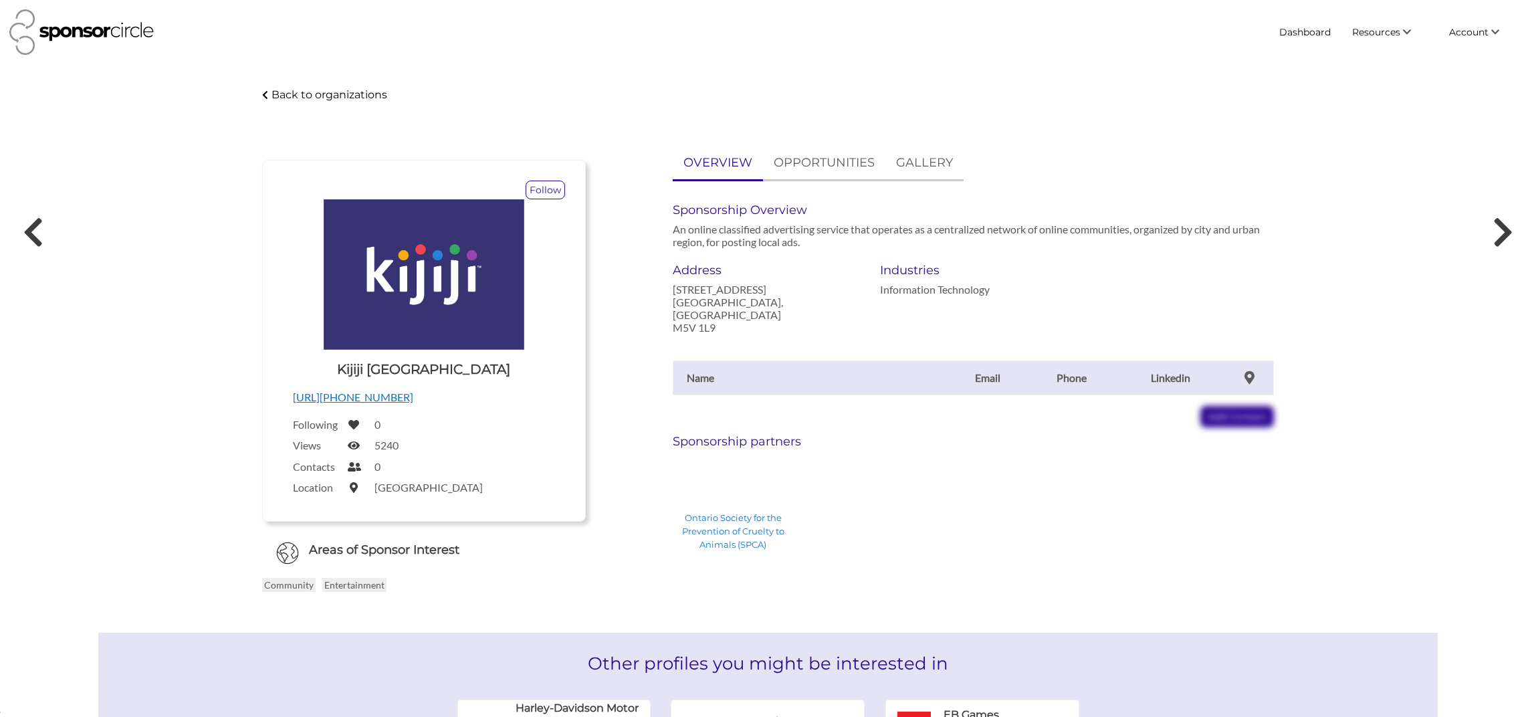
scroll to position [19514, 0]
click at [748, 370] on th "Name" at bounding box center [810, 377] width 275 height 34
drag, startPoint x: 708, startPoint y: 368, endPoint x: 729, endPoint y: 416, distance: 52.1
click at [708, 368] on th "Name" at bounding box center [810, 377] width 275 height 34
click at [740, 434] on h6 "Sponsorship partners" at bounding box center [973, 441] width 601 height 15
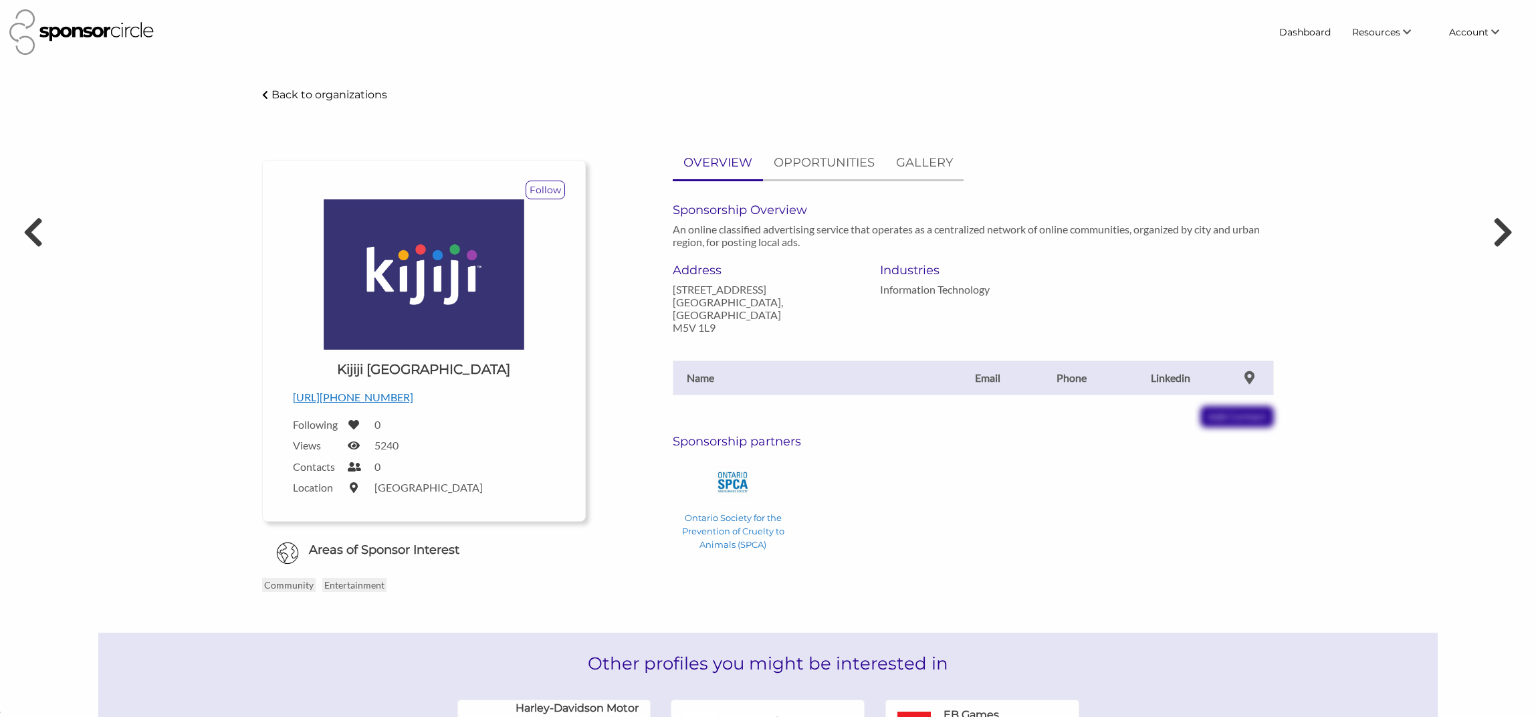
click at [725, 338] on div "Name Email Phone Linkedin Add Contact" at bounding box center [973, 381] width 621 height 94
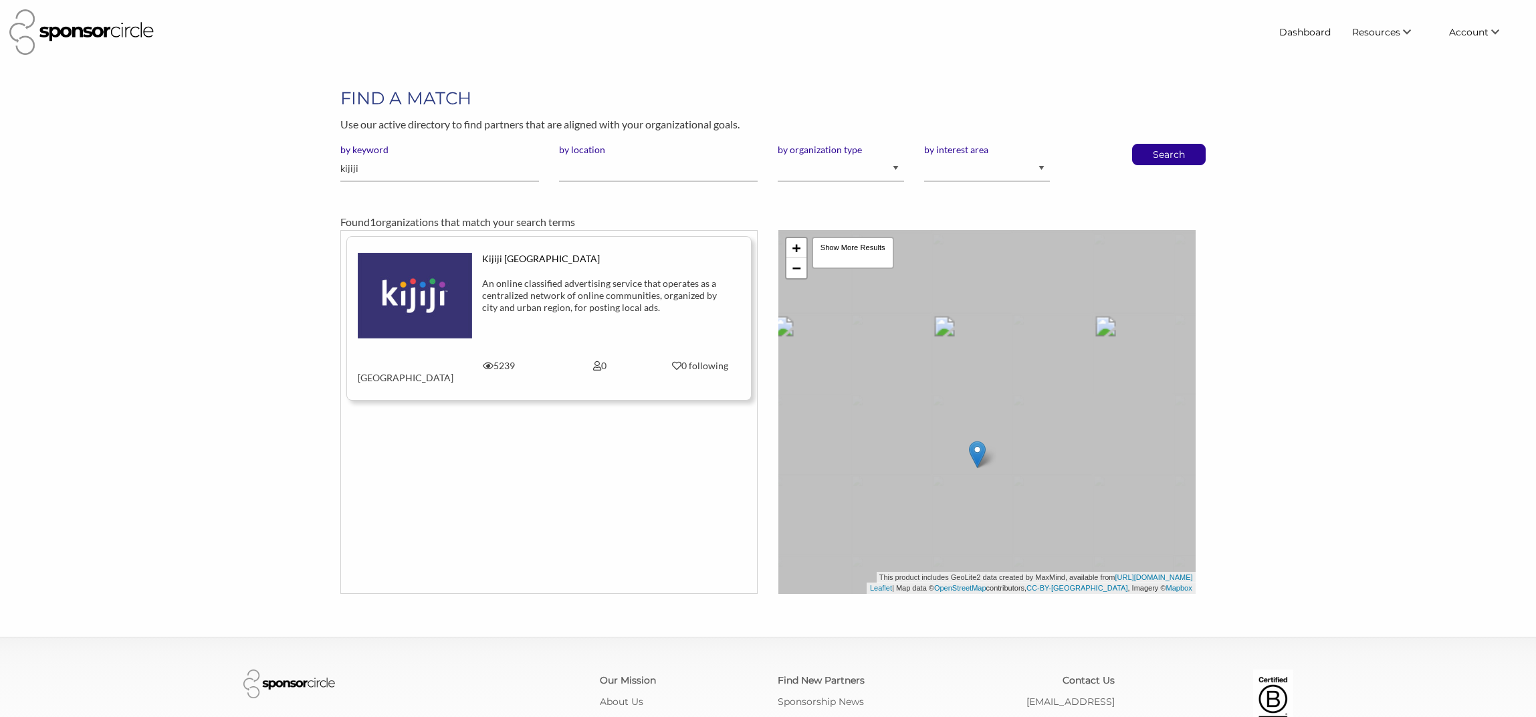
scroll to position [19514, 0]
click at [397, 167] on input "kijiji" at bounding box center [439, 169] width 199 height 26
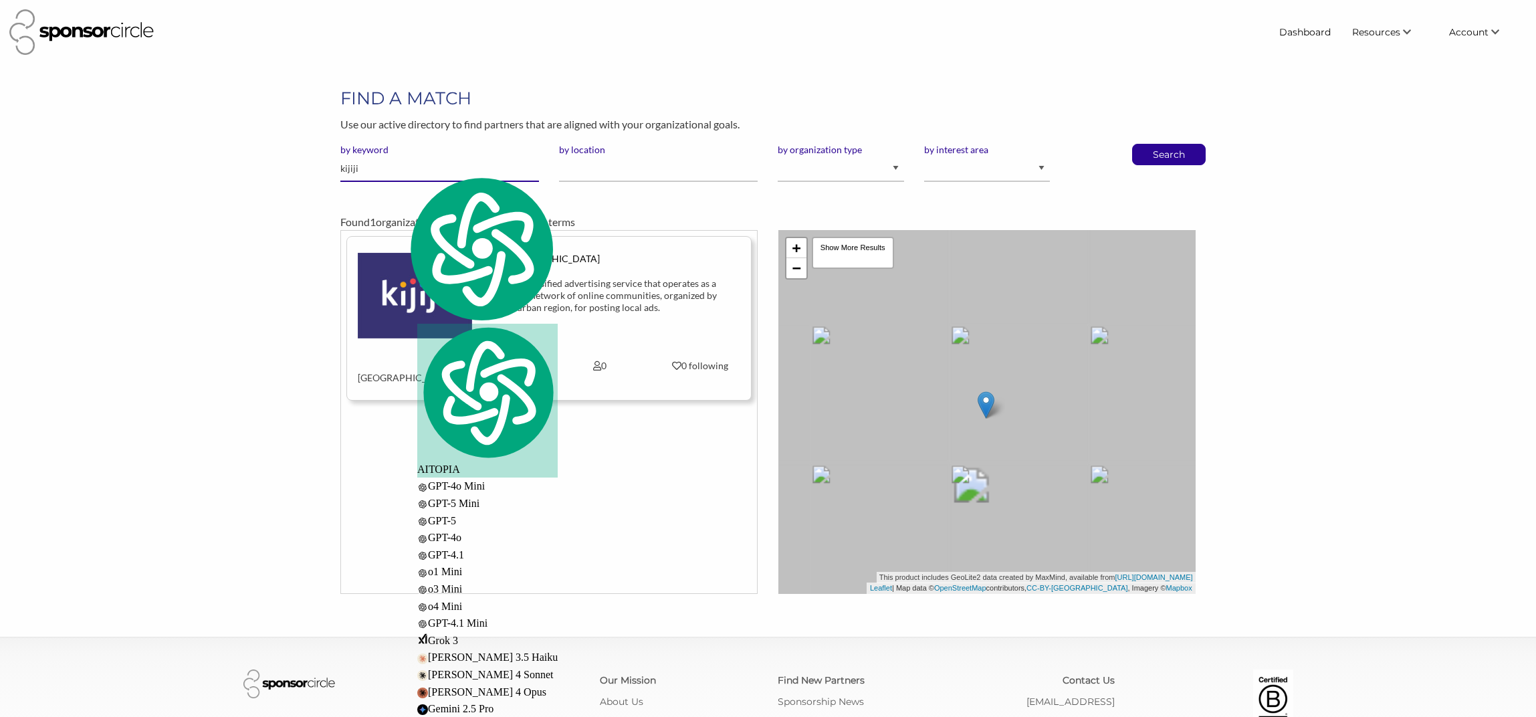
scroll to position [2, 0]
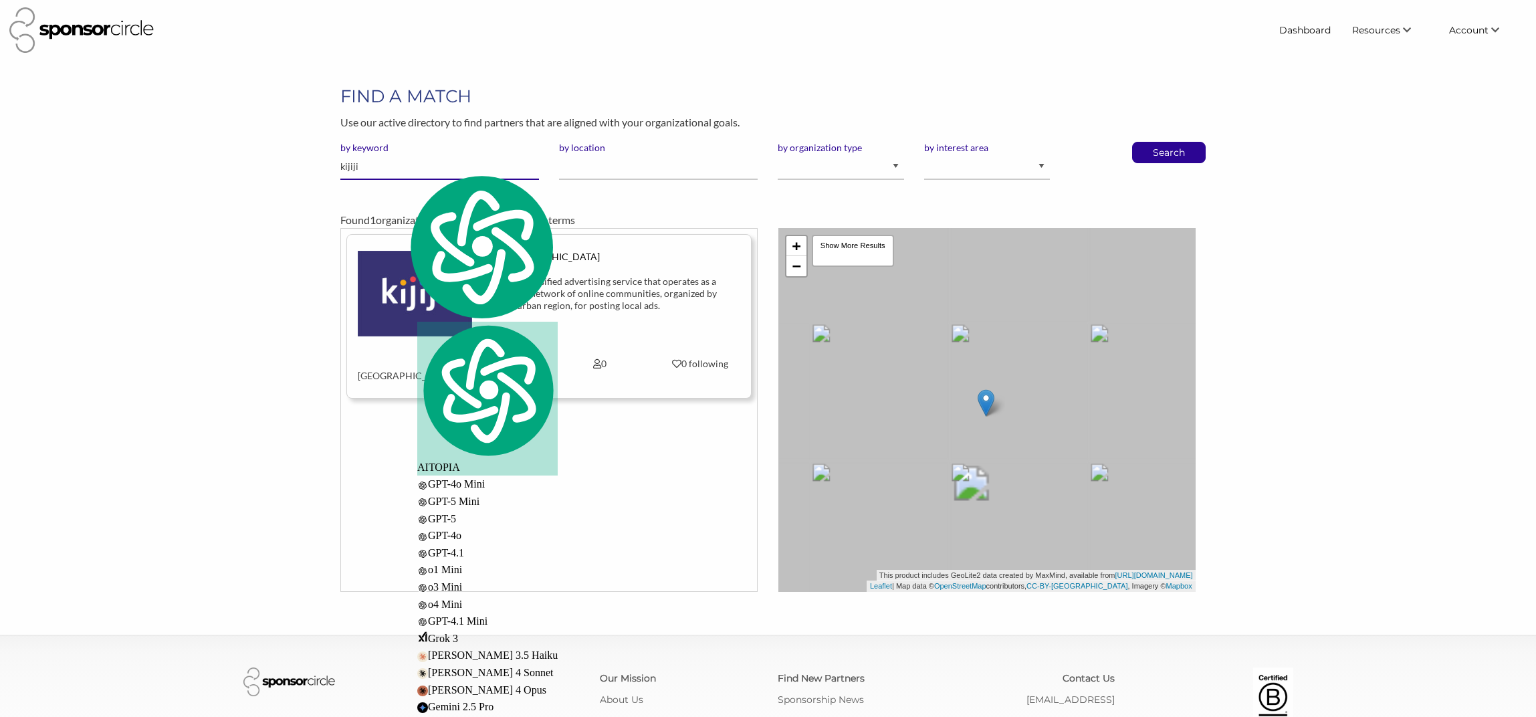
click at [397, 167] on input "kijiji" at bounding box center [439, 167] width 199 height 26
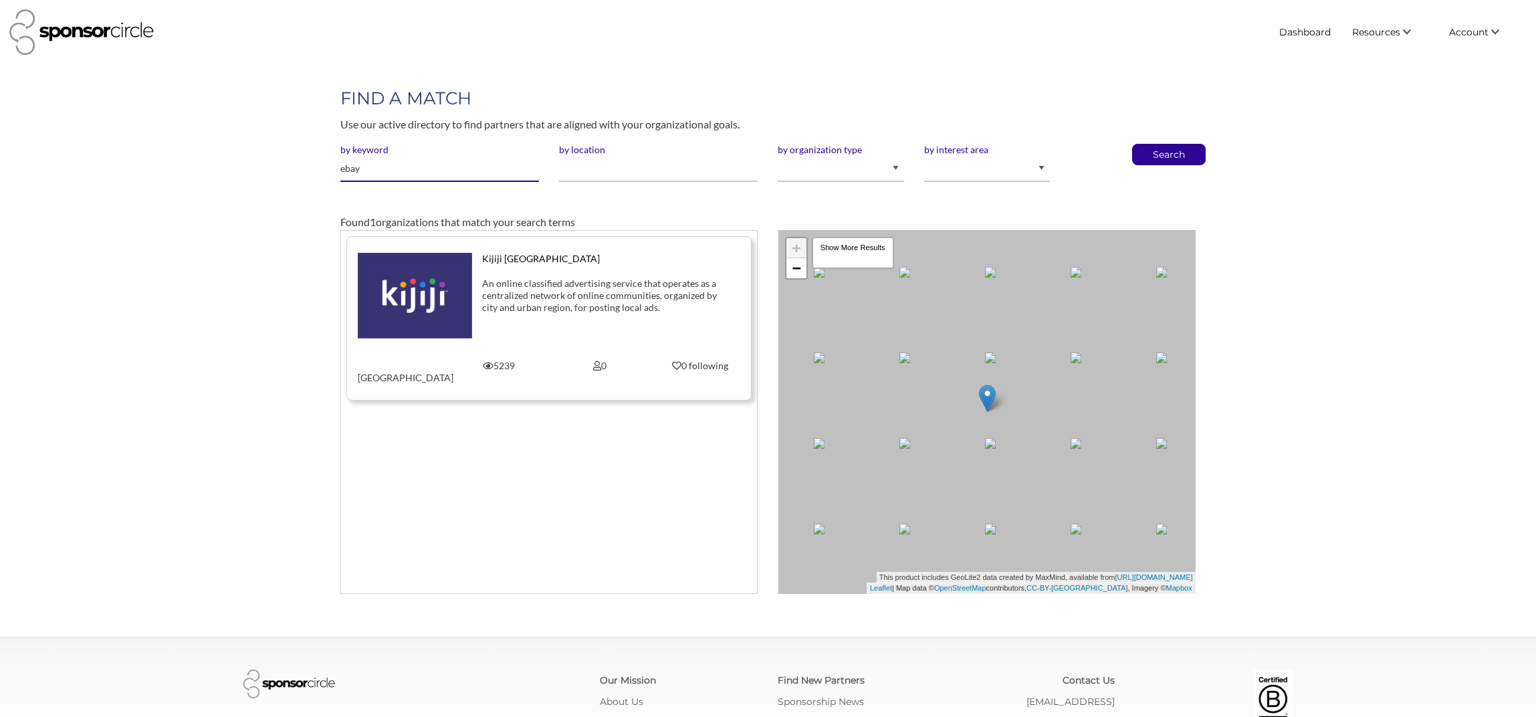
type input "ebay"
click at [1147, 144] on button "Search" at bounding box center [1169, 154] width 44 height 20
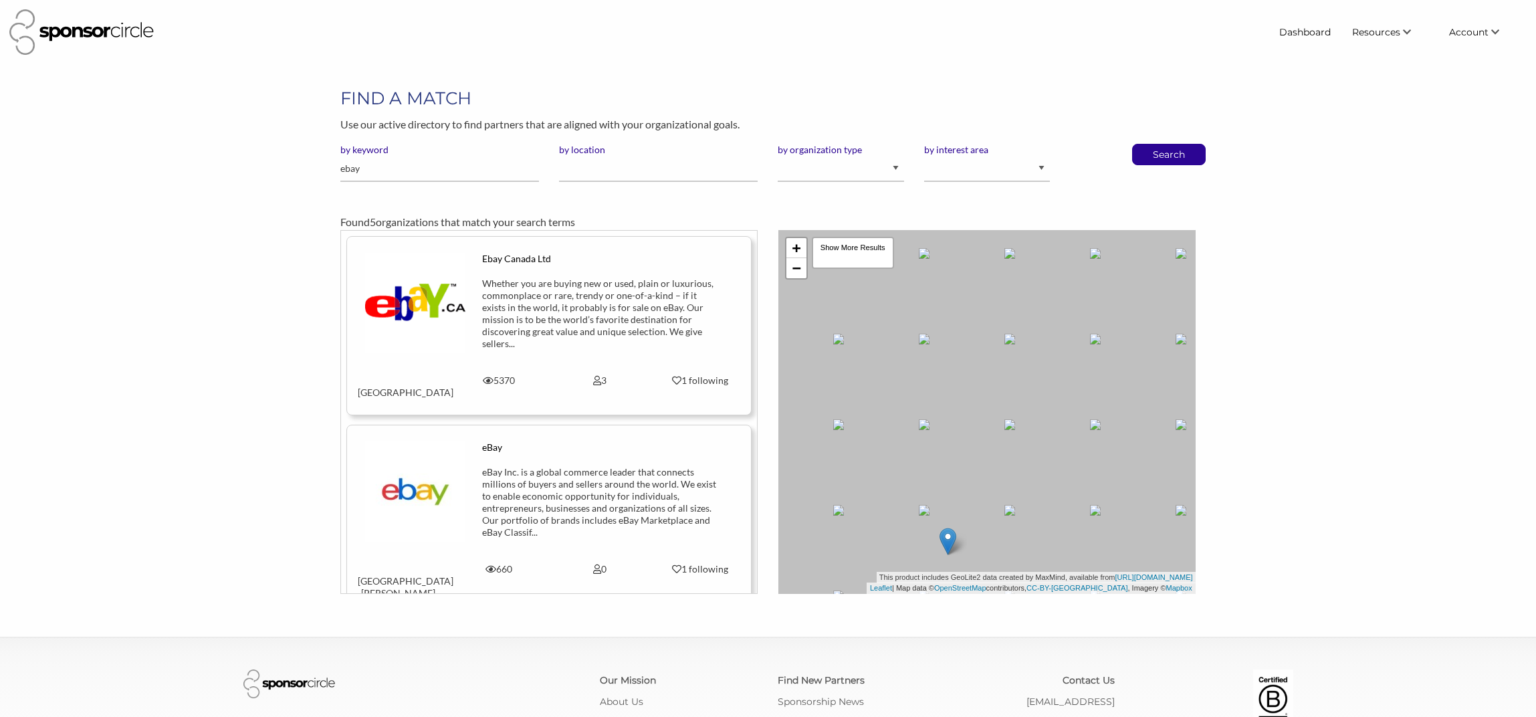
click at [601, 292] on div "Whether you are buying new or used, plain or luxurious, commonplace or rare, tr…" at bounding box center [599, 314] width 235 height 72
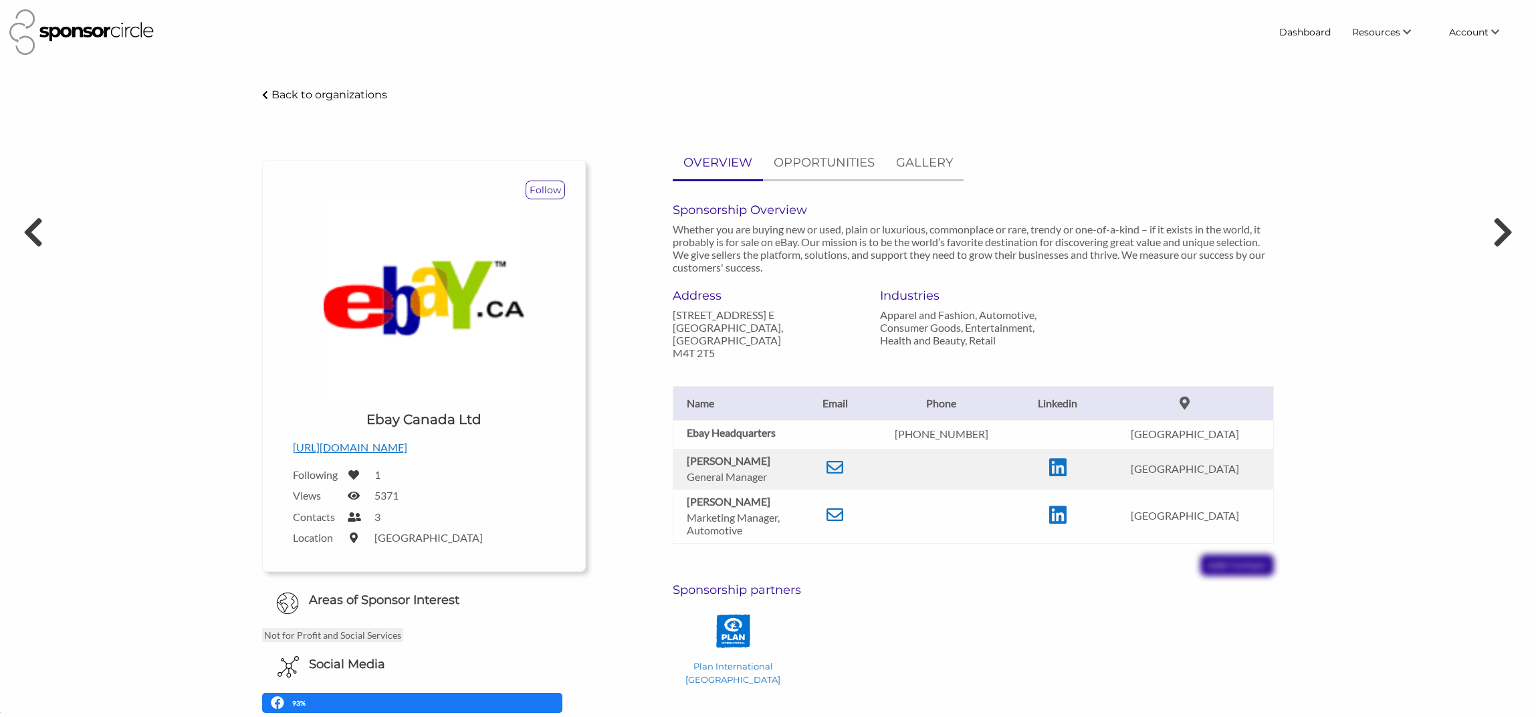
scroll to position [19514, 0]
click at [843, 515] on icon at bounding box center [835, 514] width 17 height 17
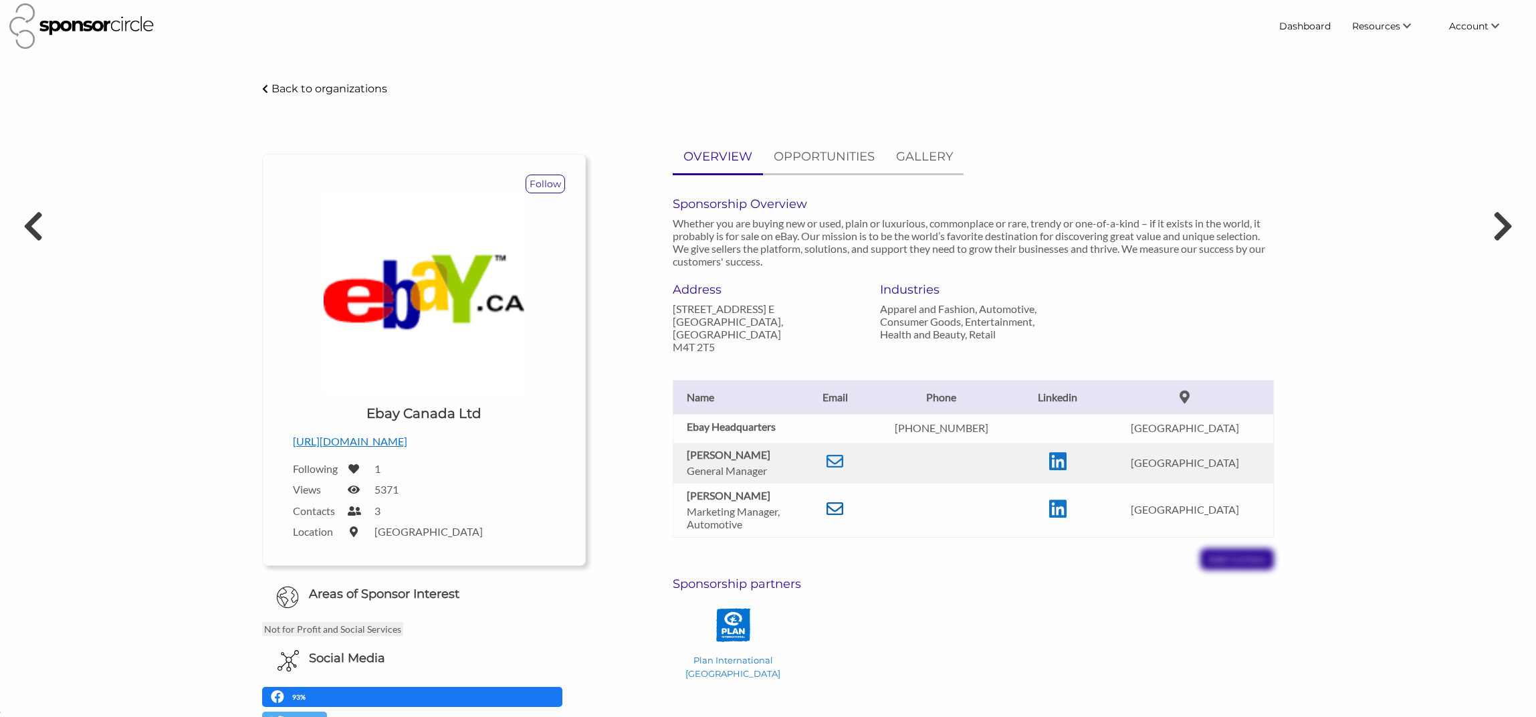
scroll to position [0, 0]
click at [843, 514] on icon at bounding box center [835, 508] width 17 height 17
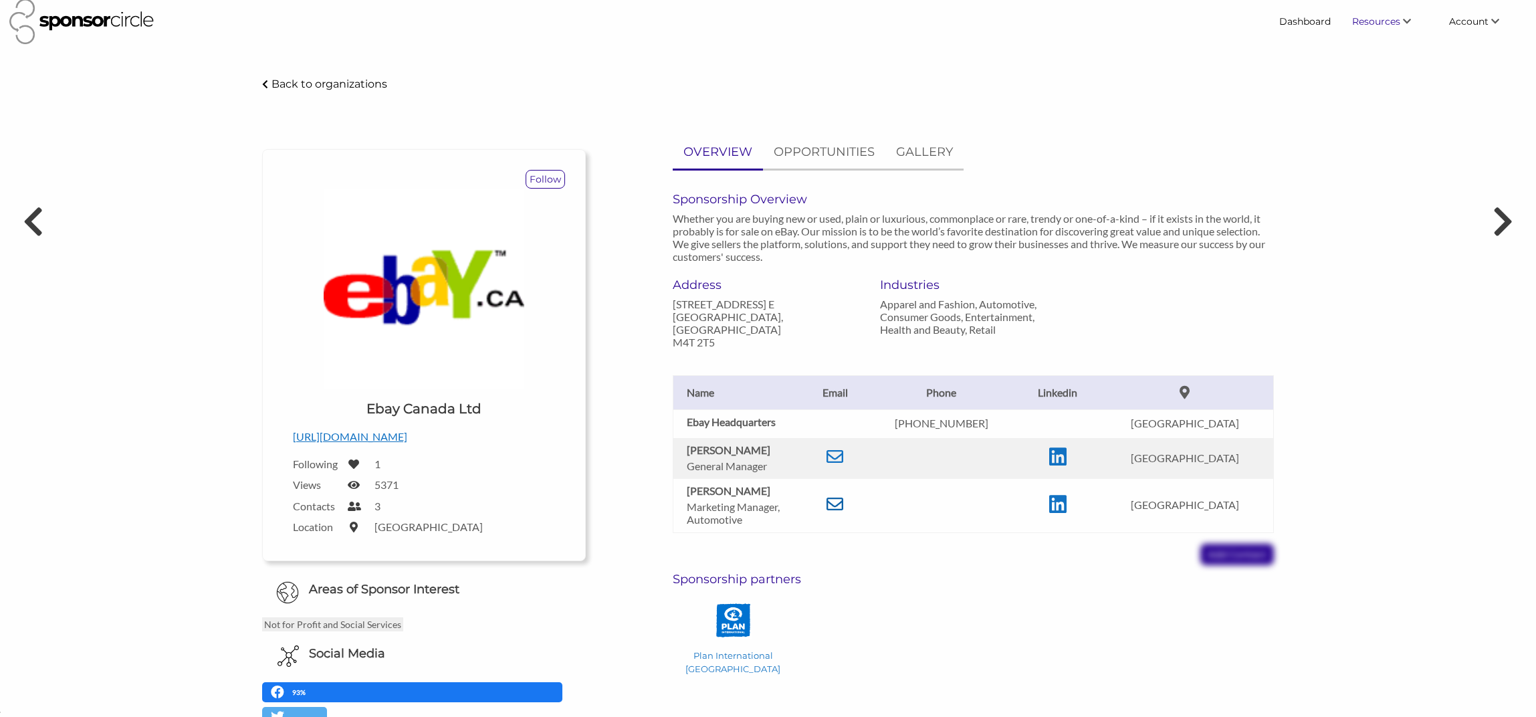
scroll to position [17, 0]
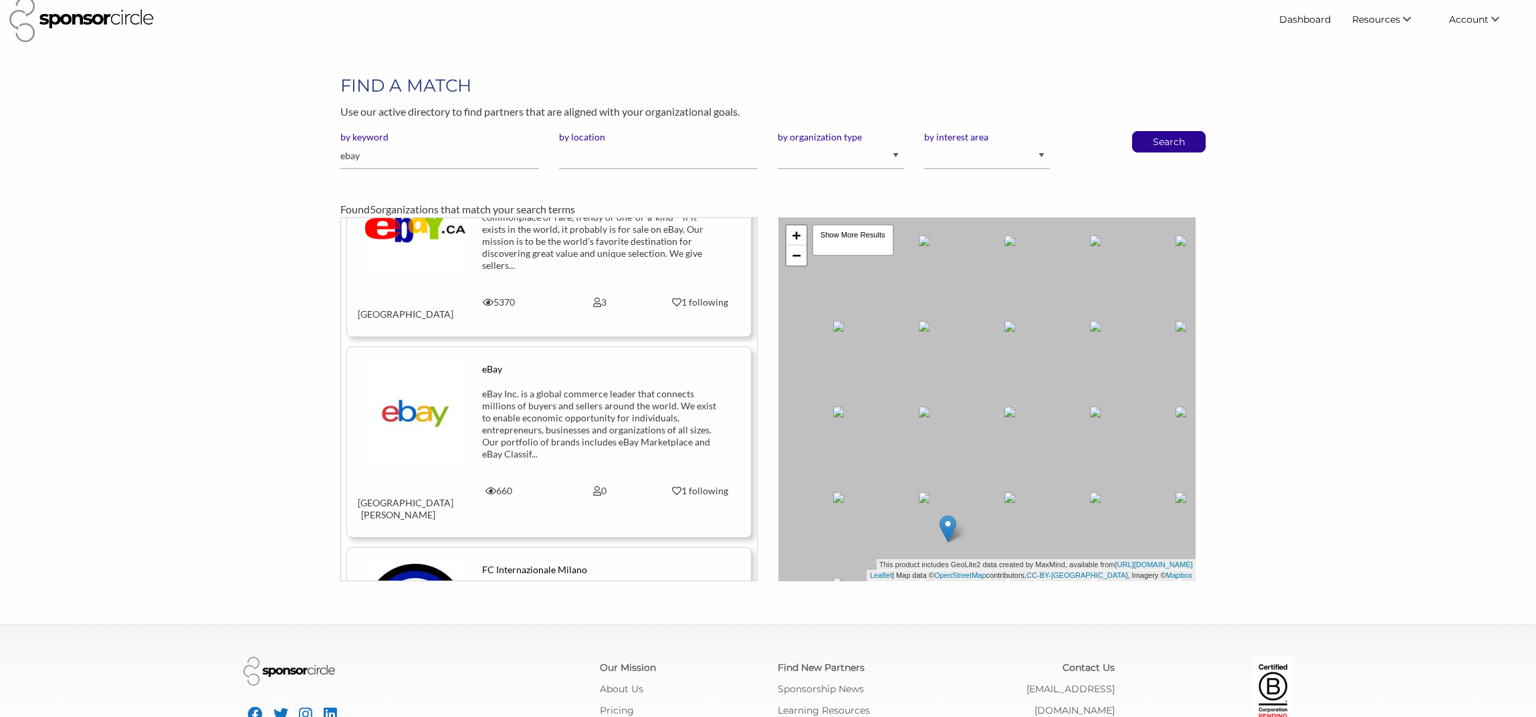
scroll to position [60, 0]
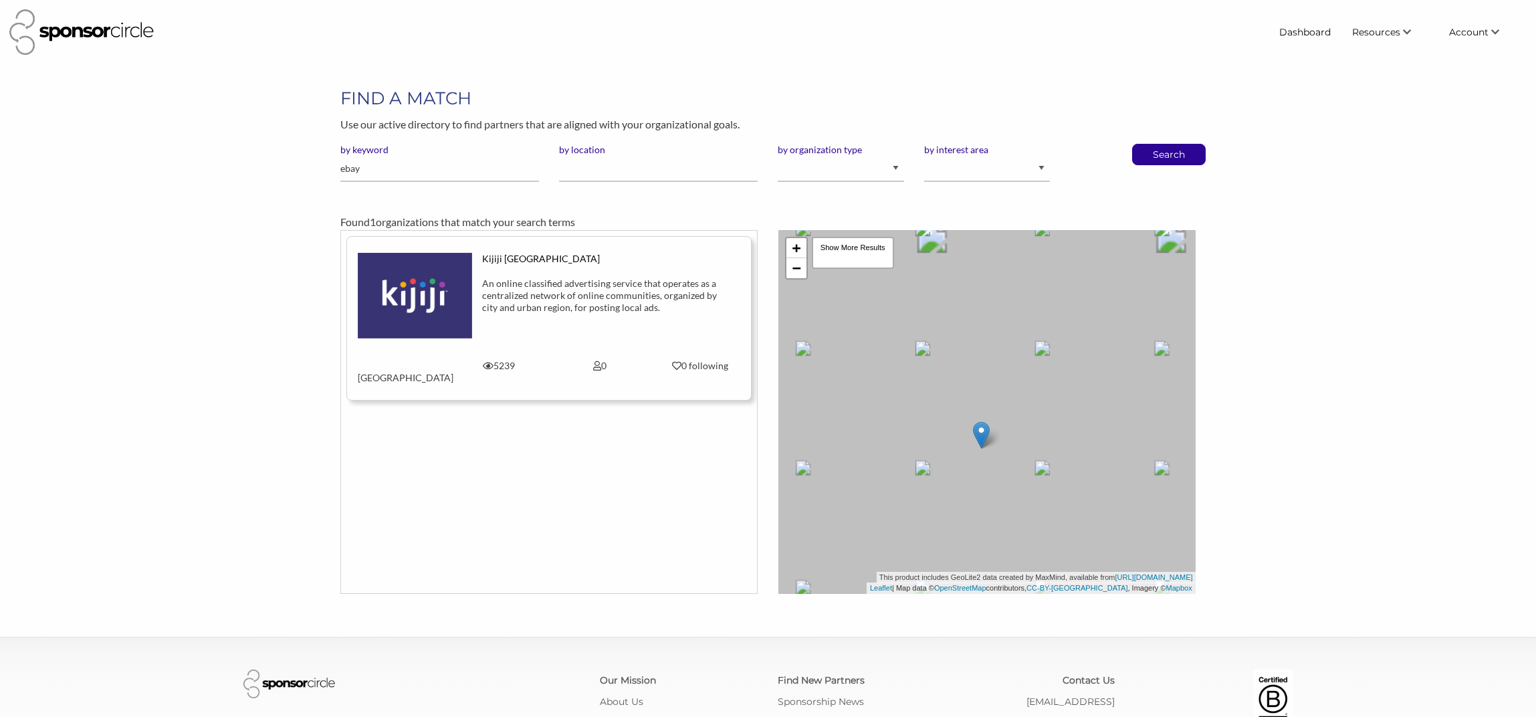
scroll to position [19514, 0]
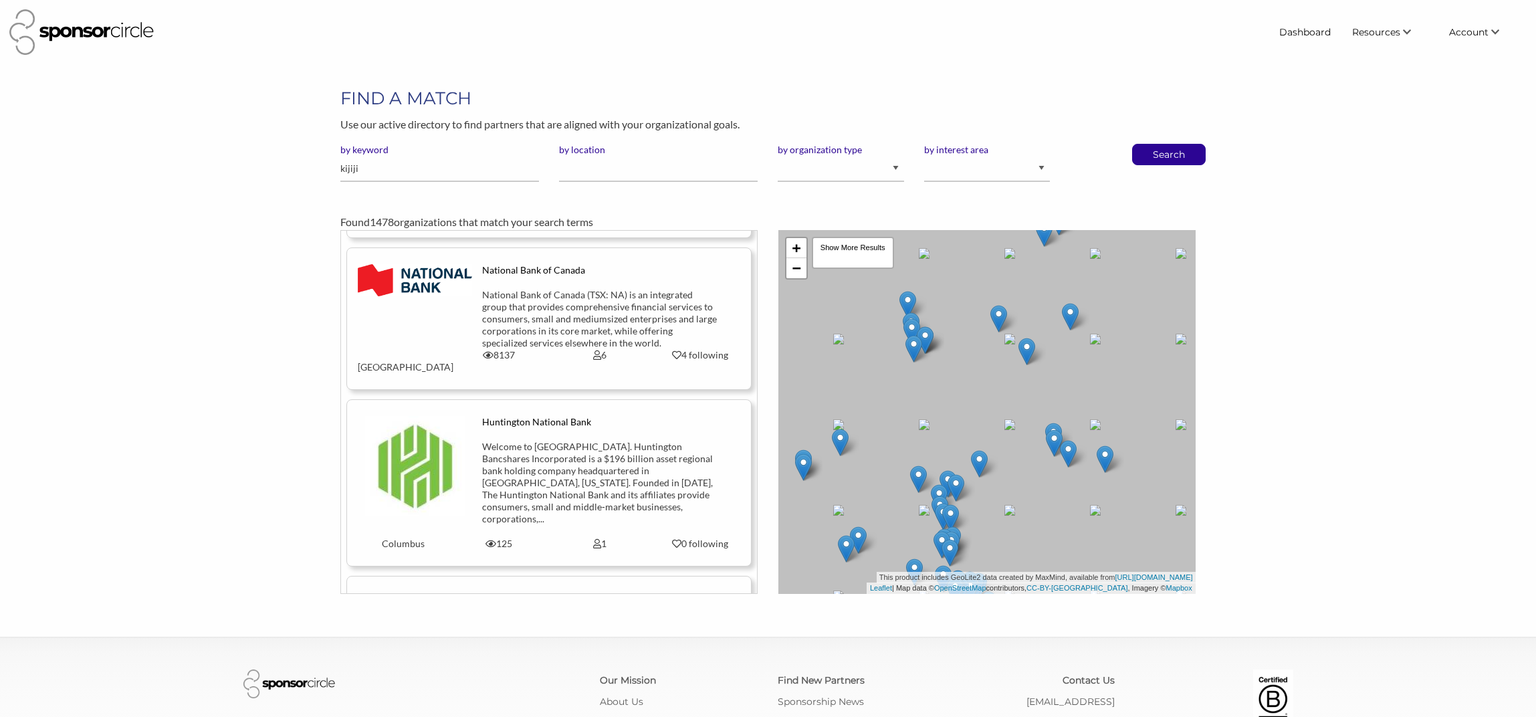
scroll to position [341, 0]
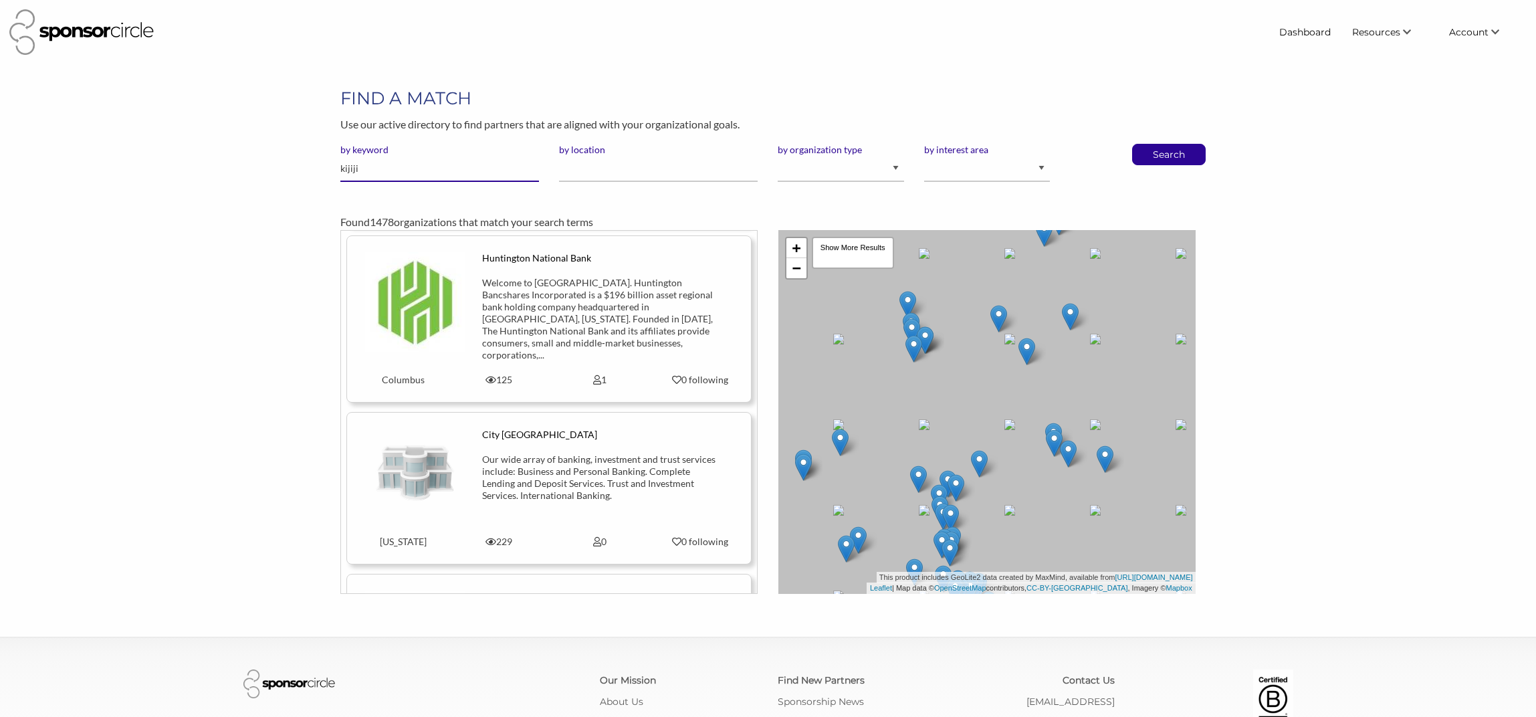
click at [375, 170] on input "kijiji" at bounding box center [439, 169] width 199 height 26
type input "wild wing"
click at [1147, 144] on button "Search" at bounding box center [1169, 154] width 44 height 20
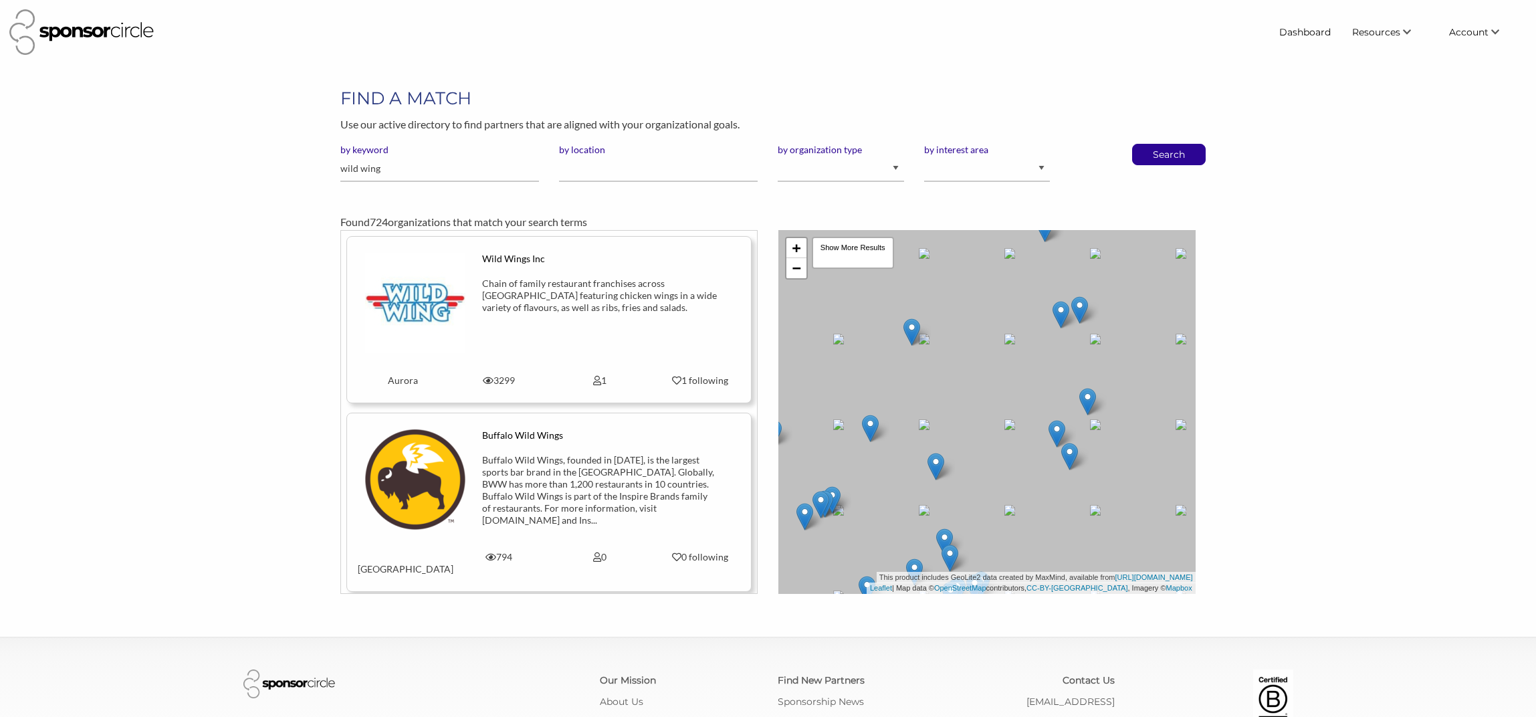
scroll to position [19514, 0]
click at [551, 314] on div "Chain of family restaurant franchises across Ontario featuring chicken wings in…" at bounding box center [599, 299] width 235 height 43
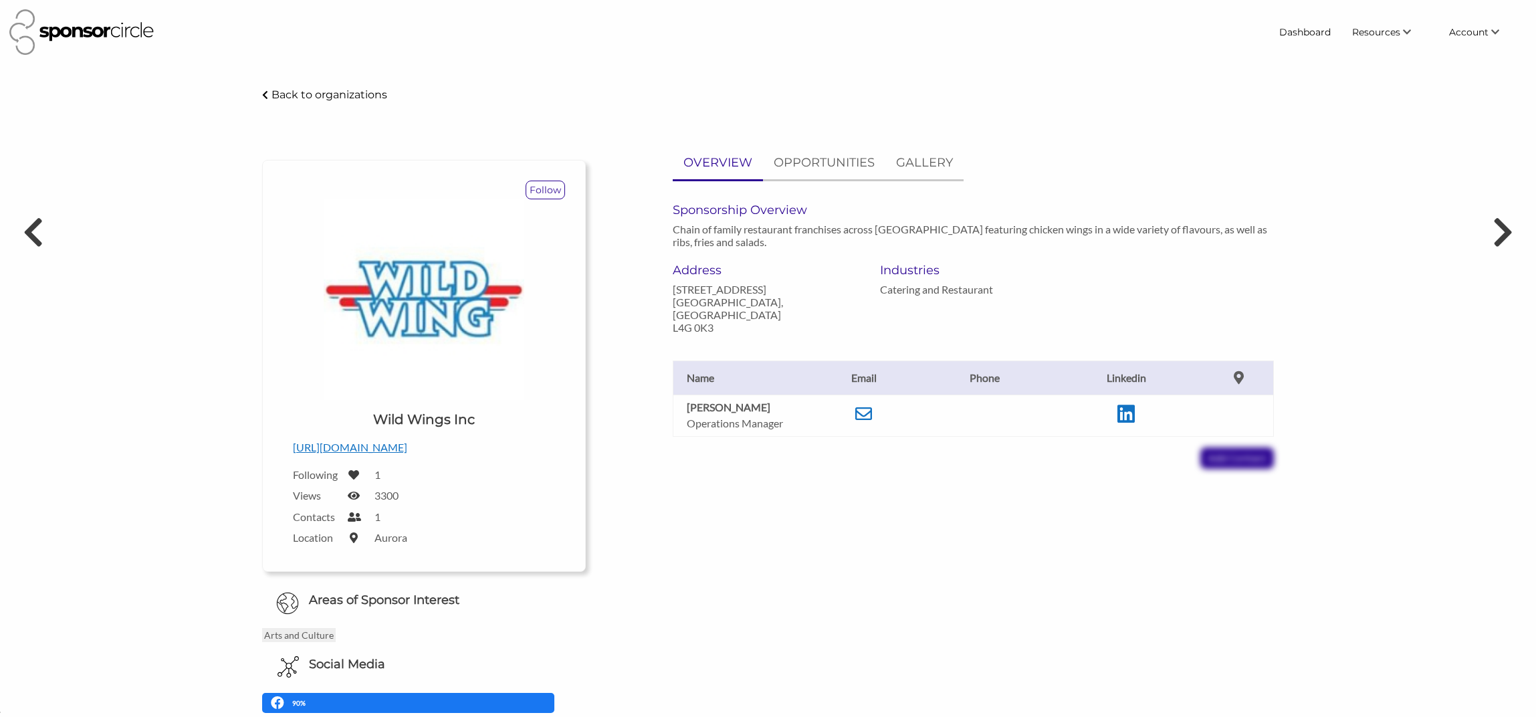
scroll to position [19514, 0]
click at [865, 405] on icon at bounding box center [863, 413] width 17 height 17
click at [27, 225] on icon at bounding box center [33, 232] width 25 height 40
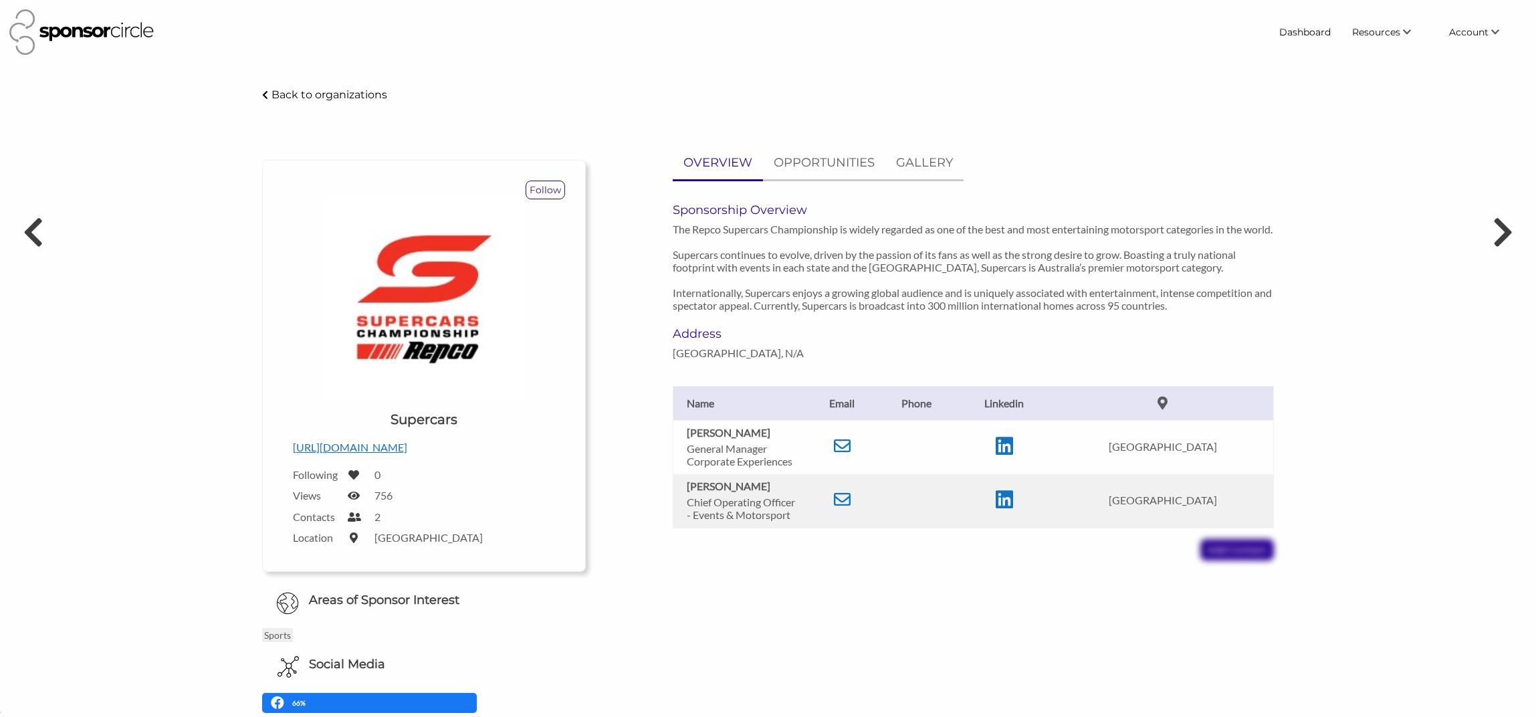
scroll to position [19514, 0]
click at [310, 93] on p "Back to organizations" at bounding box center [330, 94] width 116 height 13
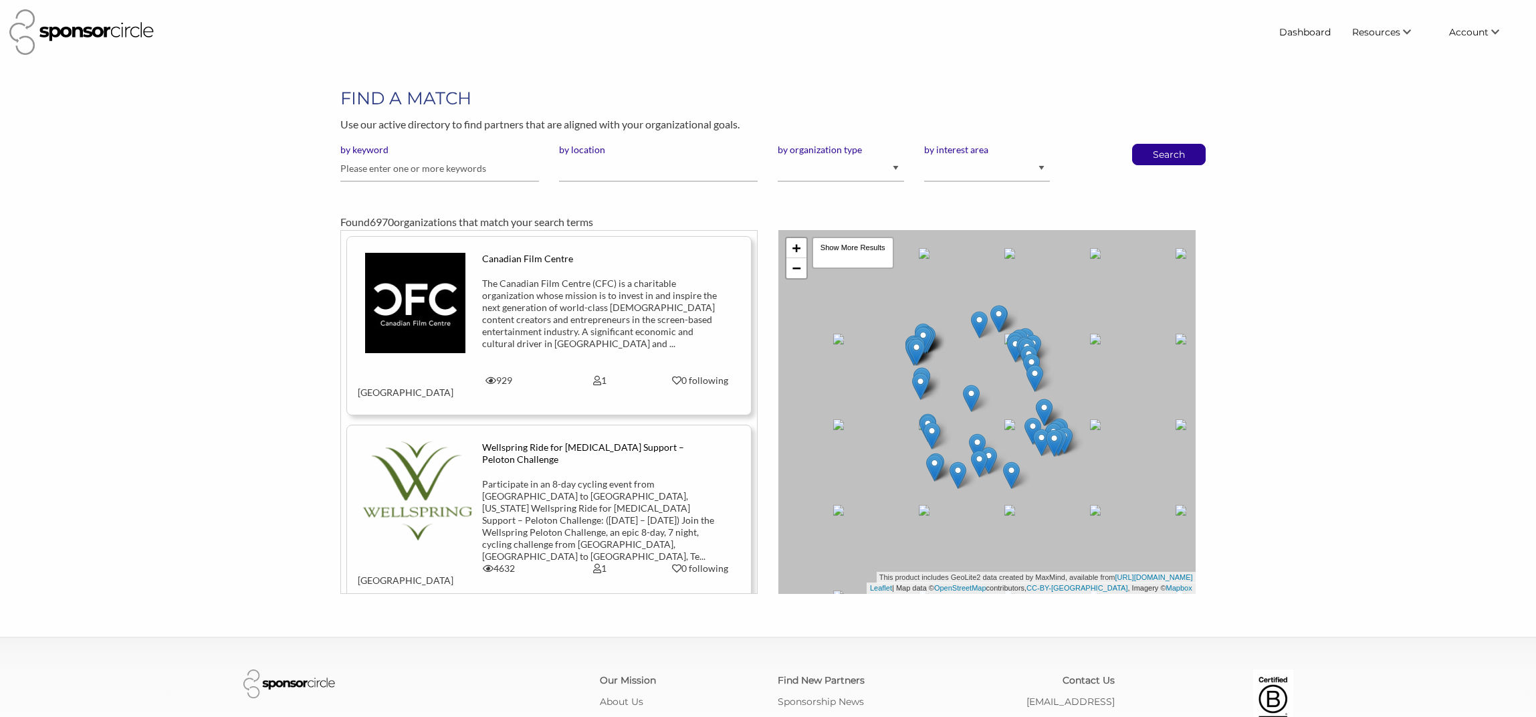
scroll to position [19514, 0]
click at [104, 35] on img at bounding box center [81, 31] width 144 height 45
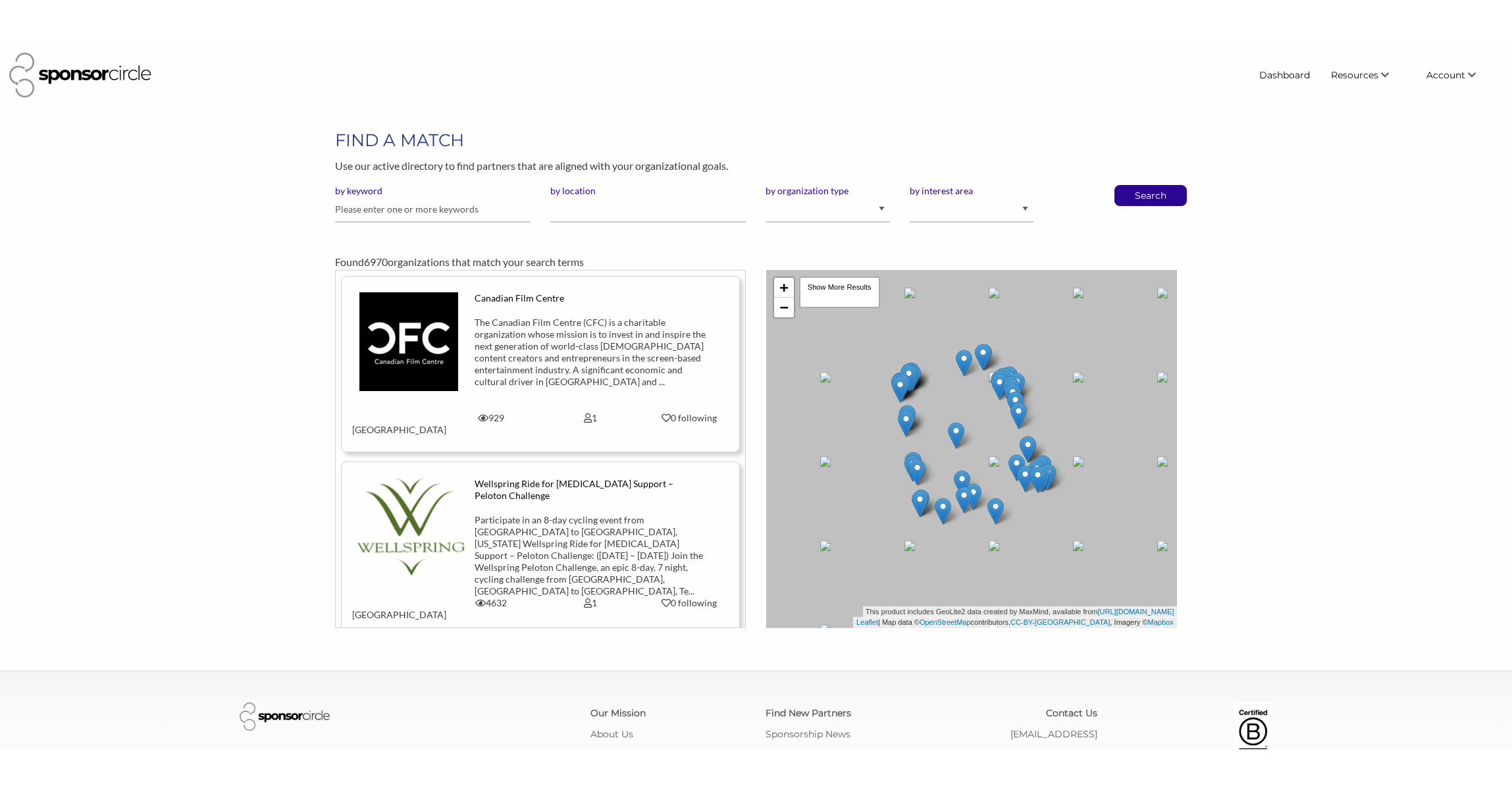
scroll to position [19199, 0]
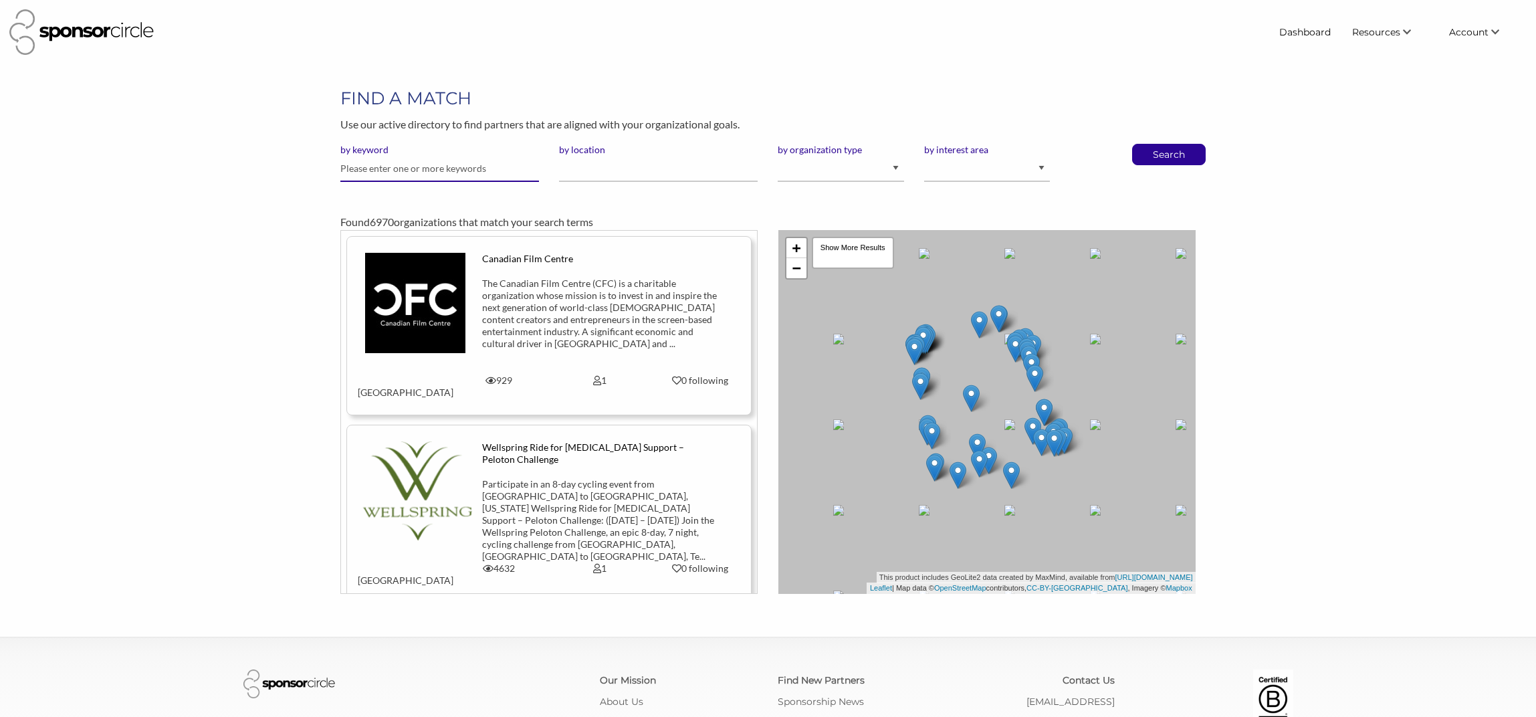
click at [413, 170] on input "text" at bounding box center [439, 169] width 199 height 26
type input "b"
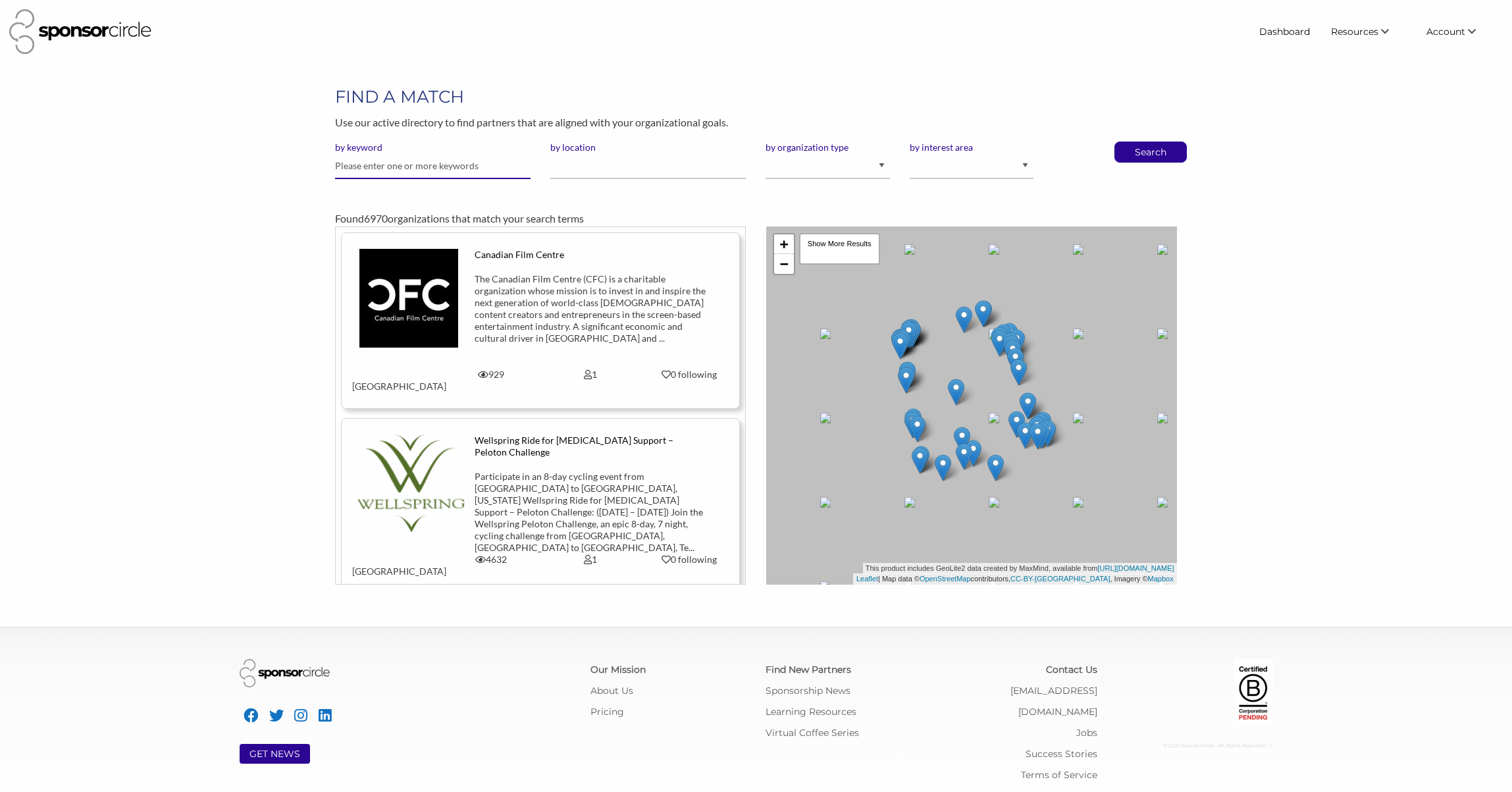
scroll to position [19112, 0]
type input "domino"
click at [1129, 142] on button "Search" at bounding box center [1151, 152] width 43 height 20
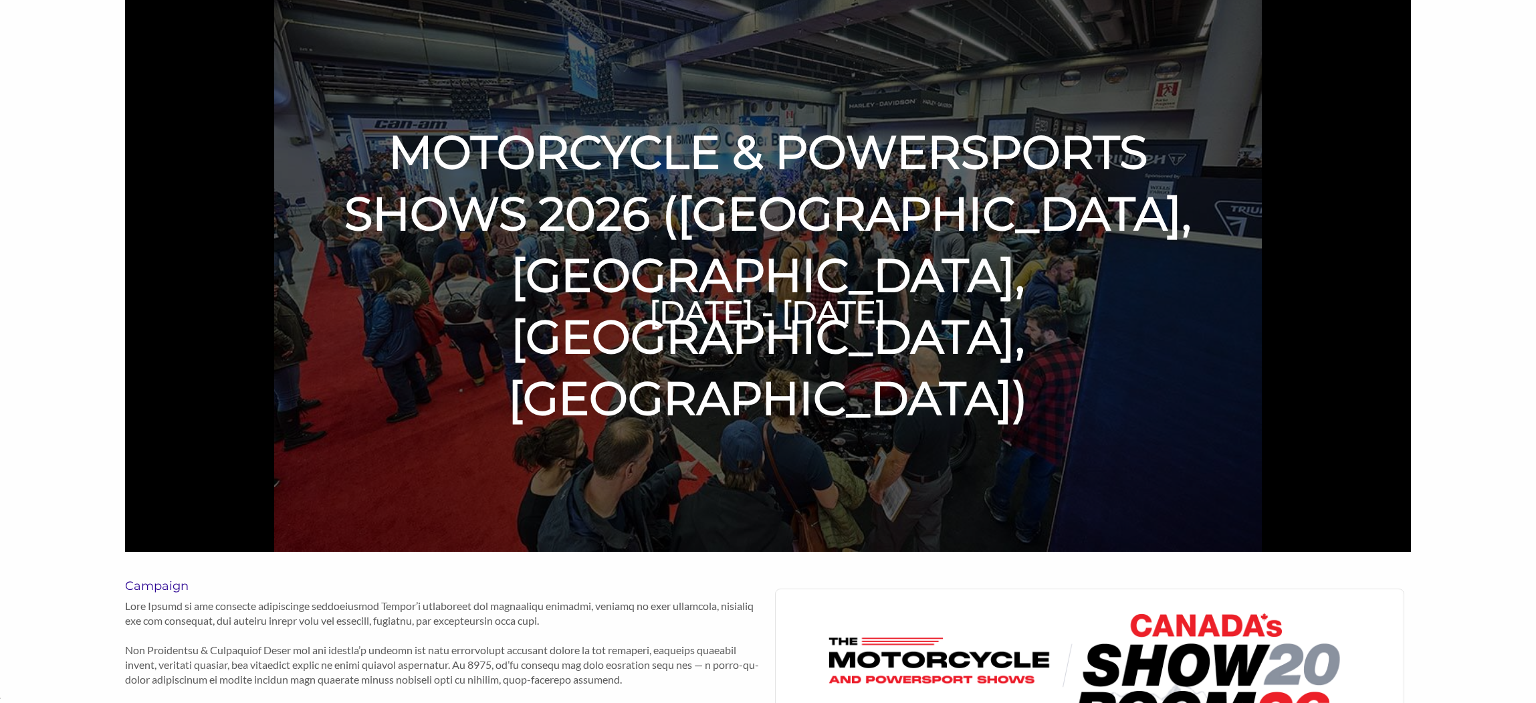
scroll to position [195, 0]
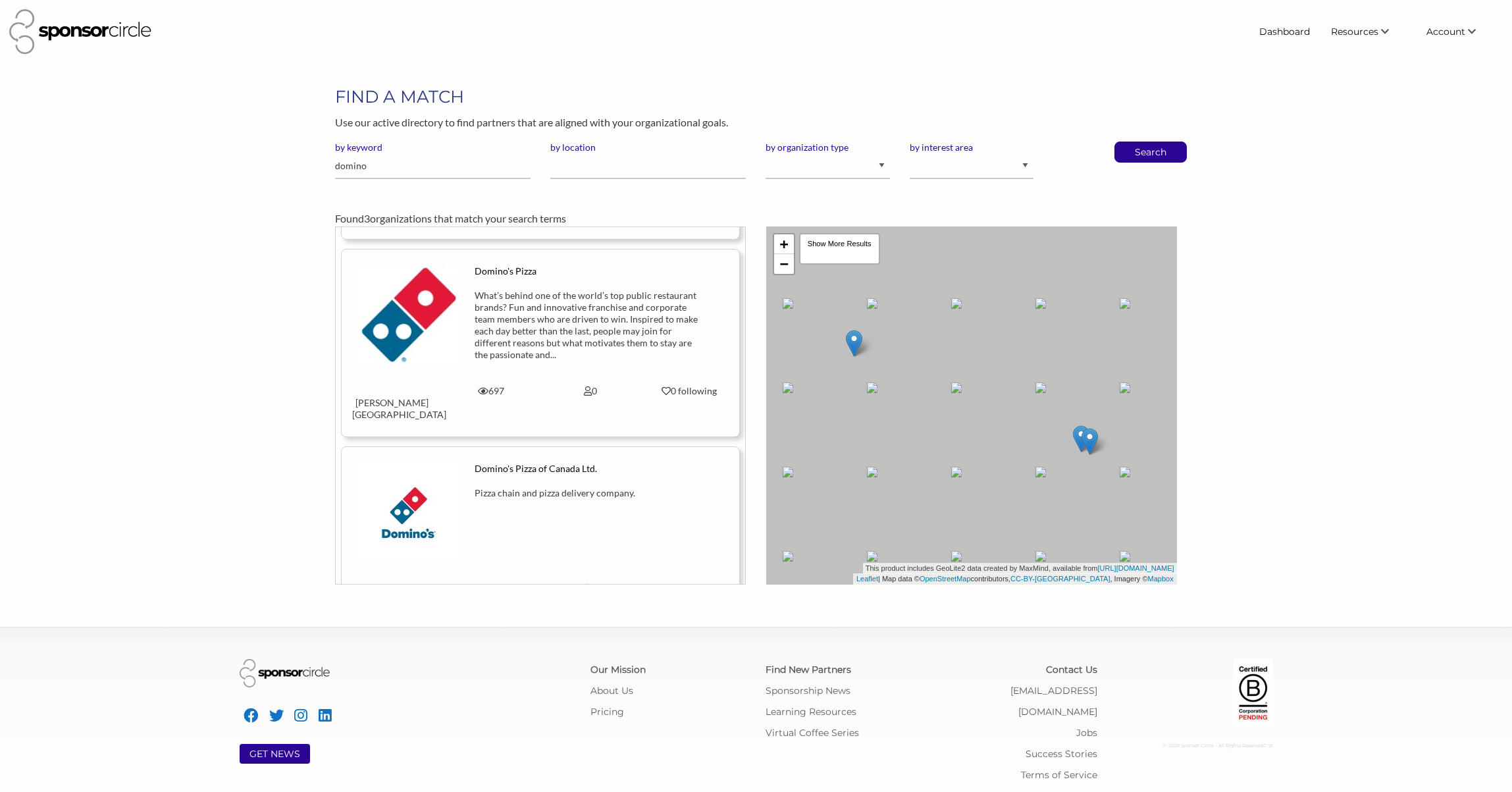
scroll to position [161, 0]
click at [555, 480] on div "Pizza chain and pizza delivery company." at bounding box center [590, 501] width 231 height 42
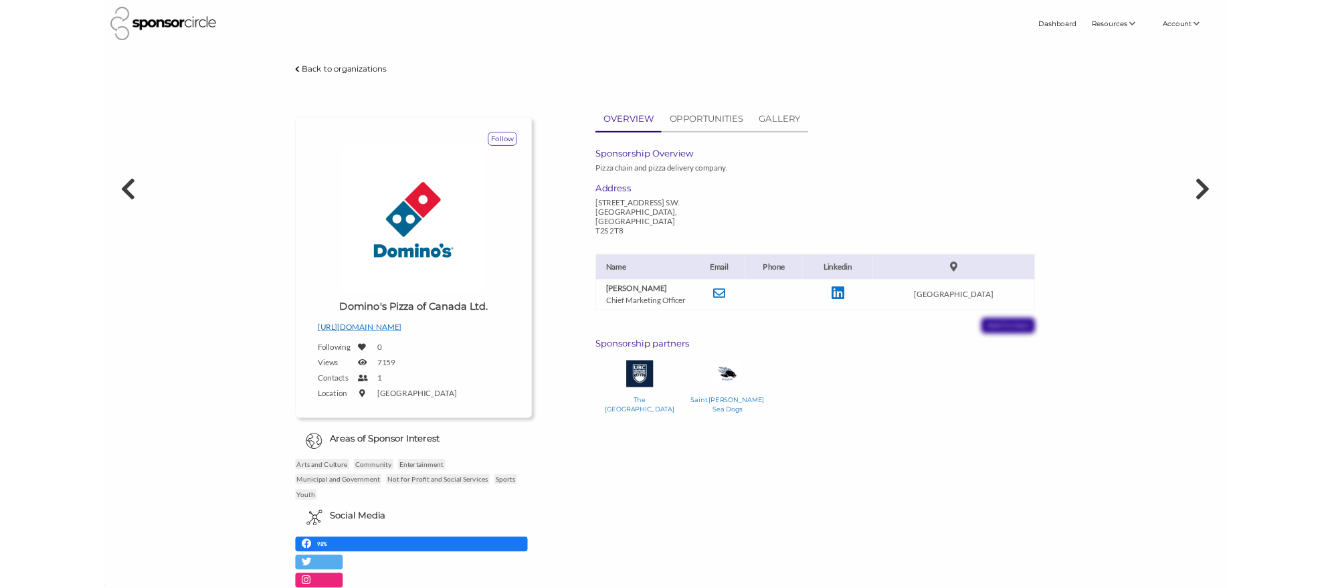
scroll to position [19426, 0]
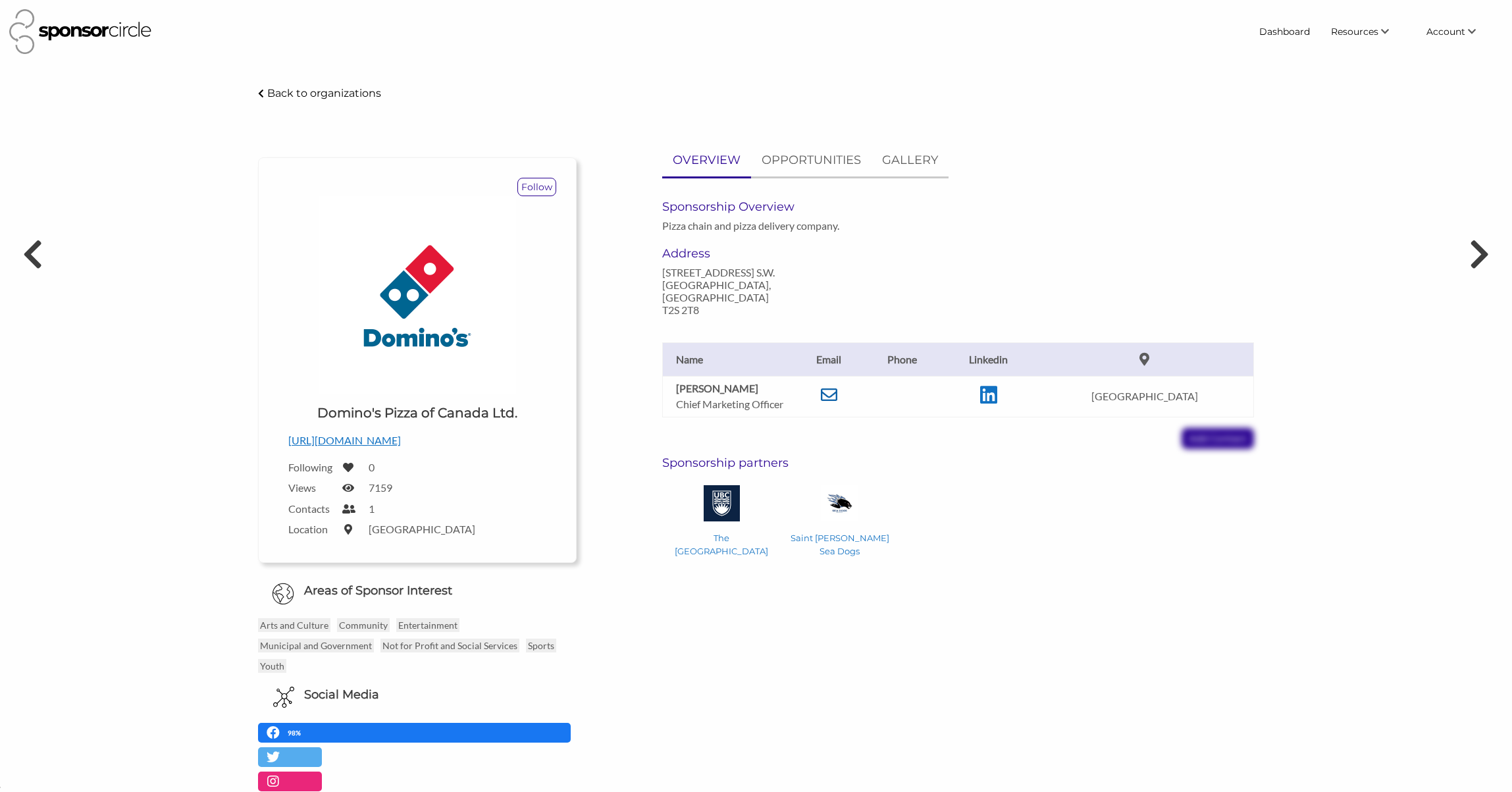
click at [838, 387] on icon at bounding box center [829, 395] width 17 height 17
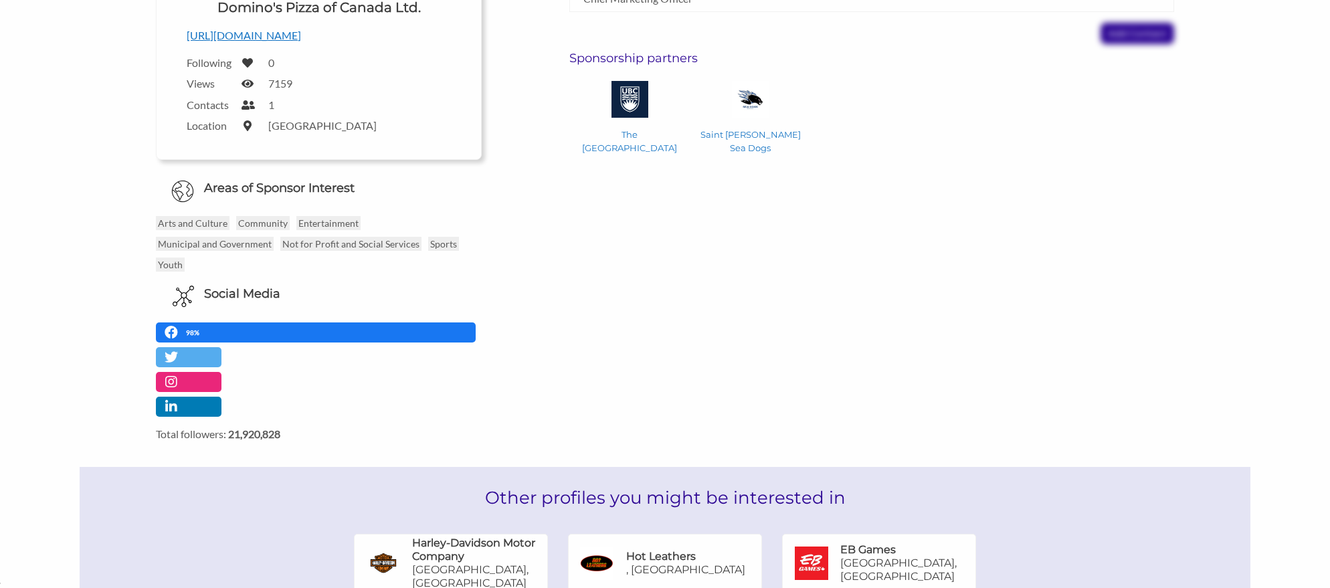
scroll to position [0, 0]
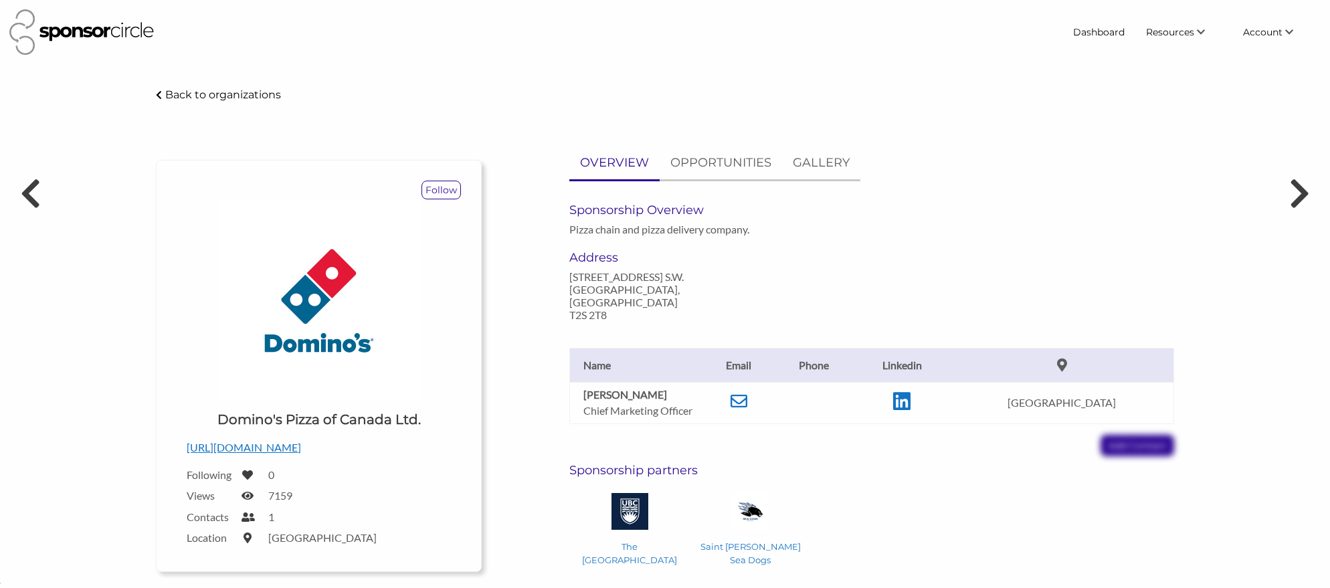
click at [215, 100] on p "Back to organizations" at bounding box center [223, 94] width 116 height 13
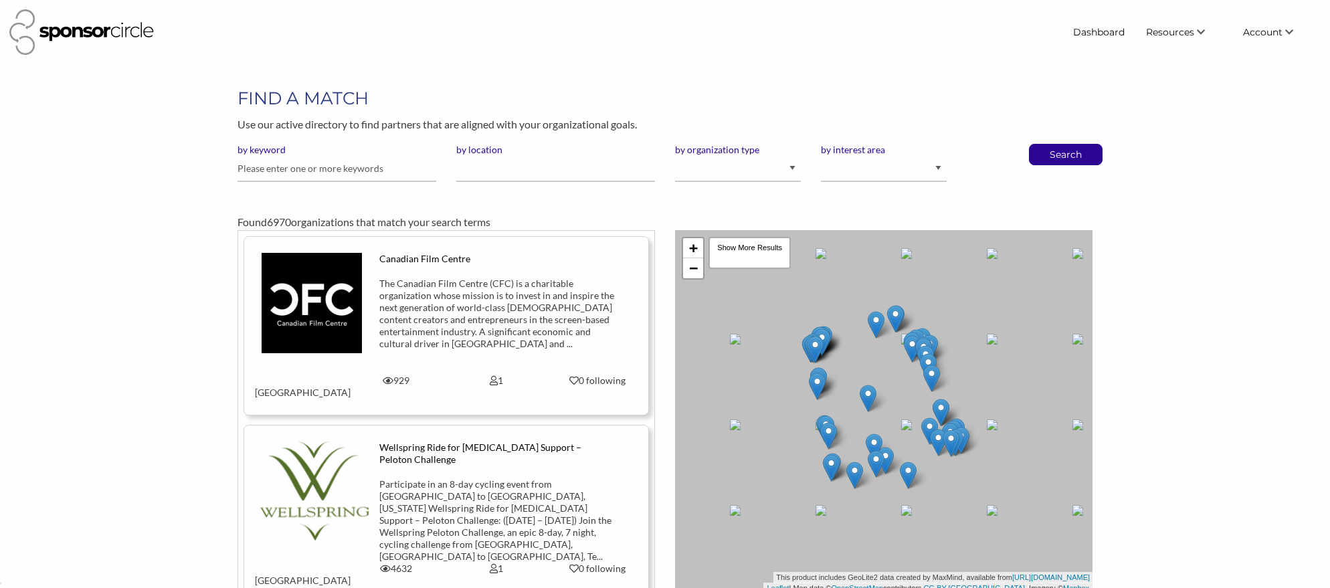
scroll to position [19643, 0]
drag, startPoint x: 368, startPoint y: 173, endPoint x: 376, endPoint y: 173, distance: 8.0
click at [368, 173] on input "text" at bounding box center [336, 169] width 199 height 26
click at [453, 173] on div "by location" at bounding box center [555, 168] width 219 height 49
click at [479, 172] on input "by location" at bounding box center [555, 169] width 199 height 26
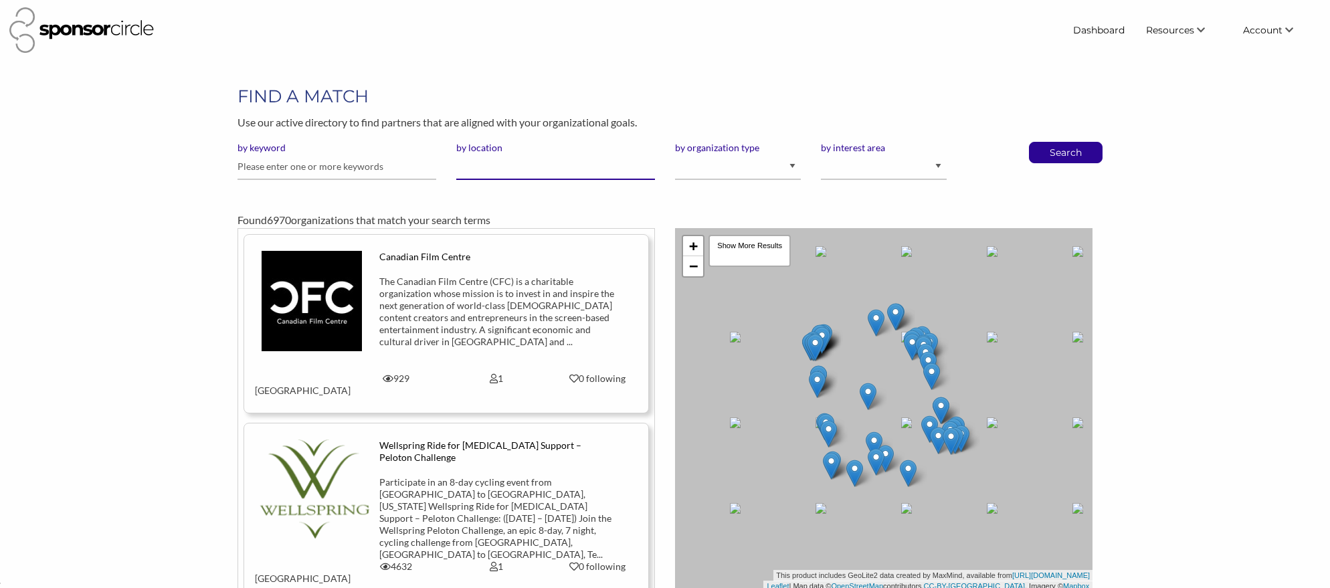
scroll to position [0, 0]
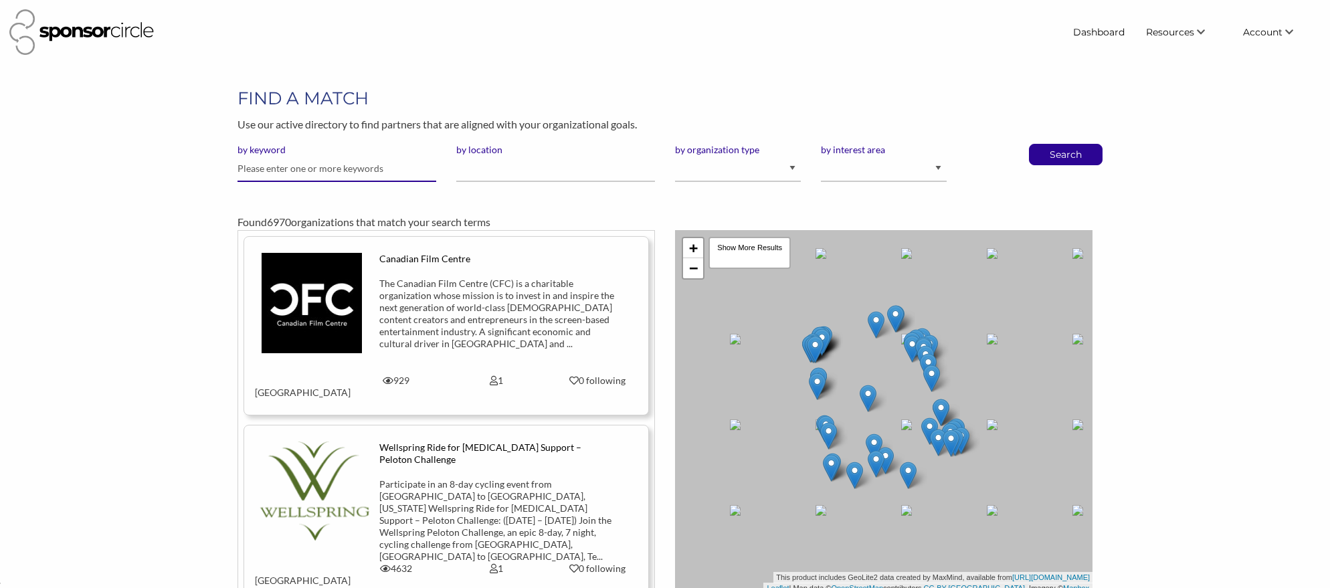
click at [312, 171] on input "text" at bounding box center [336, 169] width 199 height 26
type input "tim"
click at [1043, 144] on button "Search" at bounding box center [1065, 154] width 44 height 20
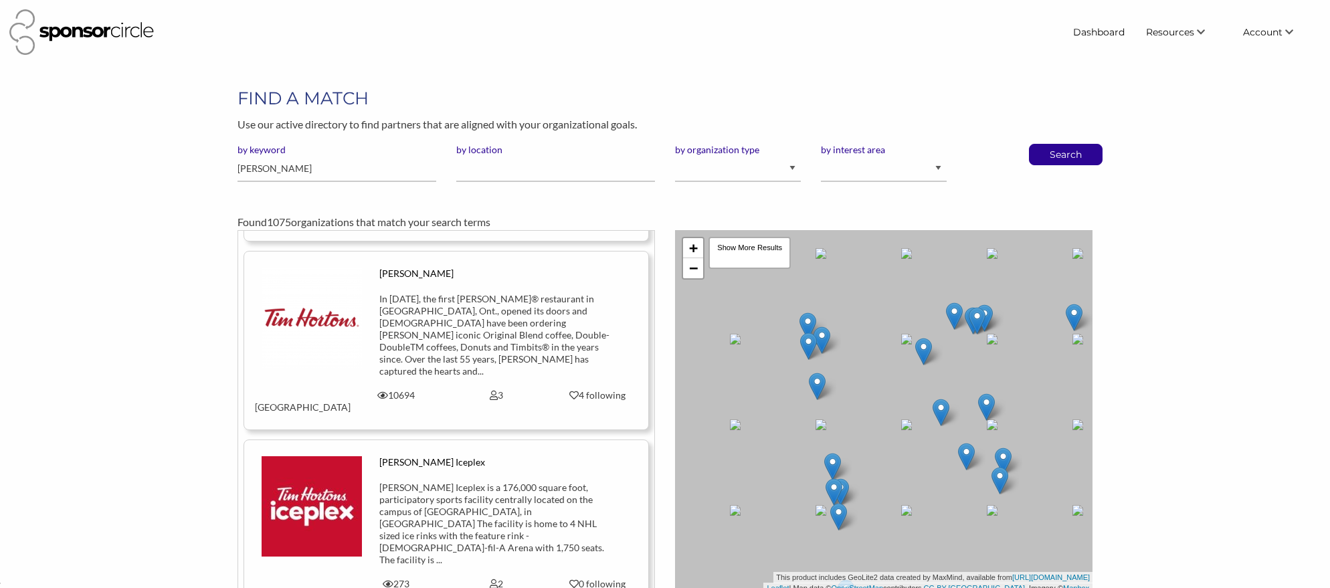
scroll to position [551, 0]
click at [366, 276] on div at bounding box center [312, 317] width 134 height 100
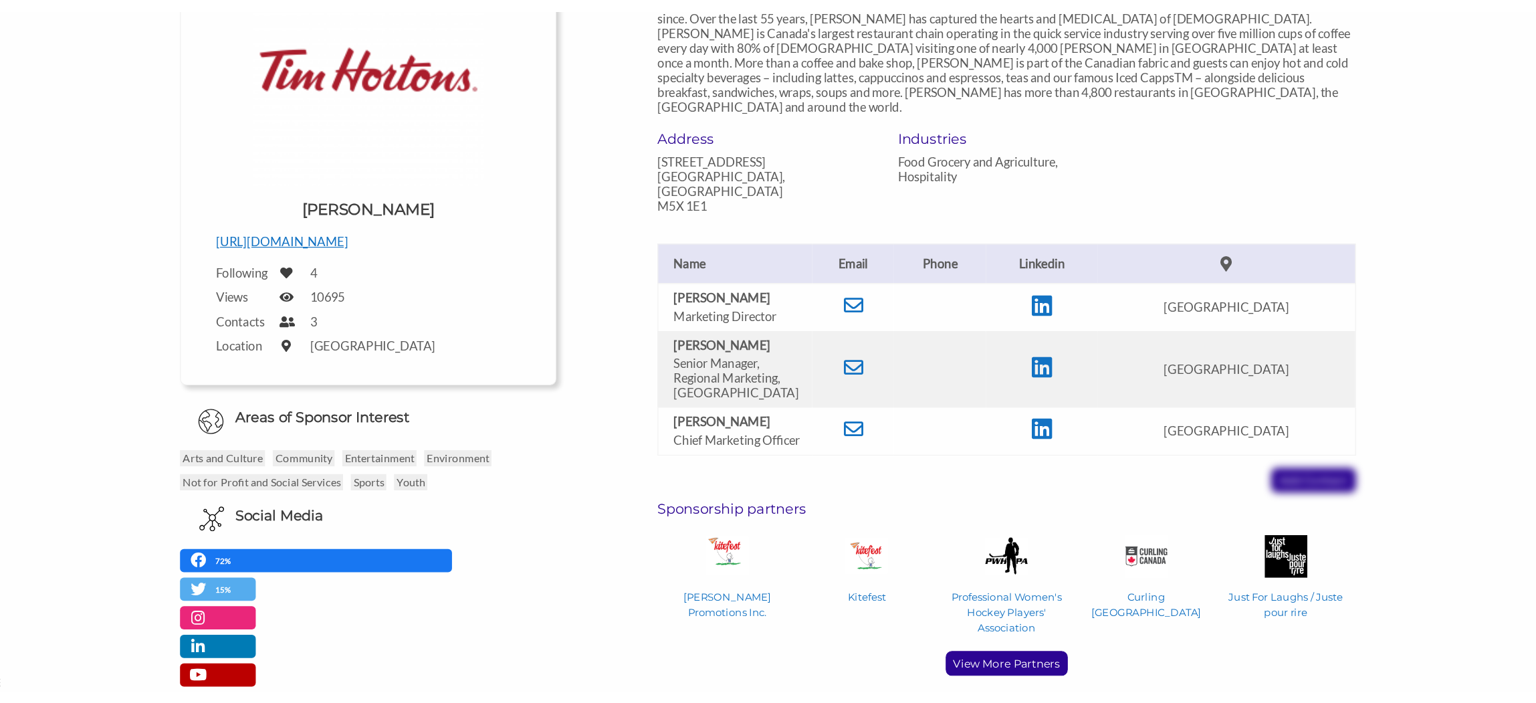
scroll to position [249, 0]
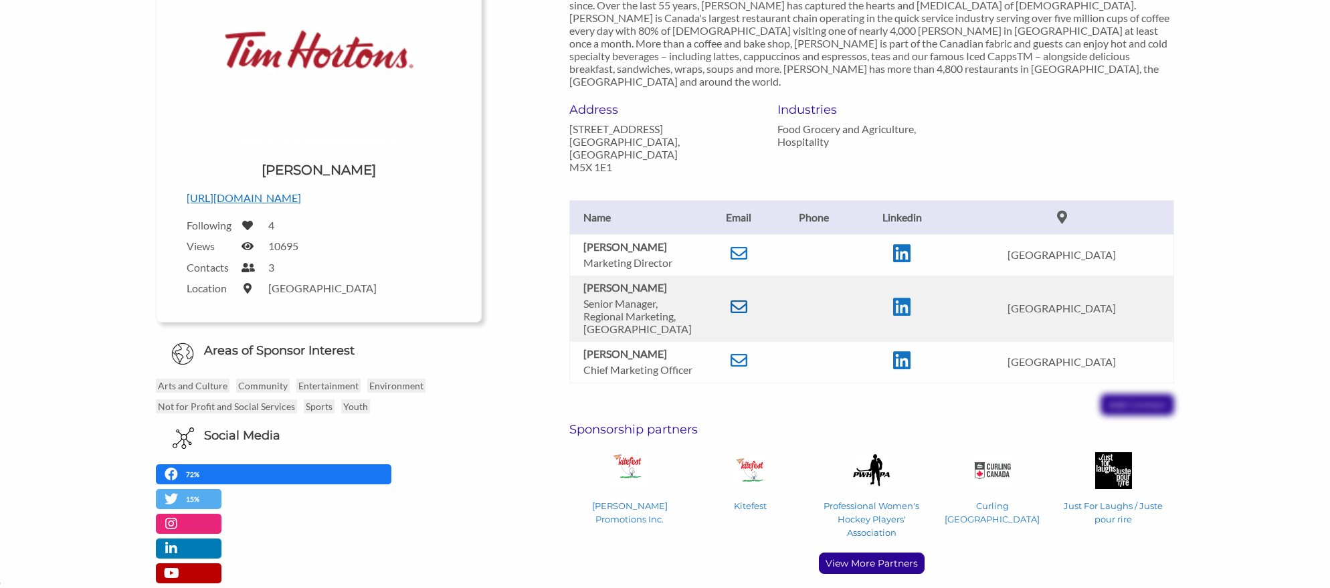
click at [747, 298] on icon at bounding box center [738, 306] width 17 height 17
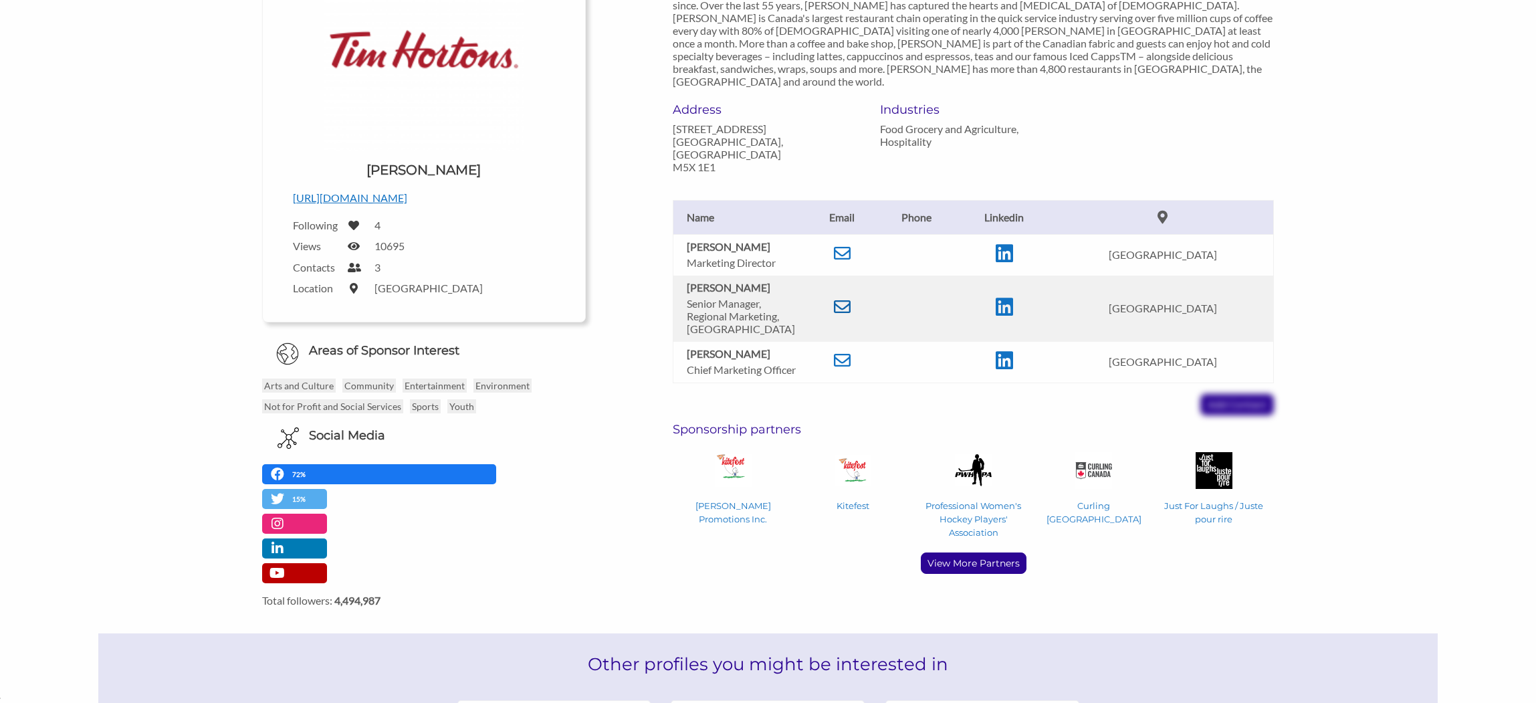
scroll to position [19528, 0]
drag, startPoint x: 689, startPoint y: 262, endPoint x: 722, endPoint y: 262, distance: 32.8
type textarea "[PERSON_NAME]"
click at [722, 281] on b "[PERSON_NAME]" at bounding box center [729, 287] width 84 height 13
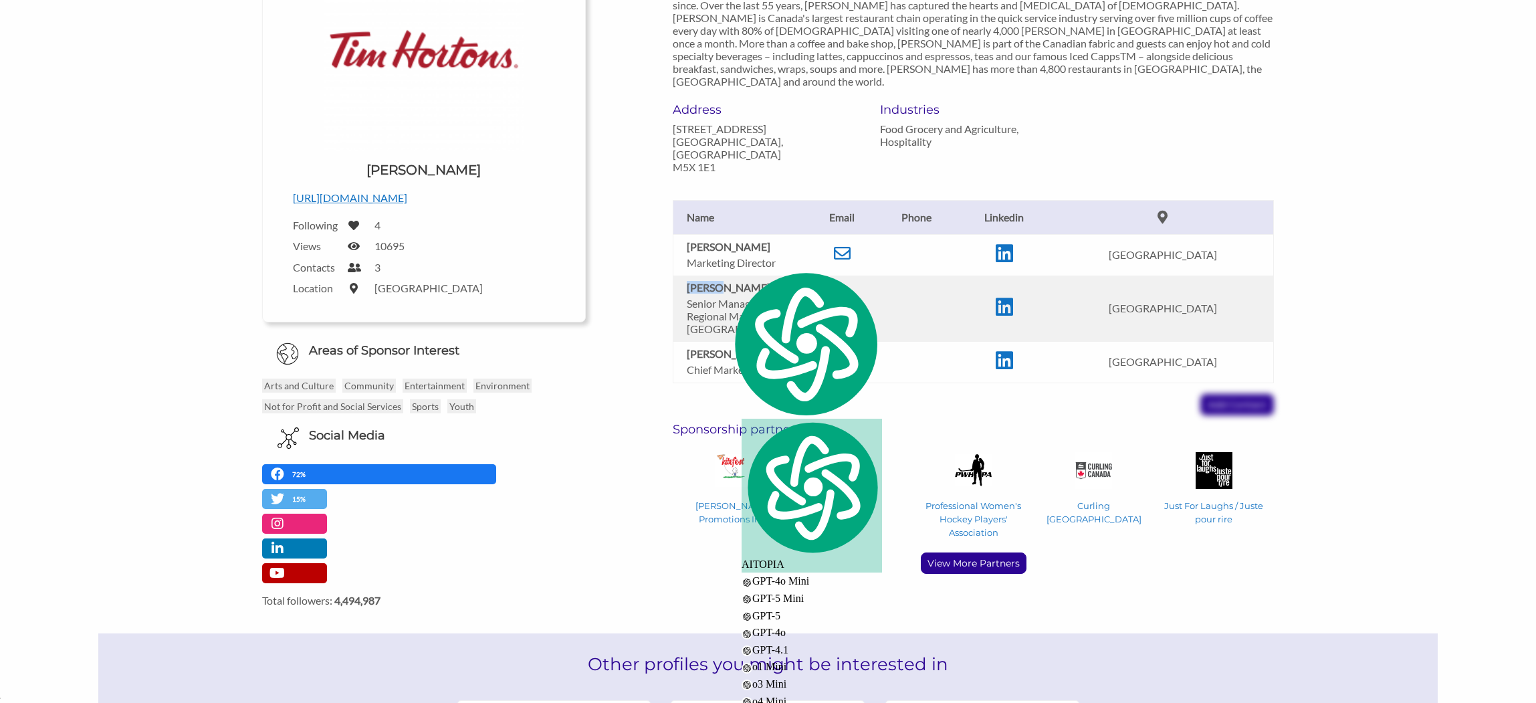
copy b "[PERSON_NAME]"
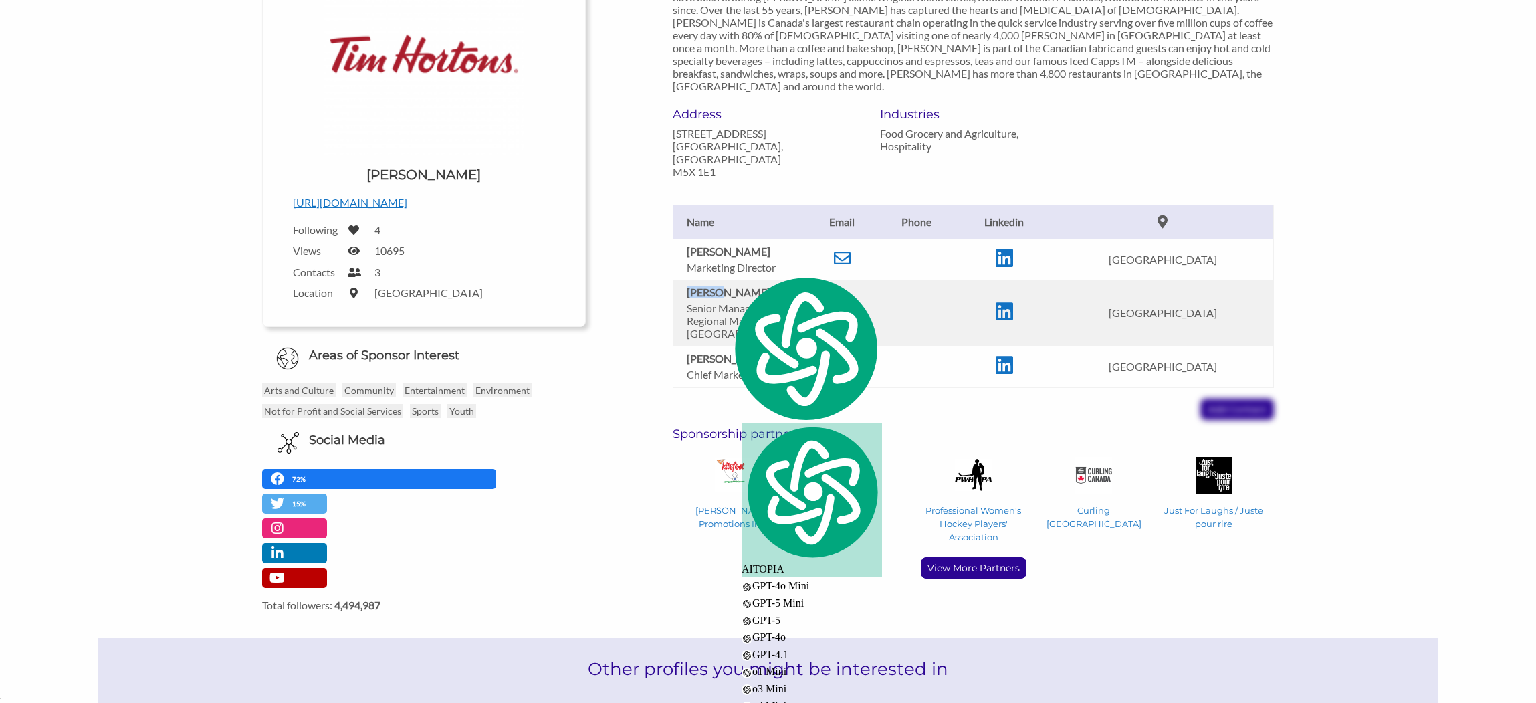
scroll to position [239, 0]
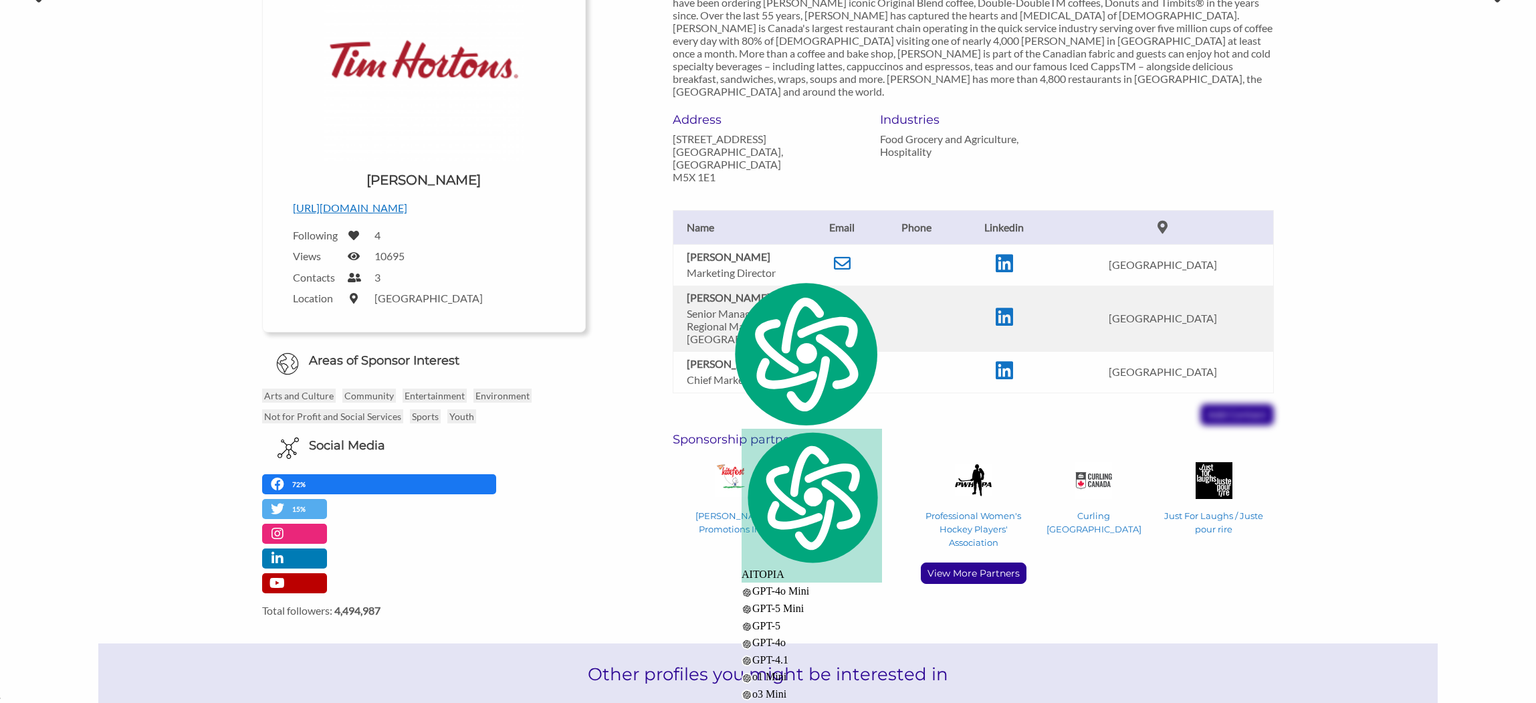
click at [956, 293] on td at bounding box center [916, 319] width 79 height 66
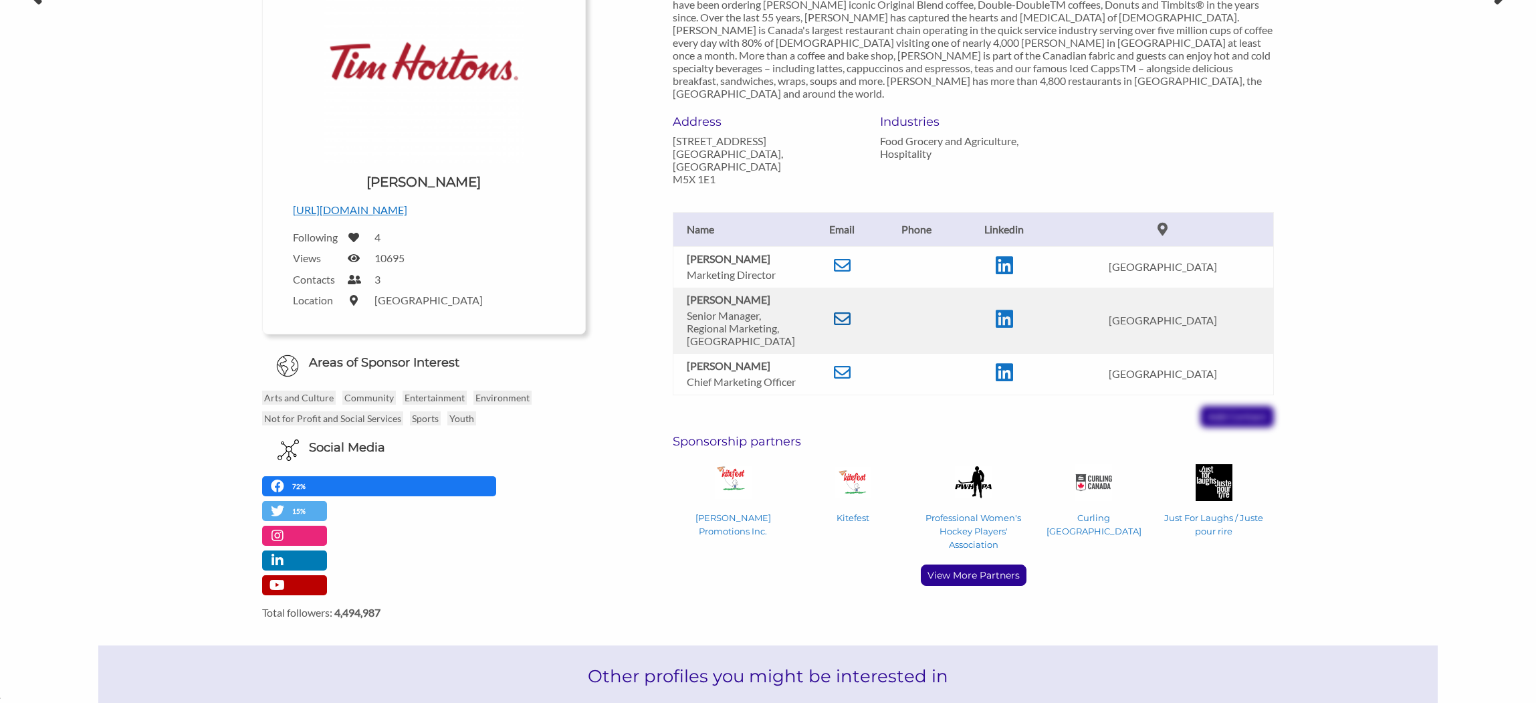
click at [848, 310] on icon at bounding box center [842, 318] width 17 height 17
